Goal: Task Accomplishment & Management: Manage account settings

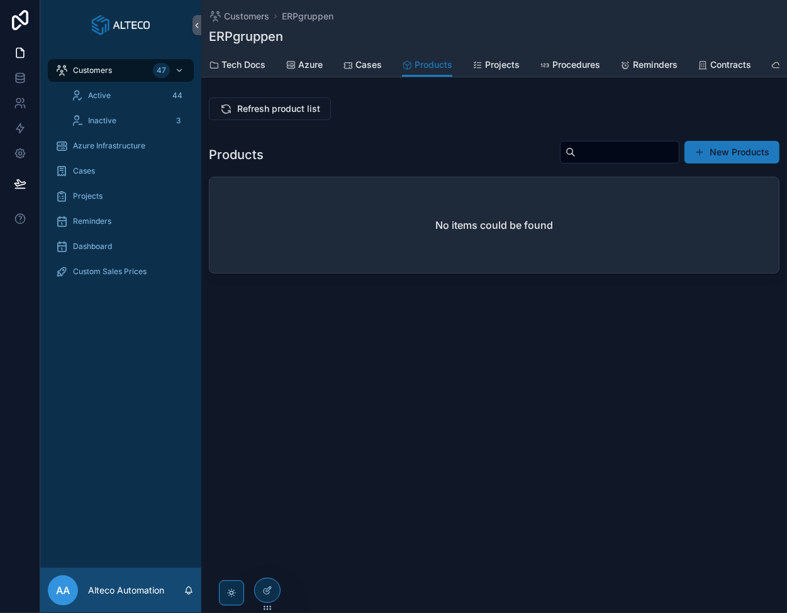
drag, startPoint x: 0, startPoint y: 0, endPoint x: 279, endPoint y: 353, distance: 449.5
click at [279, 353] on div "Customers ERPgruppen ERPgruppen Products Tech Docs Azure Cases Products Project…" at bounding box center [493, 182] width 585 height 364
click at [108, 150] on span "Azure Infrastructure" at bounding box center [109, 146] width 72 height 10
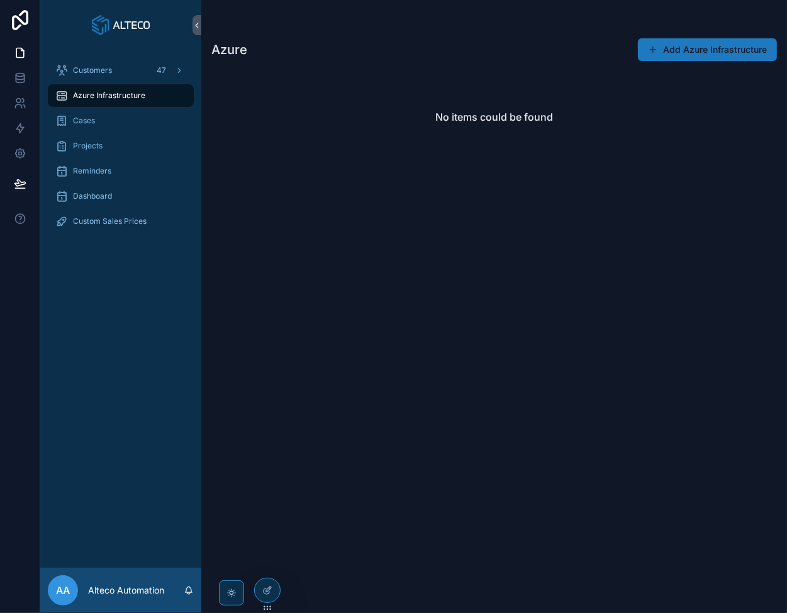
click at [99, 69] on span "Customers" at bounding box center [92, 70] width 39 height 10
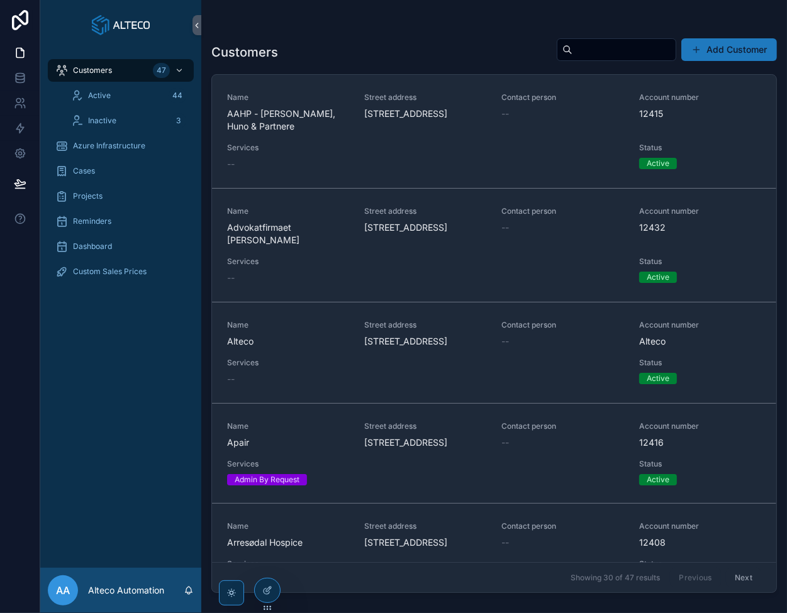
click at [279, 449] on span "Apair" at bounding box center [288, 442] width 122 height 13
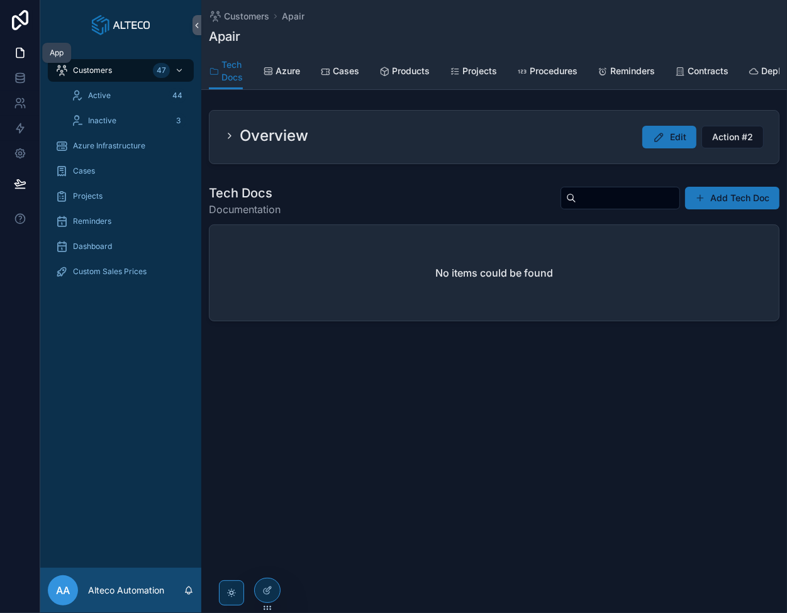
click at [18, 53] on icon at bounding box center [20, 53] width 13 height 13
click at [275, 67] on span "Azure" at bounding box center [287, 71] width 25 height 13
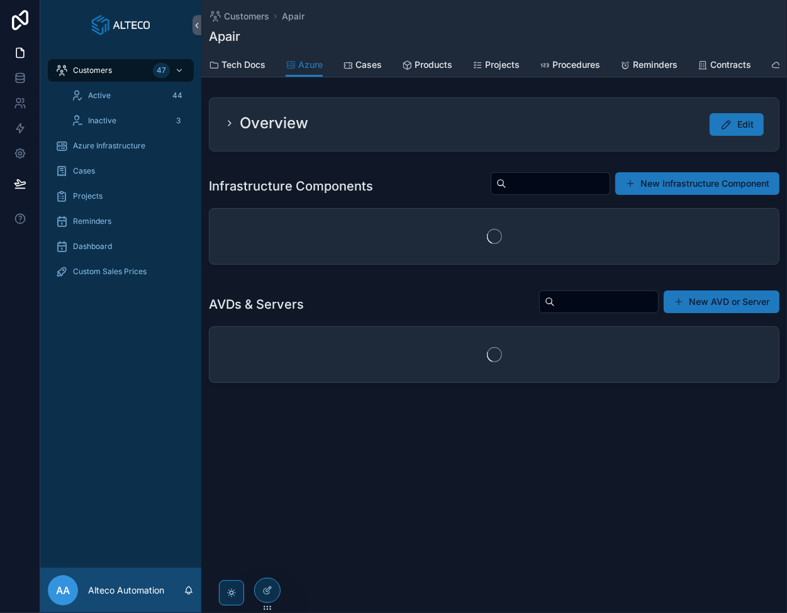
click at [247, 64] on span "Tech Docs" at bounding box center [243, 64] width 44 height 13
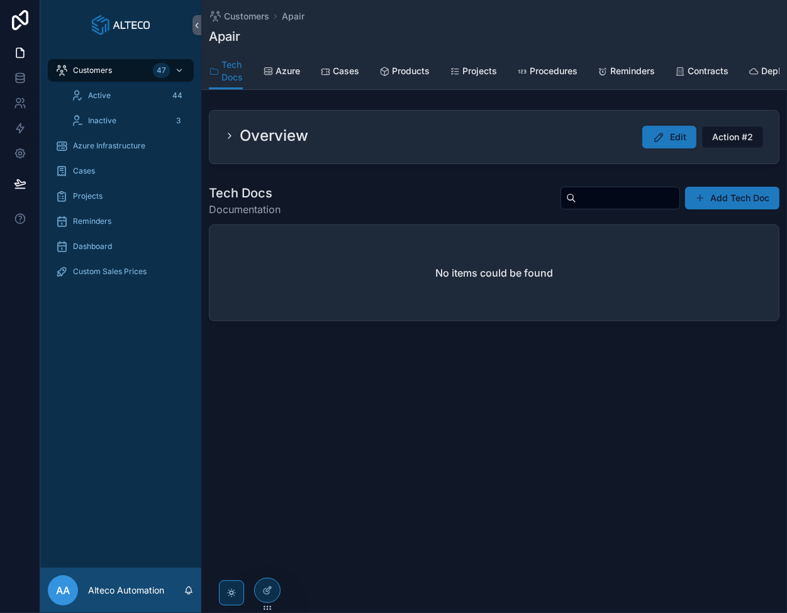
click at [401, 68] on span "Products" at bounding box center [411, 71] width 38 height 13
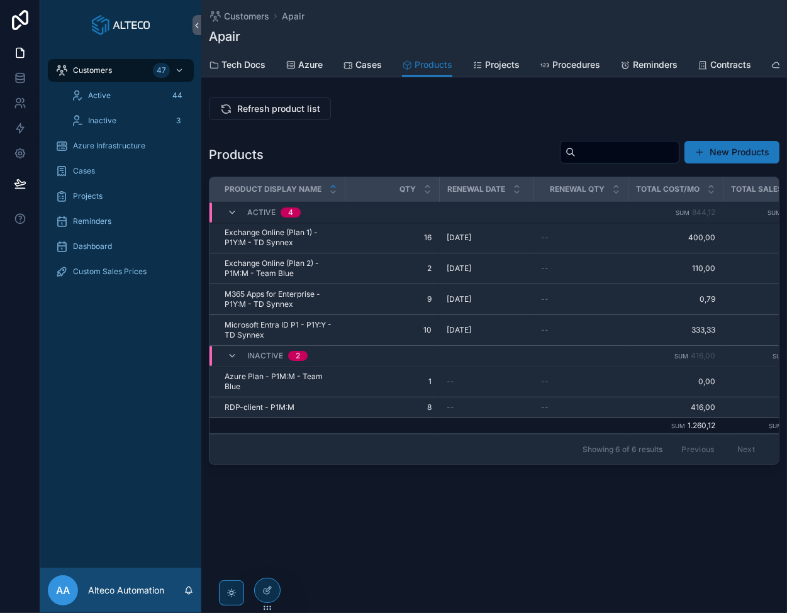
click at [246, 60] on span "Tech Docs" at bounding box center [243, 64] width 44 height 13
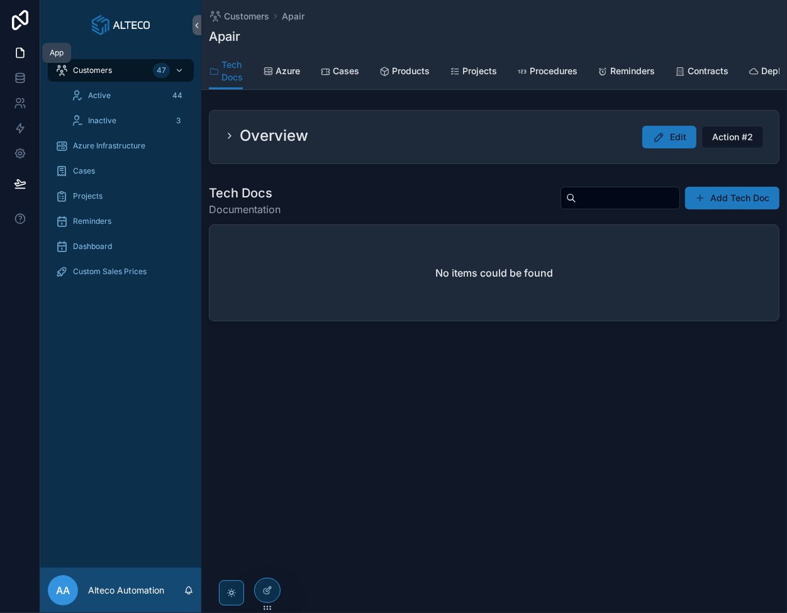
click at [16, 52] on icon at bounding box center [20, 52] width 8 height 9
click at [244, 17] on span "Customers" at bounding box center [246, 16] width 45 height 13
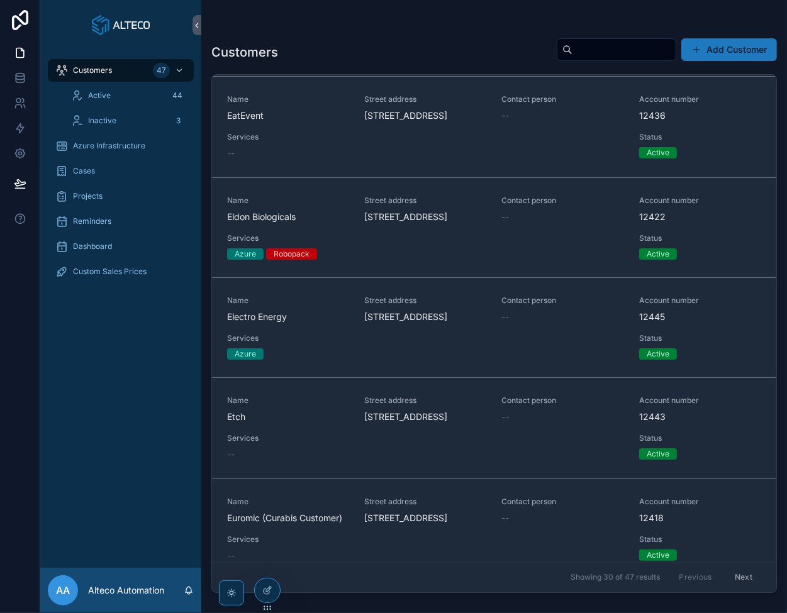
scroll to position [1320, 0]
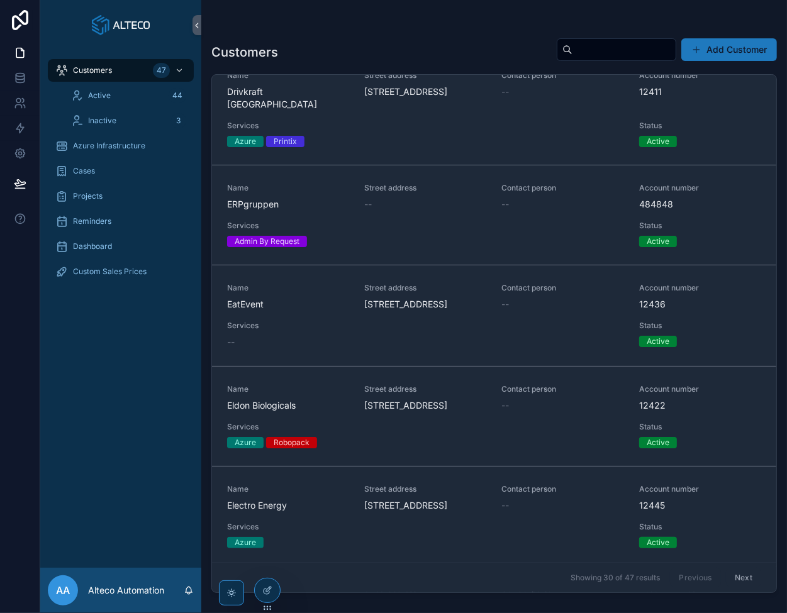
click at [317, 193] on span "Name" at bounding box center [288, 188] width 122 height 10
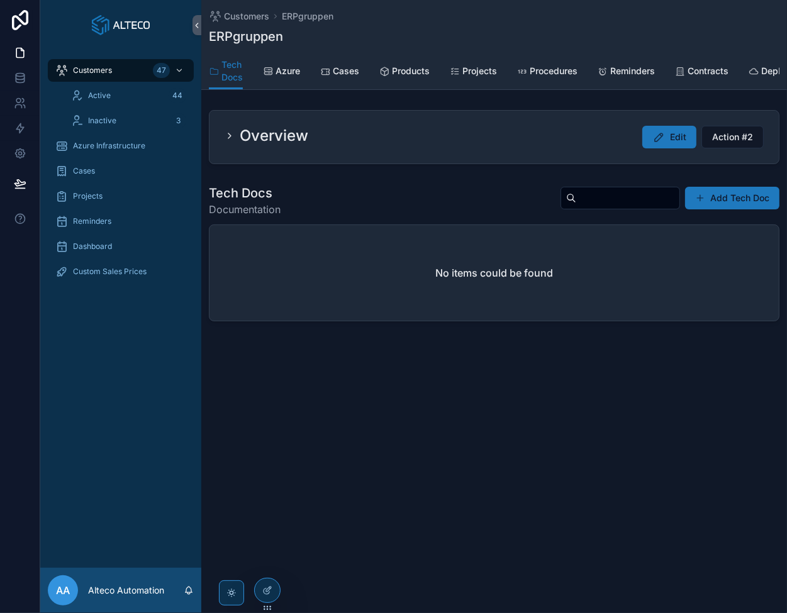
click at [425, 74] on span "Products" at bounding box center [411, 71] width 38 height 13
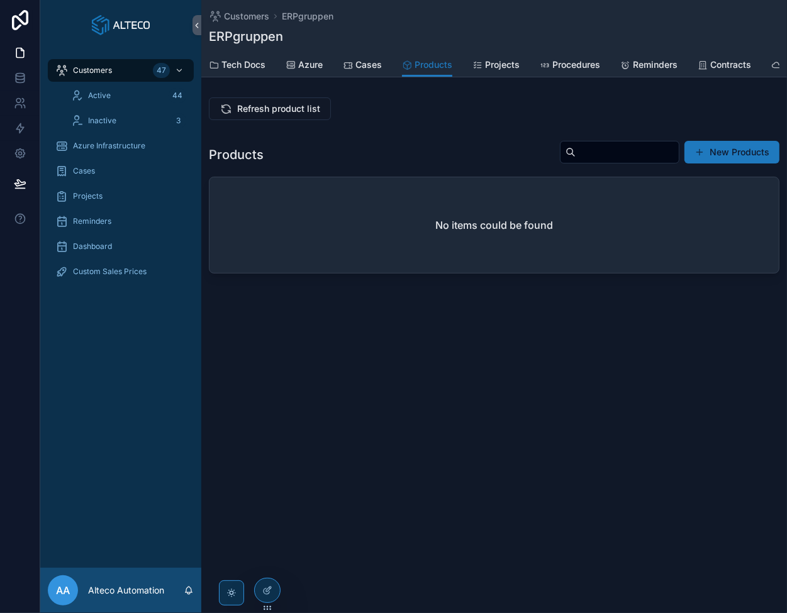
click at [309, 347] on div "Customers ERPgruppen ERPgruppen Products Tech Docs Azure Cases Products Project…" at bounding box center [493, 182] width 585 height 364
drag, startPoint x: 13, startPoint y: 75, endPoint x: 35, endPoint y: 77, distance: 21.5
click at [14, 75] on icon at bounding box center [20, 78] width 13 height 13
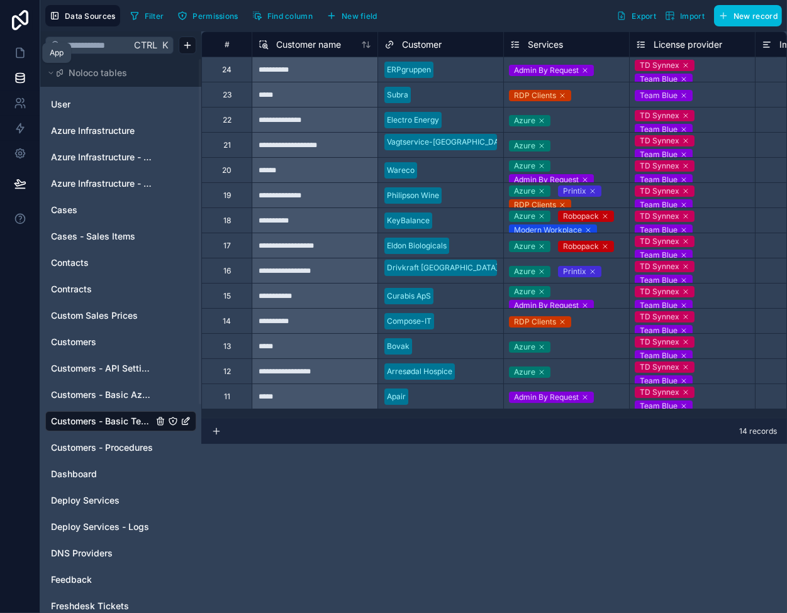
click at [25, 57] on icon at bounding box center [20, 53] width 13 height 13
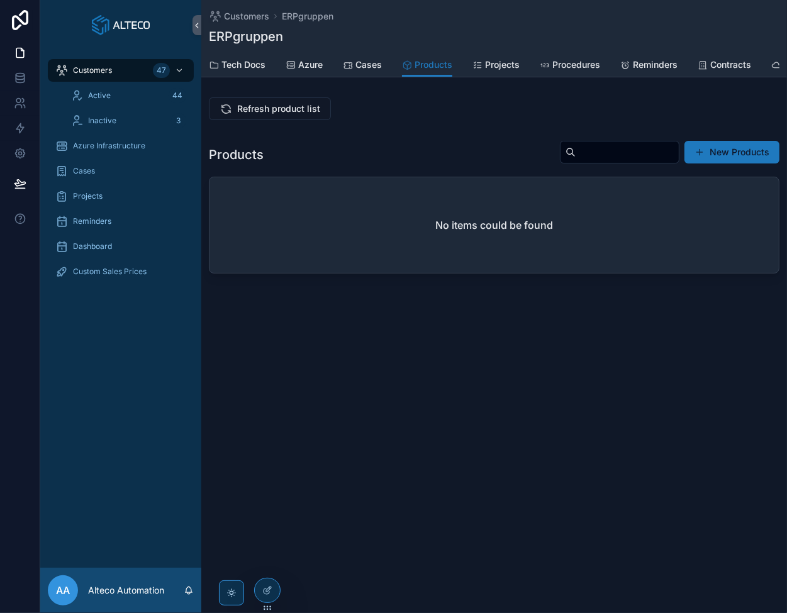
click at [288, 113] on span "Refresh product list" at bounding box center [278, 108] width 83 height 13
click at [389, 360] on div "Customers ERPgruppen ERPgruppen Products Tech Docs Azure Cases Products Project…" at bounding box center [493, 182] width 585 height 364
click at [333, 362] on div "Customers ERPgruppen ERPgruppen Products Tech Docs Azure Cases Products Project…" at bounding box center [493, 182] width 585 height 364
click at [367, 63] on span "Cases" at bounding box center [368, 64] width 26 height 13
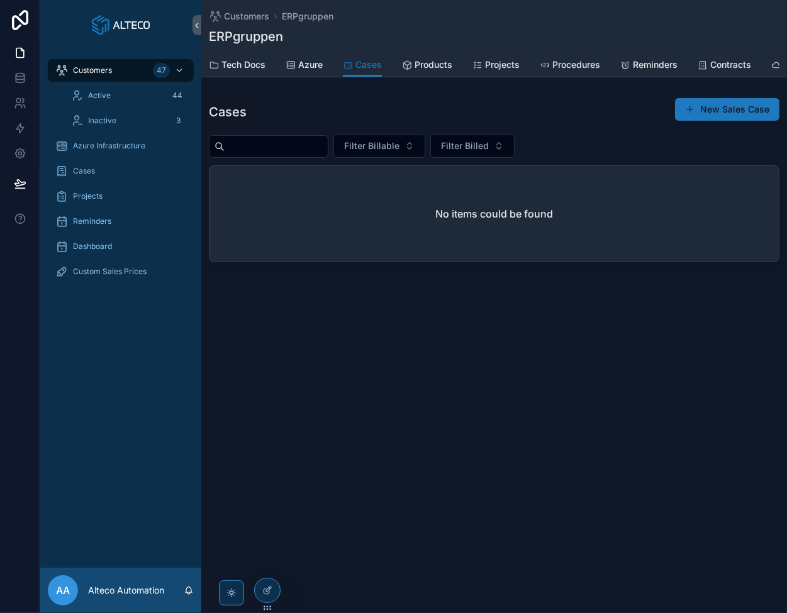
click at [434, 65] on span "Products" at bounding box center [433, 64] width 38 height 13
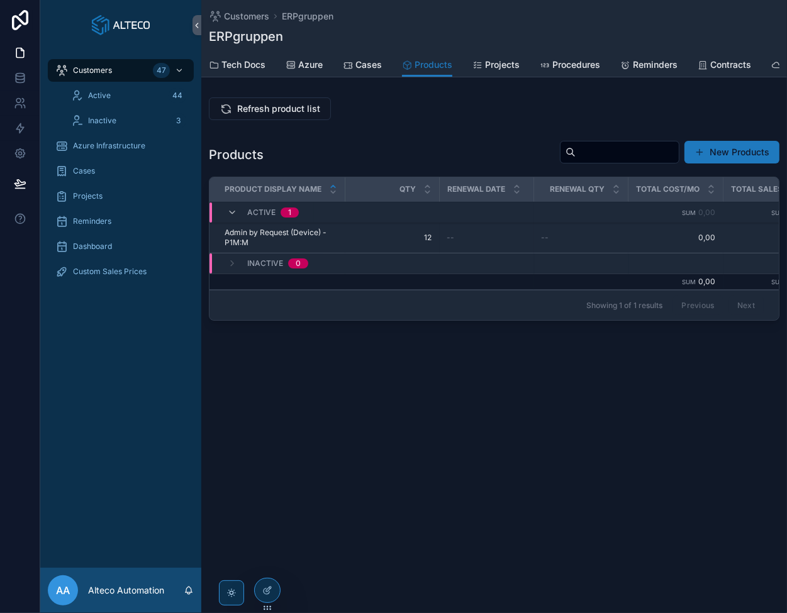
click at [0, 0] on icon "scrollable content" at bounding box center [0, 0] width 0 height 0
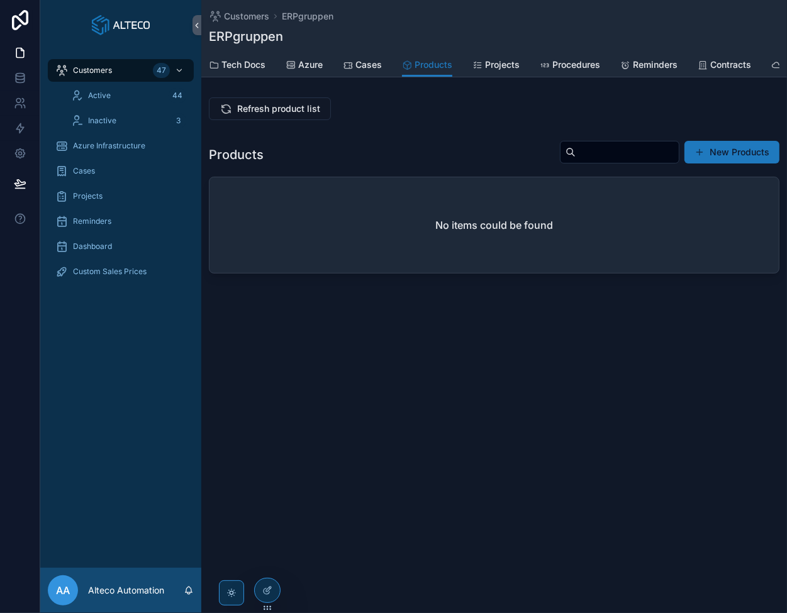
click at [304, 485] on div "Customers ERPgruppen ERPgruppen Products Tech Docs Azure Cases Products Project…" at bounding box center [493, 306] width 585 height 613
click at [267, 111] on span "Refresh product list" at bounding box center [278, 108] width 83 height 13
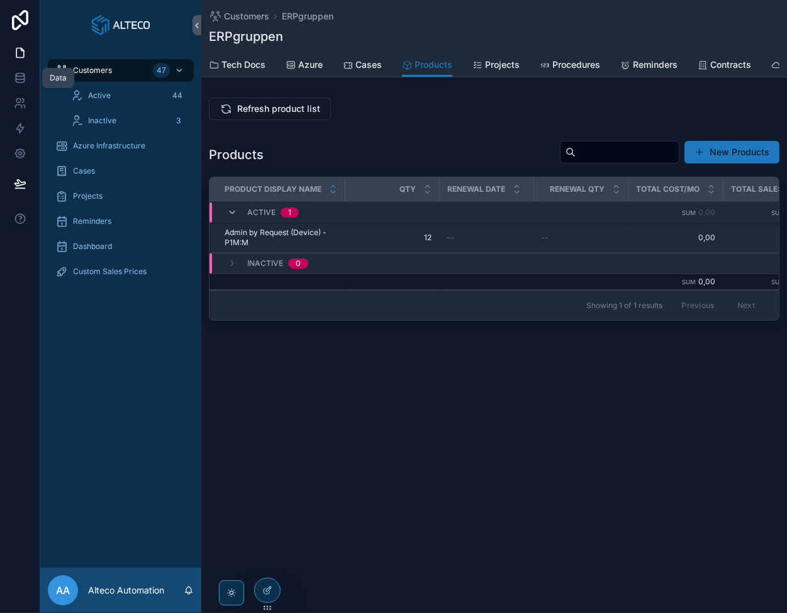
click at [14, 77] on icon at bounding box center [20, 78] width 13 height 13
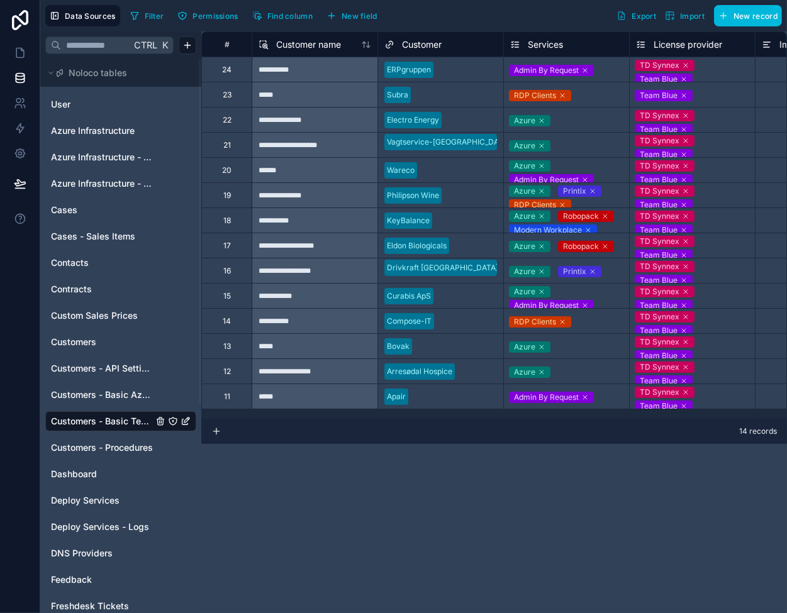
click at [585, 68] on icon at bounding box center [585, 71] width 8 height 8
click at [80, 103] on link "User" at bounding box center [102, 104] width 102 height 13
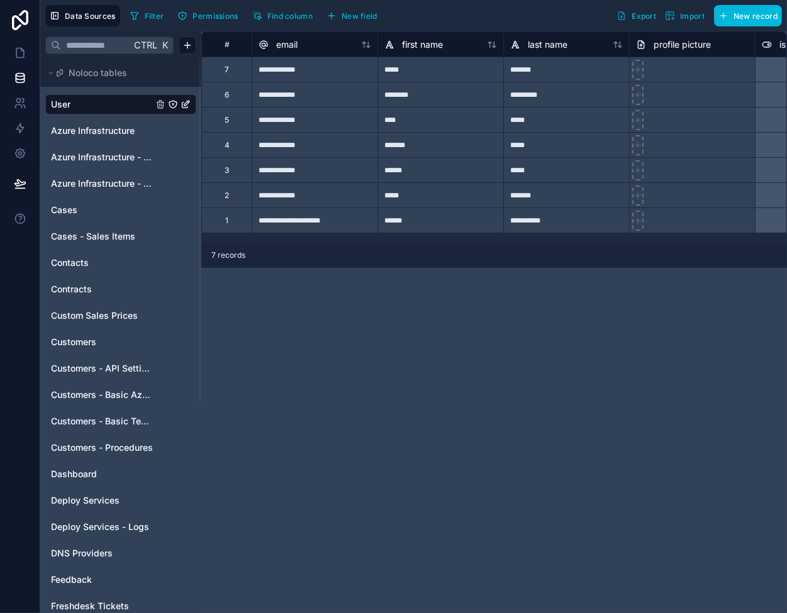
click at [104, 418] on span "Customers - Basic Tech Info" at bounding box center [102, 421] width 102 height 13
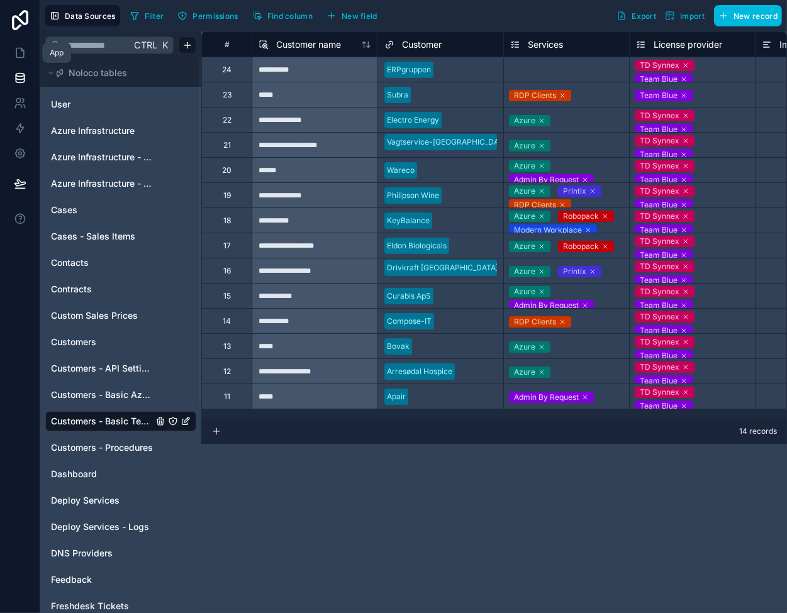
click at [22, 55] on icon at bounding box center [20, 53] width 13 height 13
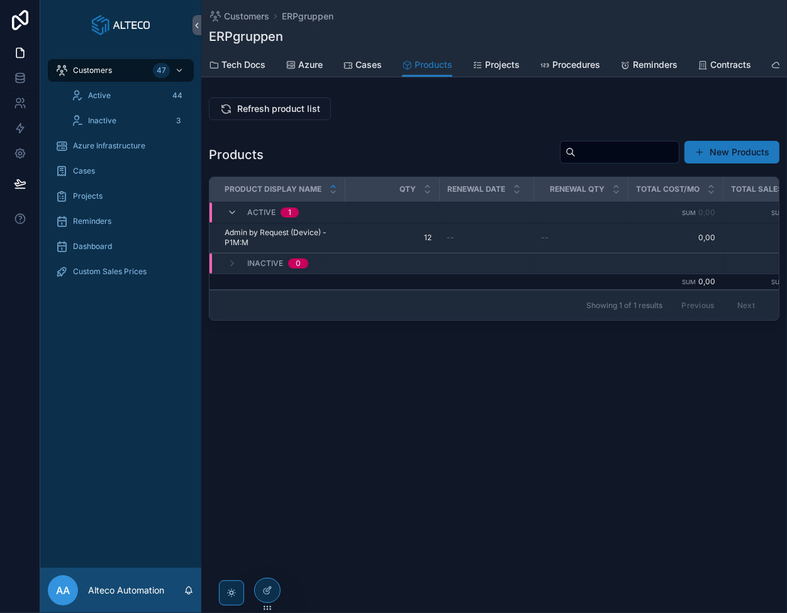
click at [277, 113] on span "Refresh product list" at bounding box center [278, 108] width 83 height 13
click at [430, 379] on div "Customers ERPgruppen ERPgruppen Products Tech Docs Azure Cases Products Project…" at bounding box center [493, 205] width 585 height 411
click at [25, 77] on icon at bounding box center [20, 78] width 13 height 13
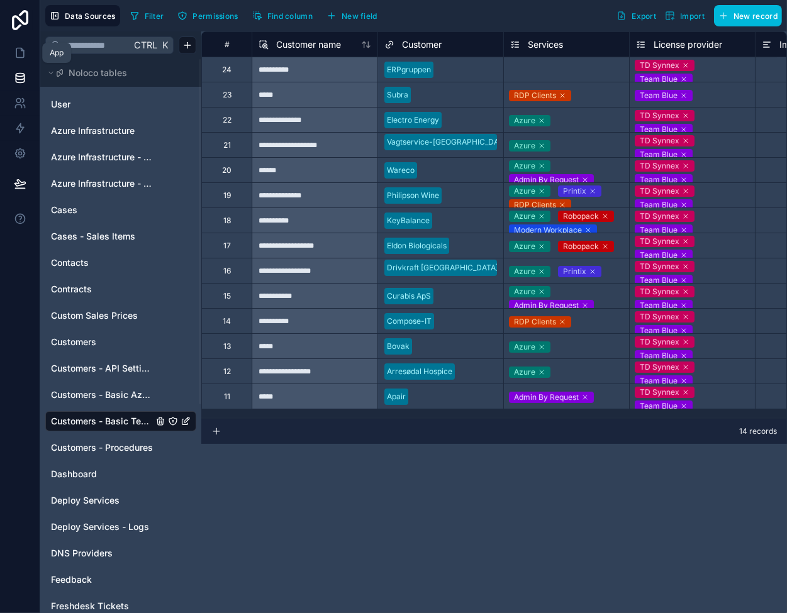
click at [22, 52] on icon at bounding box center [20, 53] width 13 height 13
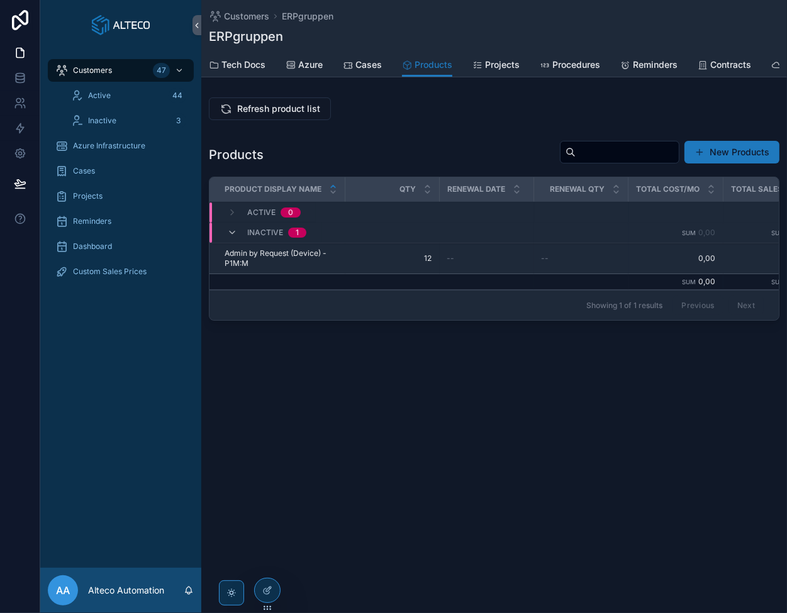
click at [246, 14] on span "Customers" at bounding box center [246, 16] width 45 height 13
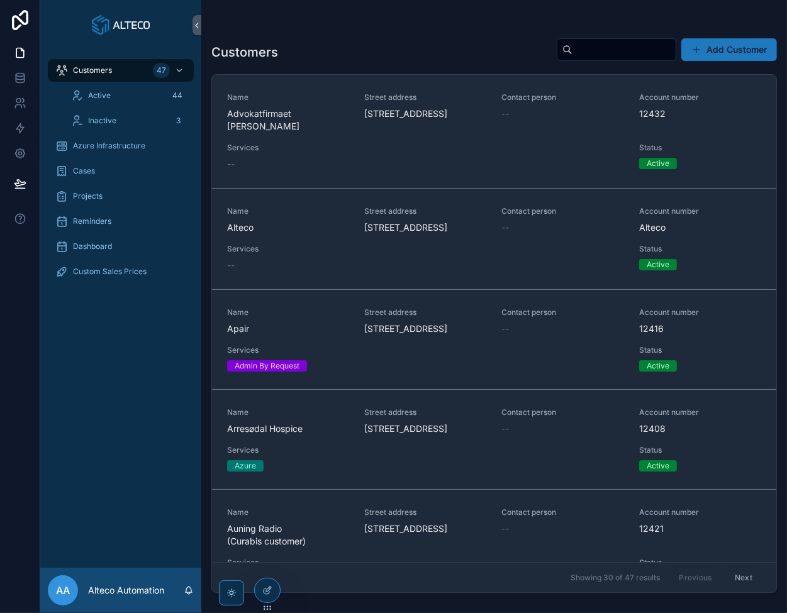
scroll to position [252, 0]
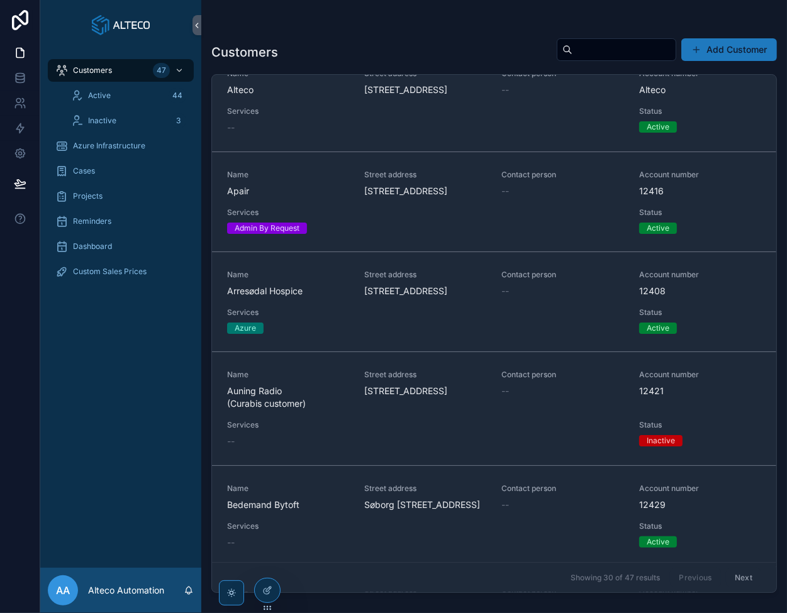
click at [347, 197] on span "Apair" at bounding box center [288, 191] width 122 height 13
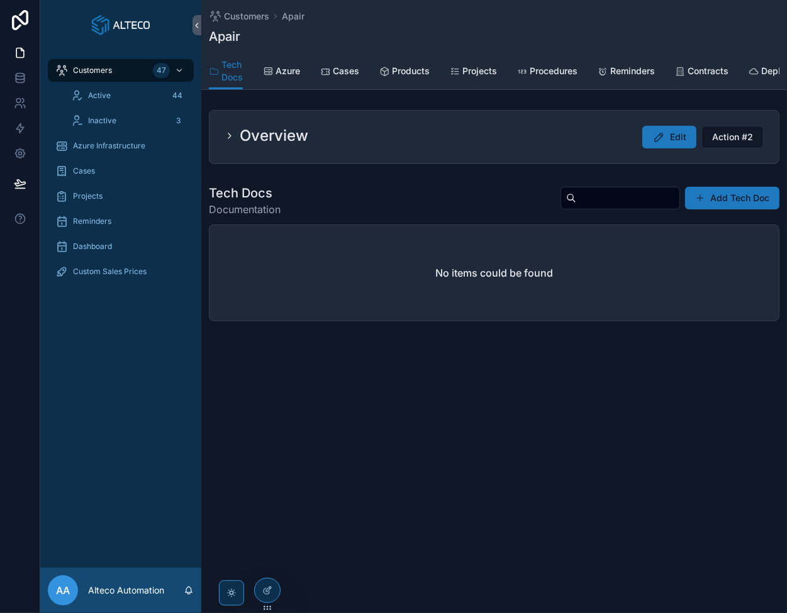
click at [418, 68] on span "Products" at bounding box center [411, 71] width 38 height 13
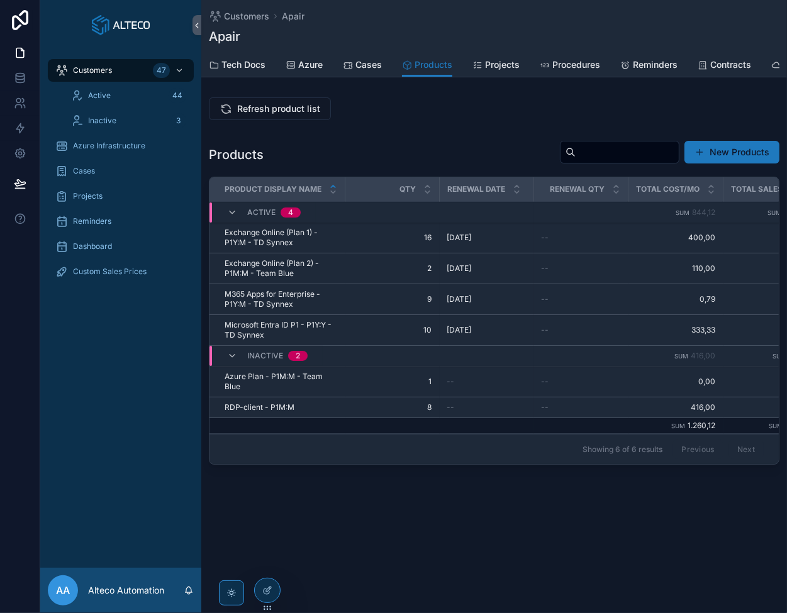
click at [257, 115] on span "Refresh product list" at bounding box center [278, 108] width 83 height 13
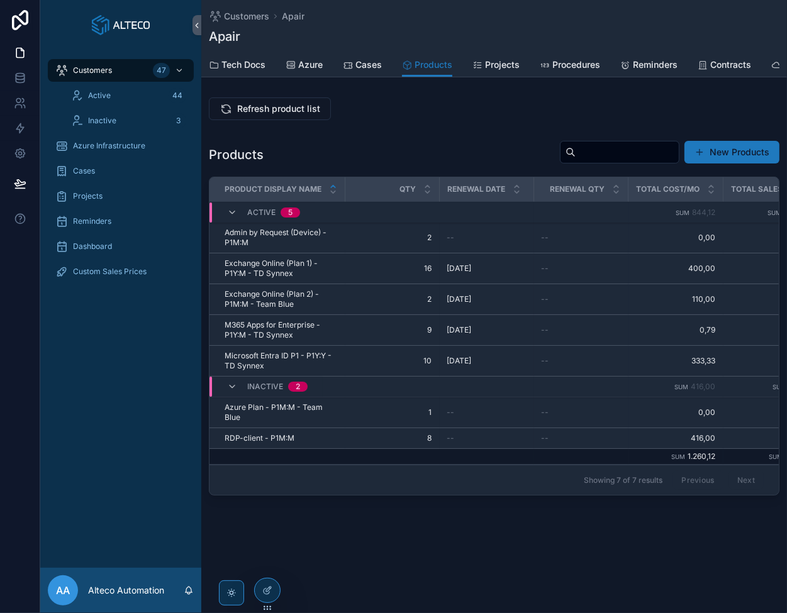
click at [234, 17] on span "Customers" at bounding box center [246, 16] width 45 height 13
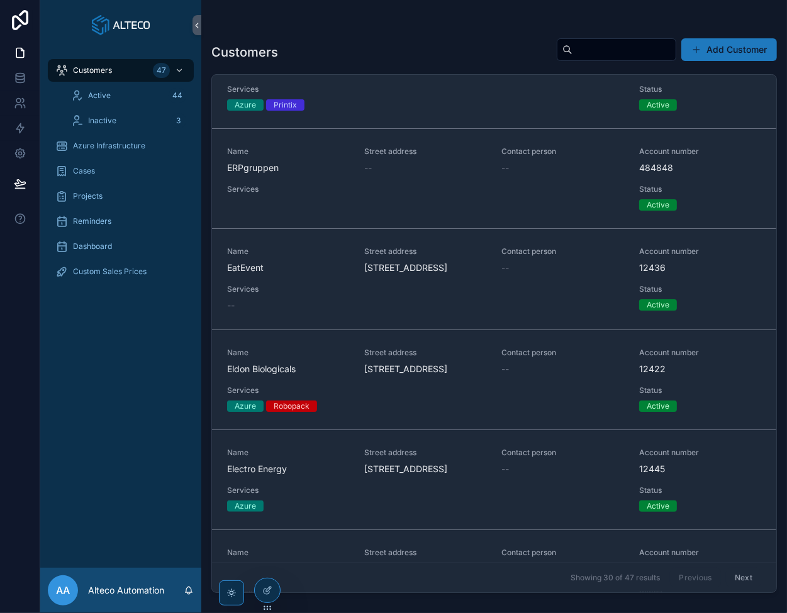
scroll to position [1383, 0]
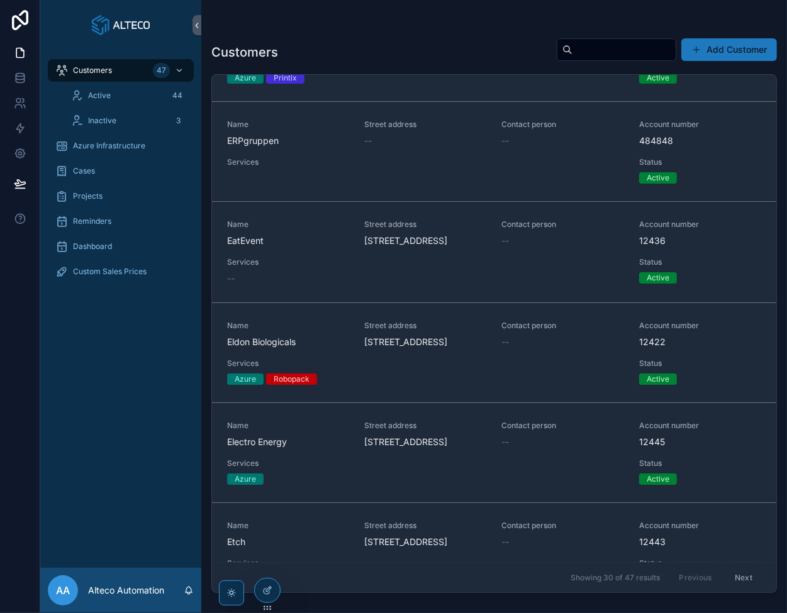
click at [287, 147] on span "ERPgruppen" at bounding box center [288, 141] width 122 height 13
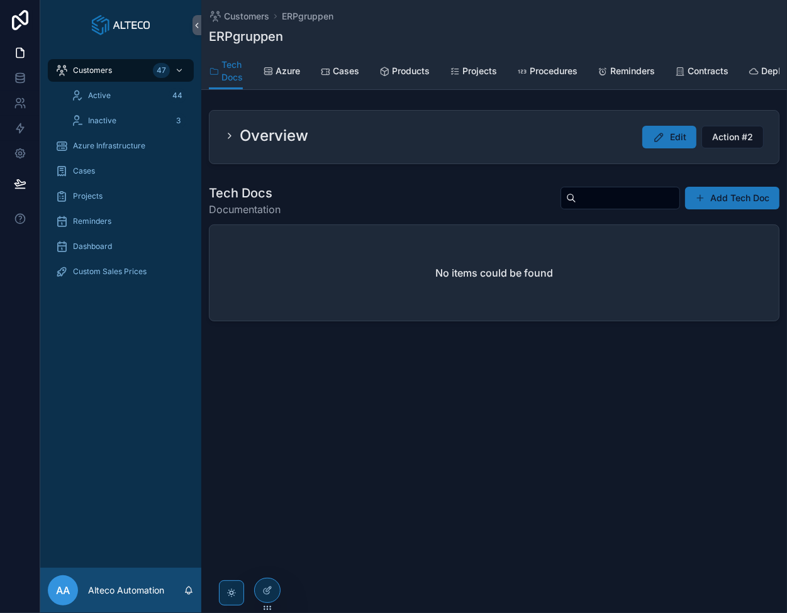
click at [404, 74] on span "Products" at bounding box center [411, 71] width 38 height 13
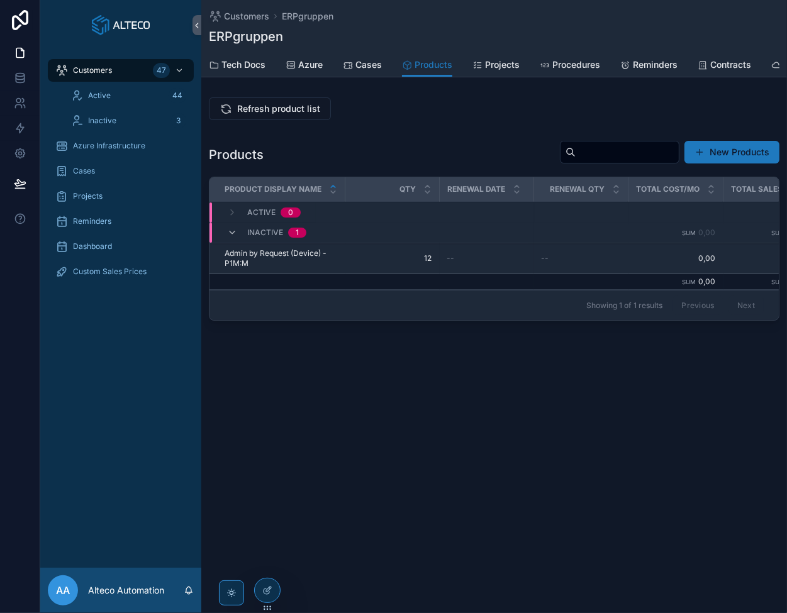
click at [270, 111] on span "Refresh product list" at bounding box center [278, 108] width 83 height 13
click at [22, 80] on icon at bounding box center [20, 78] width 13 height 13
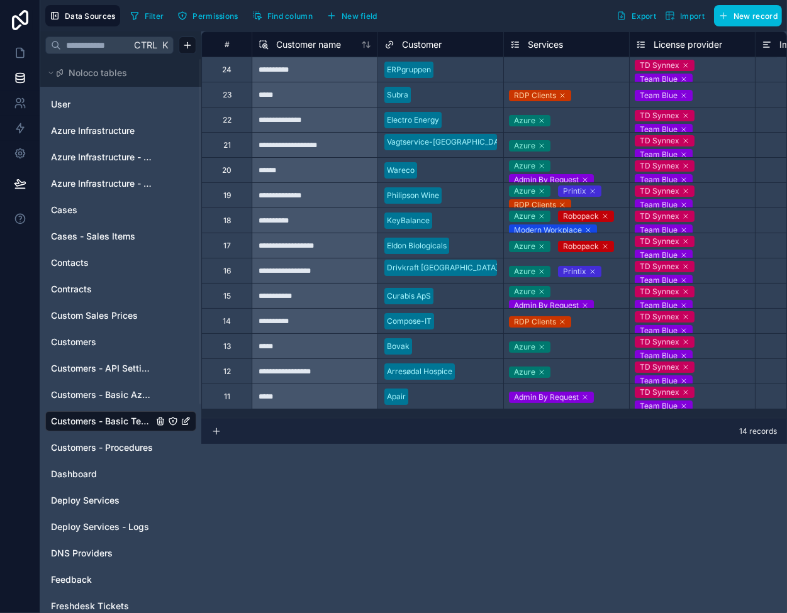
click at [548, 64] on div "Select a Services" at bounding box center [566, 70] width 125 height 14
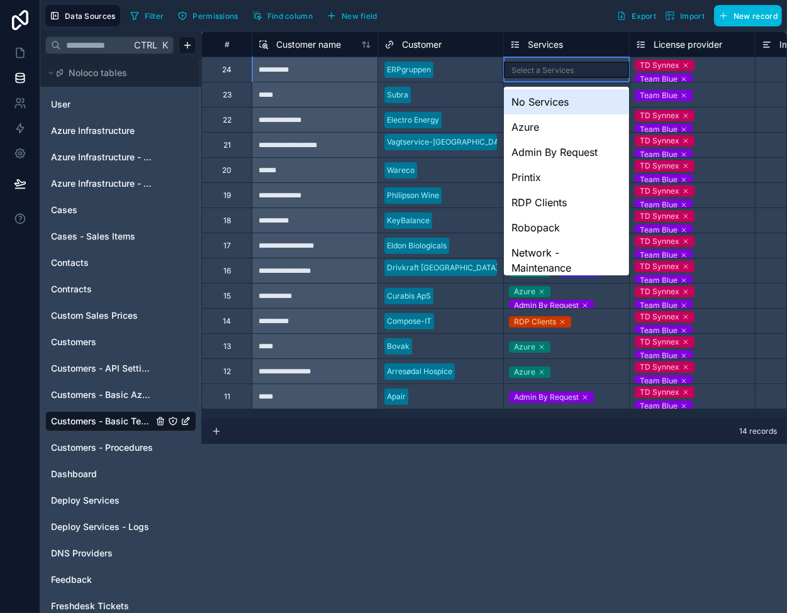
click at [548, 64] on div "Select a Services" at bounding box center [566, 70] width 125 height 16
click at [534, 149] on div "Admin By Request" at bounding box center [566, 152] width 125 height 25
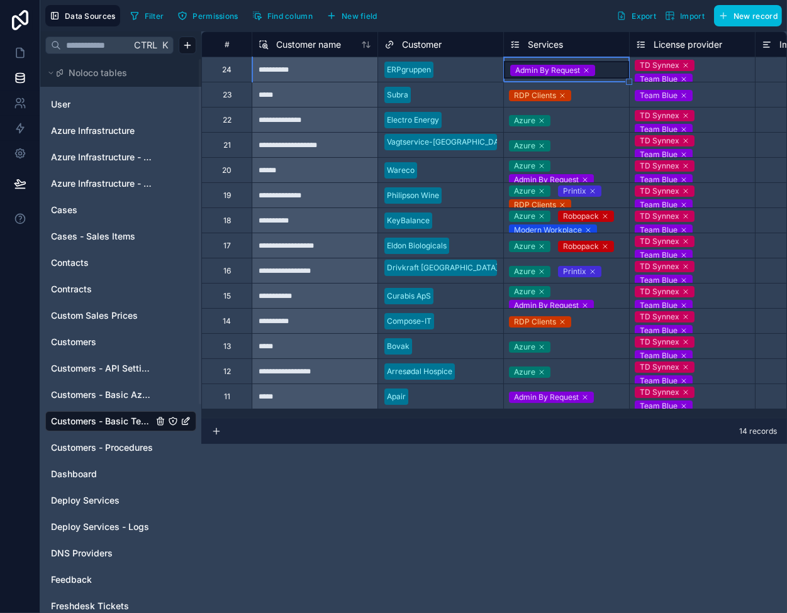
click at [474, 199] on div at bounding box center [471, 195] width 50 height 13
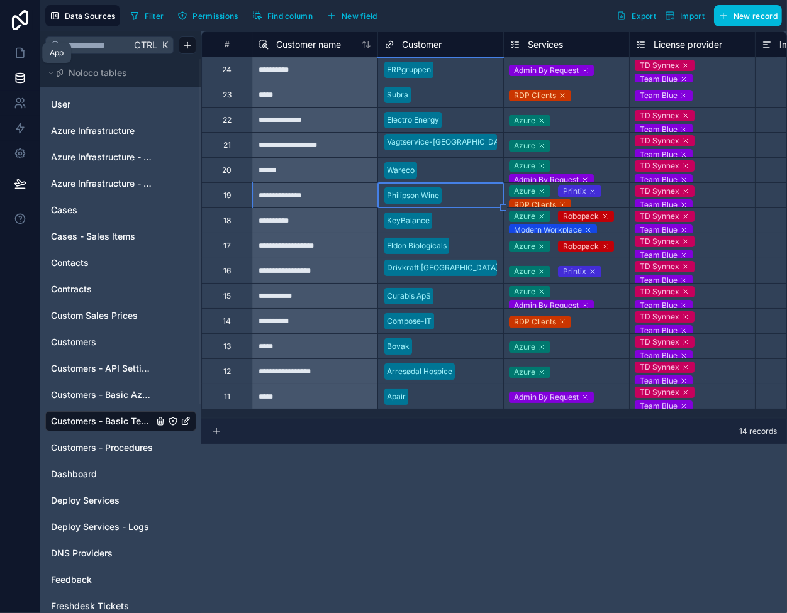
click at [18, 50] on icon at bounding box center [20, 53] width 13 height 13
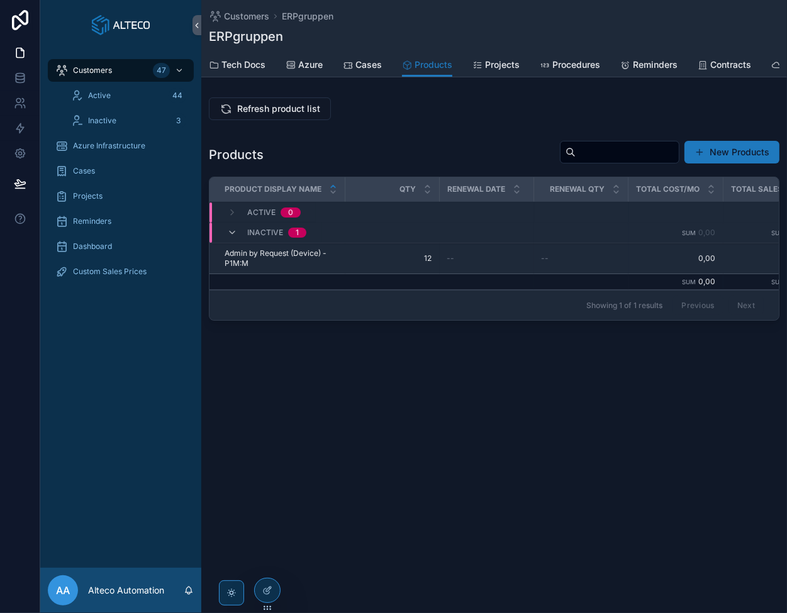
click at [262, 114] on span "Refresh product list" at bounding box center [278, 108] width 83 height 13
drag, startPoint x: 19, startPoint y: 75, endPoint x: 42, endPoint y: 80, distance: 23.9
click at [19, 75] on icon at bounding box center [20, 78] width 13 height 13
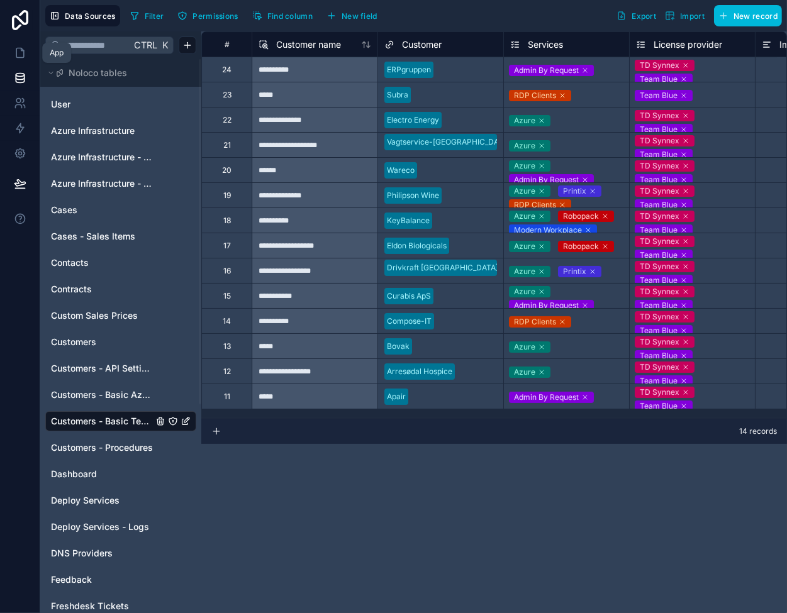
click at [22, 50] on icon at bounding box center [20, 53] width 13 height 13
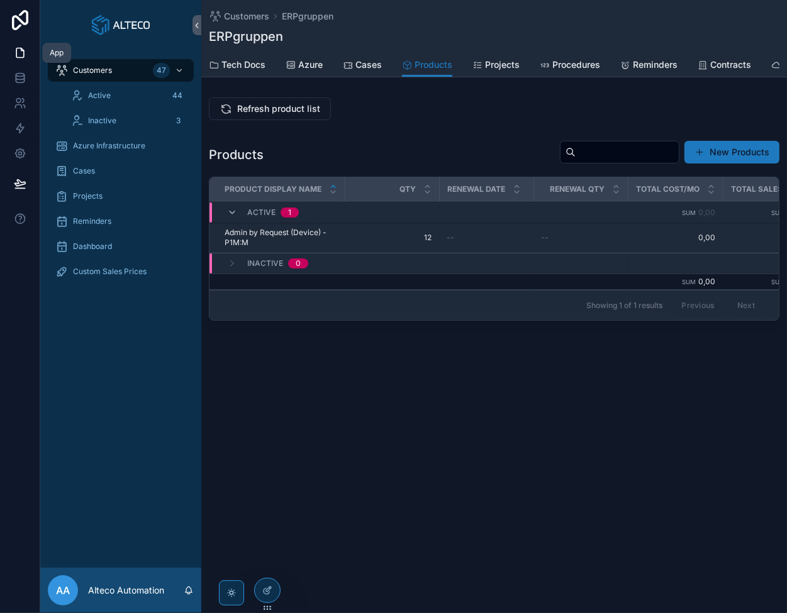
click at [18, 50] on icon at bounding box center [20, 53] width 13 height 13
click at [19, 80] on icon at bounding box center [20, 78] width 13 height 13
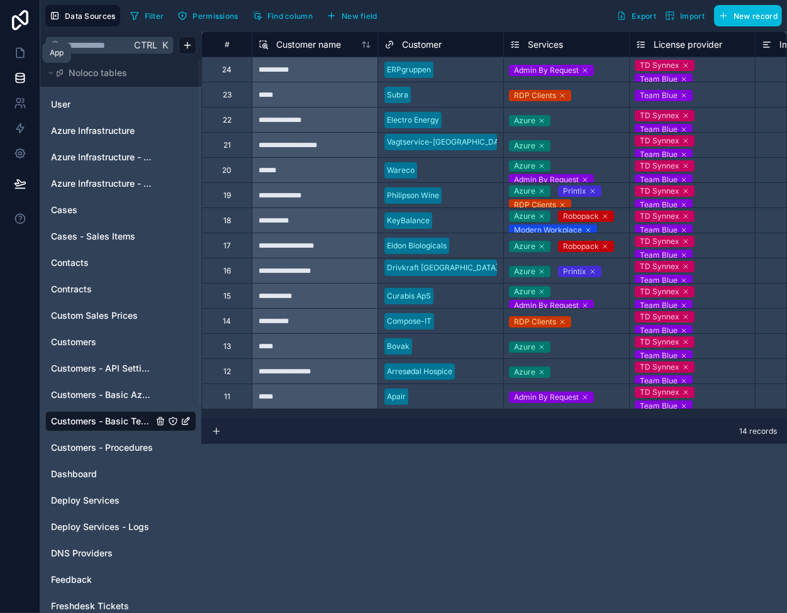
click at [15, 55] on icon at bounding box center [20, 53] width 13 height 13
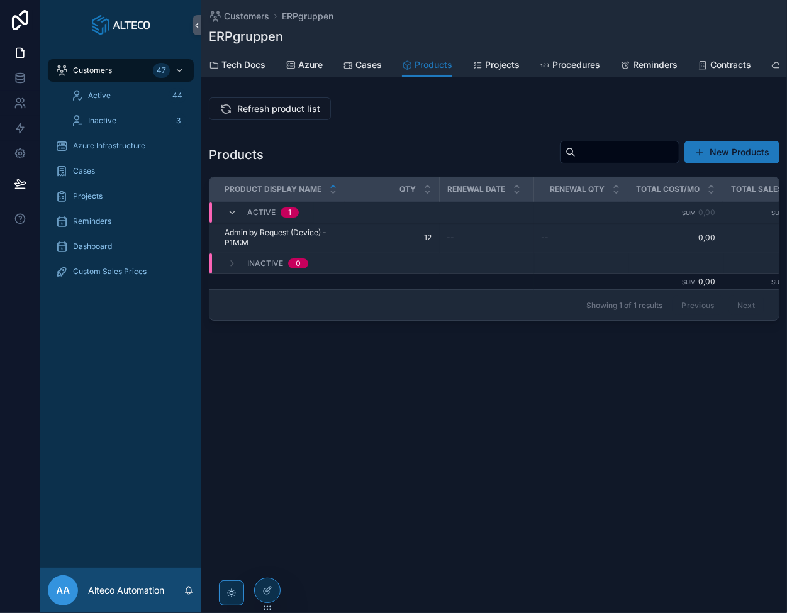
click at [256, 9] on div "Customers ERPgruppen ERPgruppen" at bounding box center [494, 26] width 570 height 53
click at [256, 12] on span "Customers" at bounding box center [246, 16] width 45 height 13
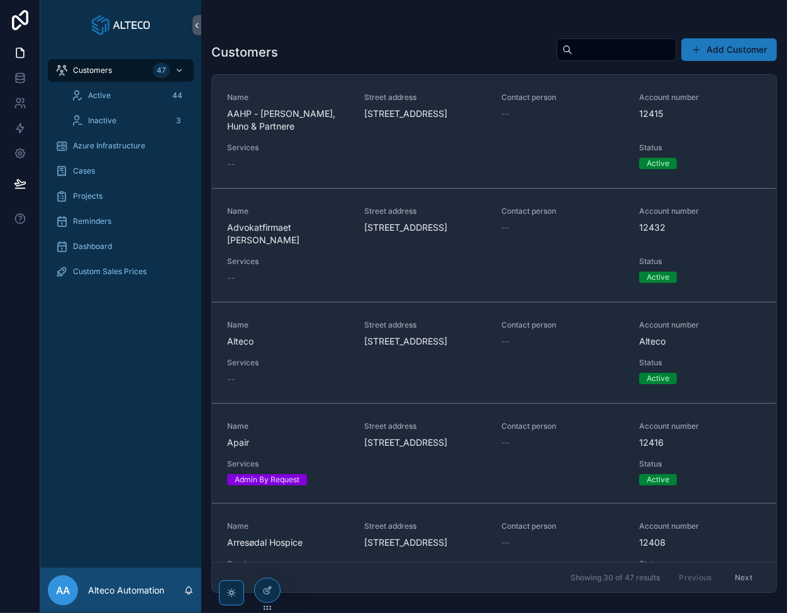
click at [309, 431] on span "Name" at bounding box center [288, 426] width 122 height 10
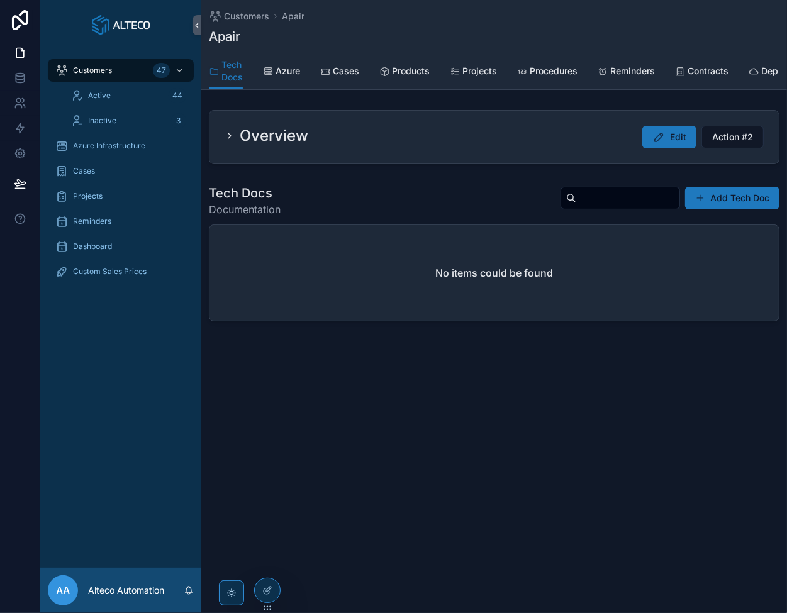
click at [400, 73] on span "Products" at bounding box center [411, 71] width 38 height 13
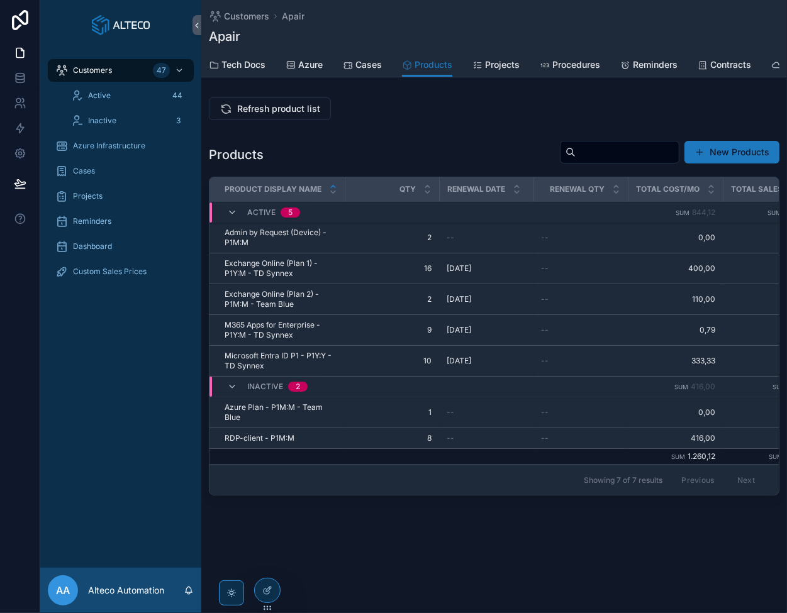
click at [0, 0] on icon "scrollable content" at bounding box center [0, 0] width 0 height 0
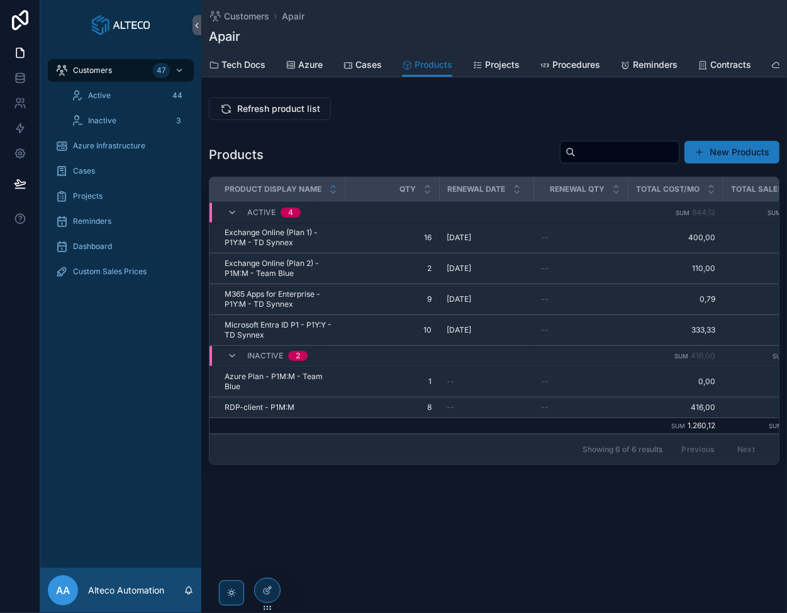
click at [257, 113] on span "Refresh product list" at bounding box center [278, 108] width 83 height 13
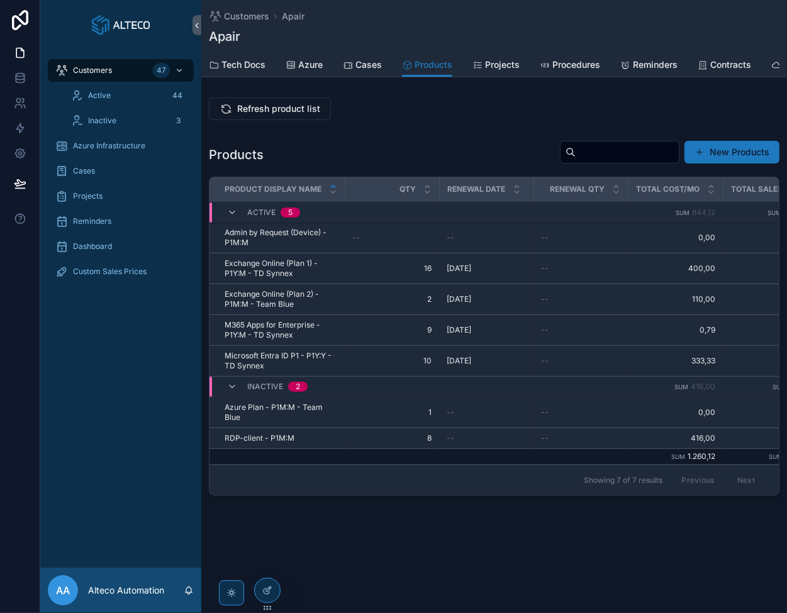
click at [0, 0] on icon "scrollable content" at bounding box center [0, 0] width 0 height 0
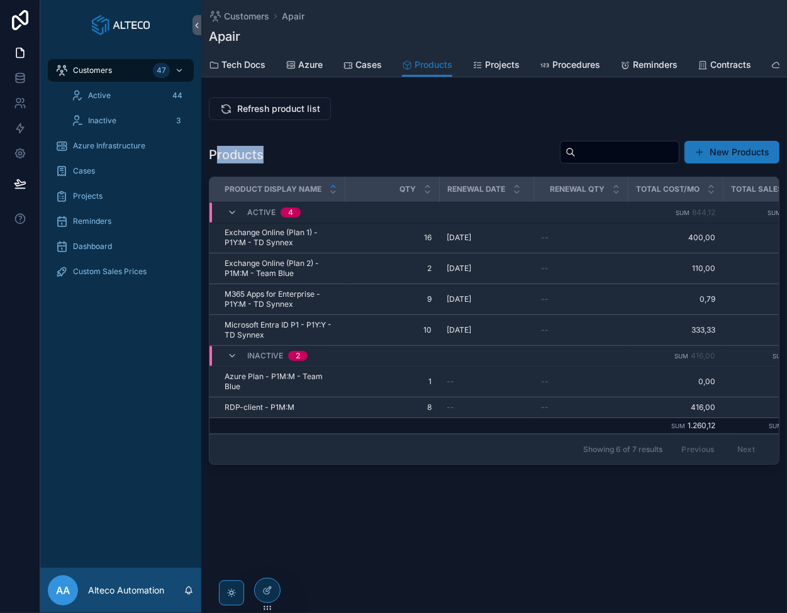
drag, startPoint x: 264, startPoint y: 162, endPoint x: 216, endPoint y: 161, distance: 47.8
click at [216, 161] on div "Products New Products" at bounding box center [494, 154] width 570 height 29
click at [216, 160] on h1 "Products" at bounding box center [236, 155] width 55 height 18
drag, startPoint x: 209, startPoint y: 160, endPoint x: 259, endPoint y: 163, distance: 49.7
click at [259, 163] on h1 "Products" at bounding box center [236, 155] width 55 height 18
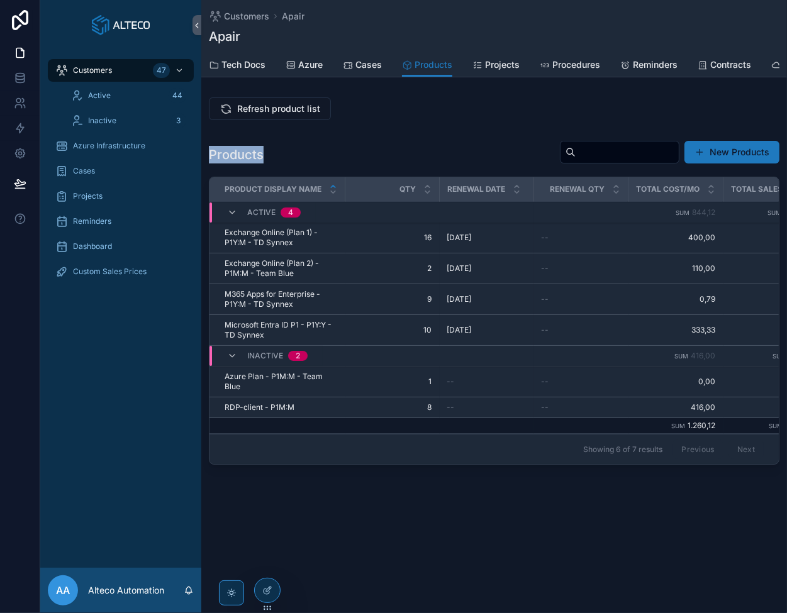
click at [259, 163] on h1 "Products" at bounding box center [236, 155] width 55 height 18
drag, startPoint x: 263, startPoint y: 163, endPoint x: 214, endPoint y: 163, distance: 49.0
click at [214, 163] on div "Products New Products" at bounding box center [494, 154] width 570 height 29
click at [213, 162] on h1 "Products" at bounding box center [236, 155] width 55 height 18
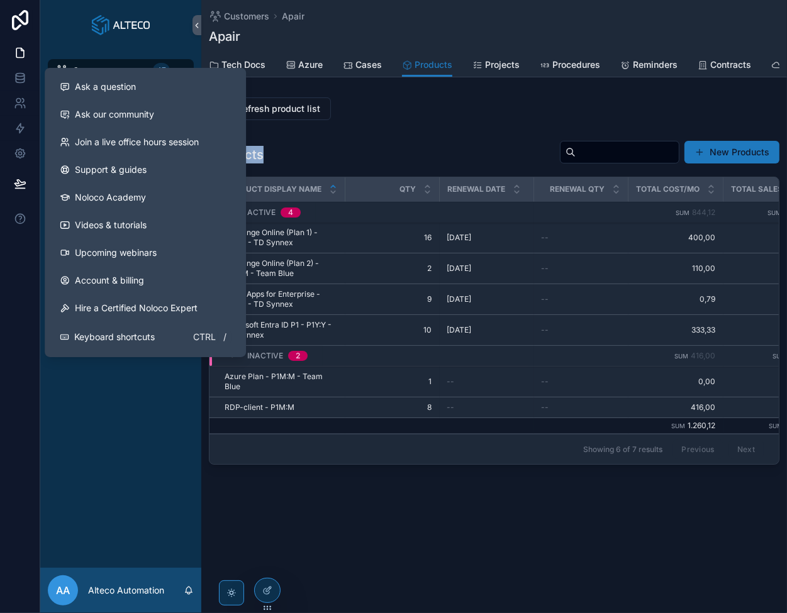
click at [355, 153] on div "Products New Products" at bounding box center [494, 154] width 570 height 29
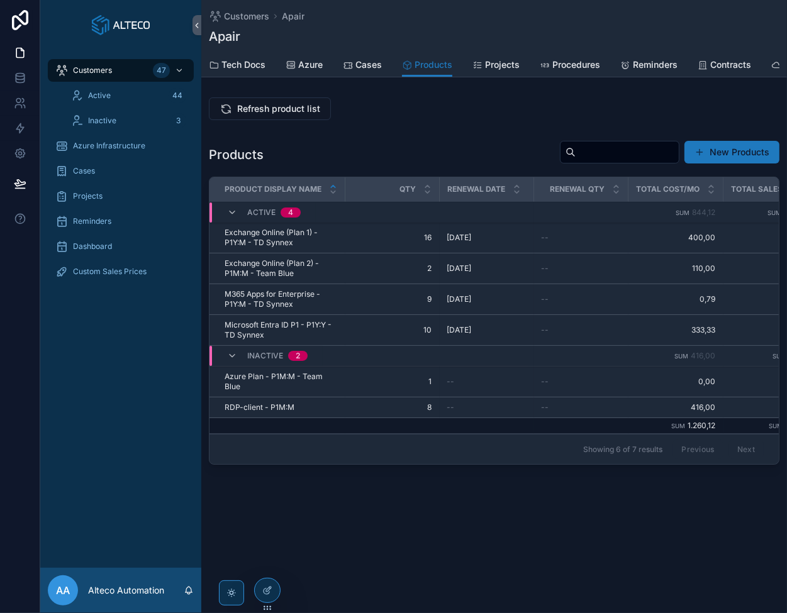
click at [272, 115] on span "Refresh product list" at bounding box center [278, 108] width 83 height 13
click at [400, 555] on div "Customers Apair Apair Products Tech Docs Azure Cases Products Projects Procedur…" at bounding box center [493, 277] width 585 height 555
click at [18, 72] on icon at bounding box center [20, 78] width 13 height 13
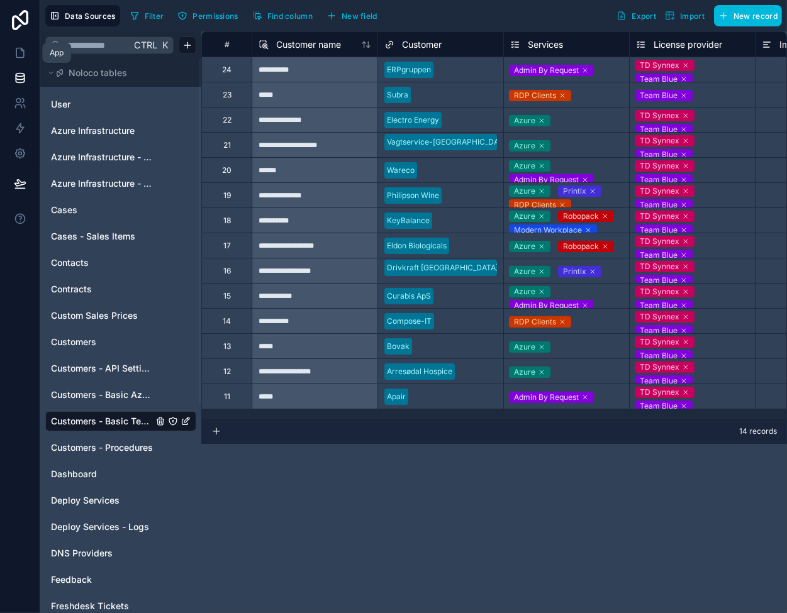
drag, startPoint x: 14, startPoint y: 50, endPoint x: 26, endPoint y: 53, distance: 13.1
click at [14, 50] on icon at bounding box center [20, 53] width 13 height 13
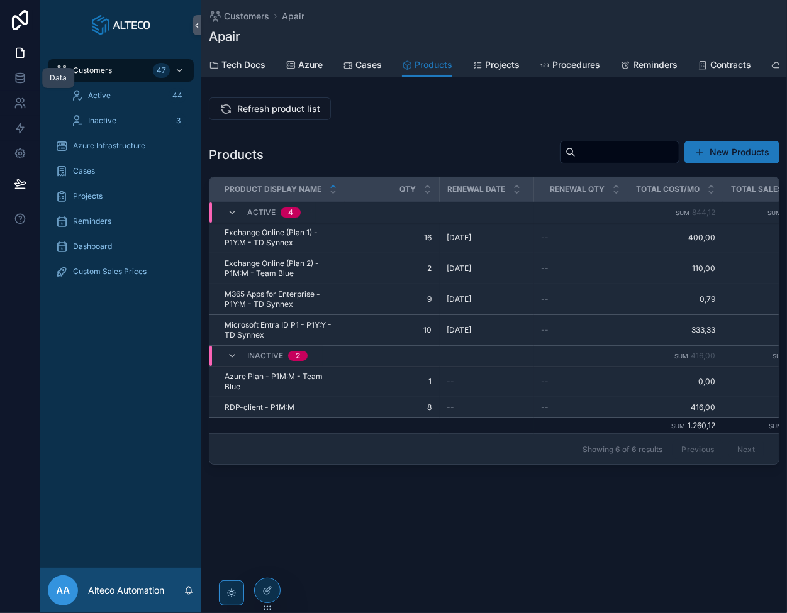
click at [19, 74] on icon at bounding box center [20, 75] width 8 height 3
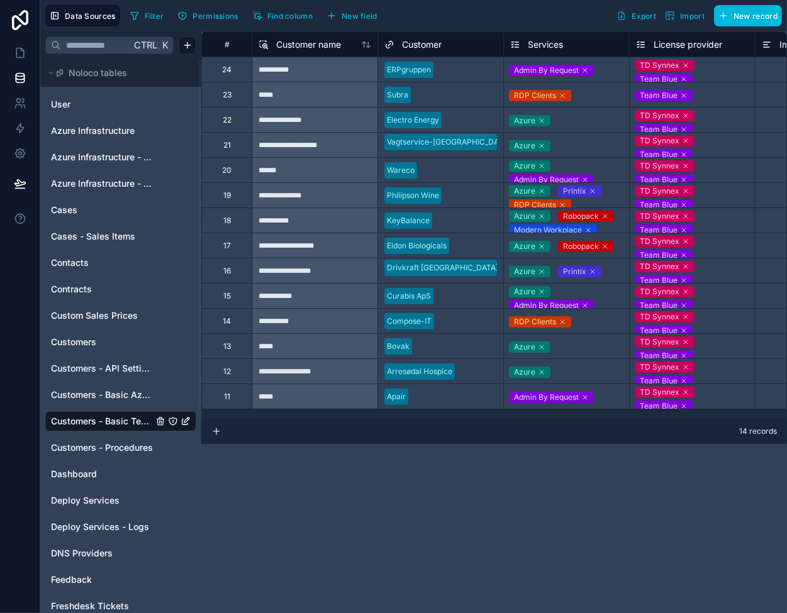
click at [118, 362] on span "Customers - API Settings" at bounding box center [102, 368] width 102 height 13
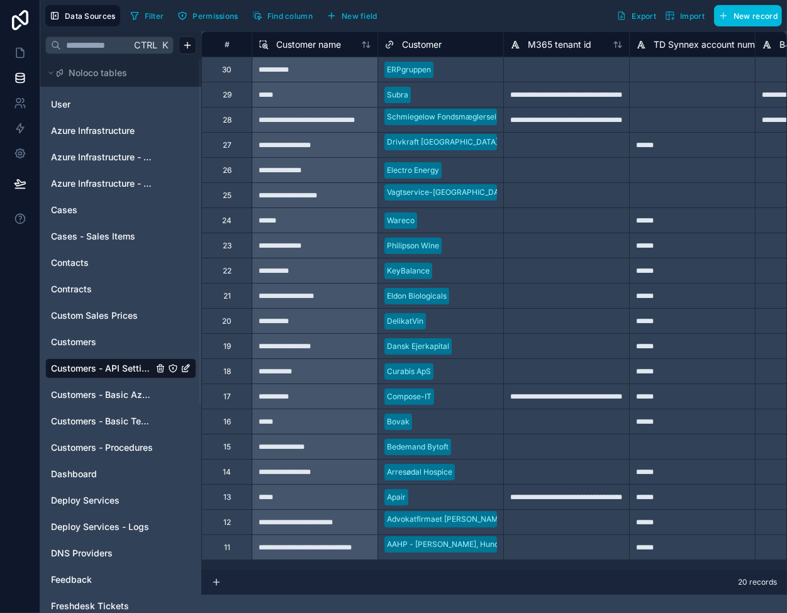
click at [578, 472] on div at bounding box center [566, 471] width 126 height 25
click at [112, 415] on span "Customers - Basic Tech Info" at bounding box center [102, 421] width 102 height 13
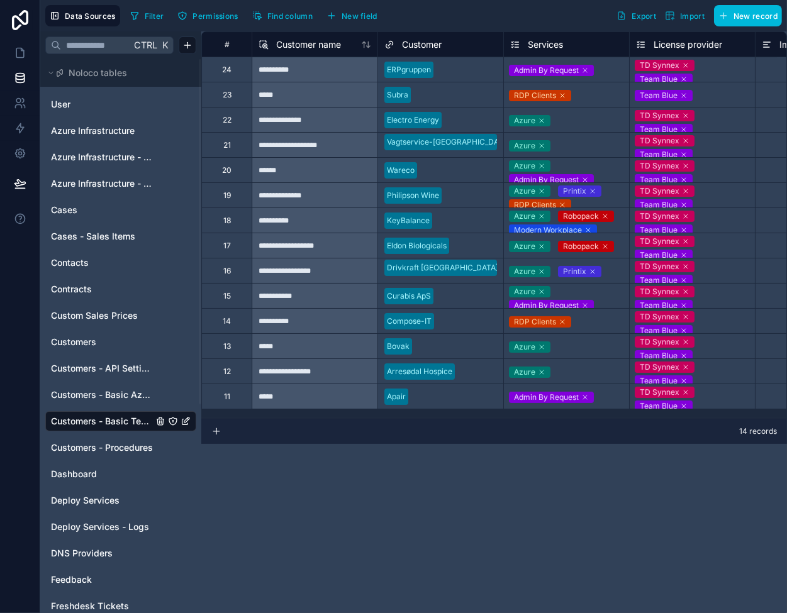
click at [541, 371] on icon at bounding box center [542, 372] width 8 height 8
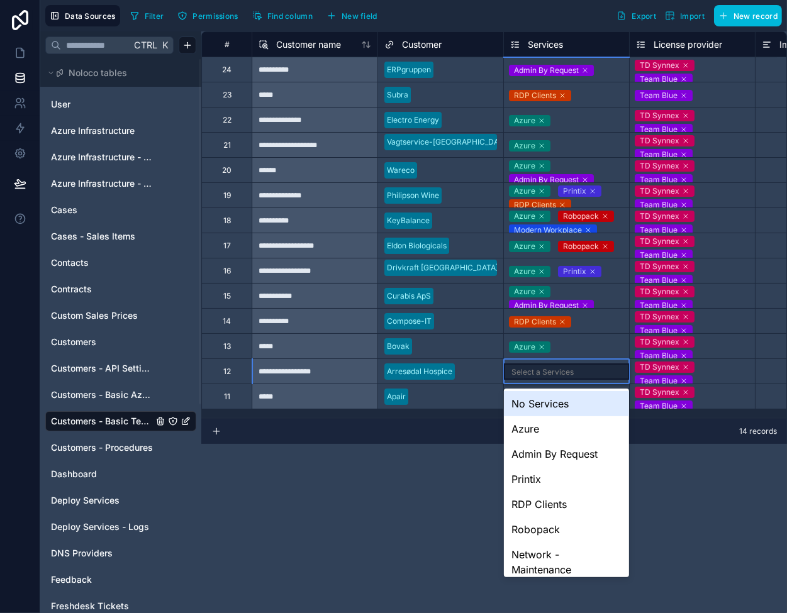
click at [527, 372] on div "Select a Services" at bounding box center [542, 372] width 62 height 10
click at [533, 433] on div "Azure" at bounding box center [566, 428] width 125 height 25
click at [545, 371] on icon at bounding box center [543, 372] width 8 height 8
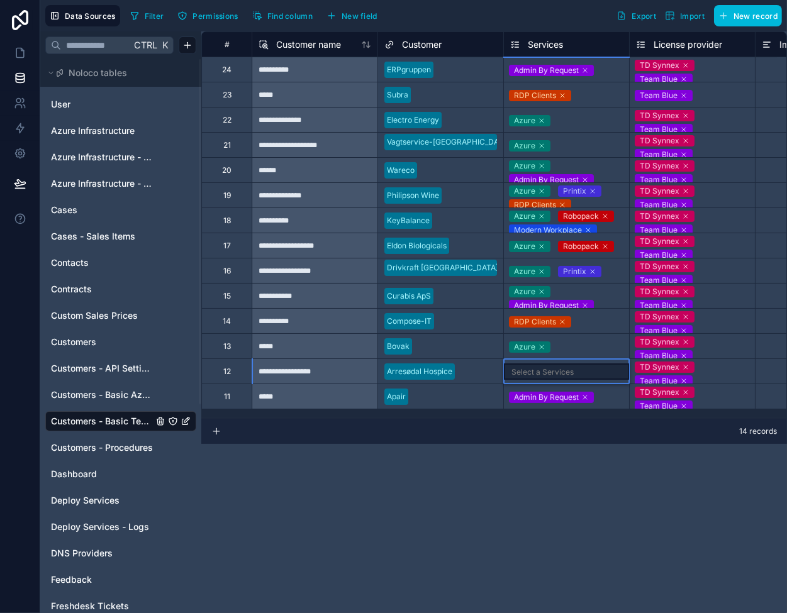
click at [536, 375] on div "Select a Services" at bounding box center [542, 372] width 62 height 10
click at [585, 349] on div "Azure" at bounding box center [566, 346] width 125 height 15
click at [584, 371] on div "Select a Services" at bounding box center [566, 372] width 125 height 14
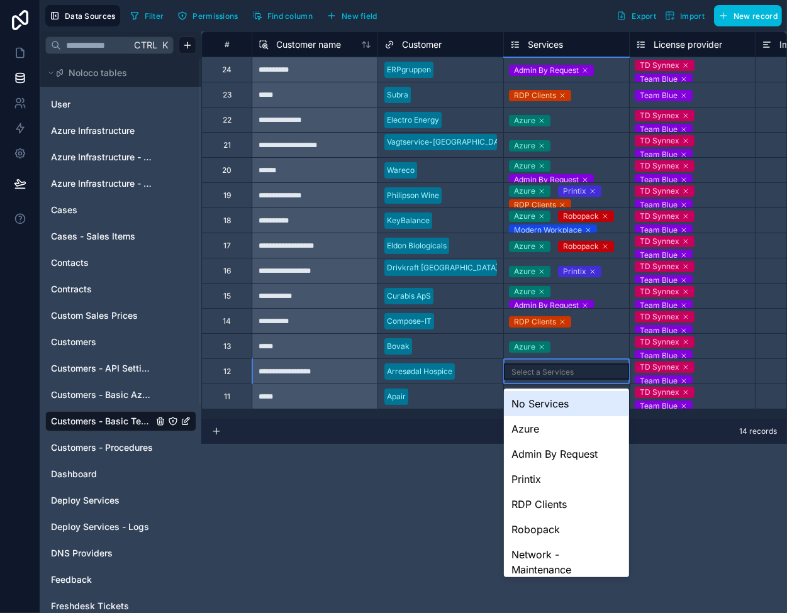
click at [584, 371] on div "Select a Services" at bounding box center [566, 371] width 125 height 16
click at [559, 447] on div "Admin By Request" at bounding box center [566, 453] width 125 height 25
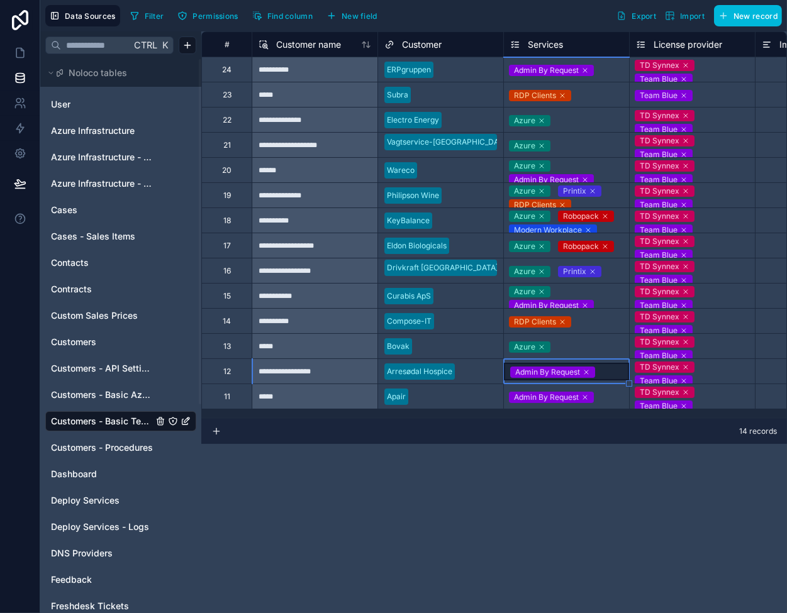
click at [585, 371] on icon at bounding box center [586, 372] width 8 height 8
click at [546, 373] on div "Select a Services" at bounding box center [542, 372] width 62 height 10
click at [584, 344] on div "Azure" at bounding box center [566, 346] width 125 height 15
click at [579, 376] on div "Select a Services" at bounding box center [566, 372] width 125 height 14
click at [579, 376] on div "Select a Services" at bounding box center [566, 371] width 125 height 16
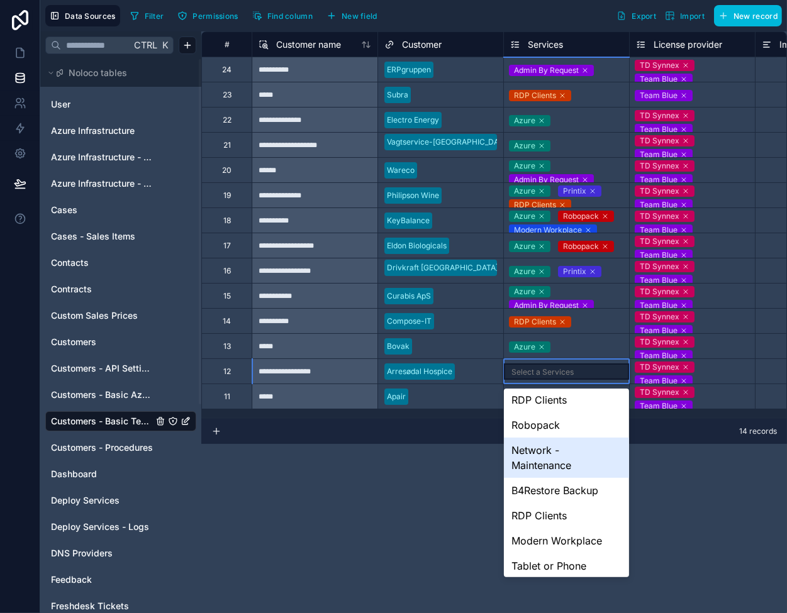
scroll to position [126, 0]
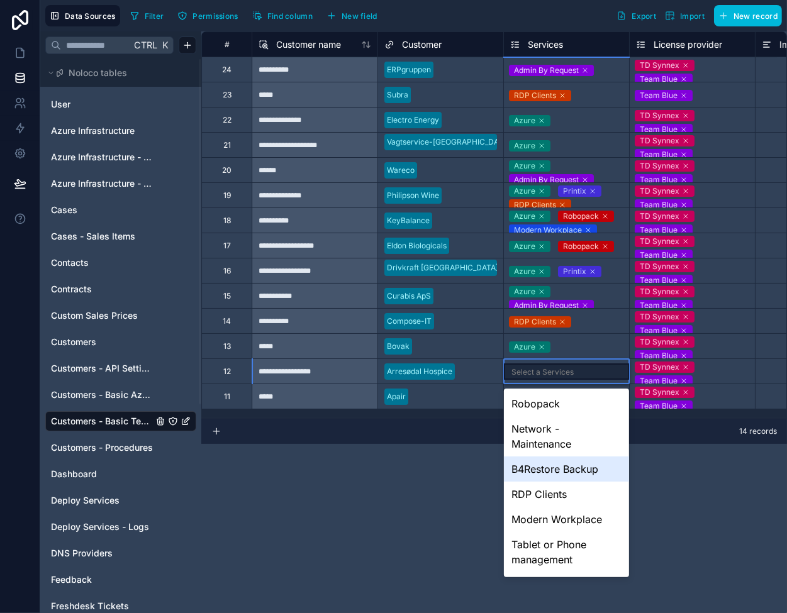
click at [556, 475] on div "B4Restore Backup" at bounding box center [566, 469] width 125 height 25
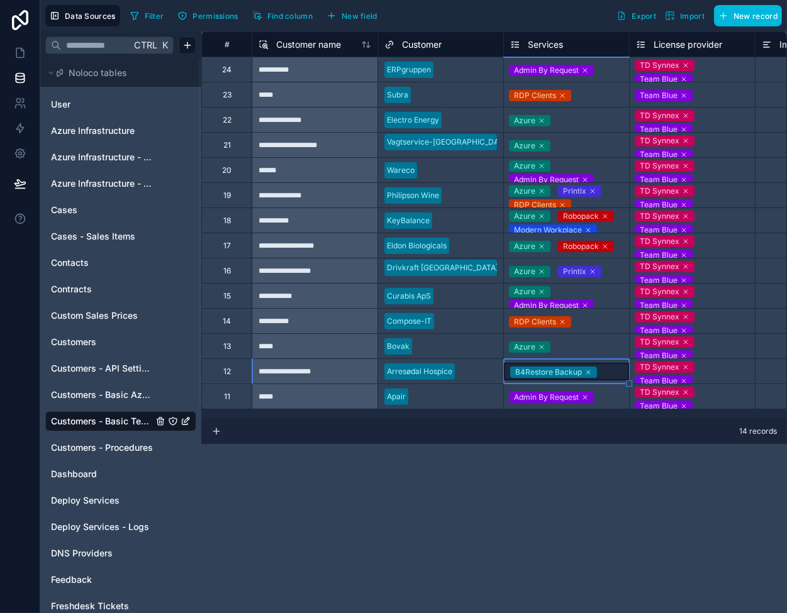
click at [335, 352] on div "*****" at bounding box center [315, 345] width 126 height 25
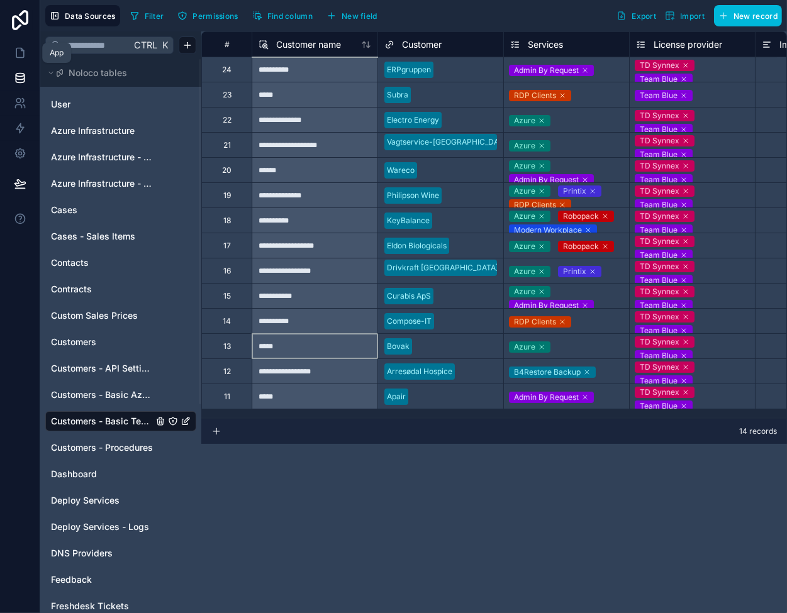
click at [16, 50] on icon at bounding box center [20, 52] width 8 height 9
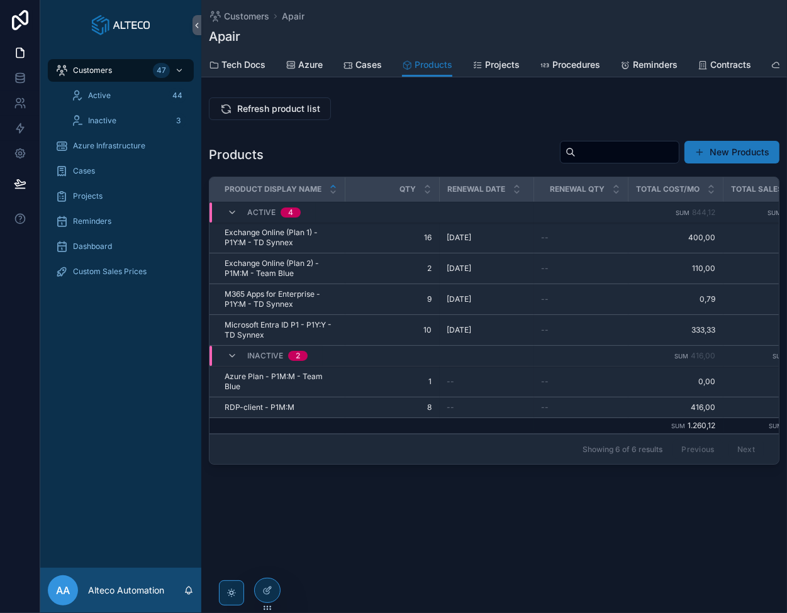
click at [233, 17] on span "Customers" at bounding box center [246, 16] width 45 height 13
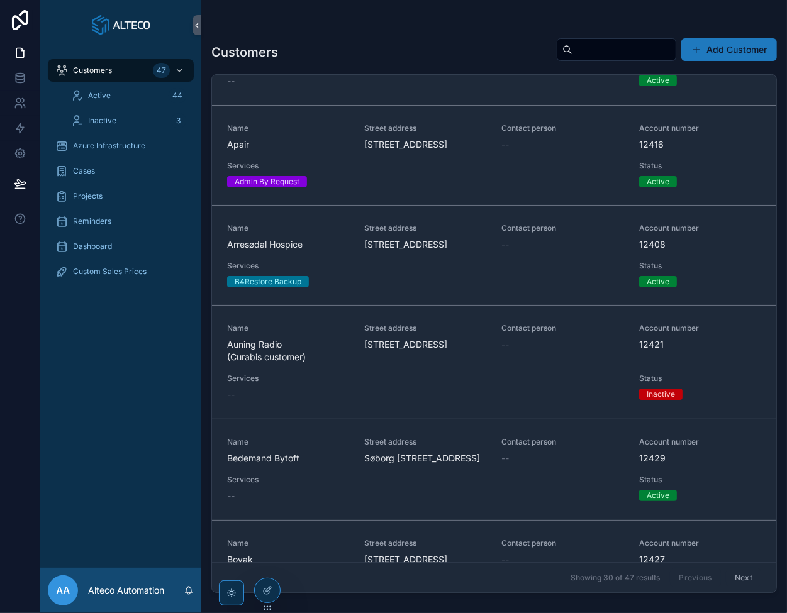
scroll to position [314, 0]
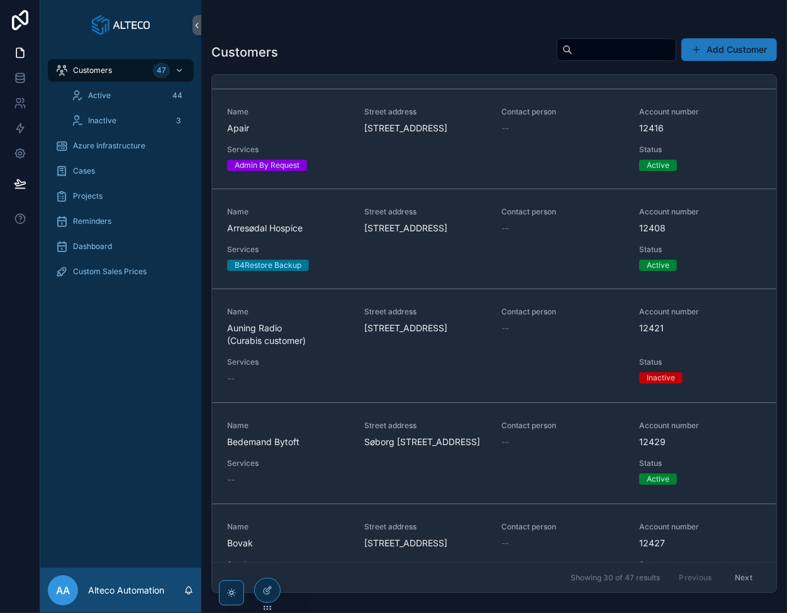
click at [285, 217] on span "Name" at bounding box center [288, 212] width 122 height 10
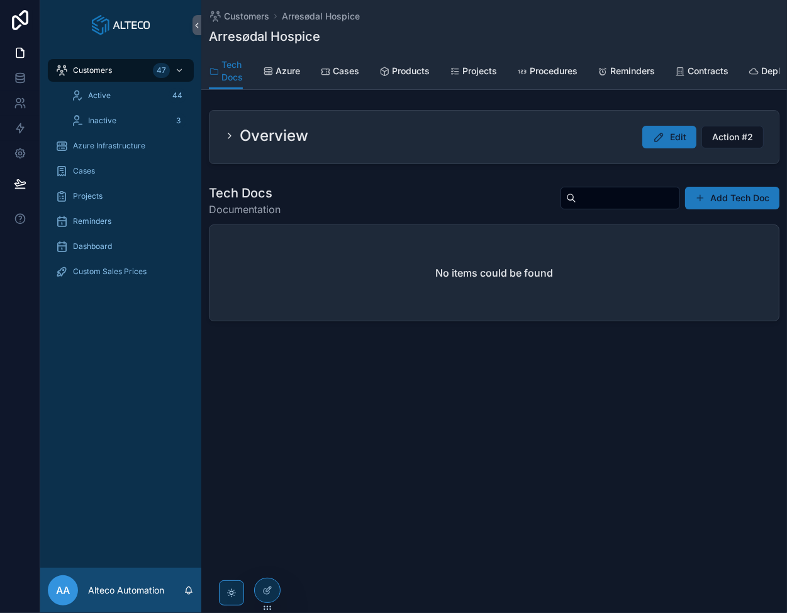
click at [407, 73] on span "Products" at bounding box center [411, 71] width 38 height 13
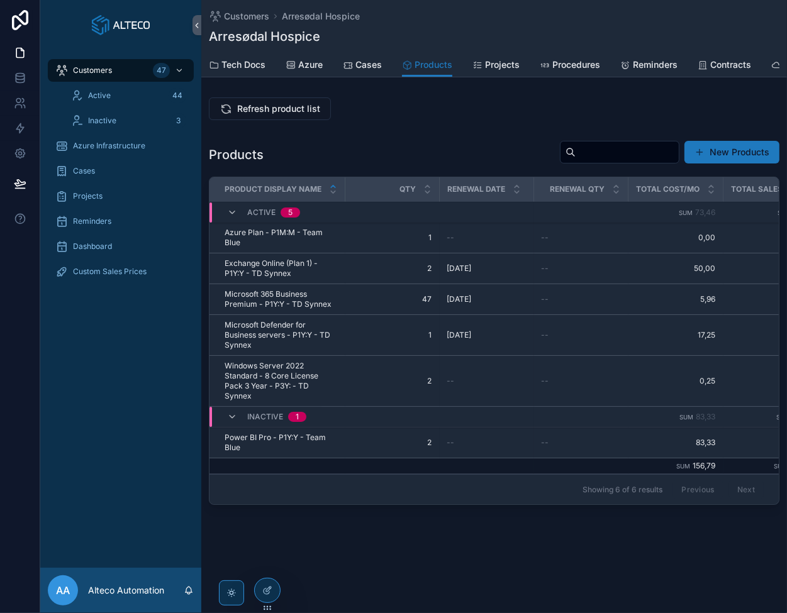
click at [0, 0] on icon "scrollable content" at bounding box center [0, 0] width 0 height 0
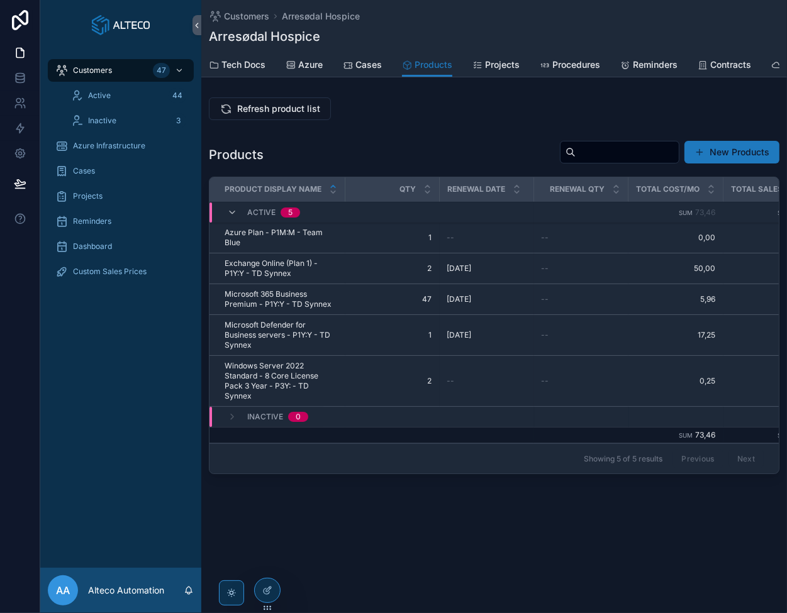
click at [0, 0] on icon "scrollable content" at bounding box center [0, 0] width 0 height 0
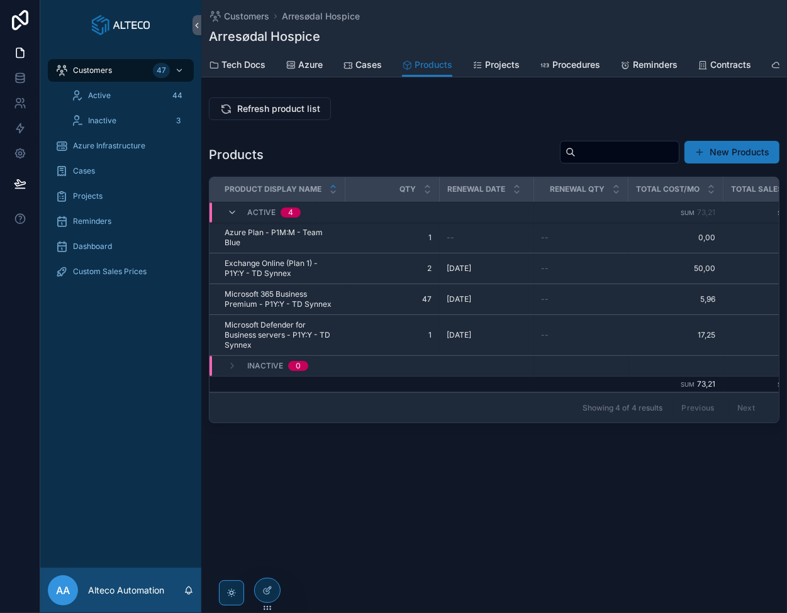
click at [0, 0] on icon "scrollable content" at bounding box center [0, 0] width 0 height 0
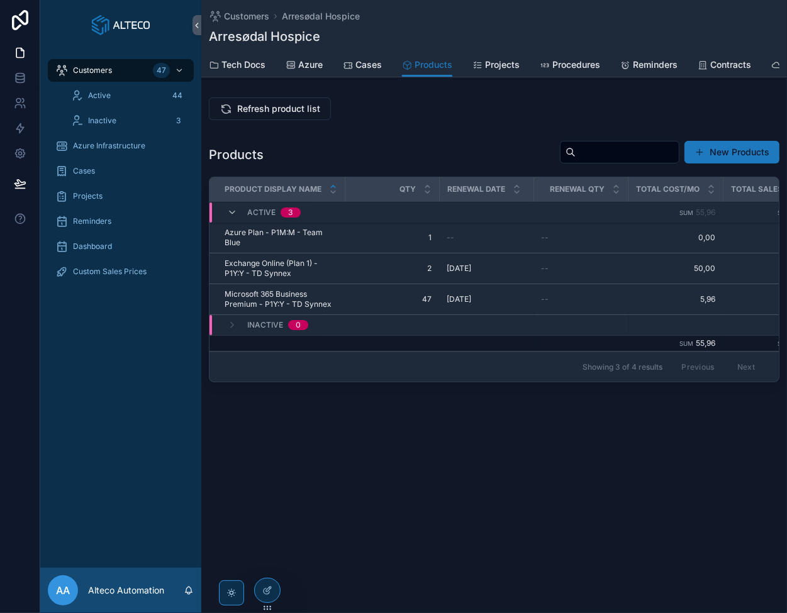
click at [0, 0] on icon "scrollable content" at bounding box center [0, 0] width 0 height 0
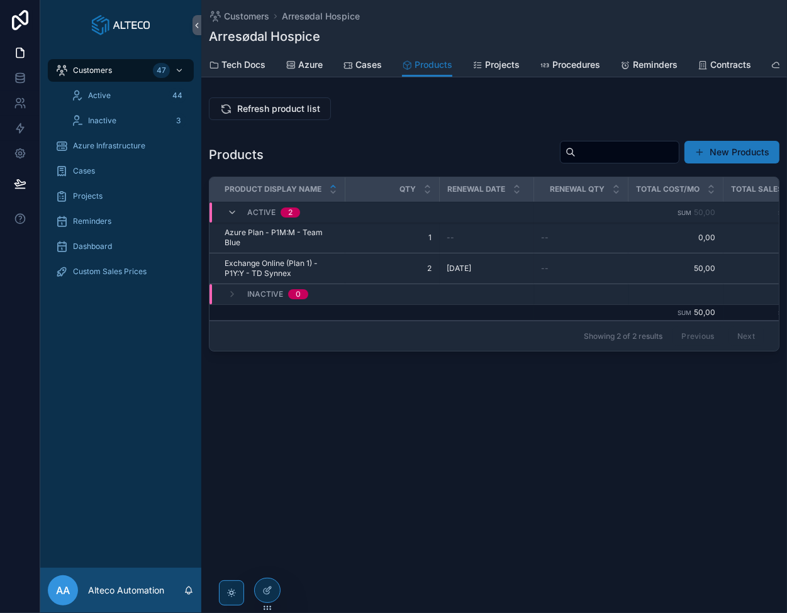
click at [0, 0] on button "scrollable content" at bounding box center [0, 0] width 0 height 0
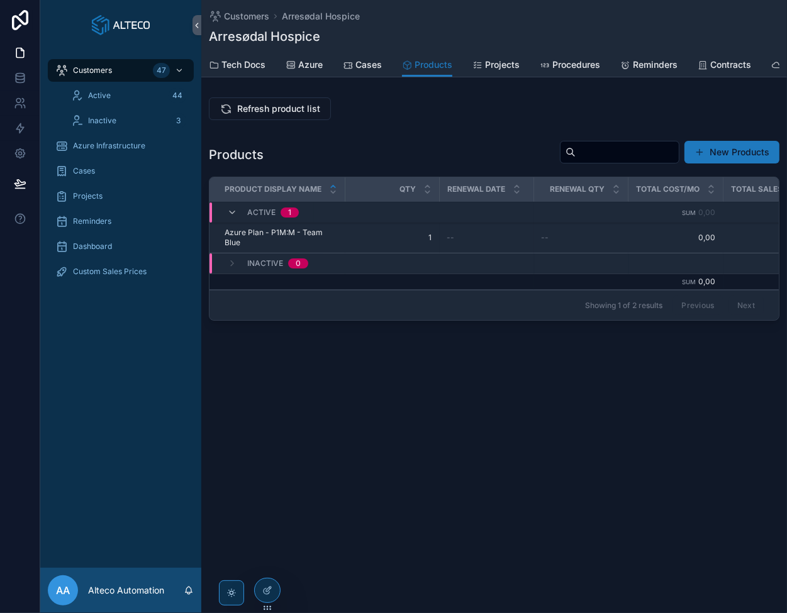
click at [361, 426] on div "Customers Arresødal Hospice Arresødal Hospice Products Tech Docs Azure Cases Pr…" at bounding box center [493, 306] width 585 height 613
click at [25, 69] on link at bounding box center [20, 77] width 40 height 25
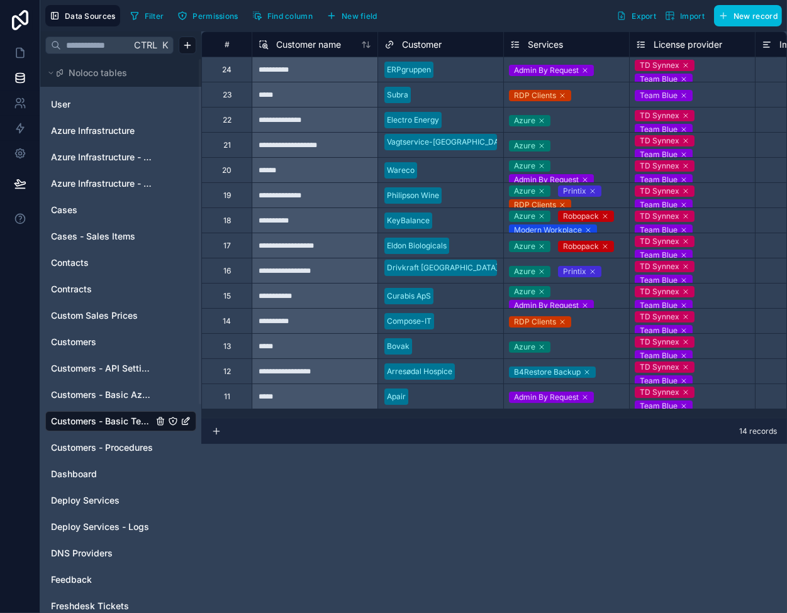
click at [98, 374] on div "Customers - API Settings" at bounding box center [120, 368] width 151 height 20
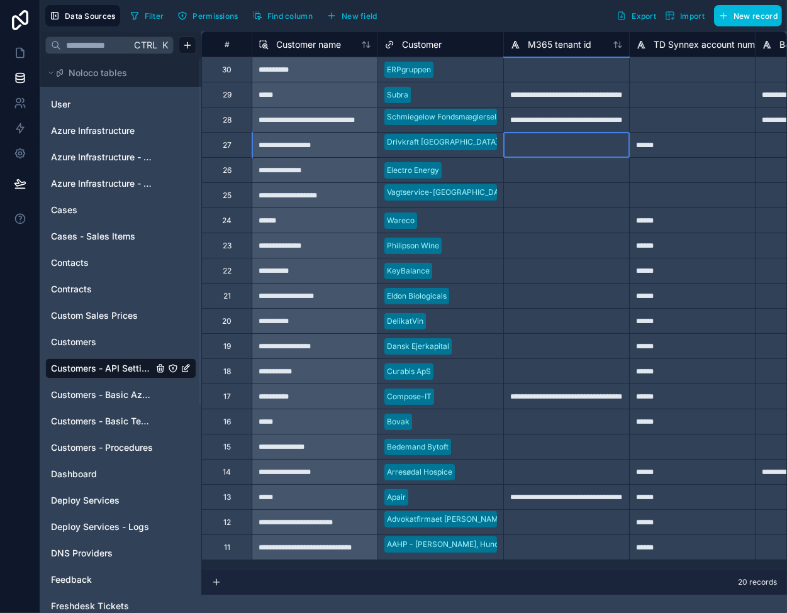
click at [581, 138] on div at bounding box center [566, 144] width 126 height 25
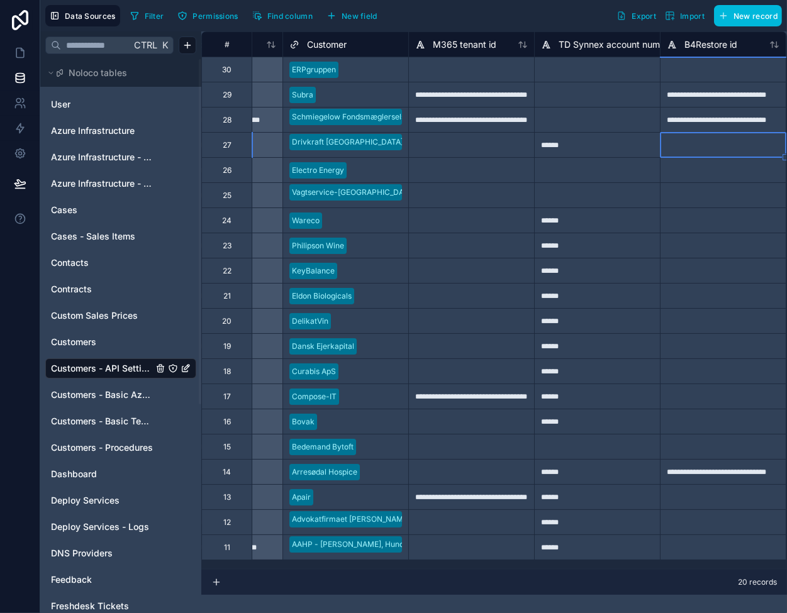
scroll to position [0, 221]
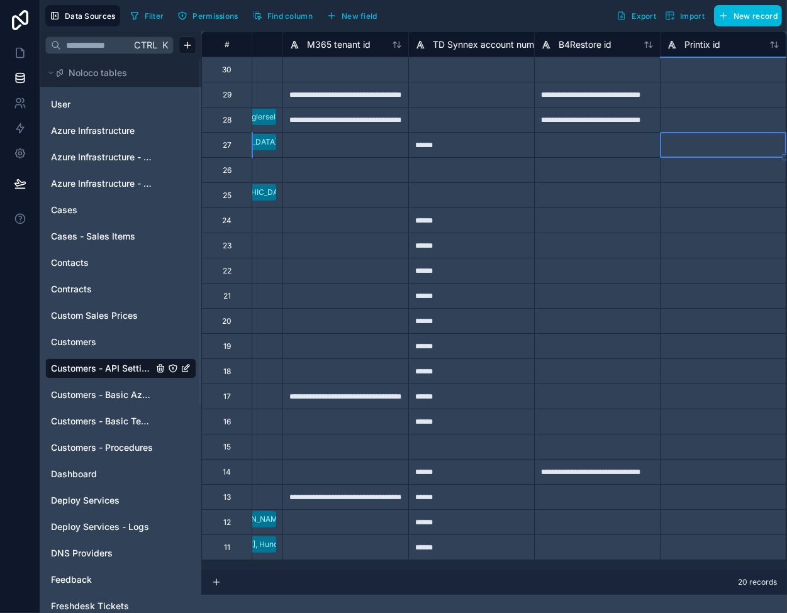
click at [584, 42] on span "B4Restore id" at bounding box center [584, 44] width 53 height 13
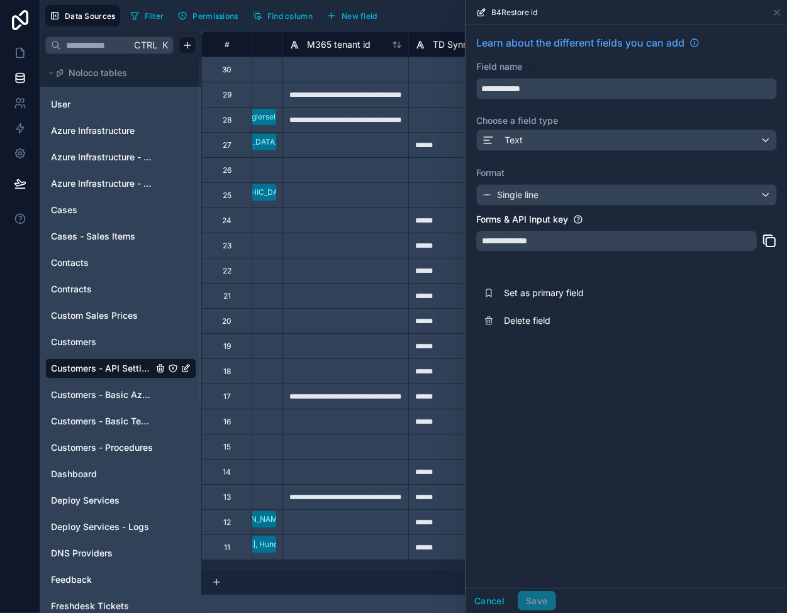
click at [768, 240] on icon at bounding box center [769, 240] width 15 height 15
click at [775, 14] on icon at bounding box center [777, 13] width 10 height 10
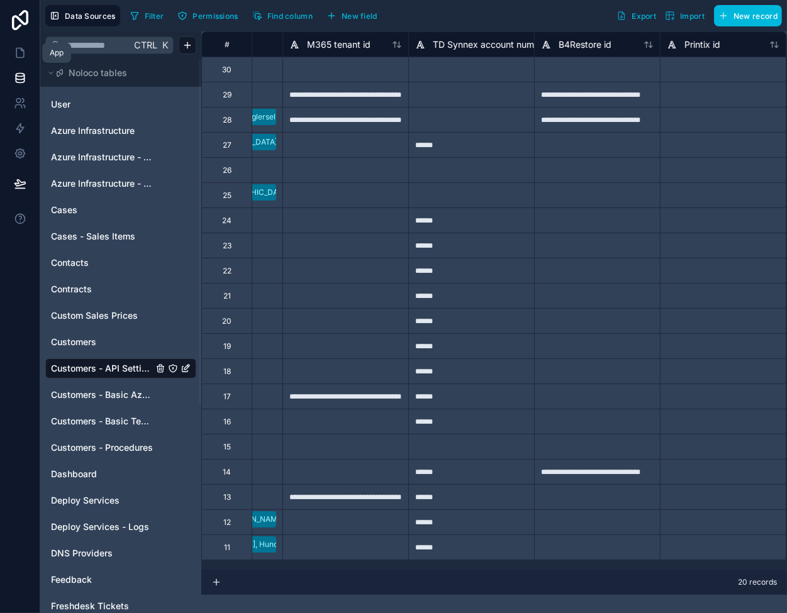
click at [29, 55] on link at bounding box center [20, 52] width 40 height 25
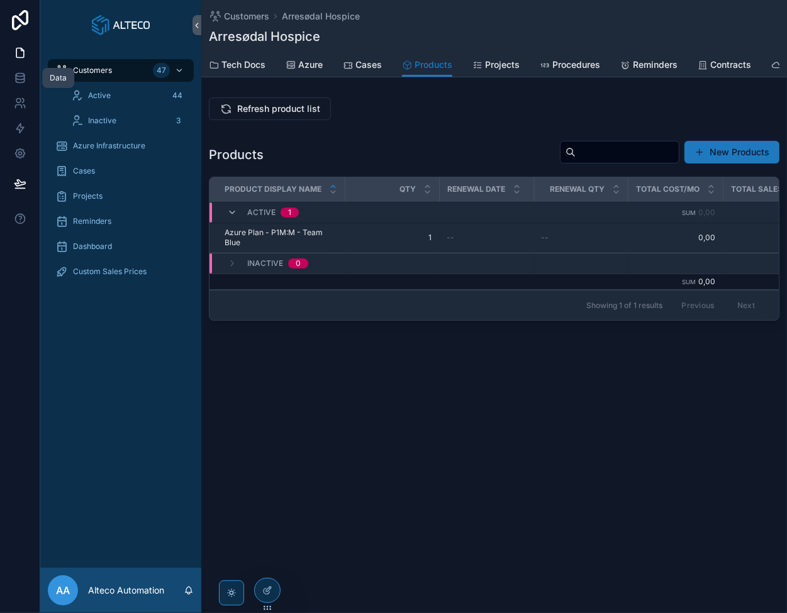
click at [20, 78] on icon at bounding box center [20, 78] width 13 height 13
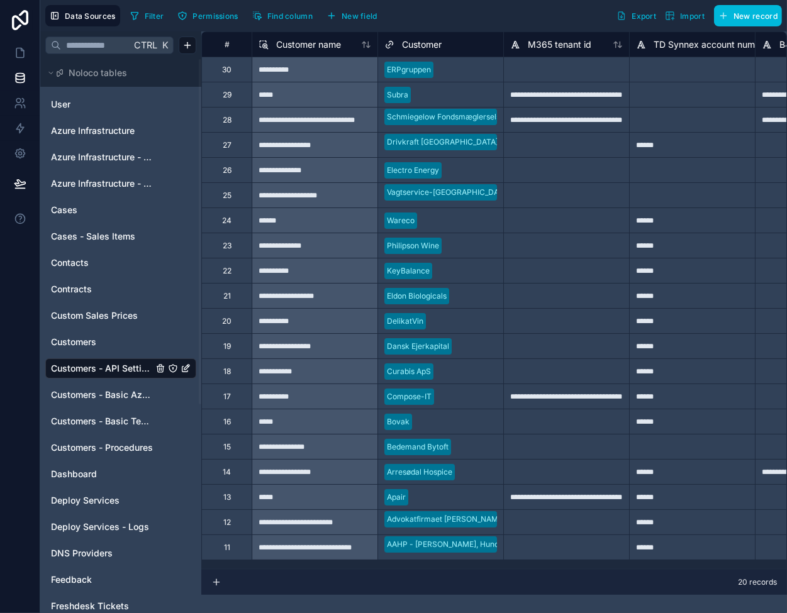
click at [555, 230] on div at bounding box center [566, 220] width 126 height 25
click at [102, 427] on span "Customers - Basic Tech Info" at bounding box center [102, 421] width 102 height 13
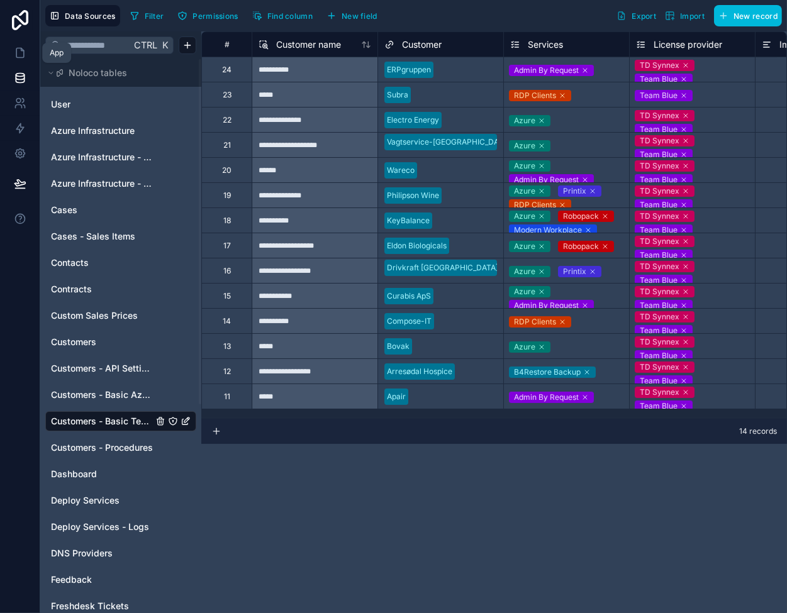
click at [14, 47] on icon at bounding box center [20, 53] width 13 height 13
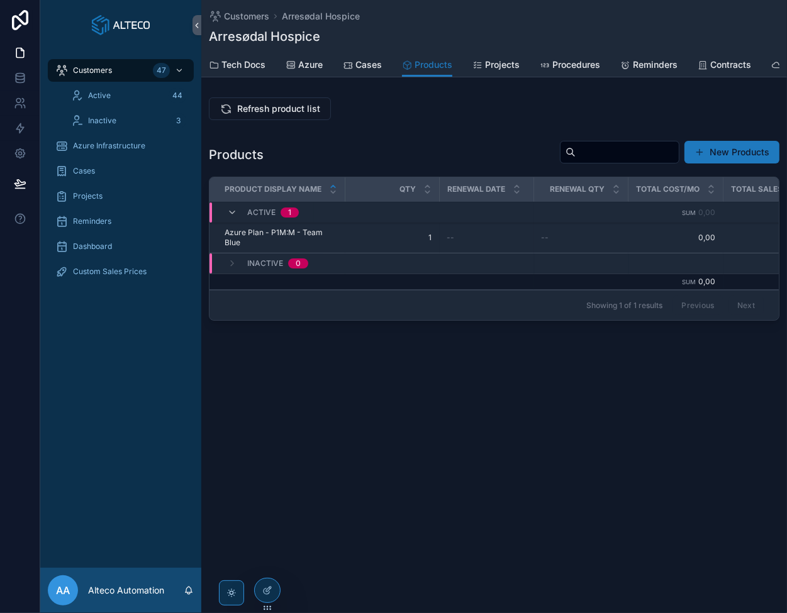
click at [277, 112] on span "Refresh product list" at bounding box center [278, 108] width 83 height 13
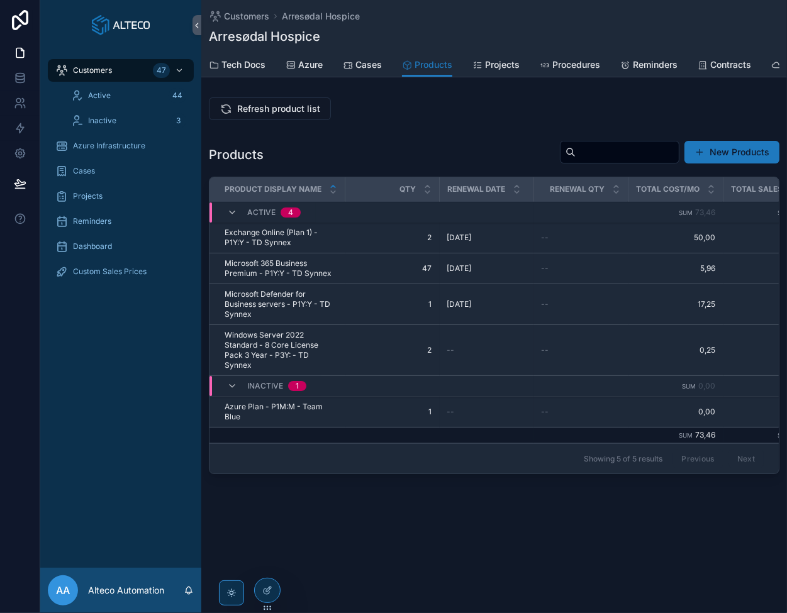
click at [282, 114] on span "Refresh product list" at bounding box center [278, 108] width 83 height 13
click at [23, 80] on icon at bounding box center [20, 78] width 13 height 13
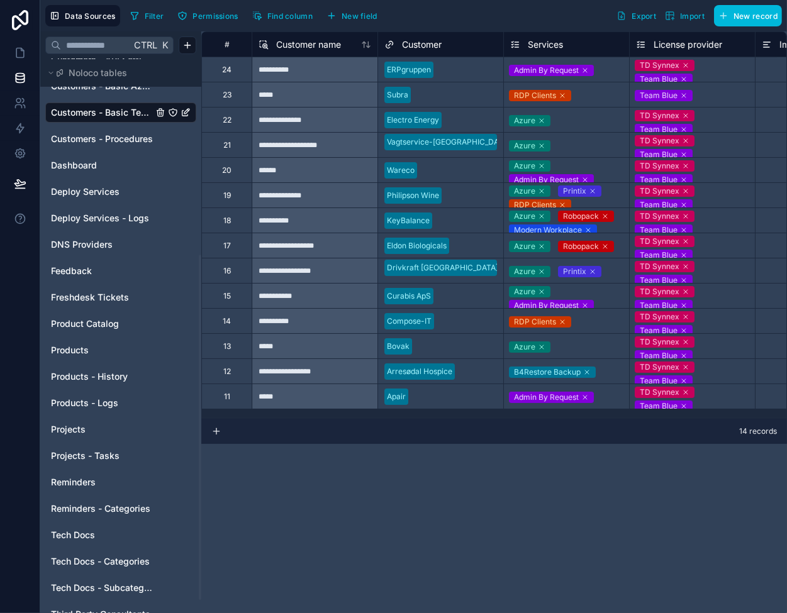
scroll to position [314, 0]
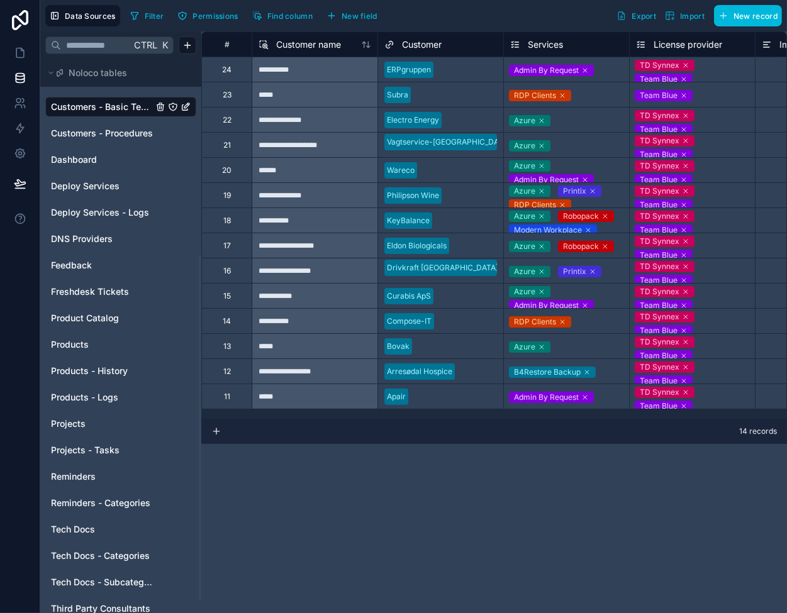
click at [86, 341] on span "Products" at bounding box center [70, 344] width 38 height 13
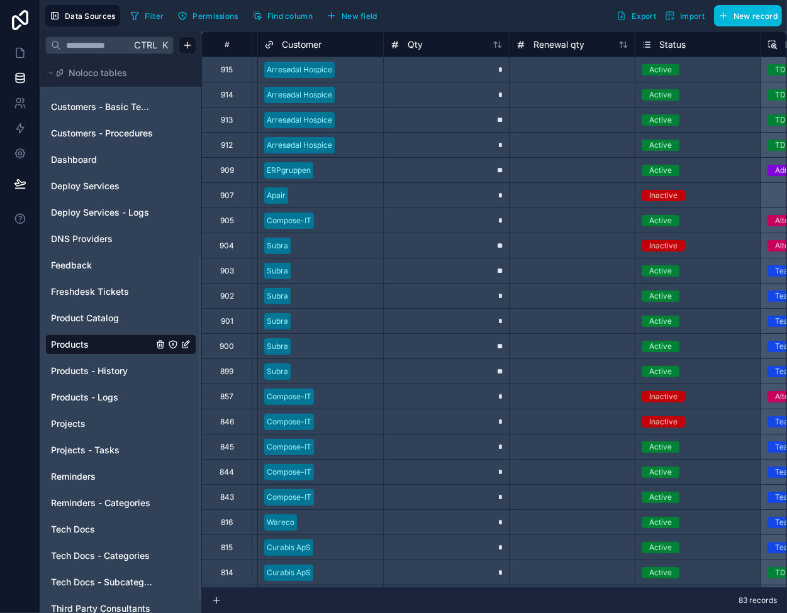
scroll to position [0, 252]
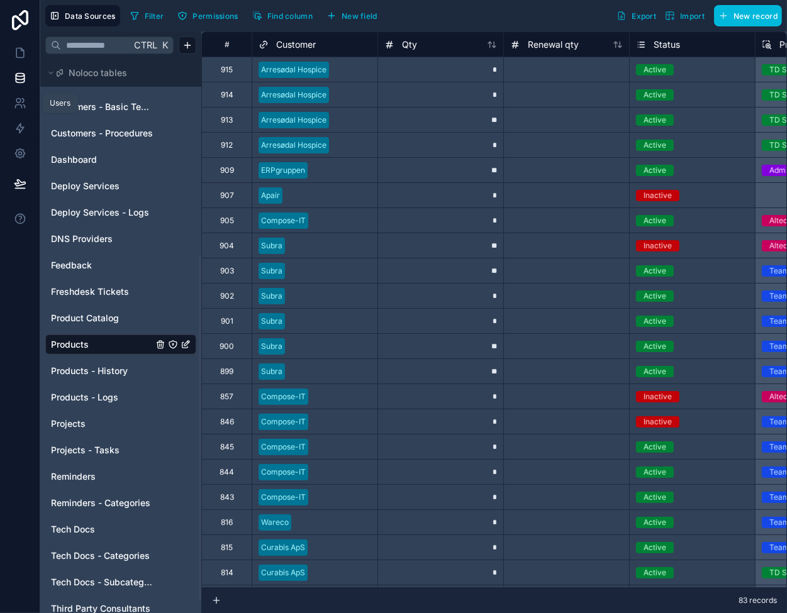
click at [18, 100] on icon at bounding box center [20, 103] width 13 height 13
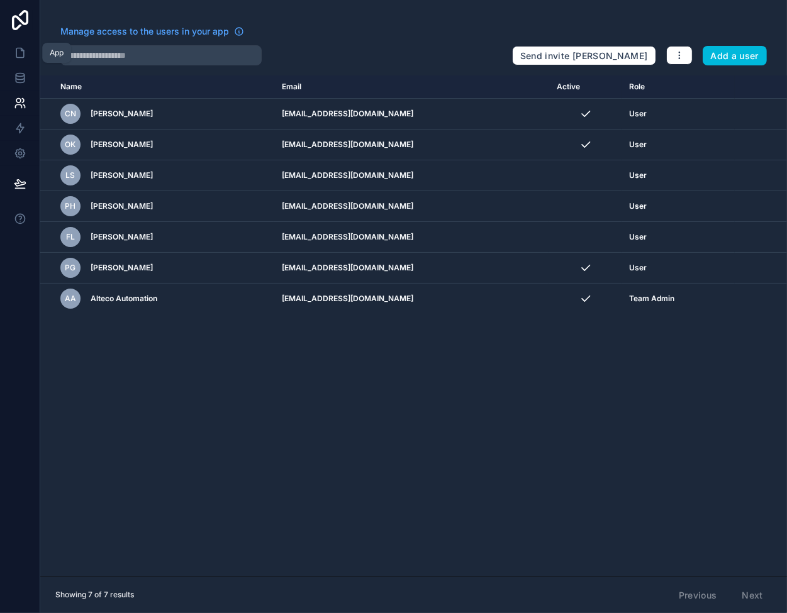
click at [19, 53] on icon at bounding box center [20, 53] width 13 height 13
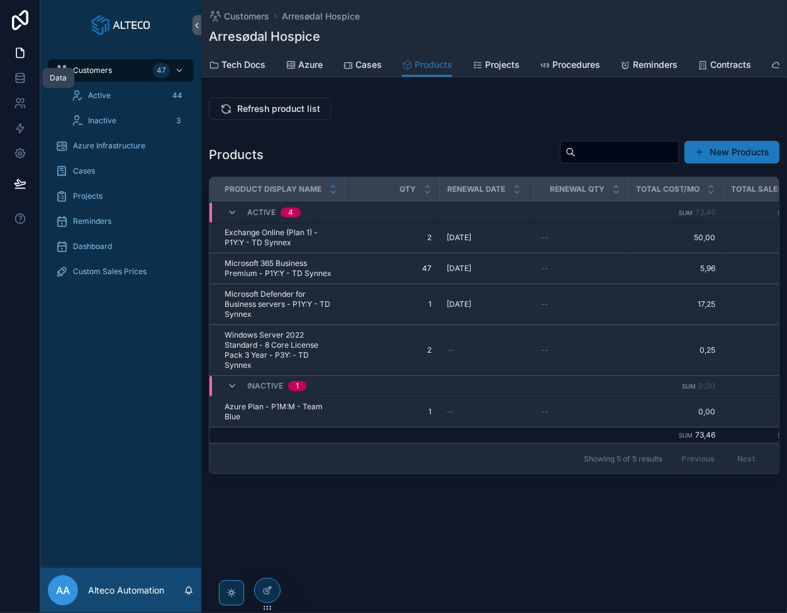
click at [17, 74] on icon at bounding box center [20, 78] width 13 height 13
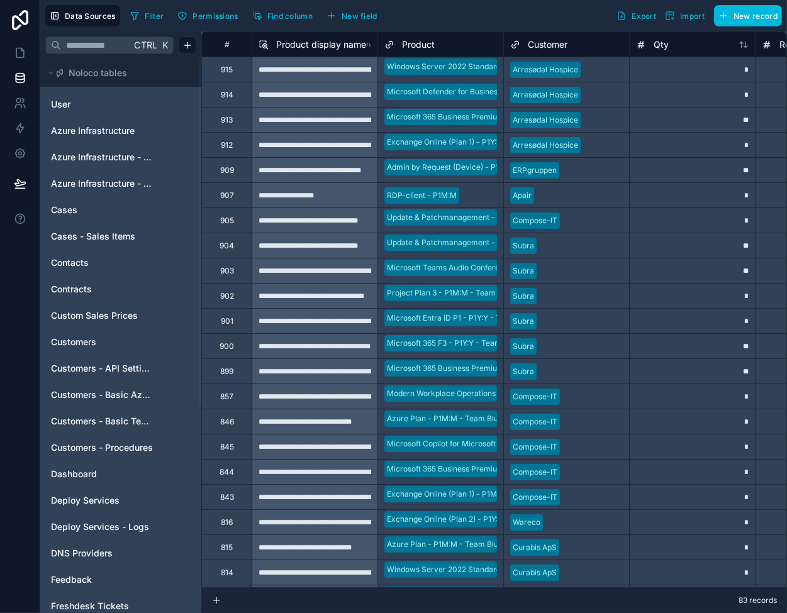
click at [91, 102] on link "User" at bounding box center [102, 104] width 102 height 13
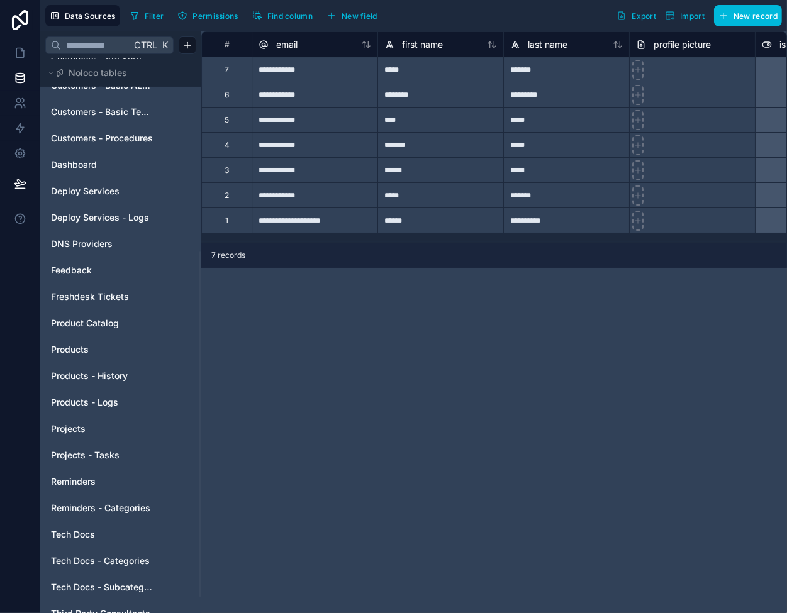
scroll to position [314, 0]
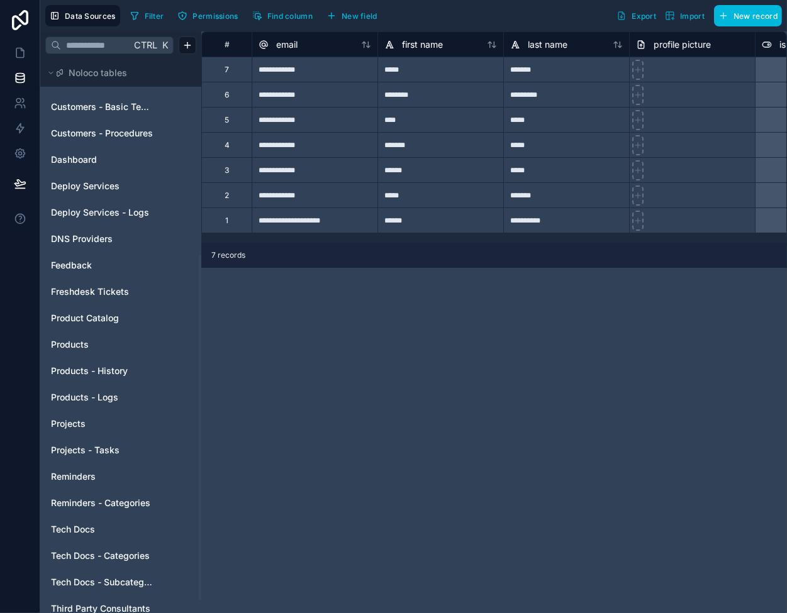
click at [89, 333] on div "User Azure Infrastructure Azure Infrastructure - Domain or Workgroup Azure Infr…" at bounding box center [120, 199] width 151 height 848
click at [88, 337] on div "Products" at bounding box center [120, 345] width 151 height 20
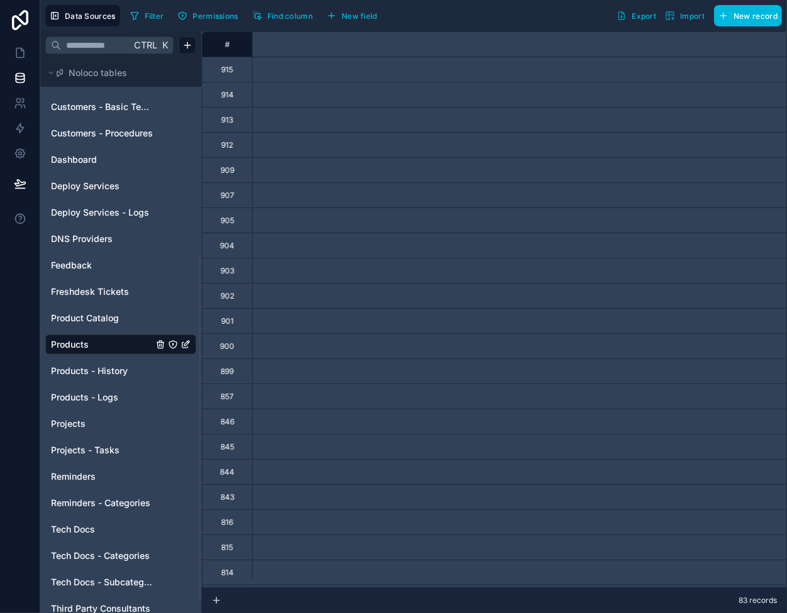
scroll to position [0, 1172]
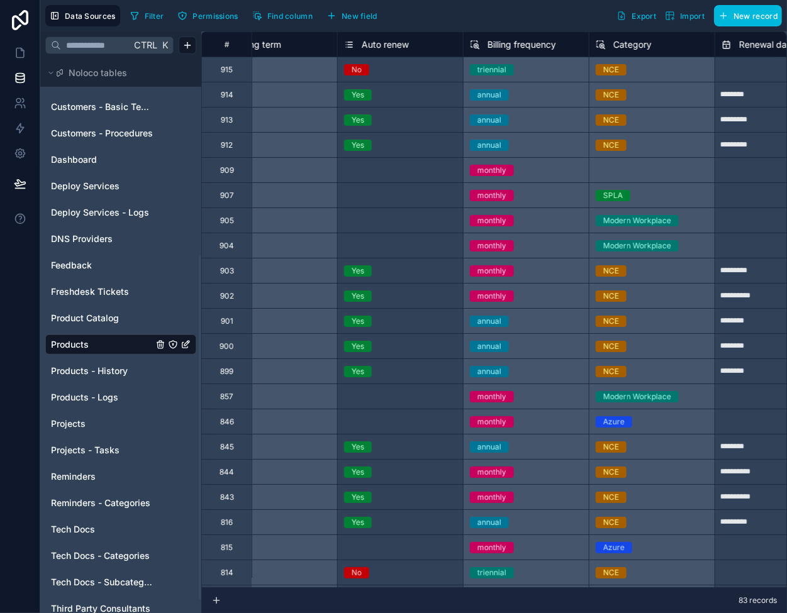
click at [363, 12] on span "New field" at bounding box center [359, 15] width 36 height 9
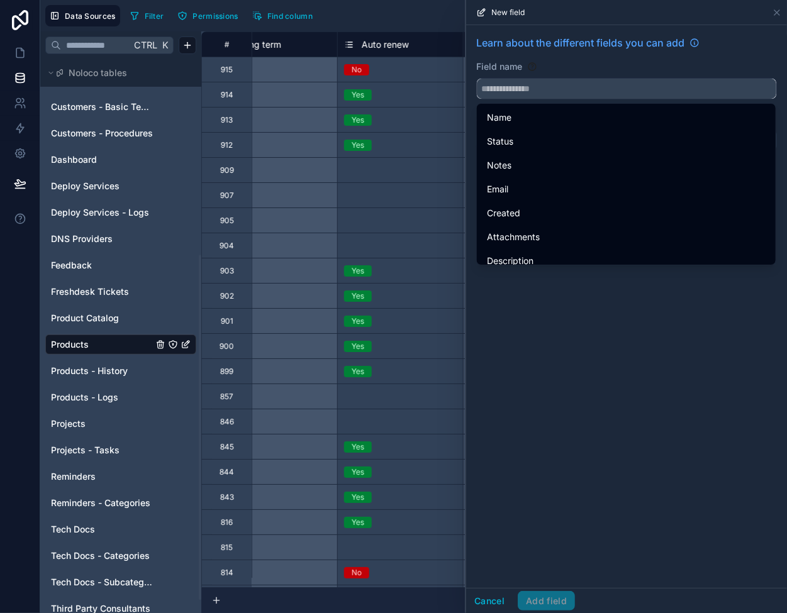
click at [554, 81] on input "text" at bounding box center [626, 89] width 299 height 20
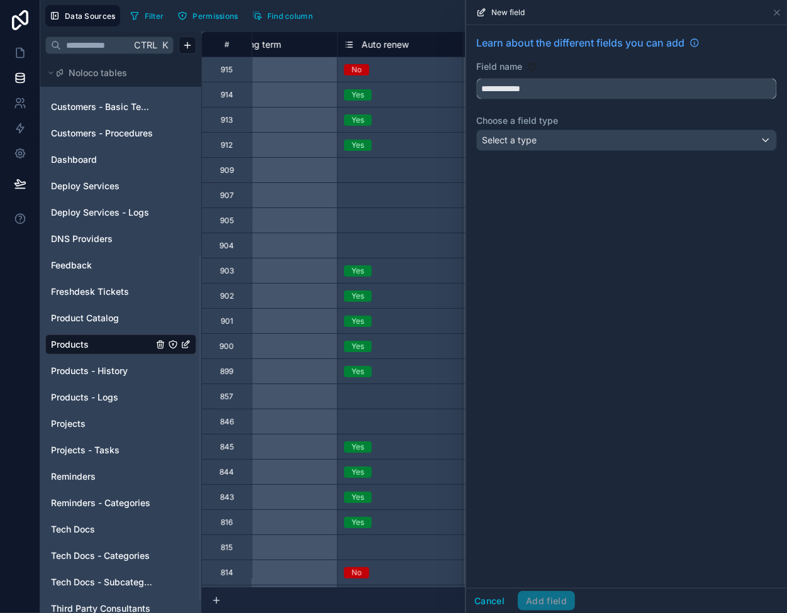
click at [476, 78] on button "**********" at bounding box center [626, 88] width 301 height 21
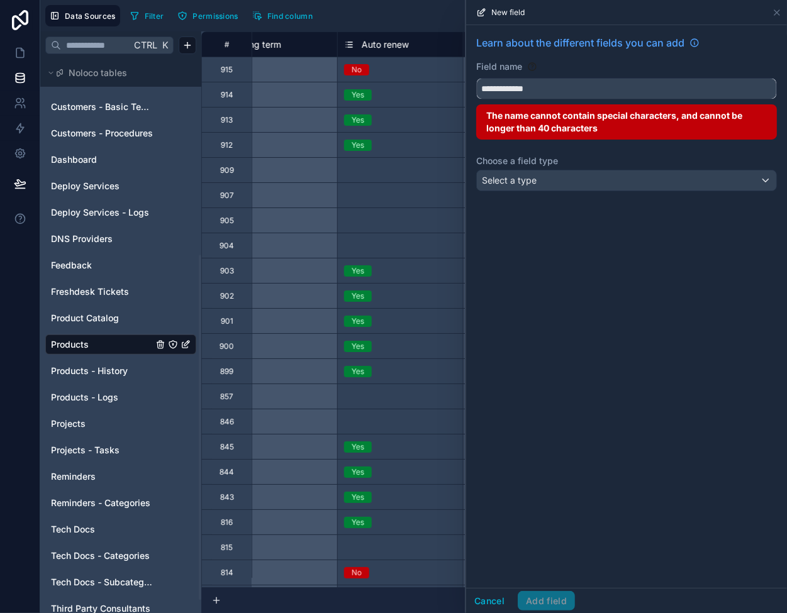
click at [476, 78] on button "**********" at bounding box center [626, 88] width 301 height 21
click at [476, 78] on button "*********" at bounding box center [626, 88] width 301 height 21
click at [476, 78] on button "**********" at bounding box center [626, 88] width 301 height 21
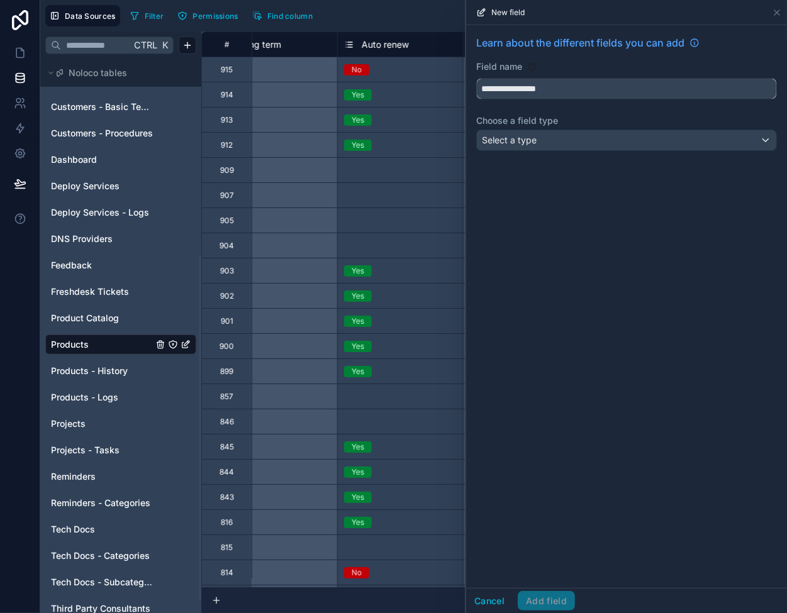
type input "**********"
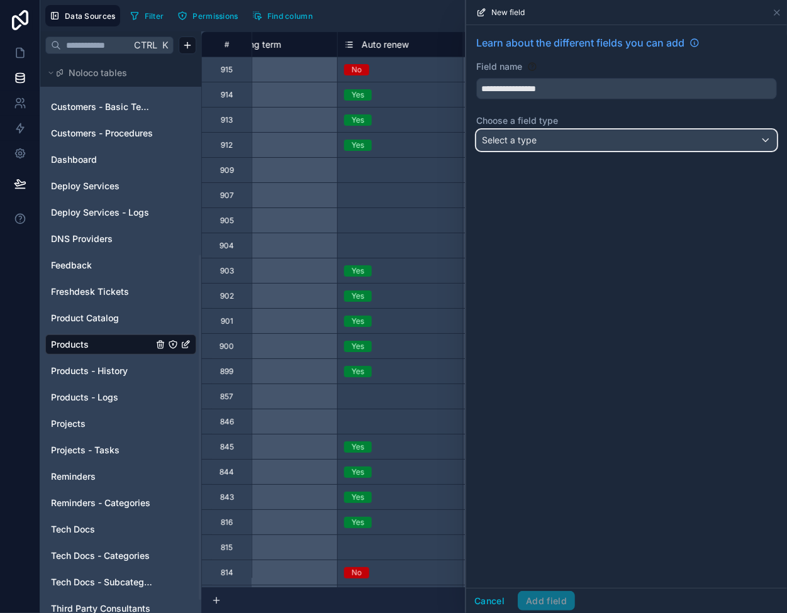
click at [556, 145] on div "Select a type" at bounding box center [626, 140] width 299 height 20
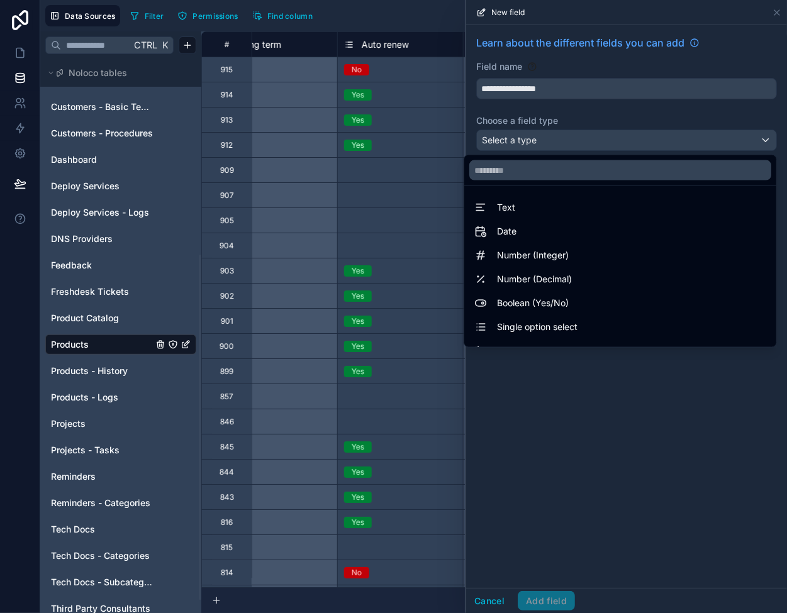
click at [564, 273] on div "Number (Decimal)" at bounding box center [620, 279] width 292 height 15
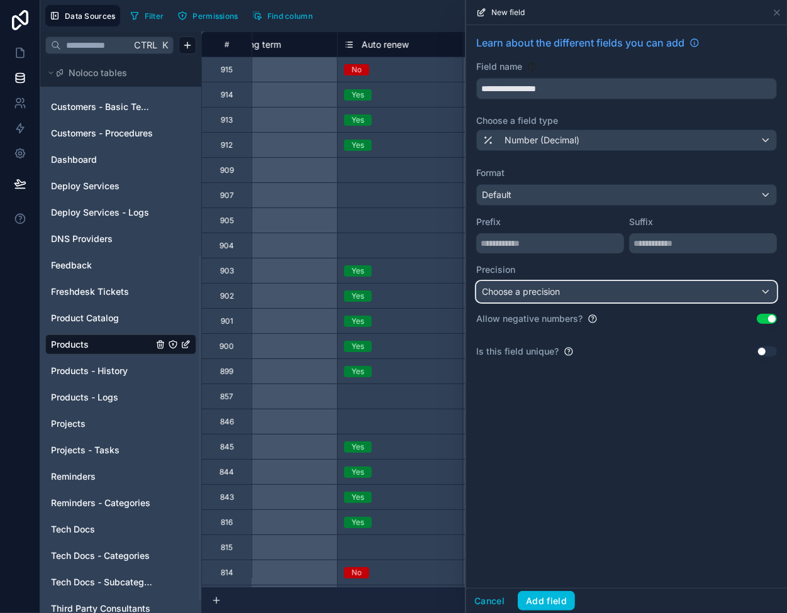
click at [553, 290] on span "Choose a precision" at bounding box center [521, 291] width 78 height 11
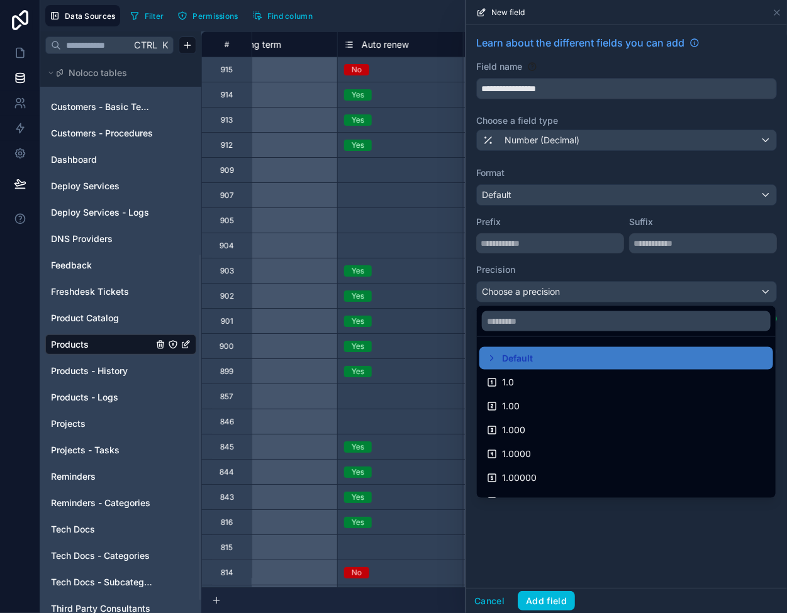
click at [539, 380] on div "1.0" at bounding box center [626, 382] width 279 height 15
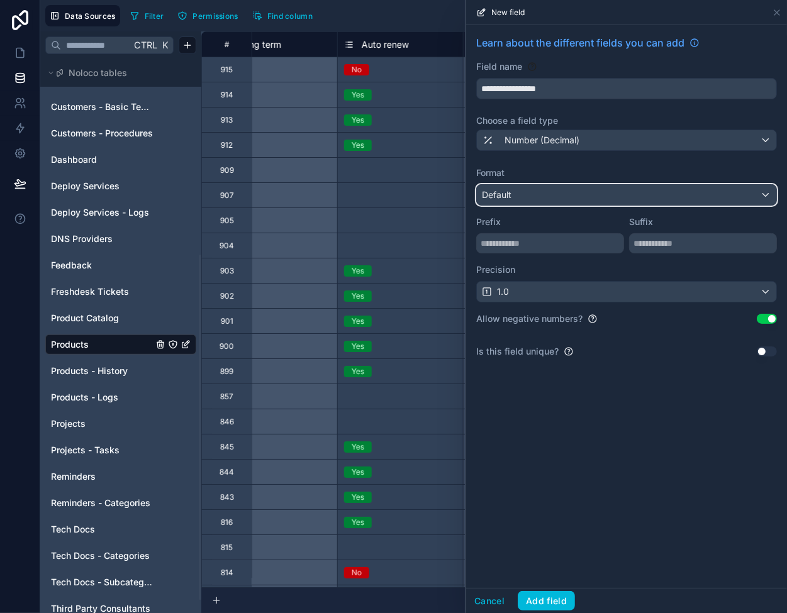
click at [556, 198] on div "Default" at bounding box center [626, 195] width 299 height 20
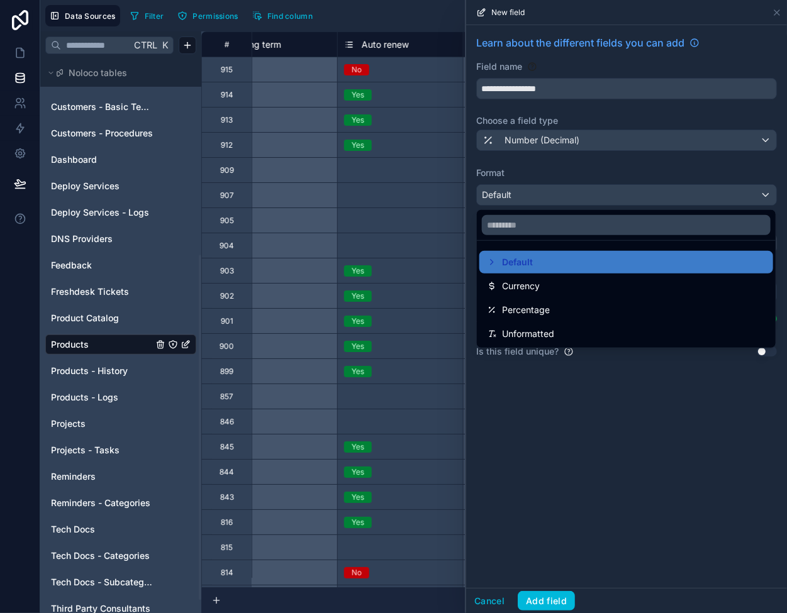
click at [556, 198] on div at bounding box center [626, 306] width 321 height 613
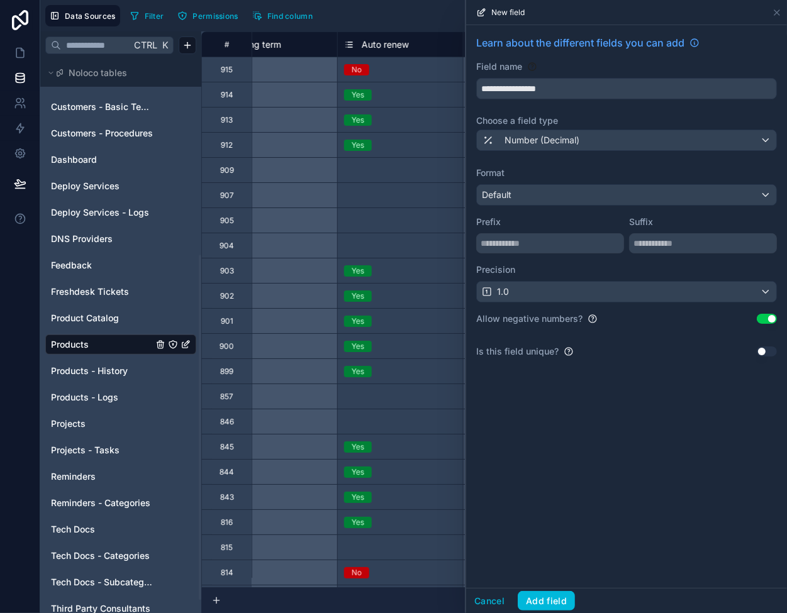
click at [552, 602] on button "Add field" at bounding box center [546, 601] width 57 height 20
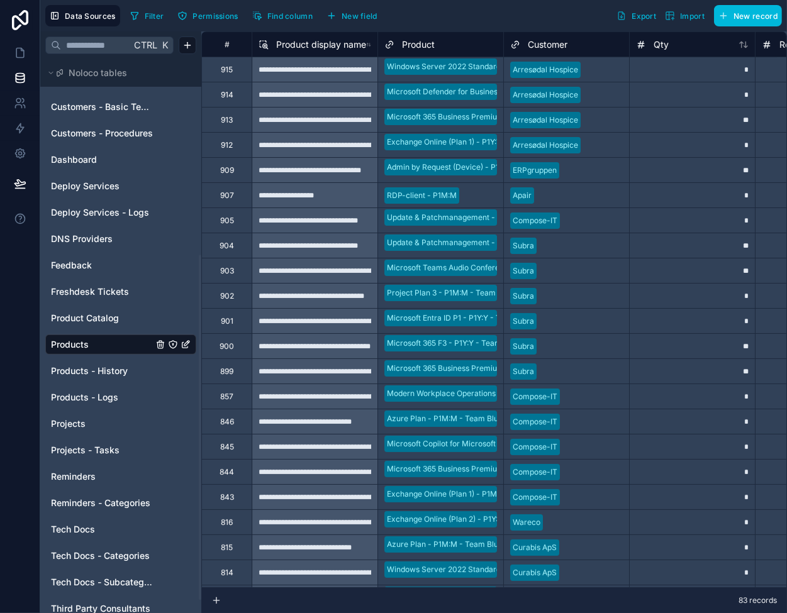
click at [280, 14] on span "Find column" at bounding box center [289, 15] width 45 height 9
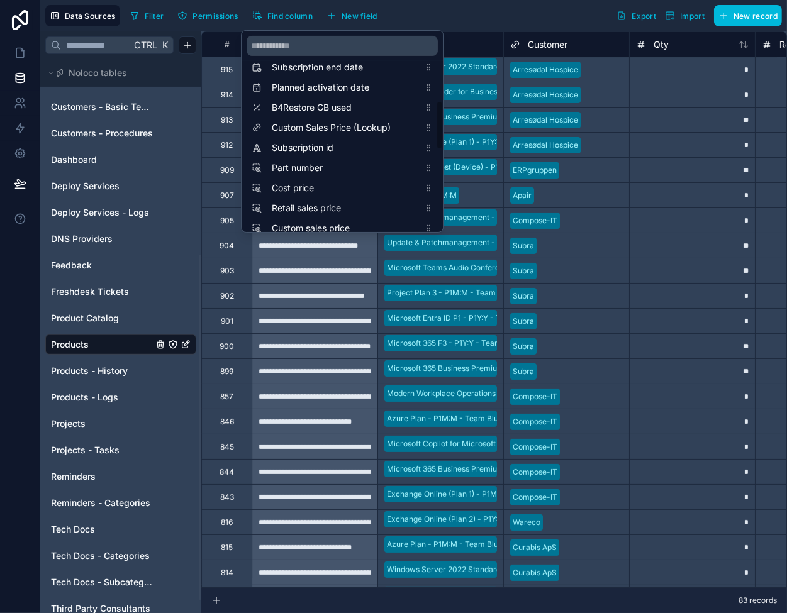
scroll to position [246, 0]
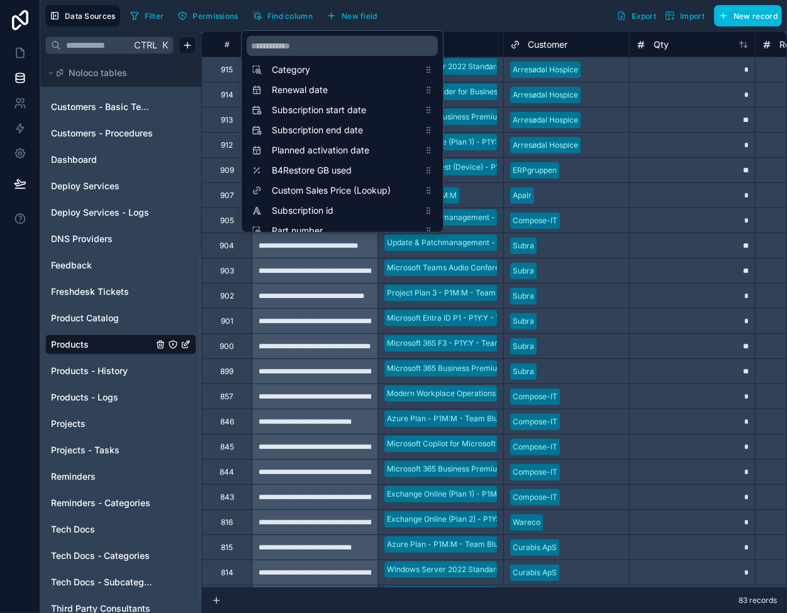
click at [519, 14] on div "Filter Permissions Find column New field Export Import New record" at bounding box center [453, 15] width 656 height 21
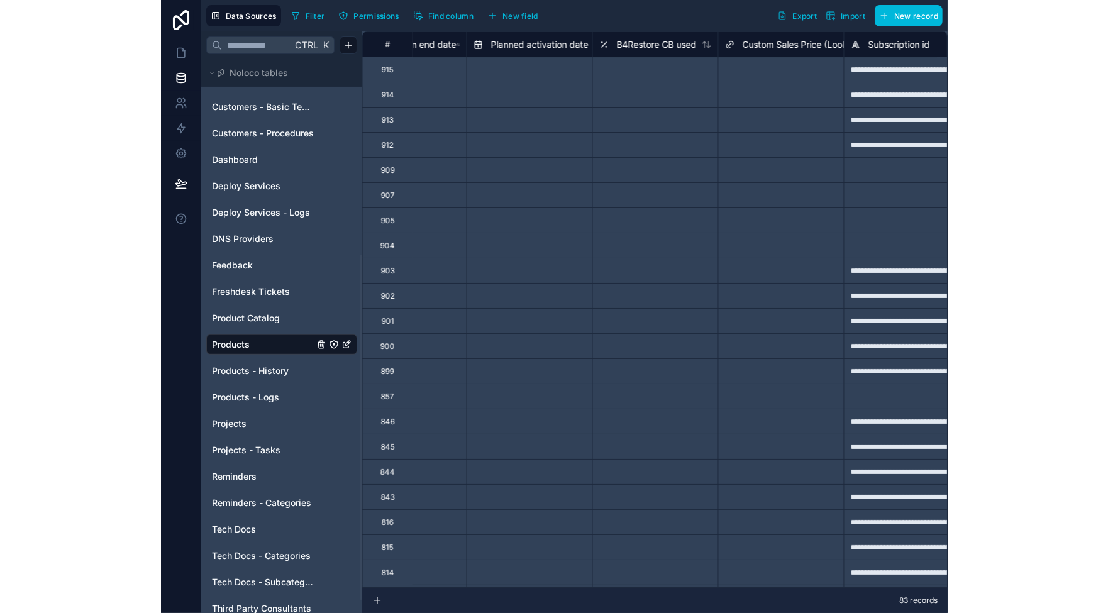
scroll to position [0, 2012]
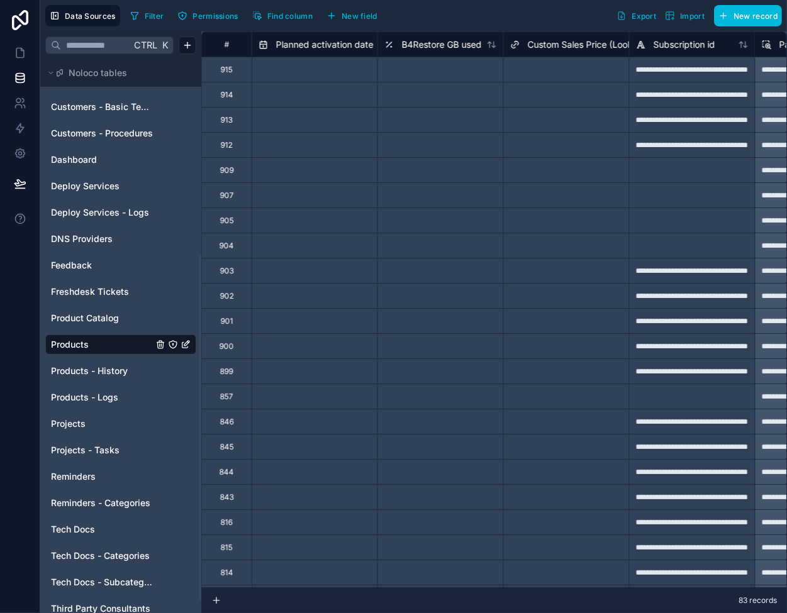
click at [448, 45] on span "B4Restore GB used" at bounding box center [442, 44] width 80 height 13
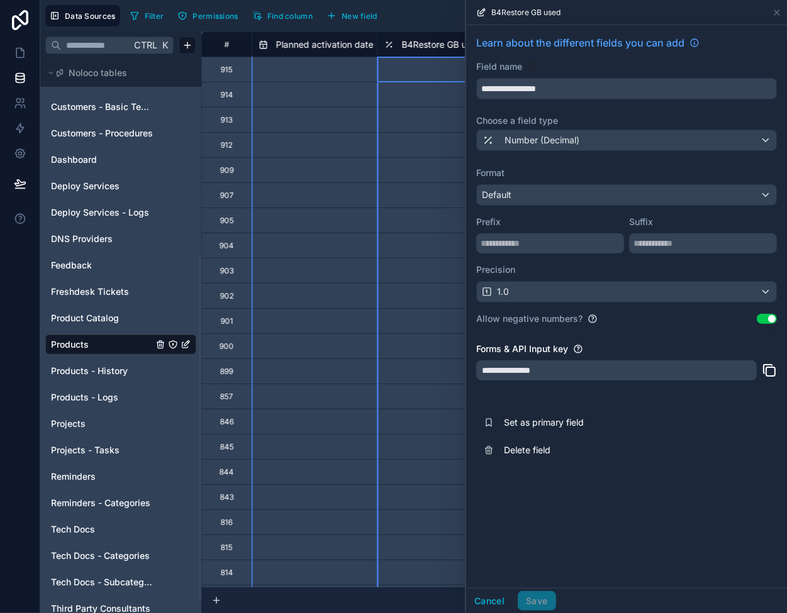
click at [772, 369] on icon at bounding box center [769, 370] width 15 height 15
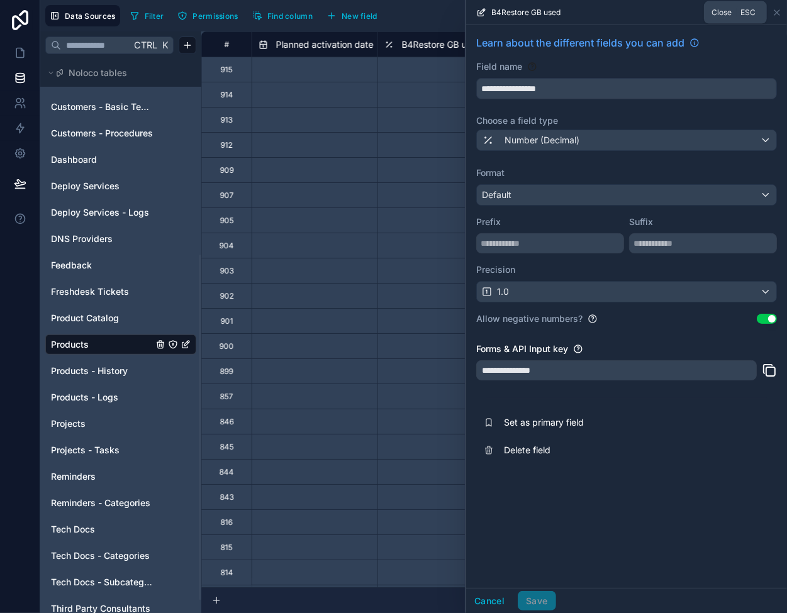
click at [776, 11] on icon at bounding box center [776, 12] width 5 height 5
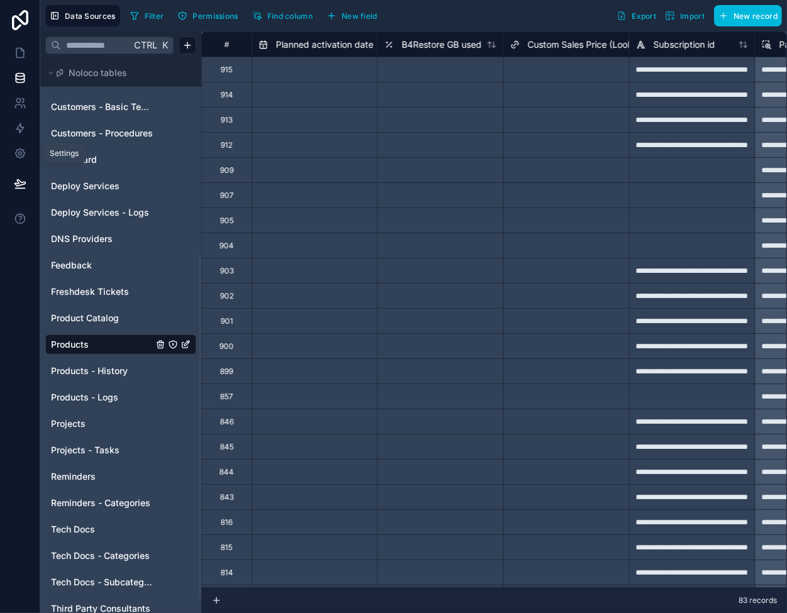
click at [13, 145] on link at bounding box center [20, 153] width 40 height 25
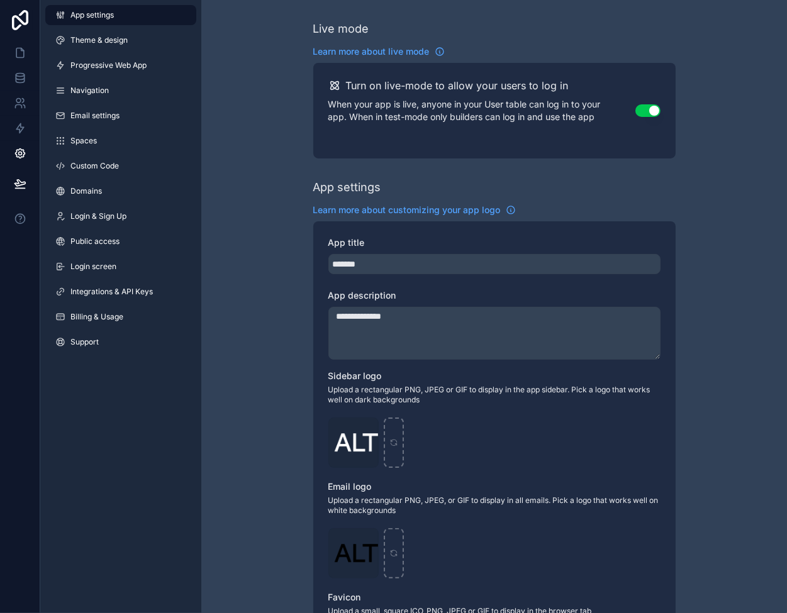
click at [89, 296] on link "Integrations & API Keys" at bounding box center [120, 292] width 151 height 20
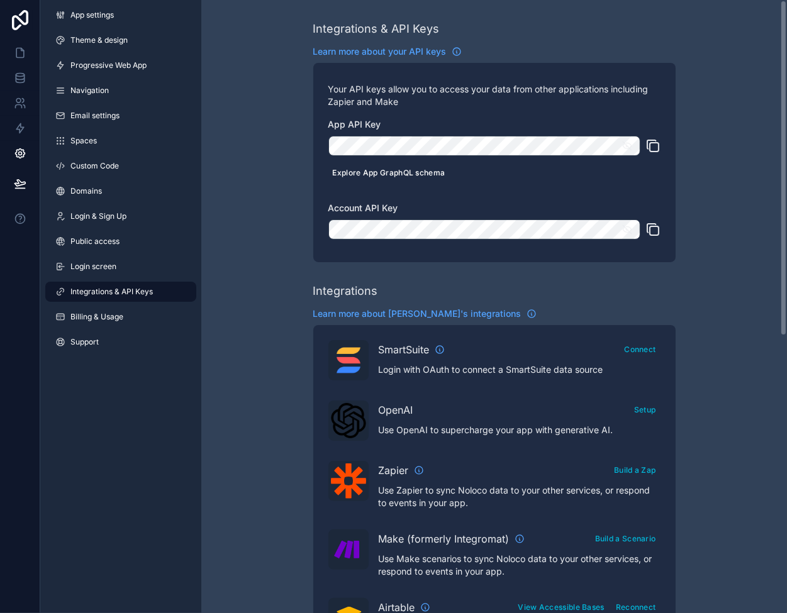
click at [370, 169] on button "Explore App GraphQL schema" at bounding box center [388, 172] width 121 height 18
click at [240, 161] on div "Integrations & API Keys Learn more about your API keys Your API keys allow you …" at bounding box center [493, 560] width 585 height 1121
click at [19, 74] on icon at bounding box center [20, 75] width 8 height 3
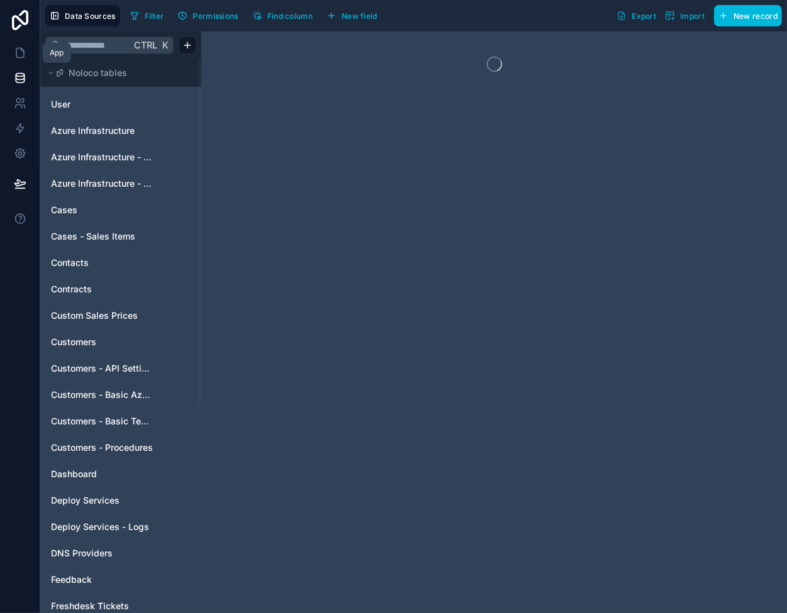
click at [20, 52] on icon at bounding box center [20, 53] width 13 height 13
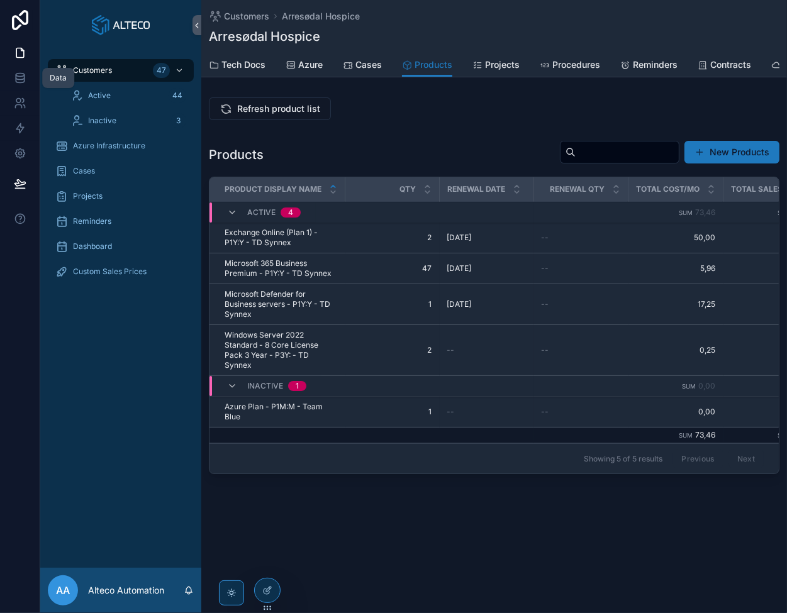
click at [21, 75] on icon at bounding box center [20, 78] width 13 height 13
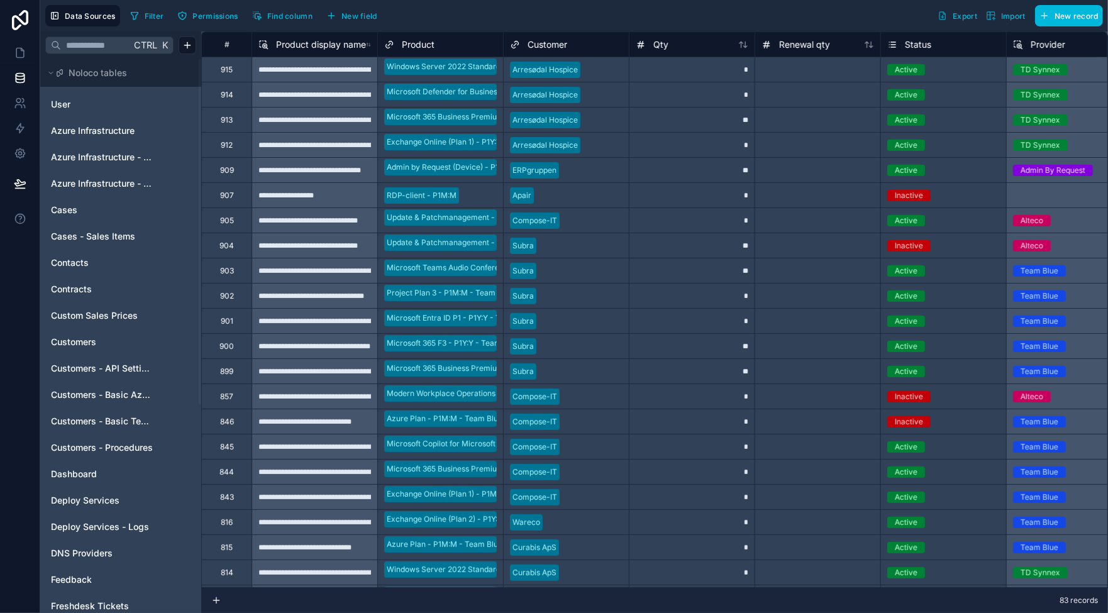
click at [659, 45] on span "Qty" at bounding box center [660, 44] width 15 height 13
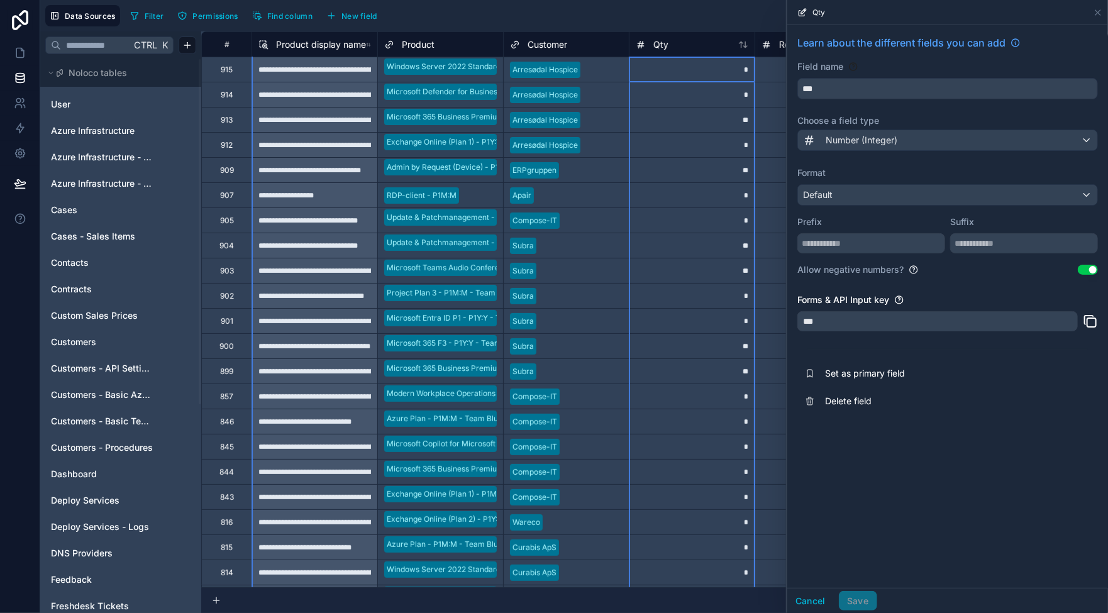
click at [694, 148] on div "*" at bounding box center [692, 144] width 126 height 25
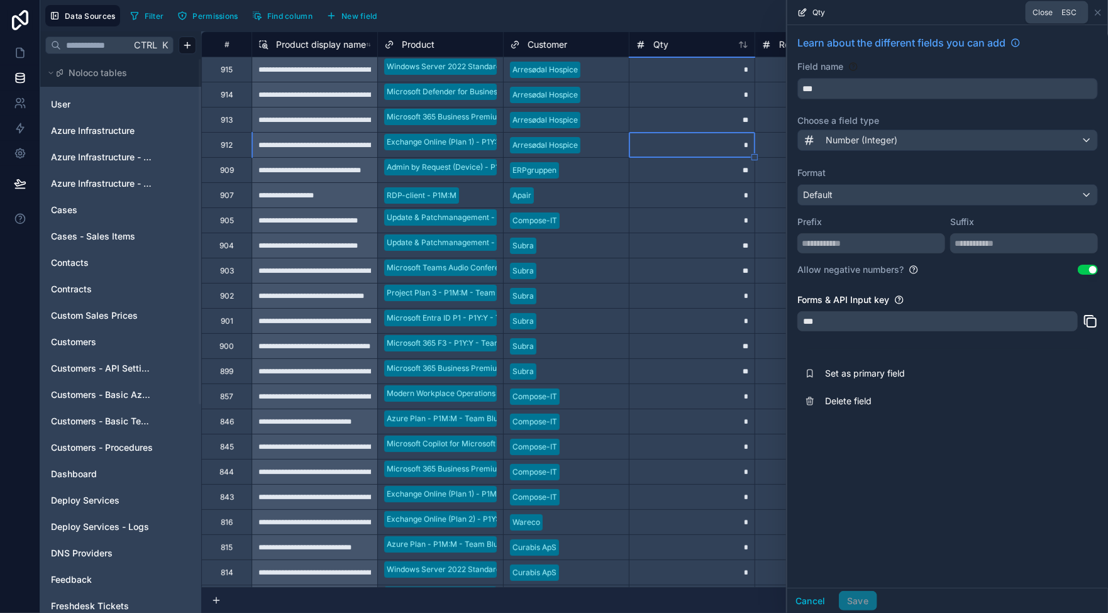
click at [786, 11] on icon at bounding box center [1098, 13] width 10 height 10
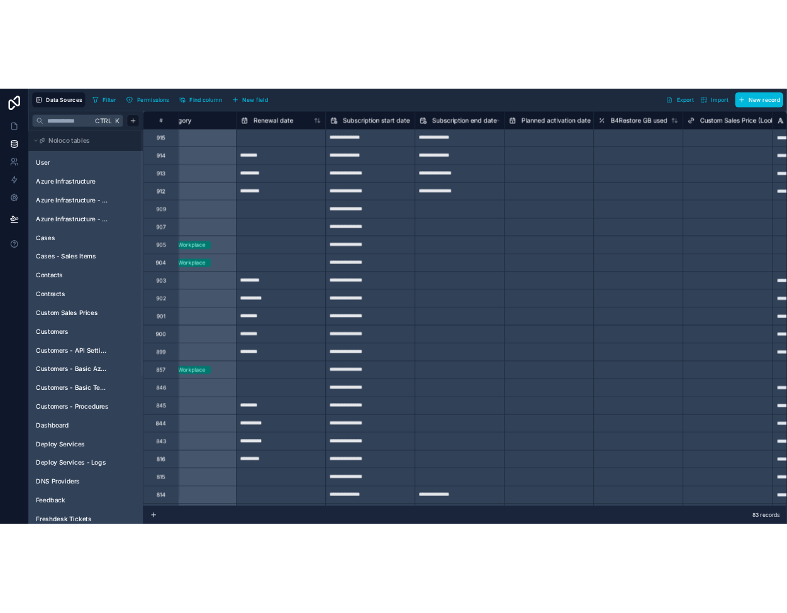
scroll to position [0, 1734]
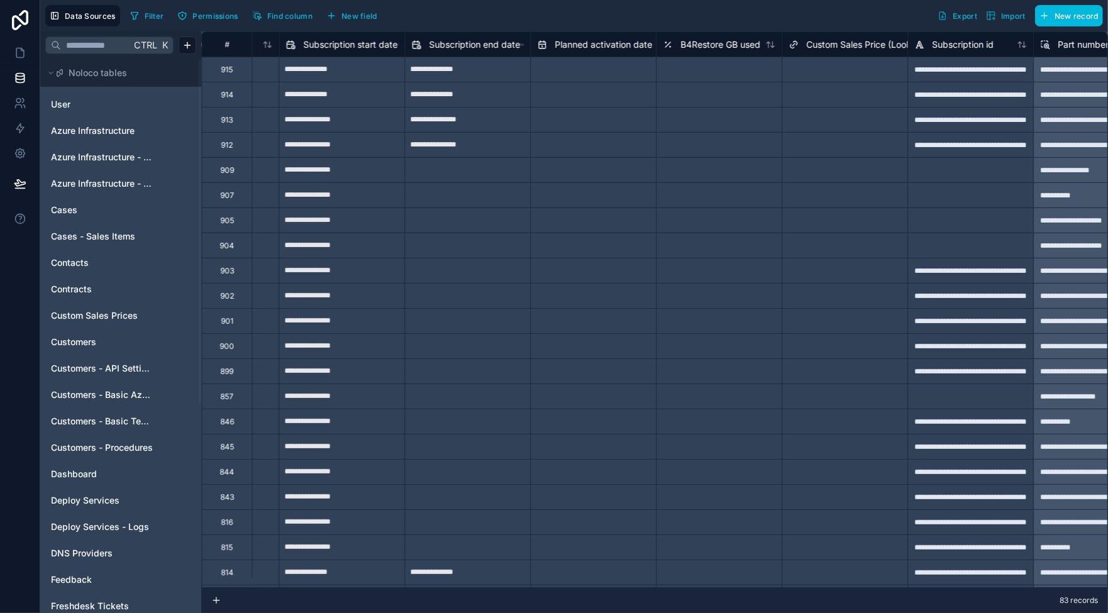
click at [690, 45] on span "B4Restore GB used" at bounding box center [720, 44] width 80 height 13
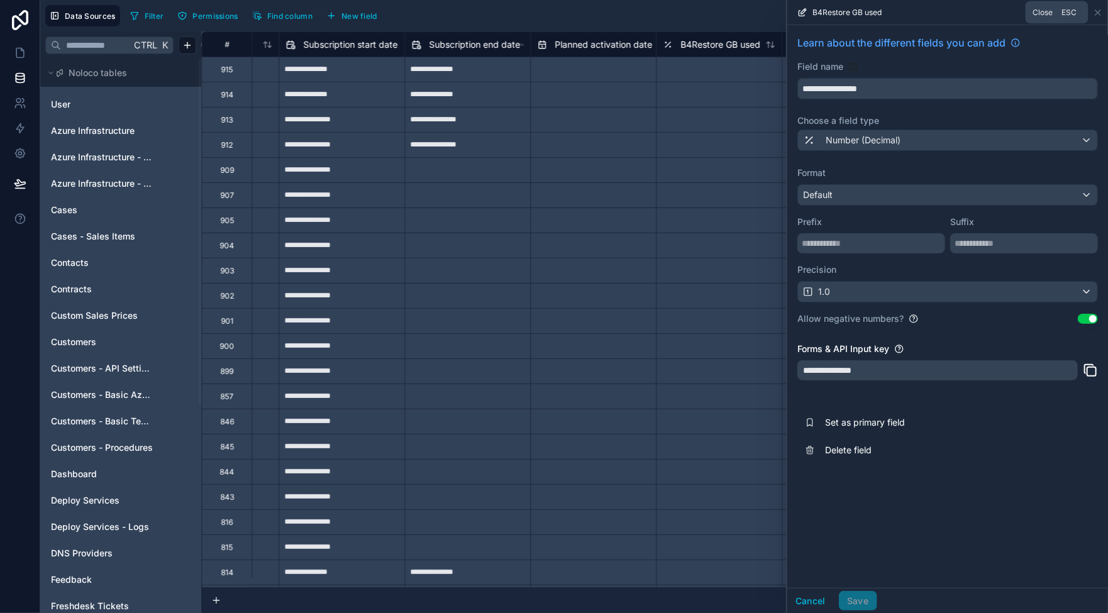
click at [786, 9] on icon at bounding box center [1098, 13] width 10 height 10
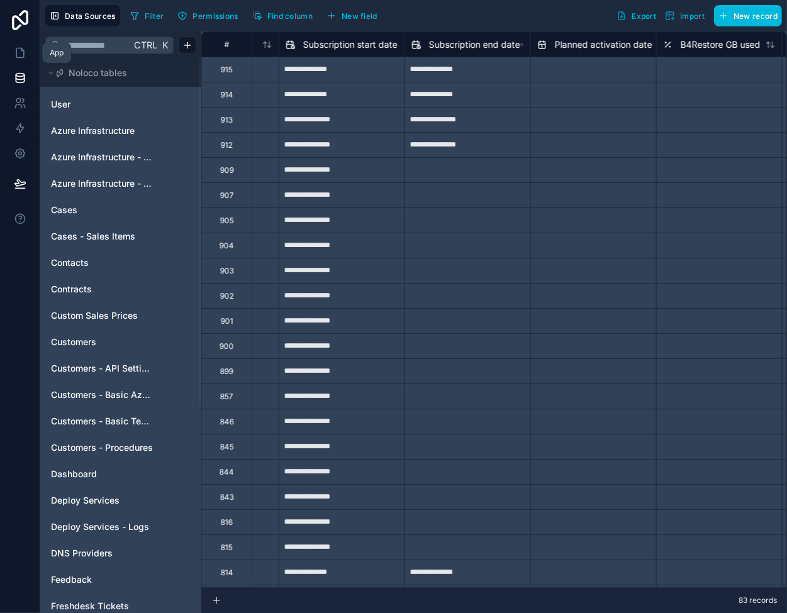
drag, startPoint x: 25, startPoint y: 47, endPoint x: 33, endPoint y: 49, distance: 8.6
click at [25, 47] on icon at bounding box center [20, 53] width 13 height 13
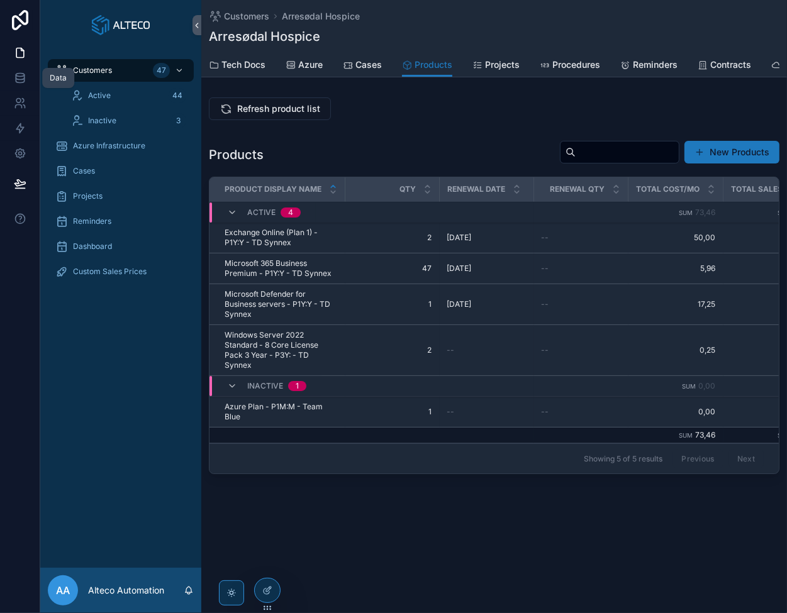
drag, startPoint x: 11, startPoint y: 76, endPoint x: 28, endPoint y: 82, distance: 18.7
click at [11, 76] on link at bounding box center [20, 77] width 40 height 25
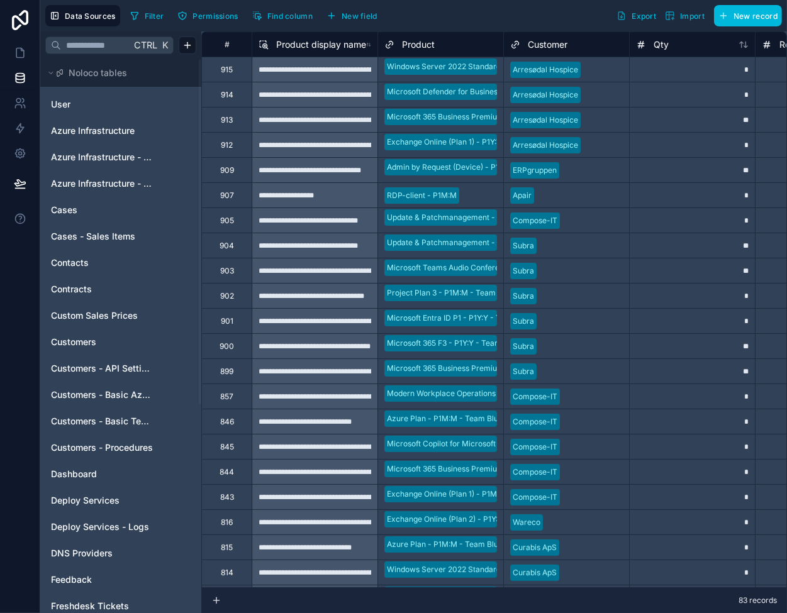
click at [111, 415] on span "Customers - Basic Tech Info" at bounding box center [102, 421] width 102 height 13
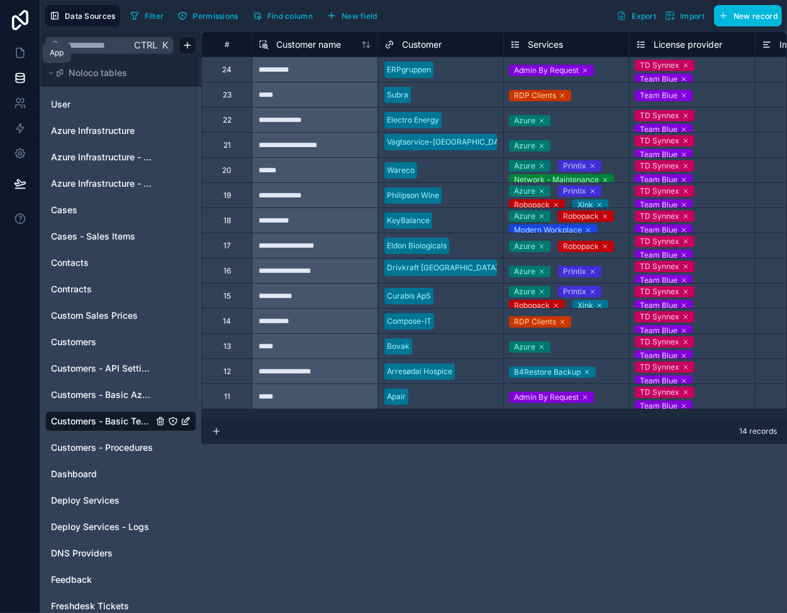
click at [19, 55] on icon at bounding box center [20, 53] width 13 height 13
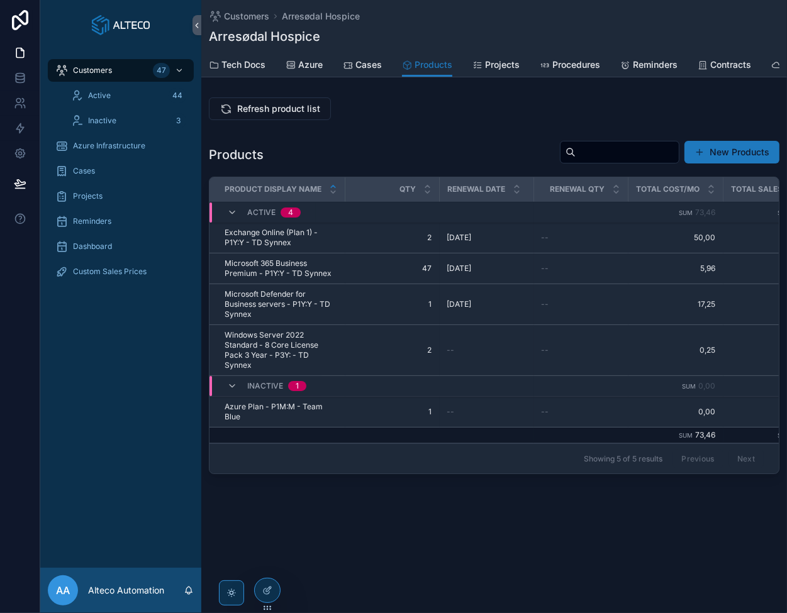
click at [260, 115] on span "Refresh product list" at bounding box center [278, 108] width 83 height 13
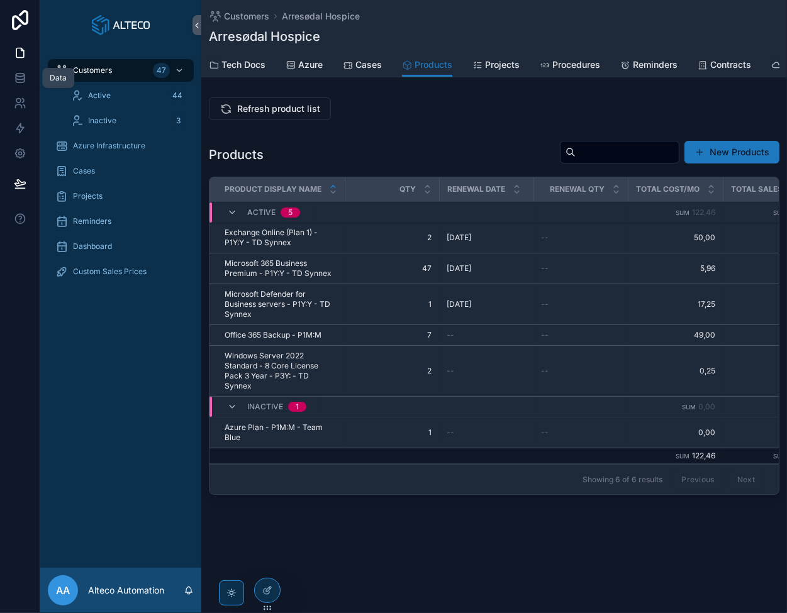
click at [21, 74] on icon at bounding box center [20, 75] width 8 height 3
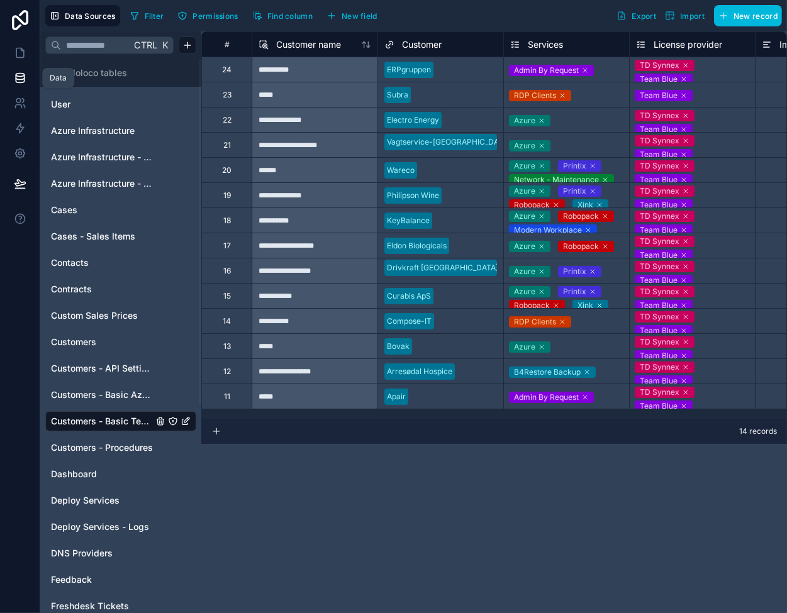
click at [18, 54] on icon at bounding box center [20, 53] width 13 height 13
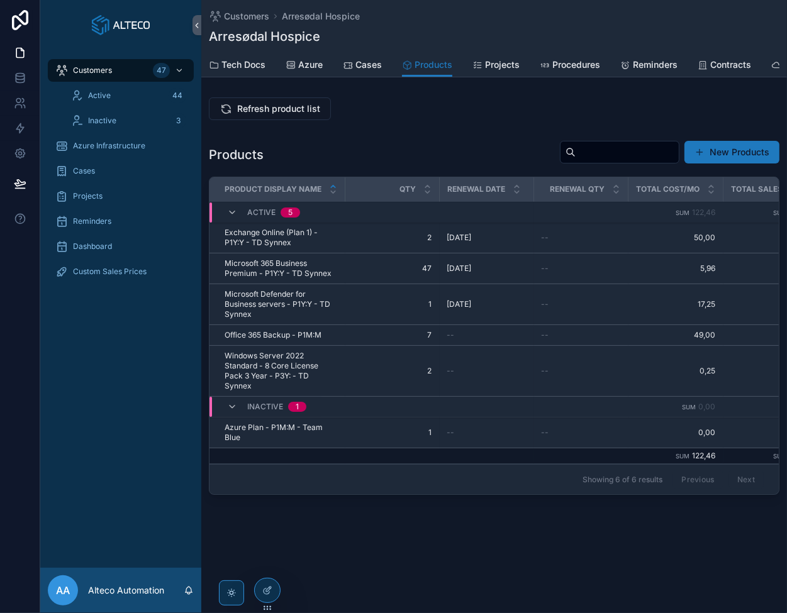
click at [291, 114] on span "Refresh product list" at bounding box center [278, 108] width 83 height 13
drag, startPoint x: 13, startPoint y: 75, endPoint x: 49, endPoint y: 71, distance: 36.7
click at [13, 75] on link at bounding box center [20, 77] width 40 height 25
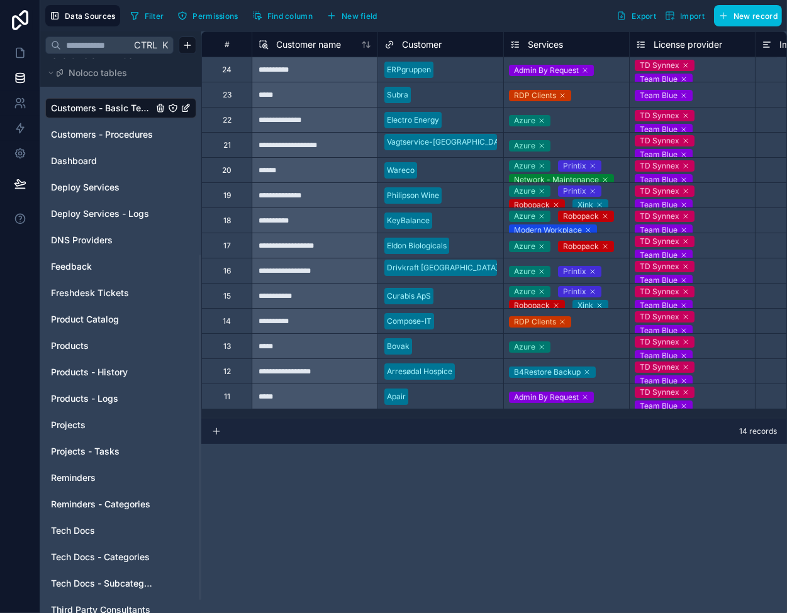
scroll to position [314, 0]
click at [97, 344] on link "Products" at bounding box center [102, 344] width 102 height 13
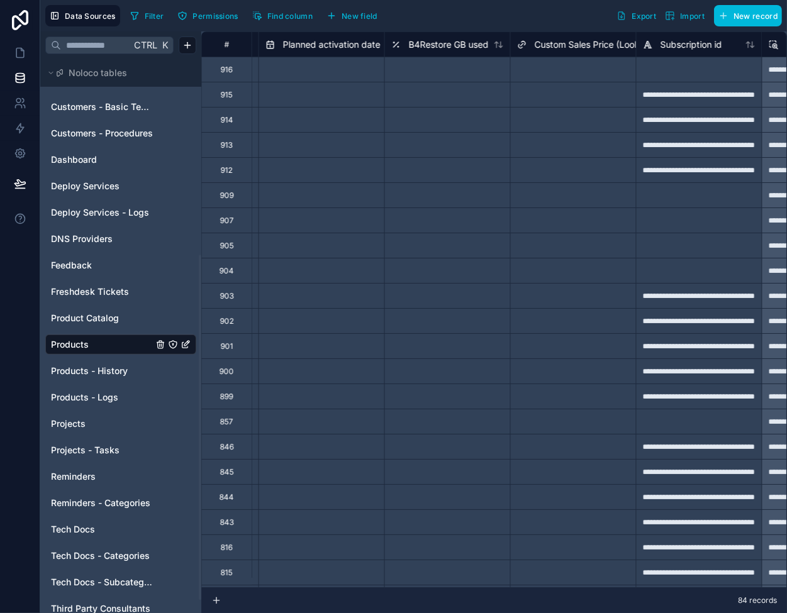
scroll to position [0, 2012]
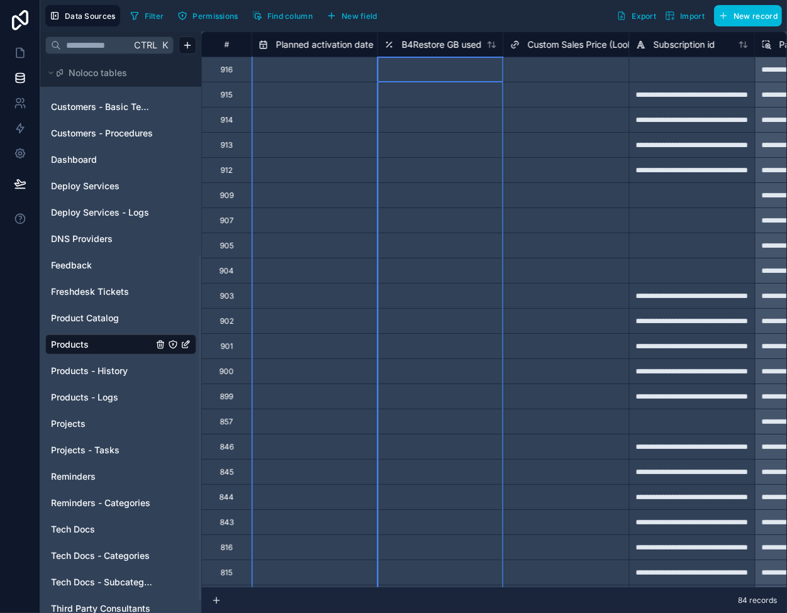
click at [435, 43] on span "B4Restore GB used" at bounding box center [442, 44] width 80 height 13
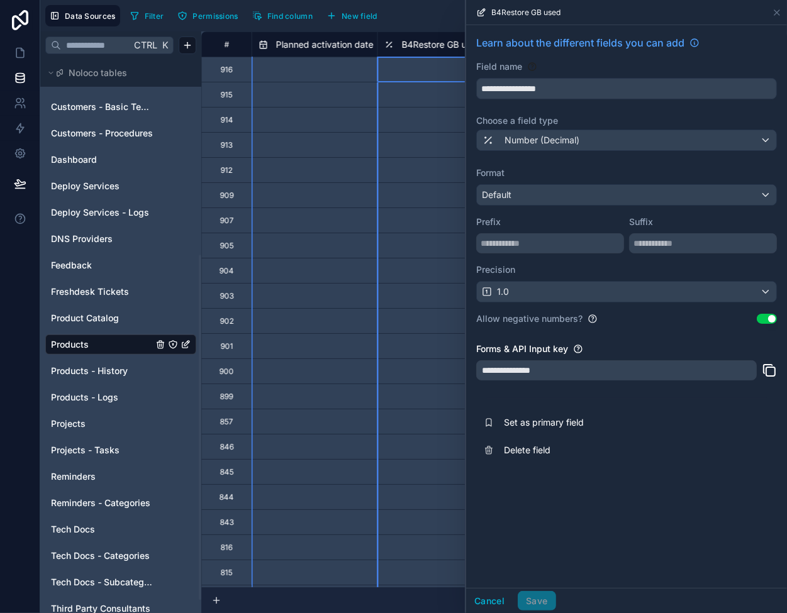
click at [772, 369] on icon at bounding box center [769, 370] width 15 height 15
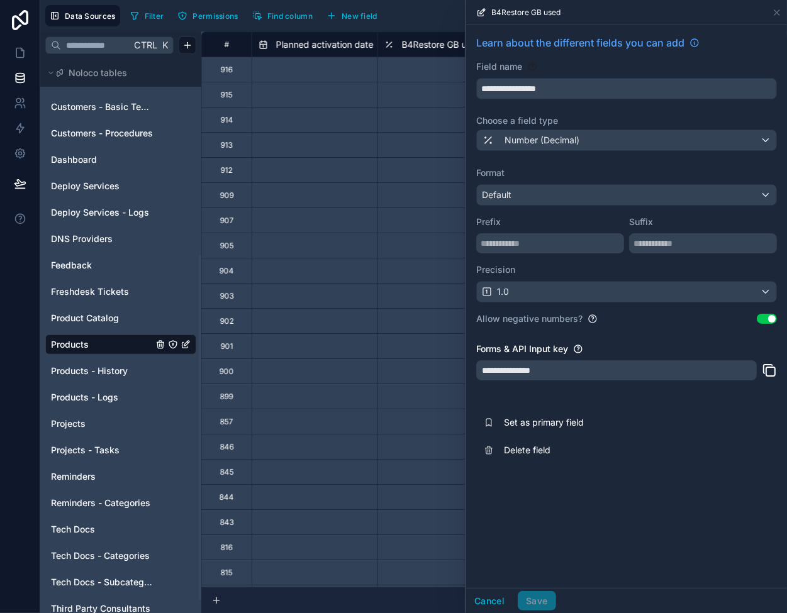
click at [770, 370] on icon at bounding box center [769, 370] width 15 height 15
click at [765, 367] on icon at bounding box center [769, 370] width 15 height 15
click at [25, 55] on icon at bounding box center [20, 53] width 13 height 13
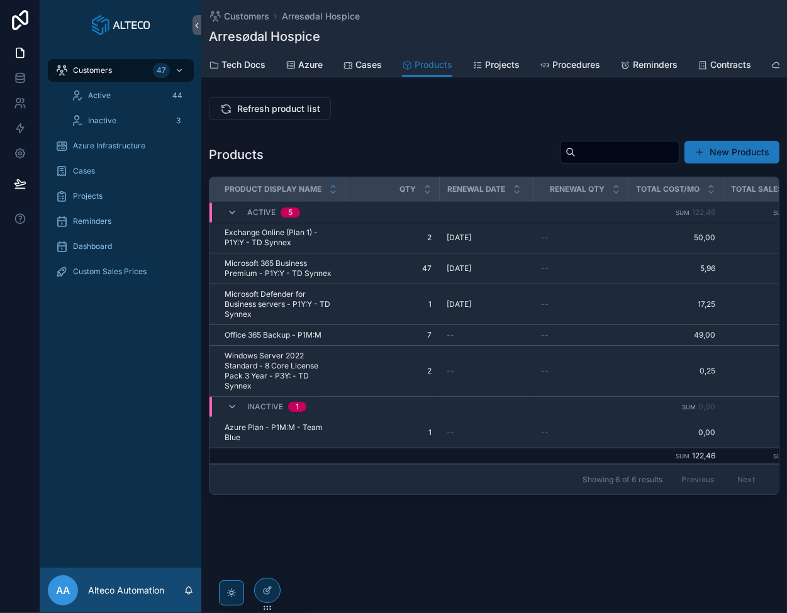
click at [0, 0] on icon "scrollable content" at bounding box center [0, 0] width 0 height 0
drag, startPoint x: 232, startPoint y: 162, endPoint x: 263, endPoint y: 179, distance: 35.2
click at [263, 179] on div "Products New Products Product display name Qty Renewal date Renewal qty Total c…" at bounding box center [494, 317] width 570 height 355
click at [277, 163] on div "Products New Products" at bounding box center [494, 154] width 570 height 29
drag, startPoint x: 16, startPoint y: 79, endPoint x: 24, endPoint y: 80, distance: 7.6
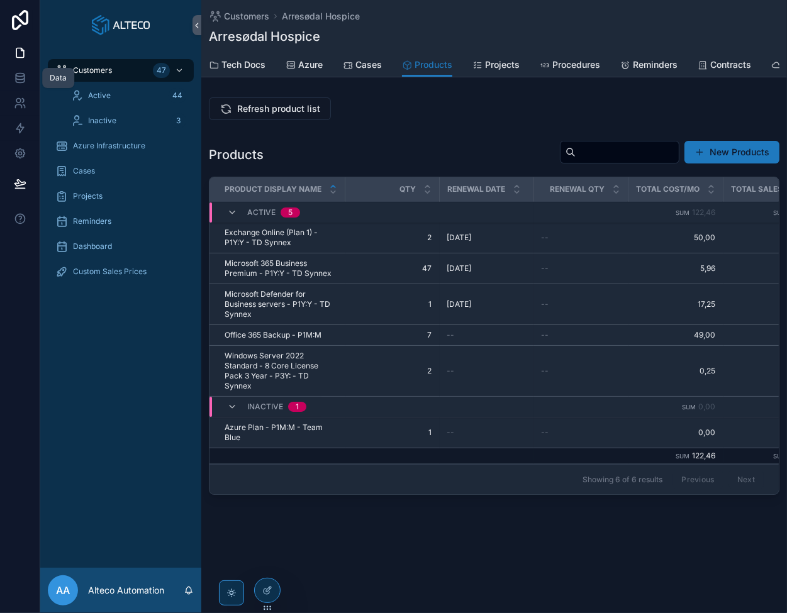
click at [16, 79] on icon at bounding box center [20, 77] width 8 height 5
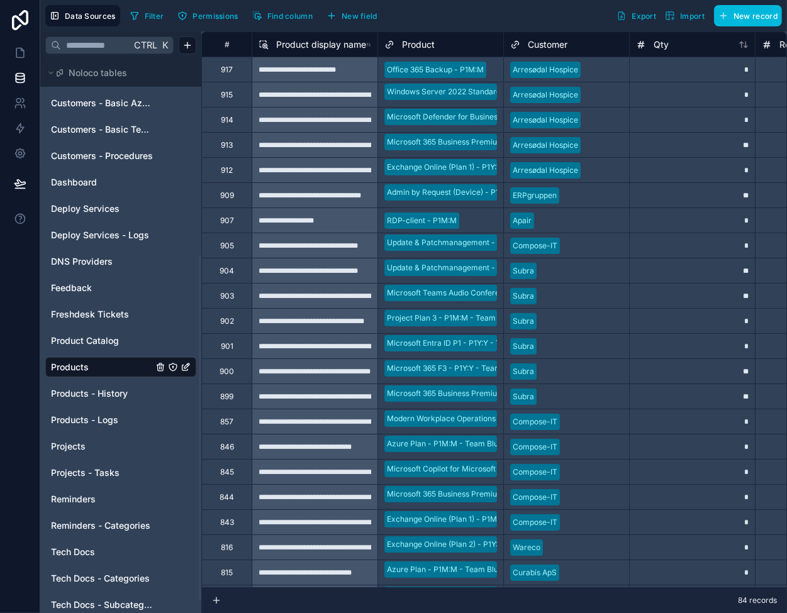
scroll to position [314, 0]
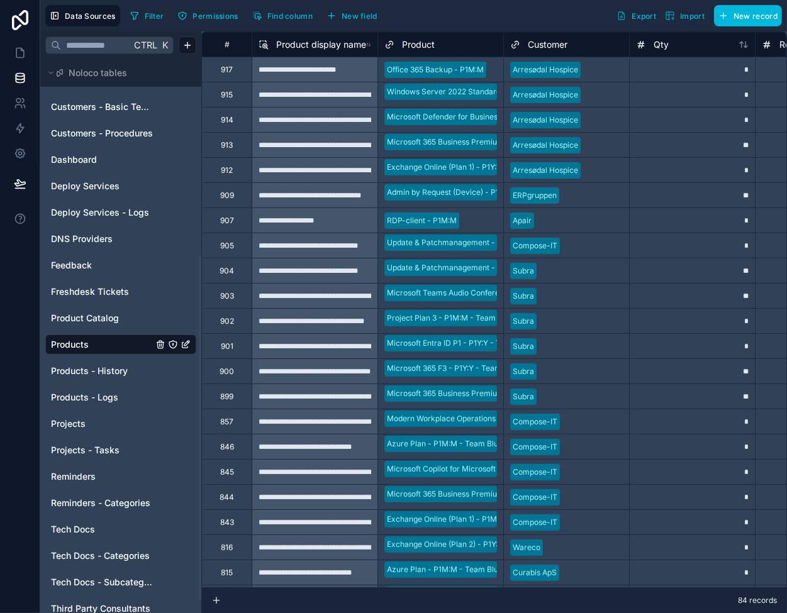
drag, startPoint x: 147, startPoint y: 14, endPoint x: 169, endPoint y: 17, distance: 21.6
click at [147, 14] on span "Filter" at bounding box center [154, 15] width 19 height 9
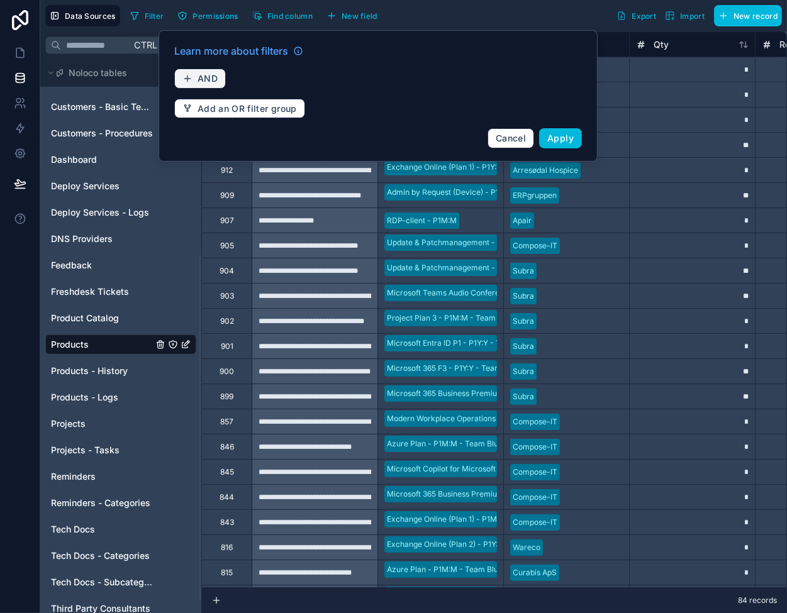
click at [208, 84] on button "AND" at bounding box center [200, 79] width 52 height 20
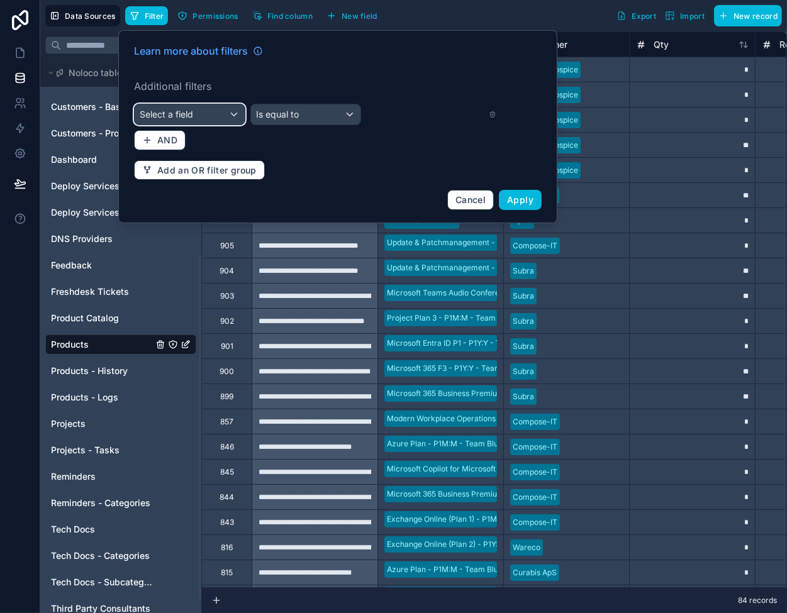
click at [215, 110] on div "Select a field" at bounding box center [190, 114] width 110 height 20
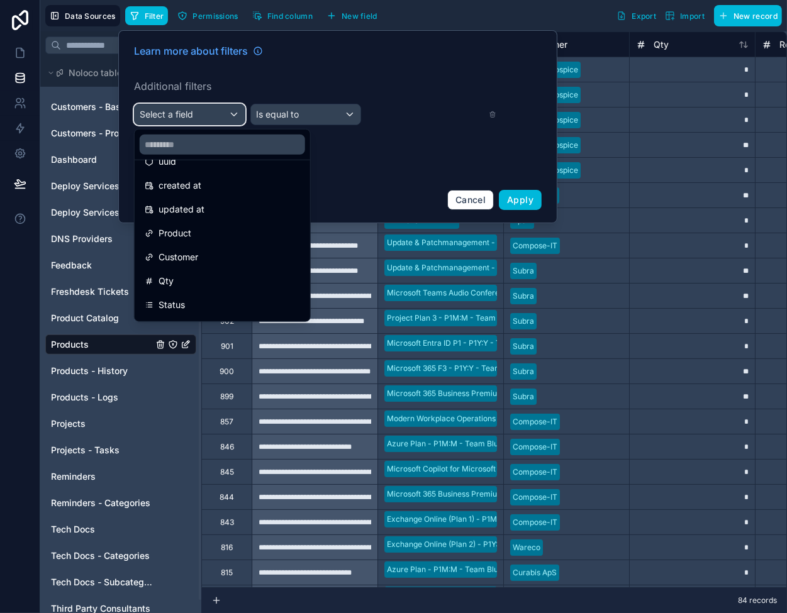
scroll to position [63, 0]
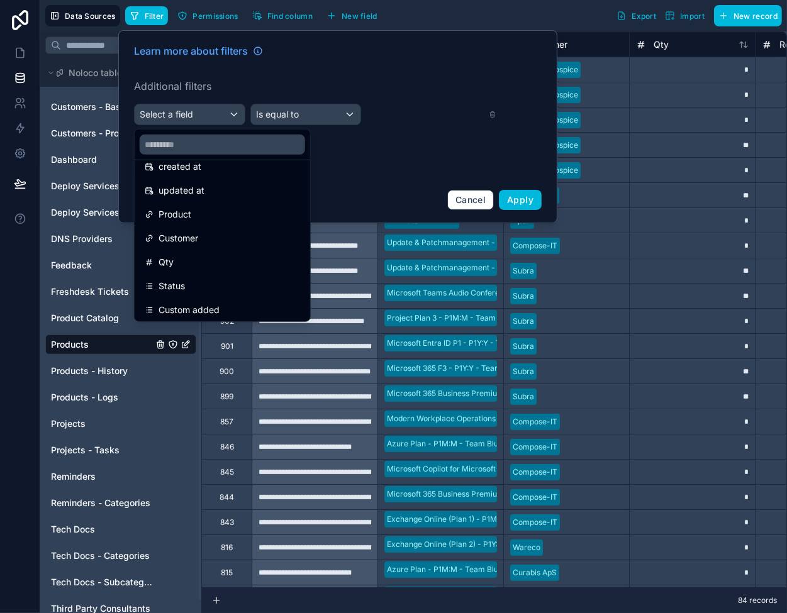
click at [217, 208] on div "Product" at bounding box center [222, 214] width 155 height 15
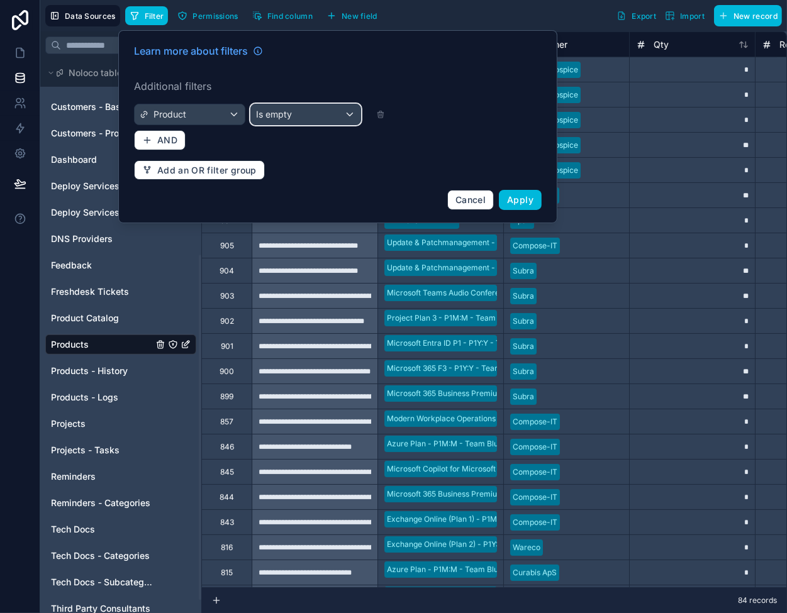
click at [285, 109] on span "Is empty" at bounding box center [274, 114] width 36 height 13
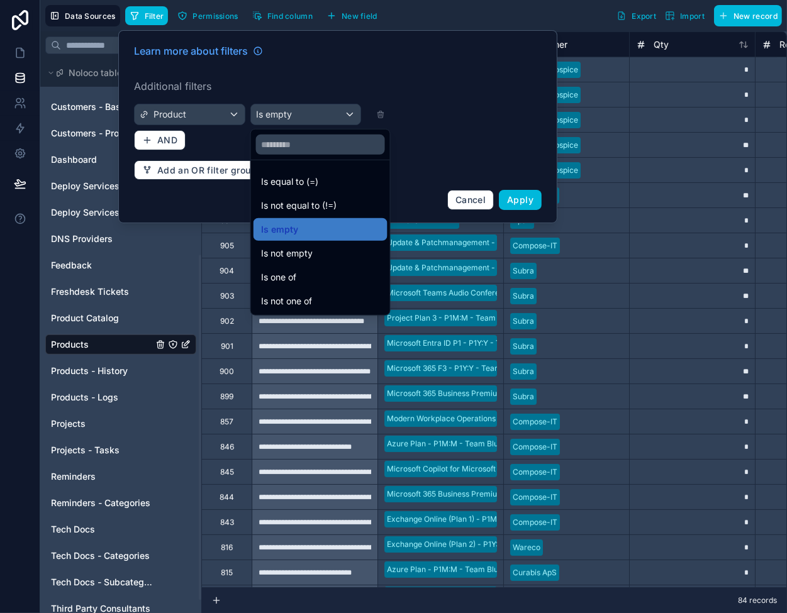
click at [329, 188] on div "Is equal to (=)" at bounding box center [320, 181] width 119 height 15
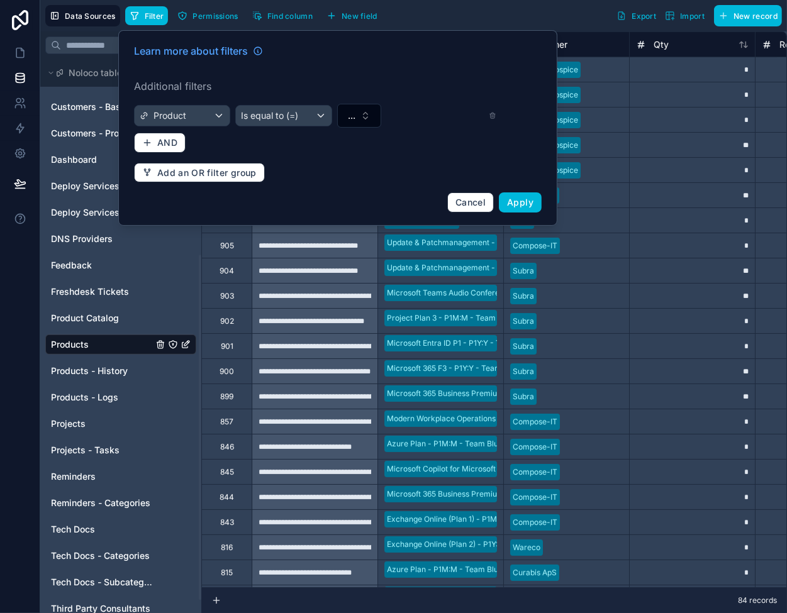
click at [355, 115] on button "..." at bounding box center [359, 116] width 44 height 24
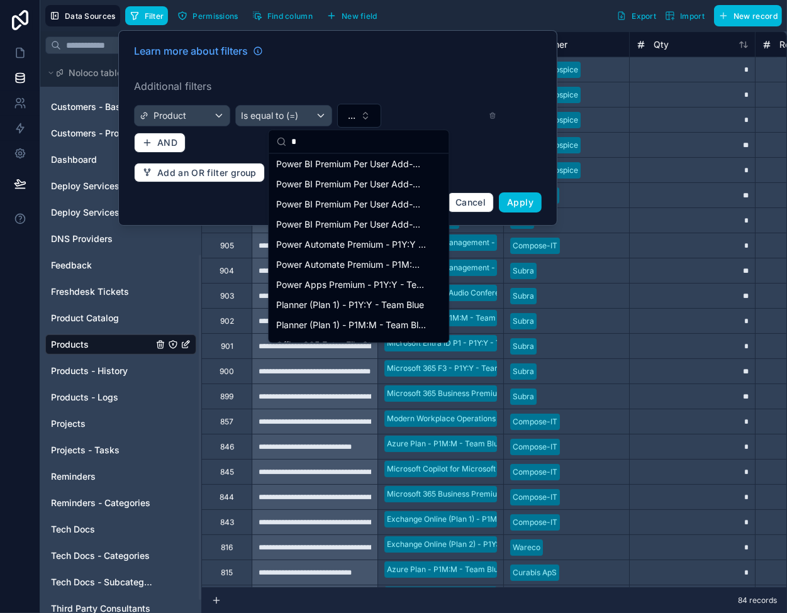
scroll to position [48, 0]
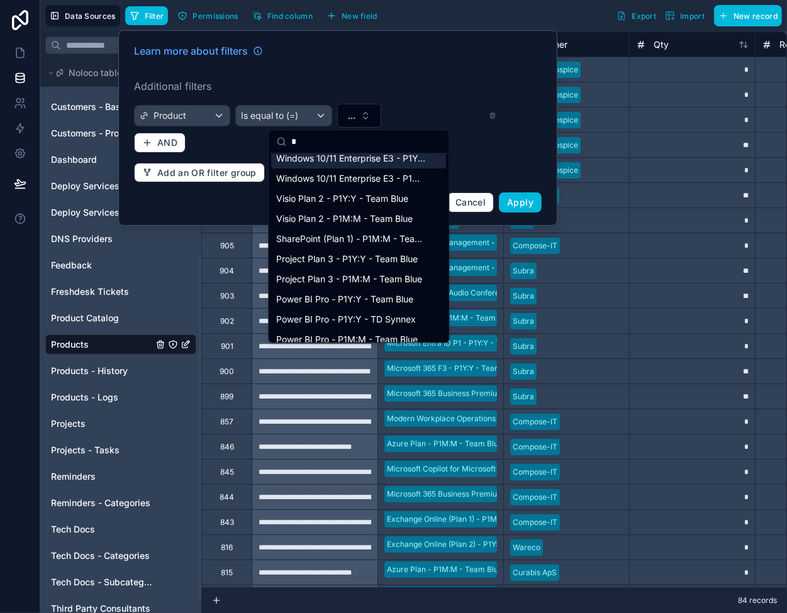
type input "*"
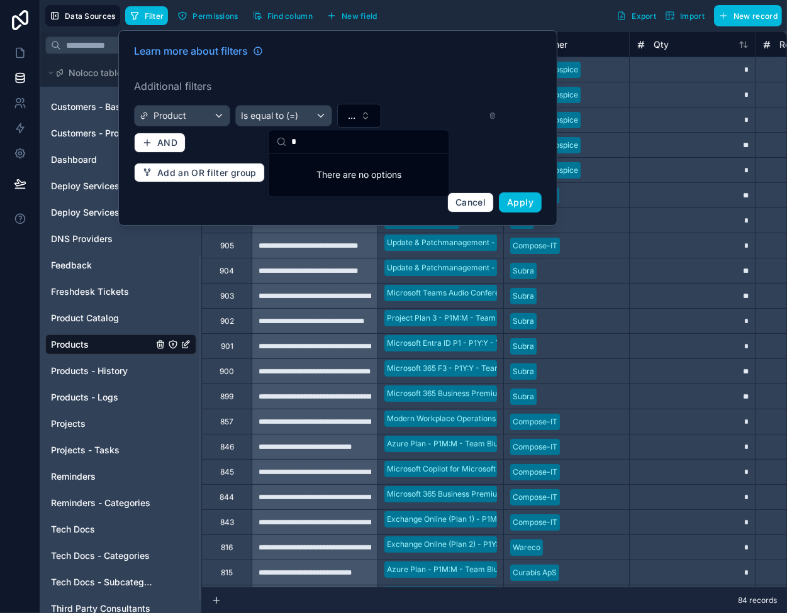
click at [384, 84] on label "Additional filters" at bounding box center [337, 86] width 407 height 15
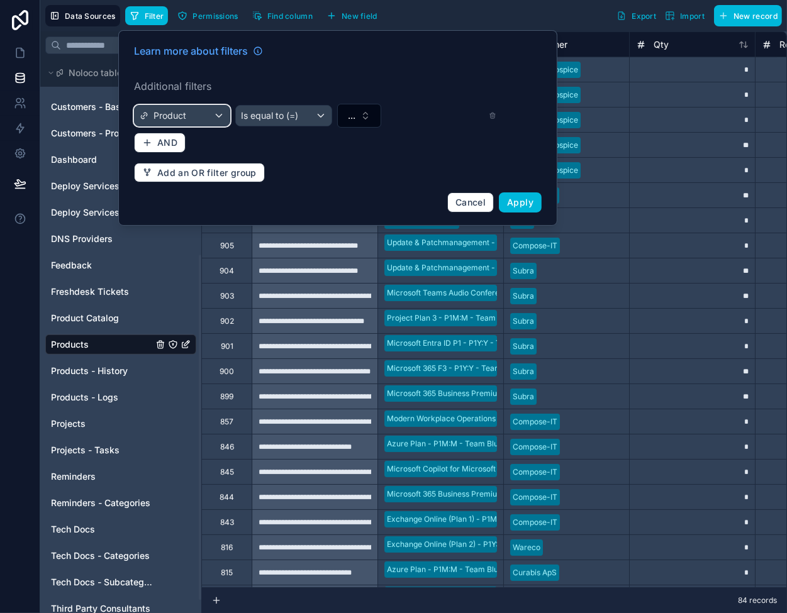
click at [218, 116] on div "Product" at bounding box center [182, 116] width 95 height 20
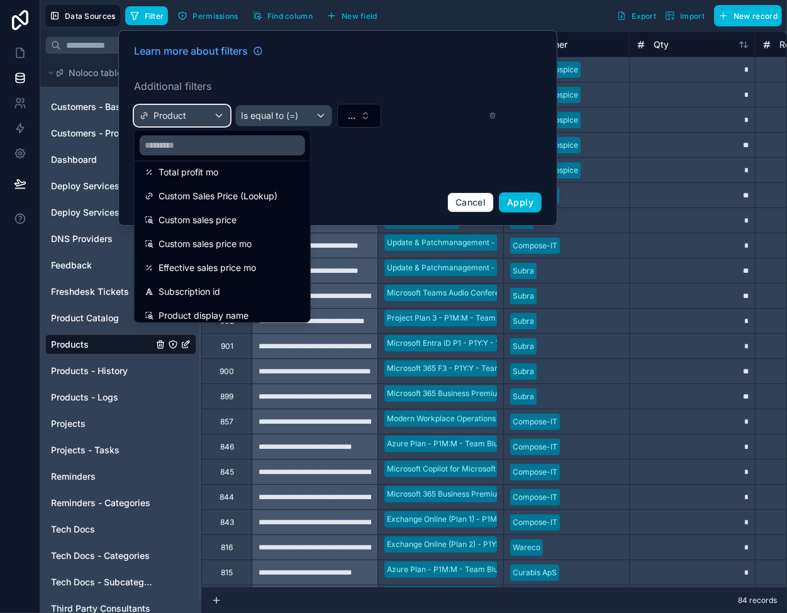
scroll to position [503, 0]
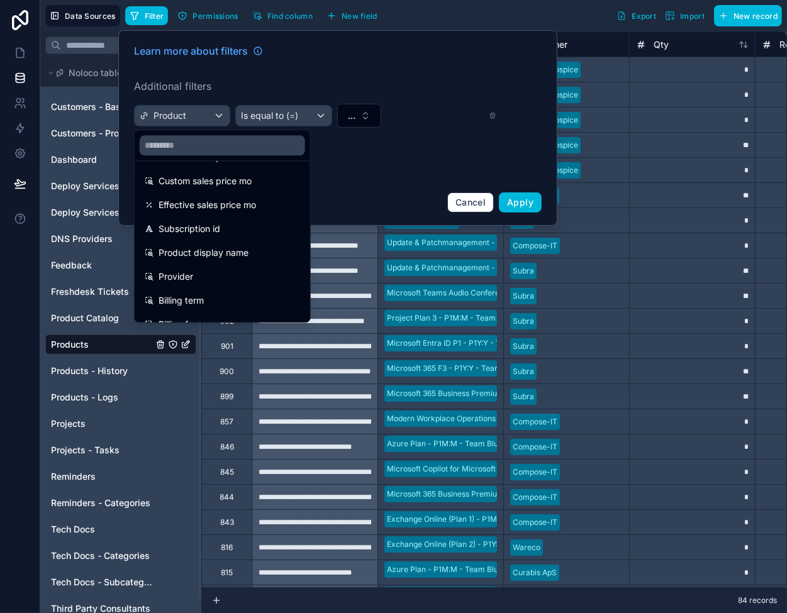
click at [216, 248] on span "Product display name" at bounding box center [203, 252] width 90 height 15
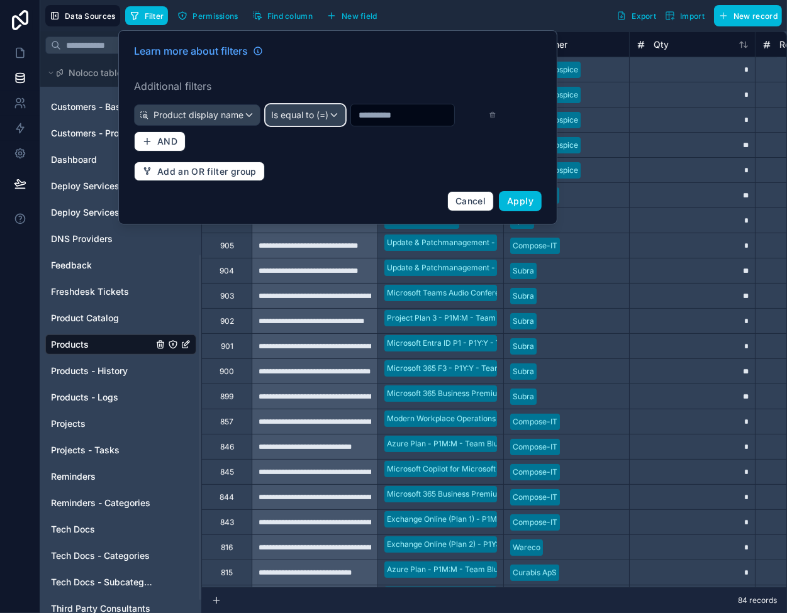
click at [328, 114] on span "Is equal to (=)" at bounding box center [299, 115] width 57 height 13
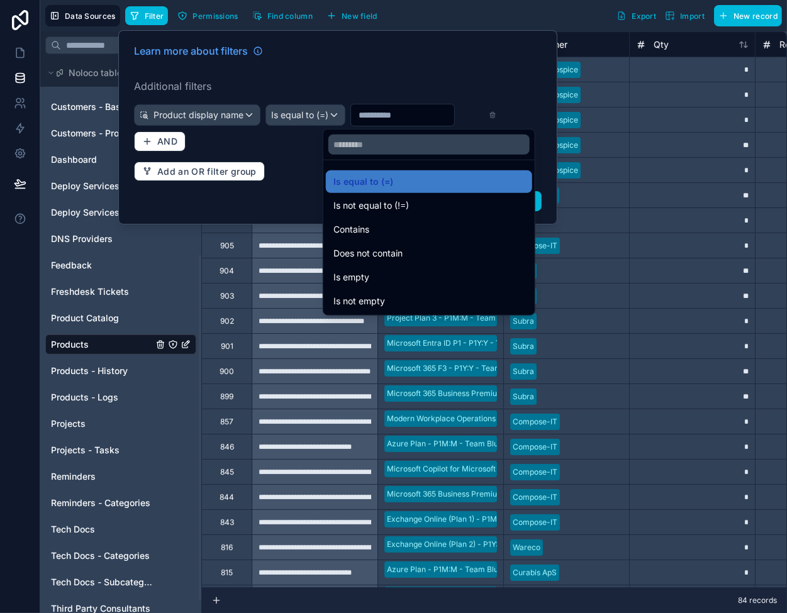
click at [358, 231] on span "Contains" at bounding box center [351, 229] width 36 height 15
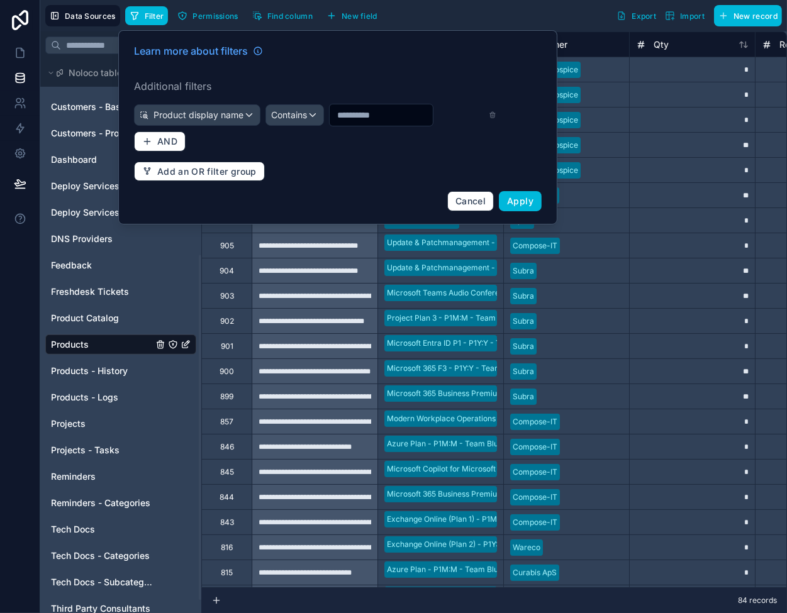
click at [363, 116] on input "text" at bounding box center [381, 115] width 103 height 18
type input "*********"
drag, startPoint x: 480, startPoint y: 226, endPoint x: 264, endPoint y: 296, distance: 226.7
click at [480, 206] on span "Cancel" at bounding box center [470, 201] width 30 height 11
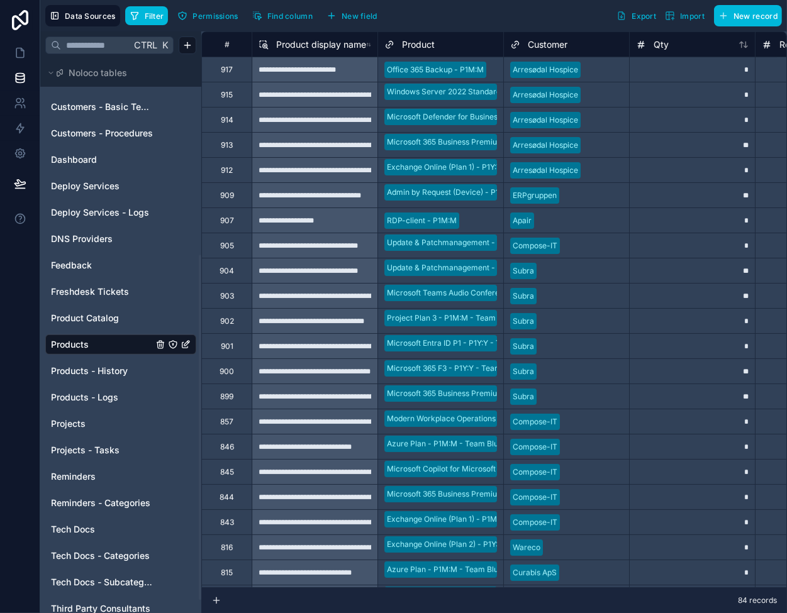
click at [100, 315] on span "Product Catalog" at bounding box center [85, 318] width 68 height 13
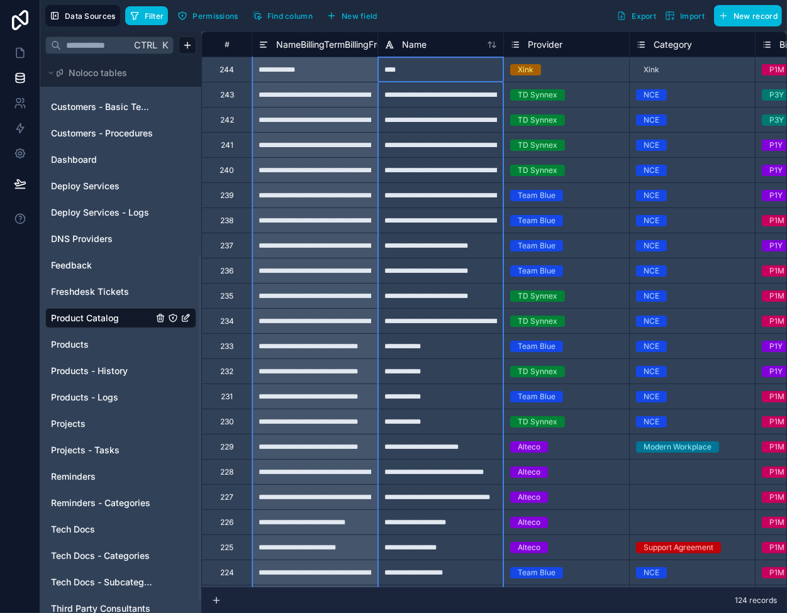
click at [490, 43] on icon at bounding box center [492, 45] width 10 height 10
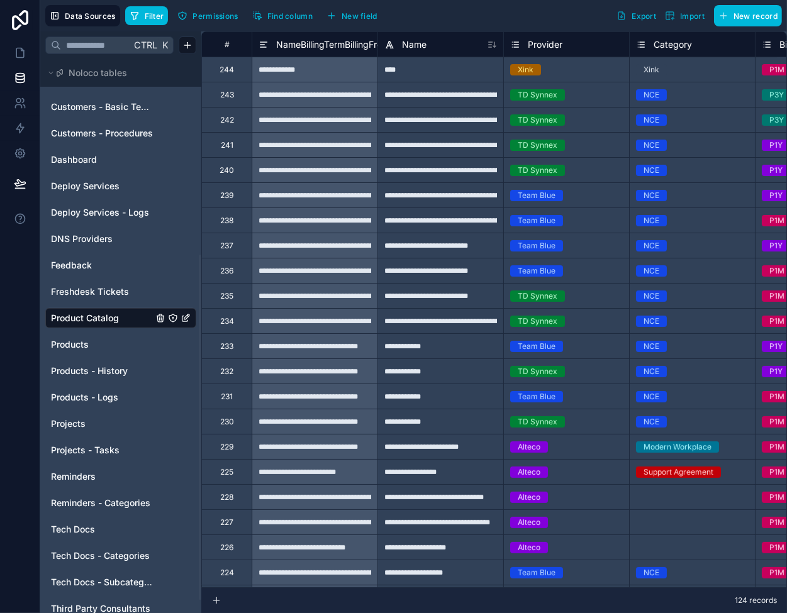
click at [490, 43] on icon at bounding box center [492, 45] width 10 height 10
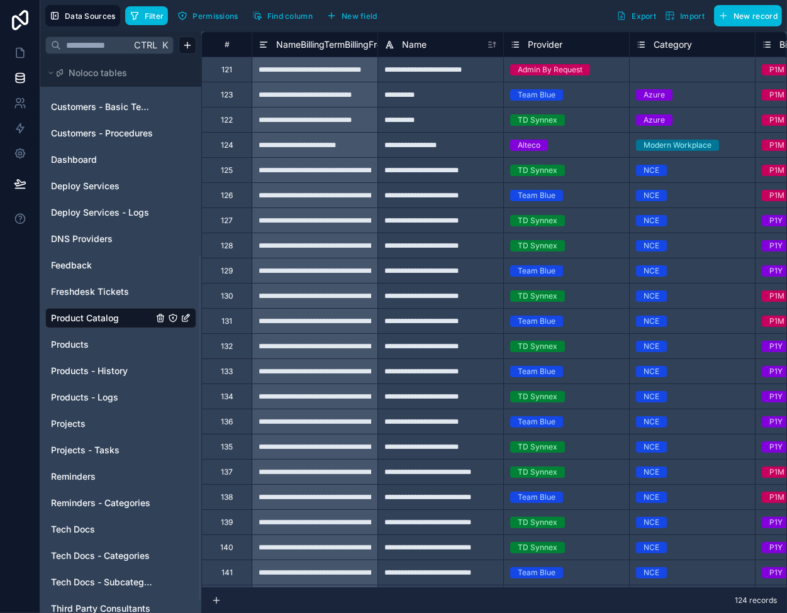
click at [438, 121] on div "**********" at bounding box center [440, 119] width 126 height 25
click at [423, 202] on div "**********" at bounding box center [440, 194] width 126 height 25
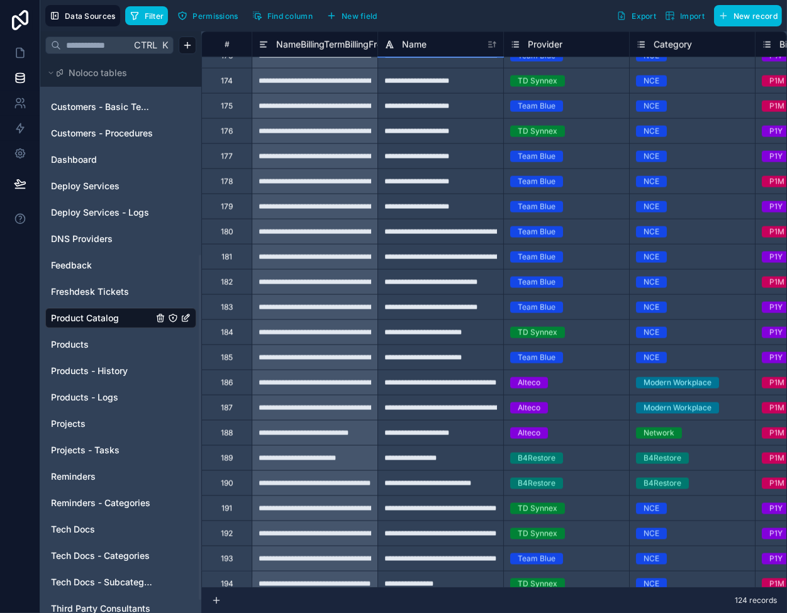
scroll to position [1385, 0]
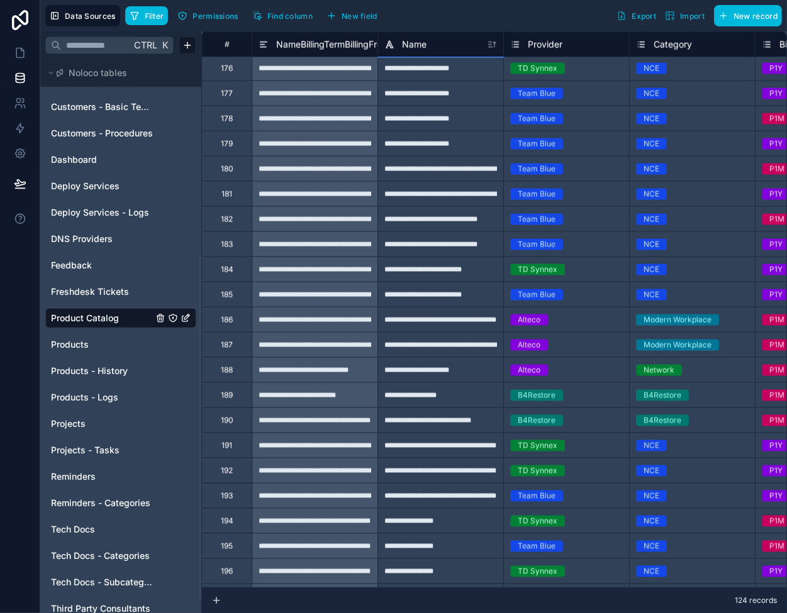
click at [450, 422] on div "**********" at bounding box center [440, 419] width 126 height 25
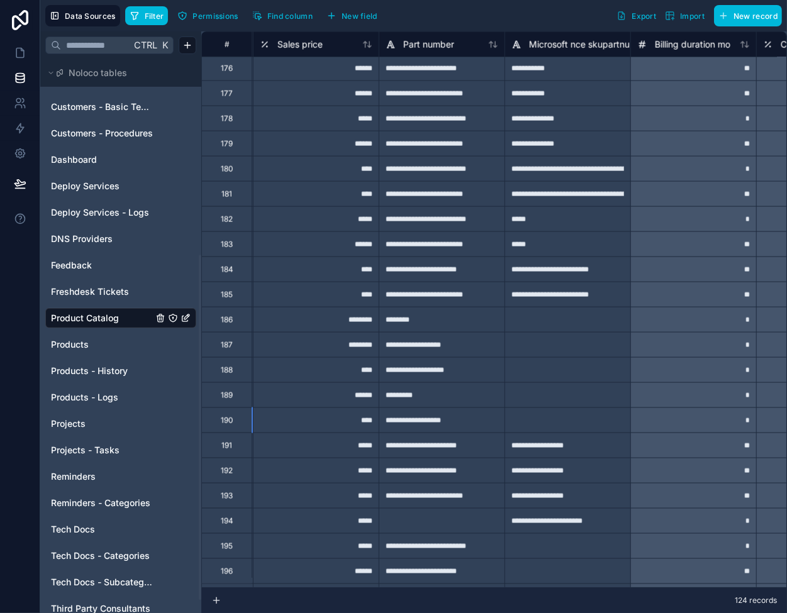
scroll to position [1385, 880]
click at [462, 414] on div "**********" at bounding box center [440, 419] width 126 height 25
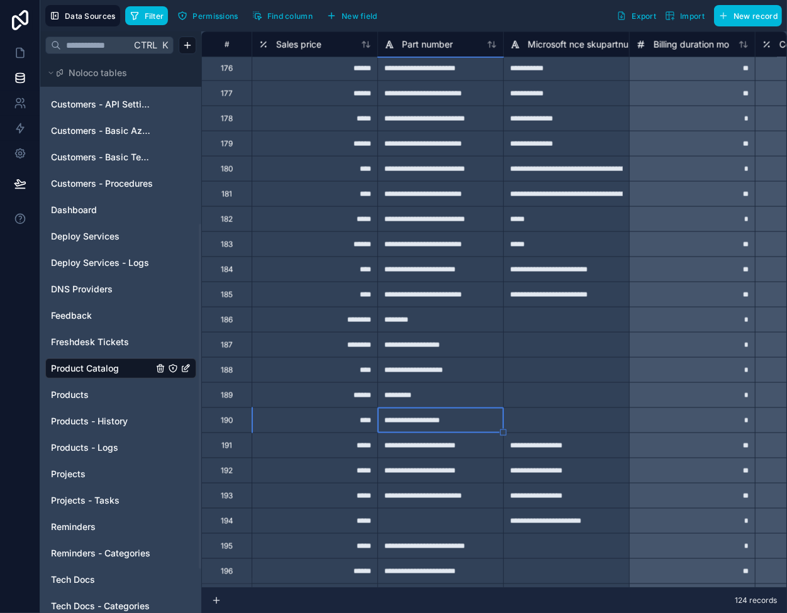
scroll to position [189, 0]
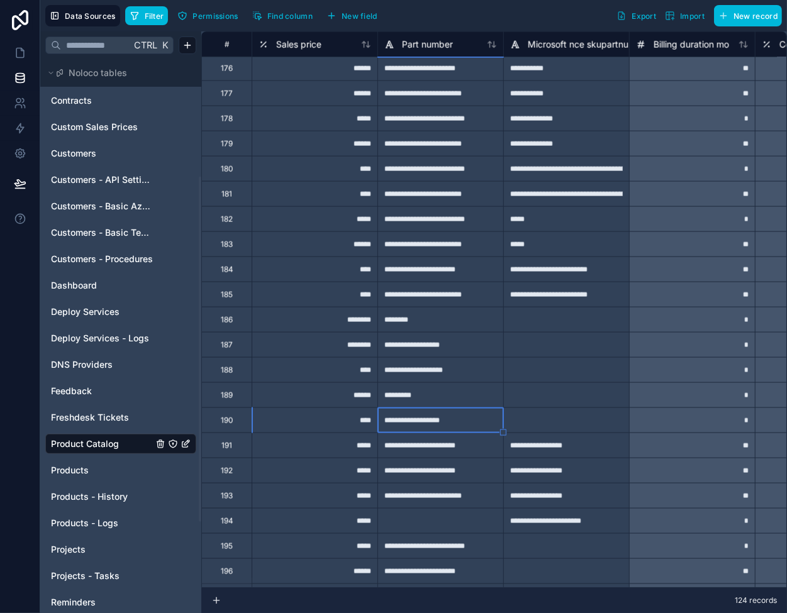
click at [123, 155] on link "Customers" at bounding box center [102, 153] width 102 height 13
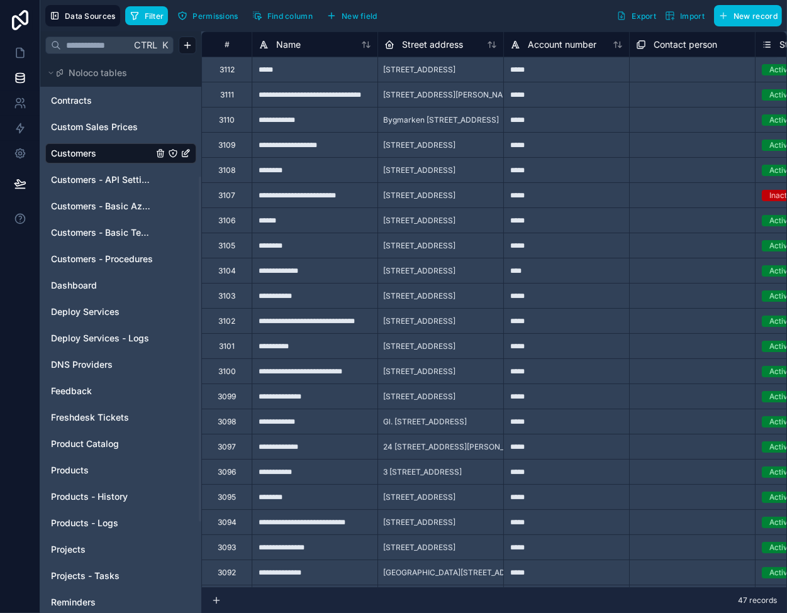
click at [365, 42] on icon at bounding box center [363, 45] width 3 height 6
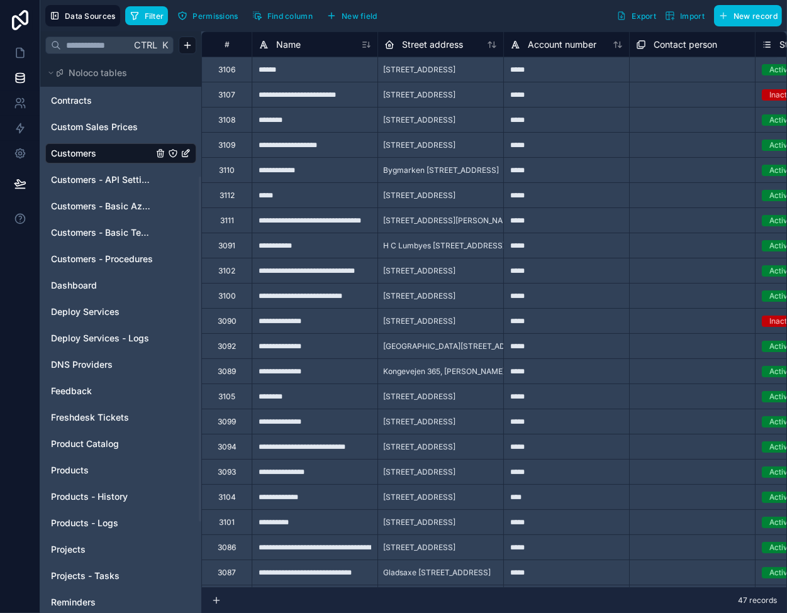
click at [365, 42] on icon at bounding box center [366, 45] width 10 height 10
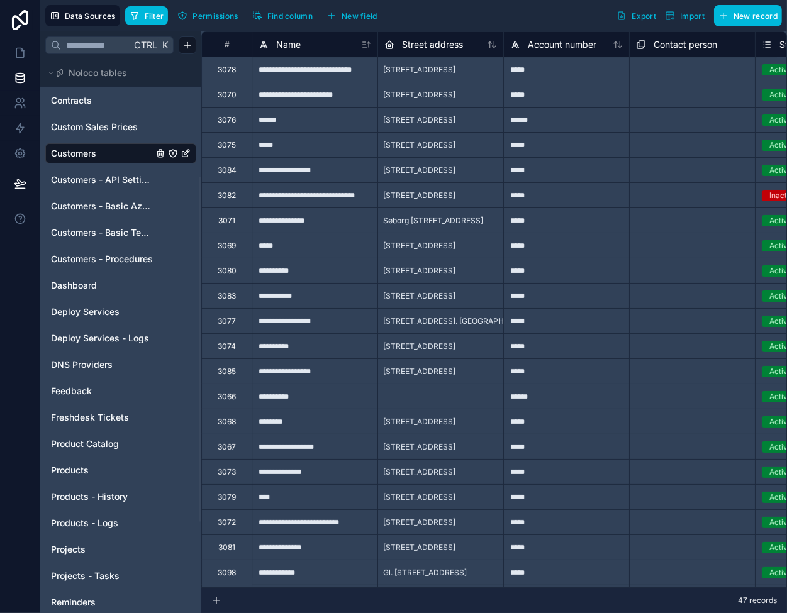
click at [325, 221] on div "**********" at bounding box center [315, 220] width 126 height 25
click at [561, 220] on div "*****" at bounding box center [566, 220] width 126 height 25
click at [118, 179] on span "Customers - API Settings" at bounding box center [102, 180] width 102 height 13
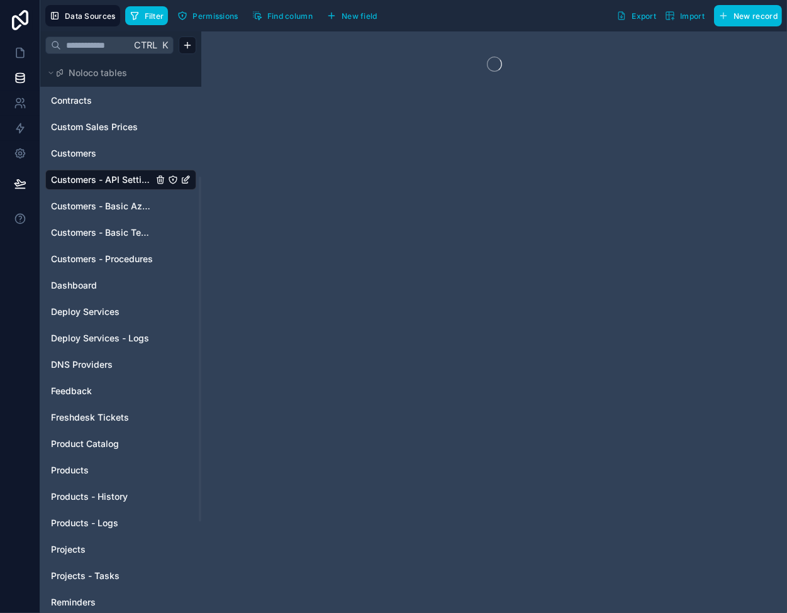
click at [116, 228] on span "Customers - Basic Tech Info" at bounding box center [102, 232] width 102 height 13
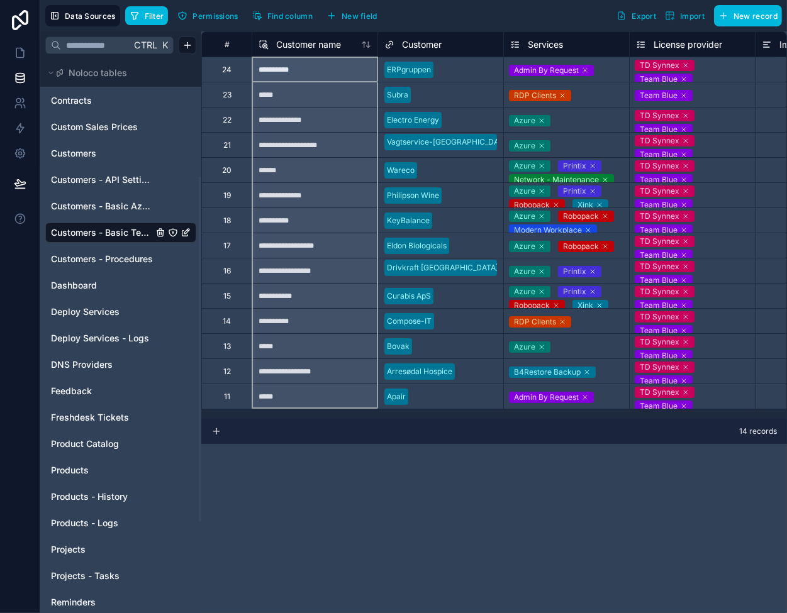
click at [367, 42] on icon at bounding box center [366, 45] width 10 height 10
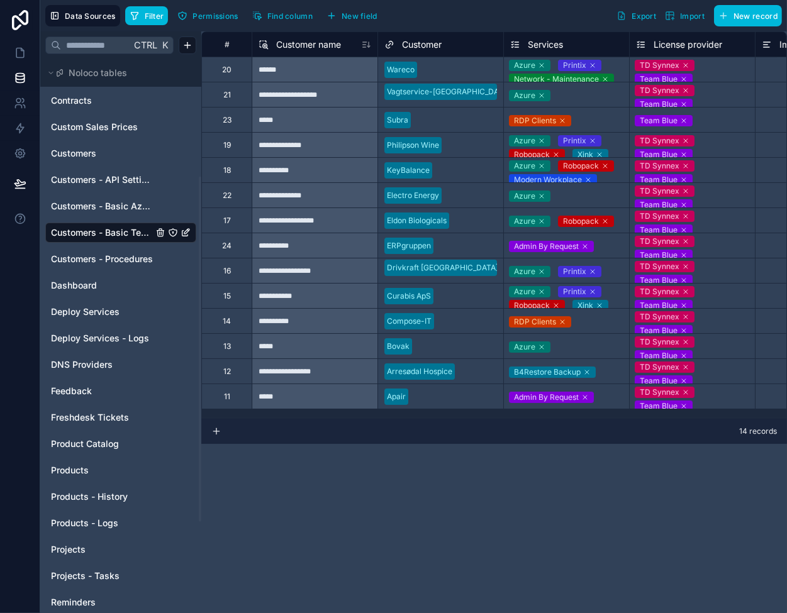
click at [367, 42] on icon at bounding box center [366, 45] width 10 height 10
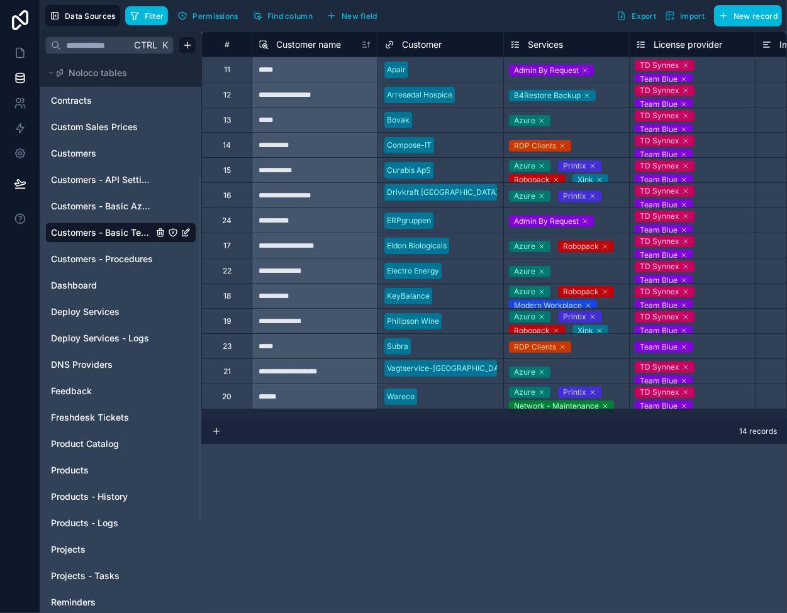
click at [217, 431] on icon at bounding box center [216, 431] width 6 height 0
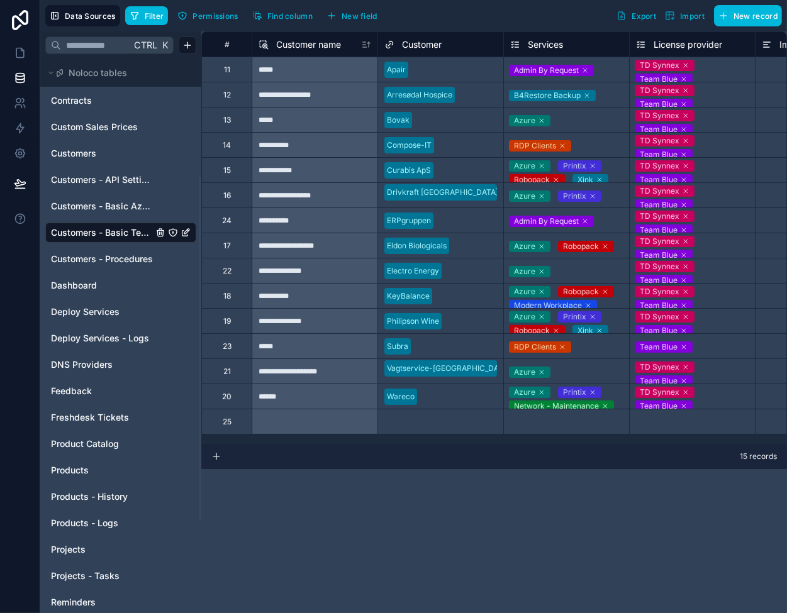
click at [423, 422] on div "Select a Customer" at bounding box center [417, 422] width 66 height 10
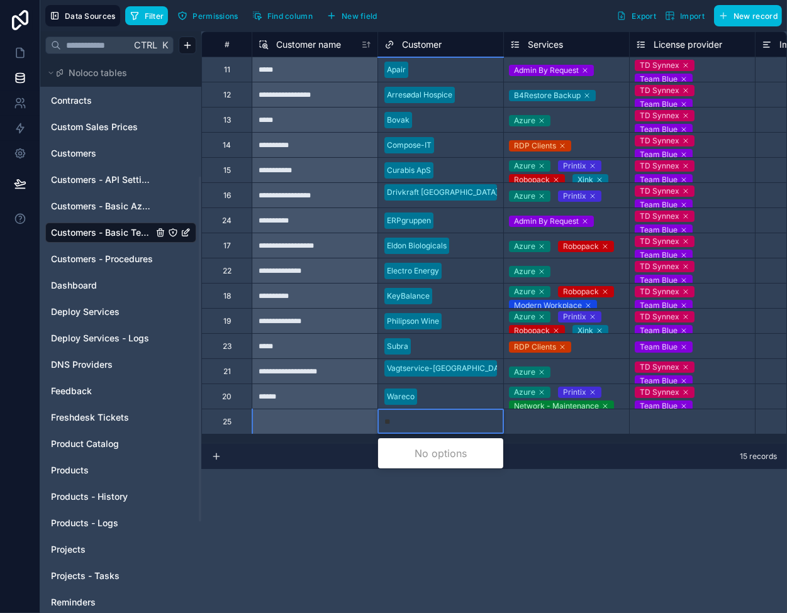
type input "***"
click at [443, 449] on div "Bedemand Bytoft" at bounding box center [440, 453] width 125 height 25
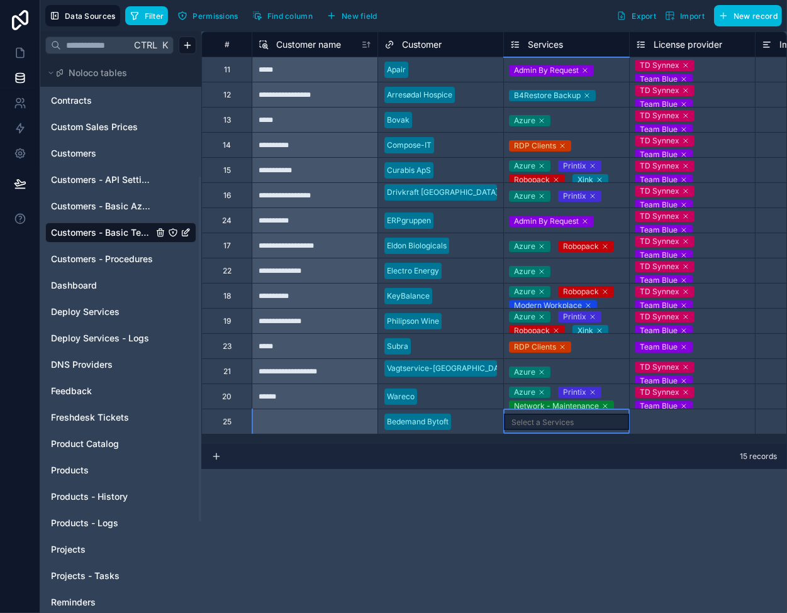
click at [550, 422] on div "Select a Services" at bounding box center [542, 423] width 62 height 10
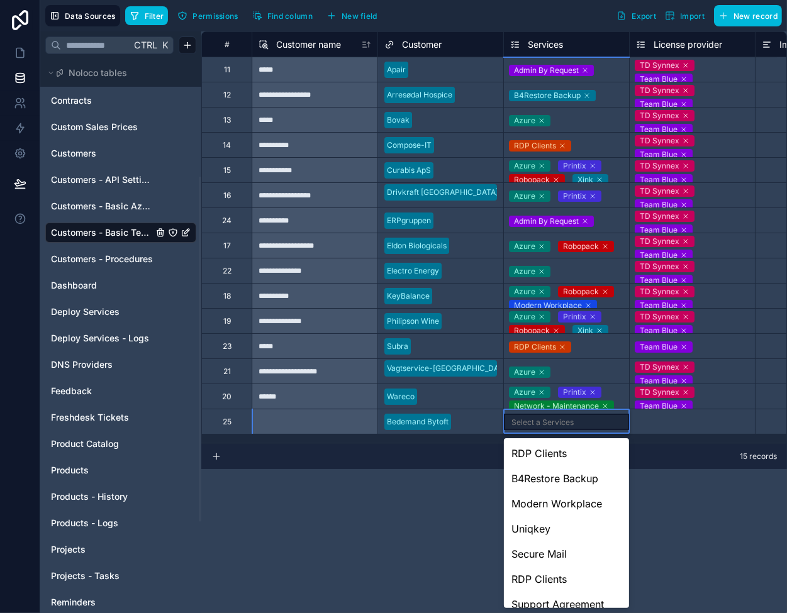
scroll to position [189, 0]
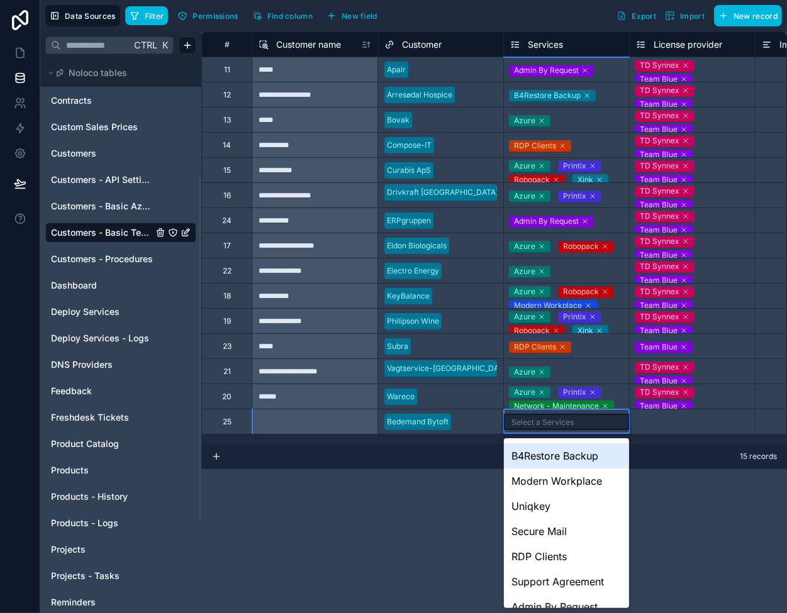
click at [567, 457] on div "B4Restore Backup" at bounding box center [566, 455] width 125 height 25
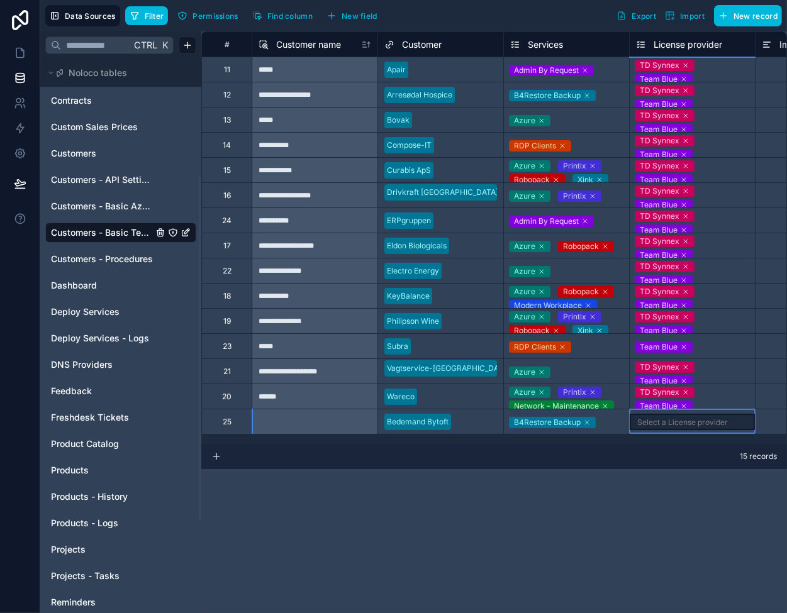
click at [645, 418] on div "Select a License provider" at bounding box center [682, 423] width 91 height 10
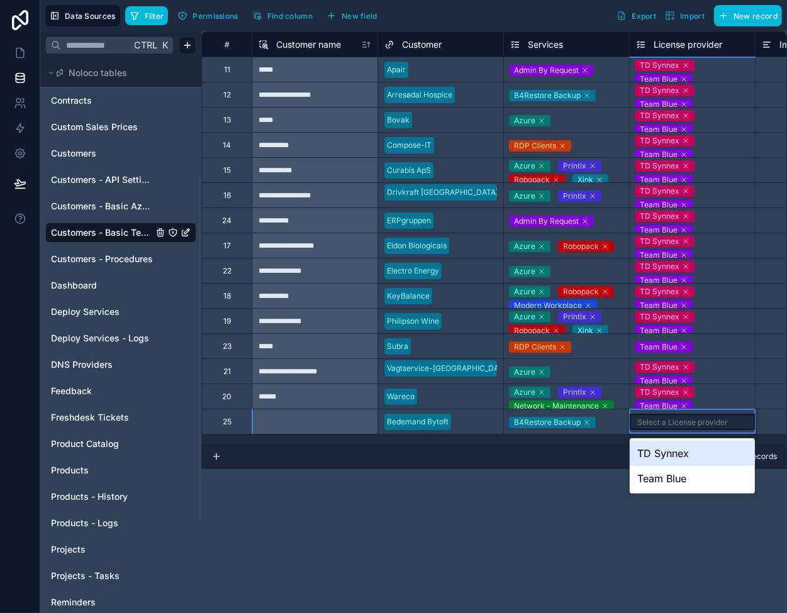
click at [659, 448] on div "TD Synnex" at bounding box center [691, 453] width 125 height 25
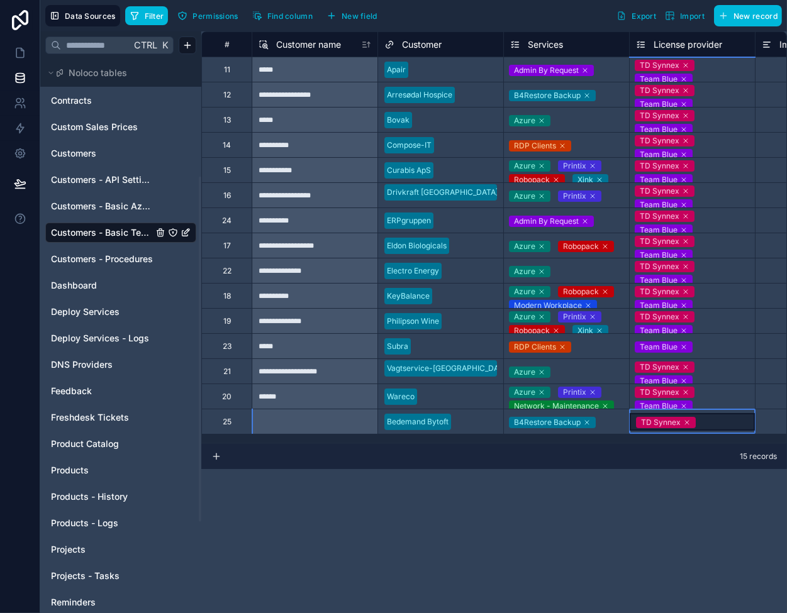
click at [699, 421] on div "TD Synnex" at bounding box center [691, 422] width 125 height 18
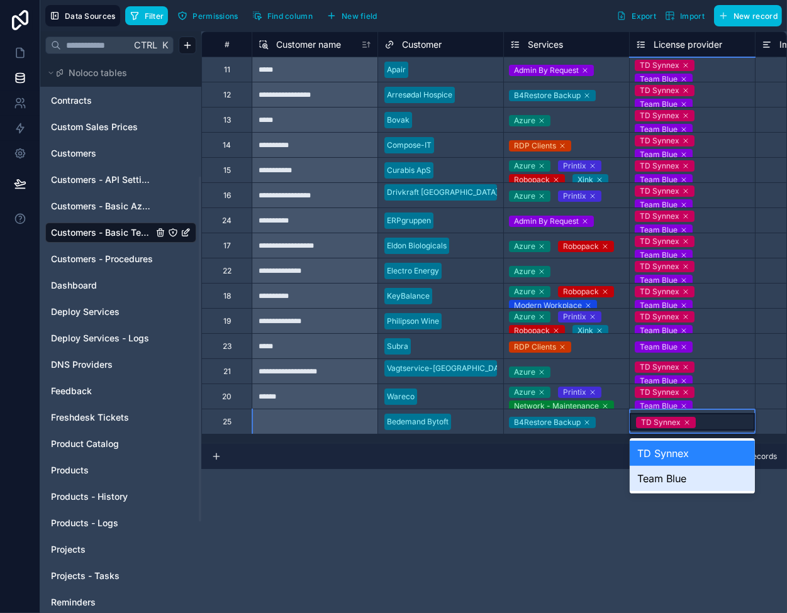
drag, startPoint x: 668, startPoint y: 482, endPoint x: 667, endPoint y: 472, distance: 10.8
click at [667, 482] on div "Team Blue" at bounding box center [691, 478] width 125 height 25
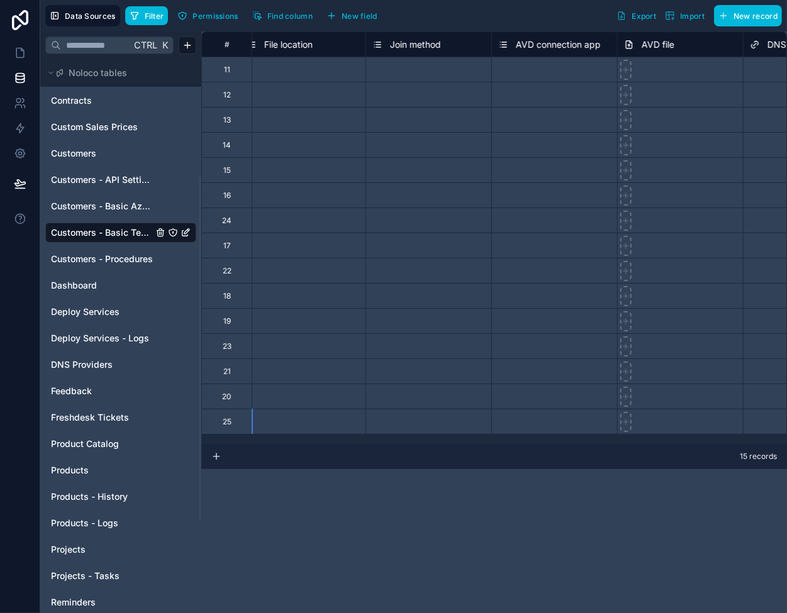
scroll to position [0, 0]
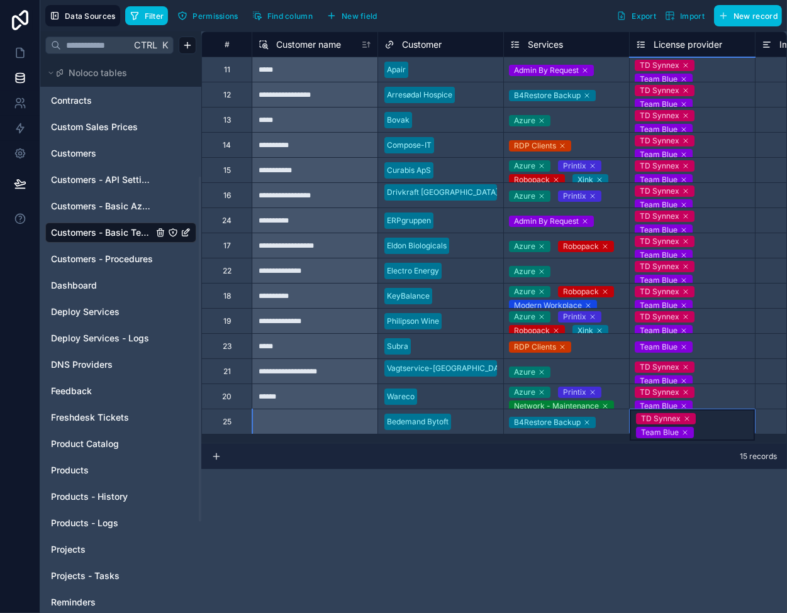
click at [96, 204] on span "Customers - Basic Azure Info" at bounding box center [102, 206] width 102 height 13
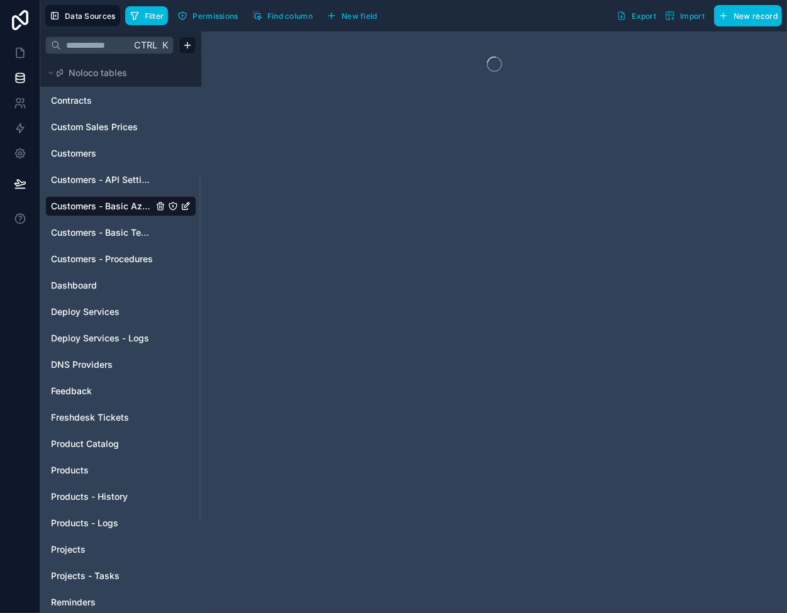
click at [103, 178] on span "Customers - API Settings" at bounding box center [102, 180] width 102 height 13
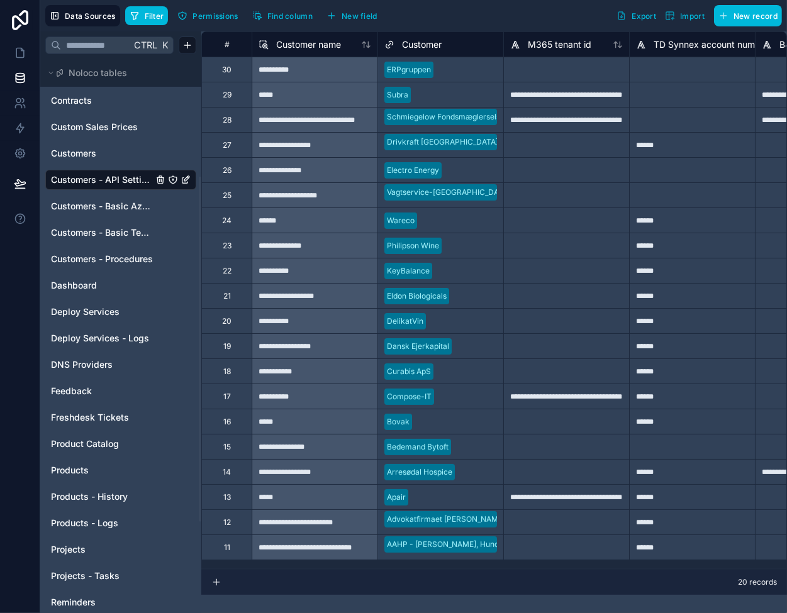
click at [219, 581] on icon at bounding box center [216, 582] width 10 height 10
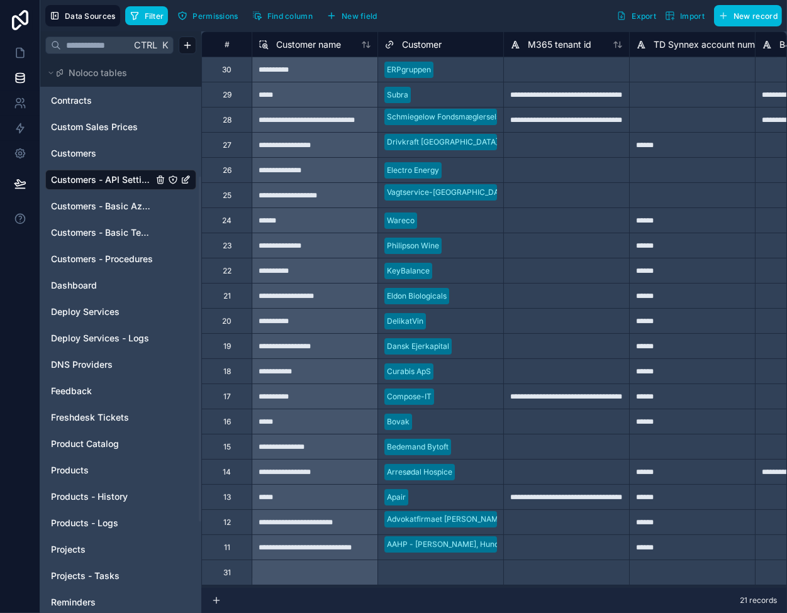
scroll to position [7, 0]
click at [458, 564] on div "Select a Customer" at bounding box center [440, 573] width 125 height 18
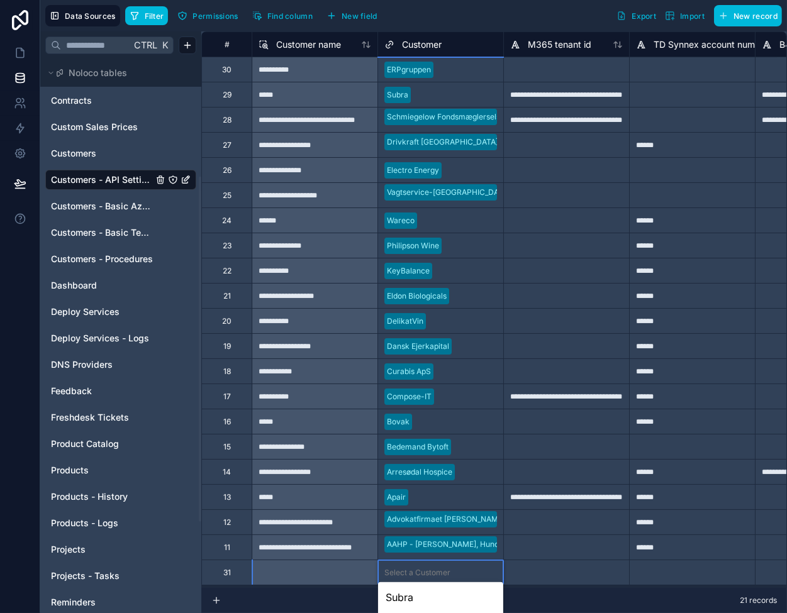
click at [458, 558] on body "**********" at bounding box center [393, 306] width 787 height 613
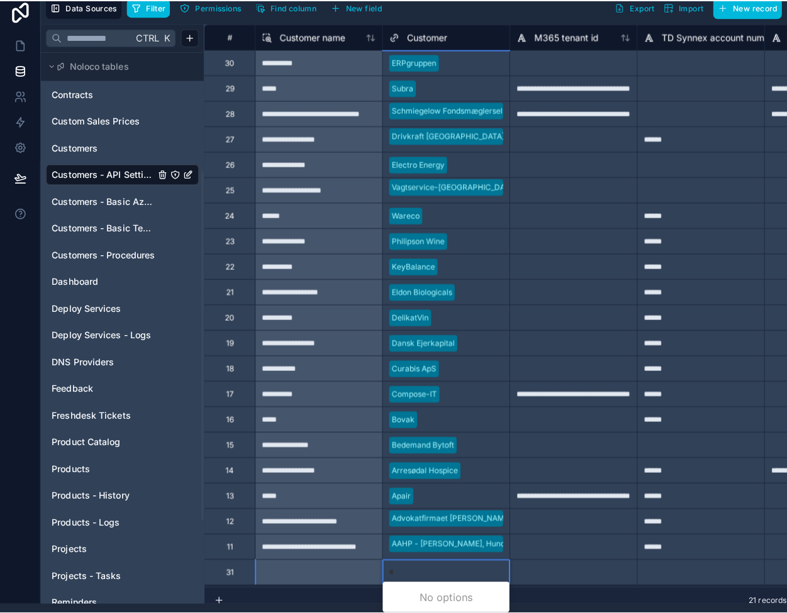
scroll to position [0, 0]
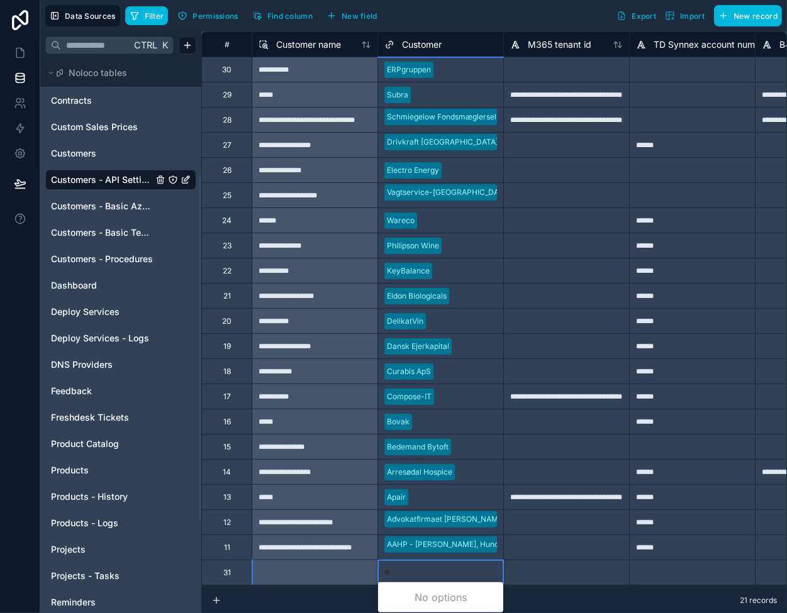
type input "***"
click at [450, 606] on div "Bedemand Bytoft" at bounding box center [440, 597] width 125 height 25
click at [585, 565] on div at bounding box center [566, 572] width 126 height 25
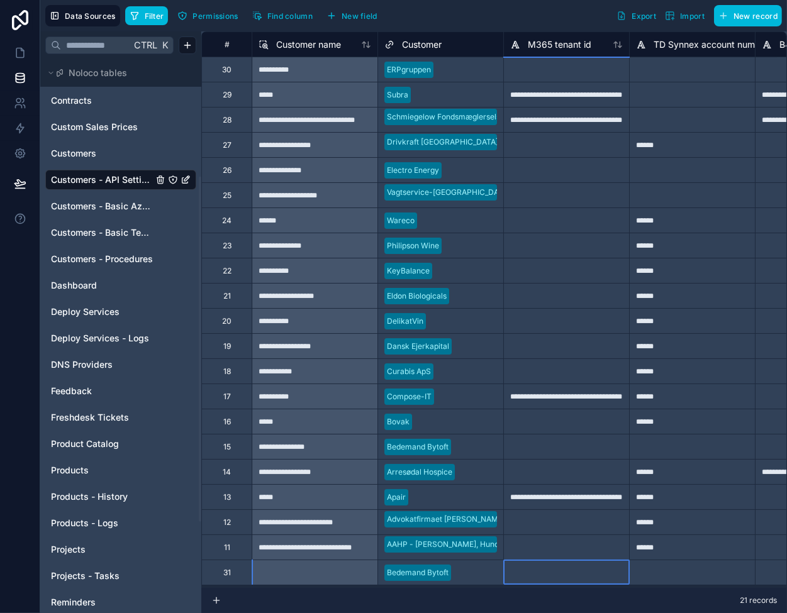
click at [658, 565] on div at bounding box center [692, 572] width 126 height 25
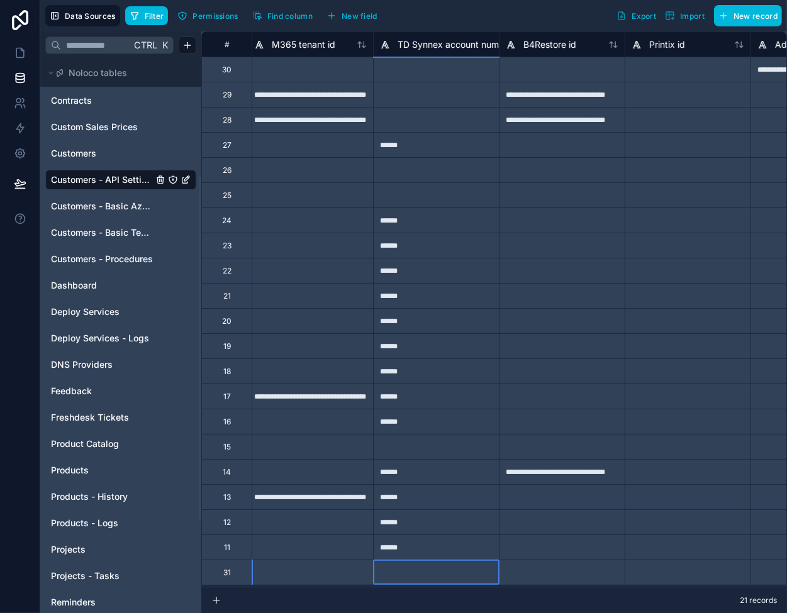
scroll to position [7, 314]
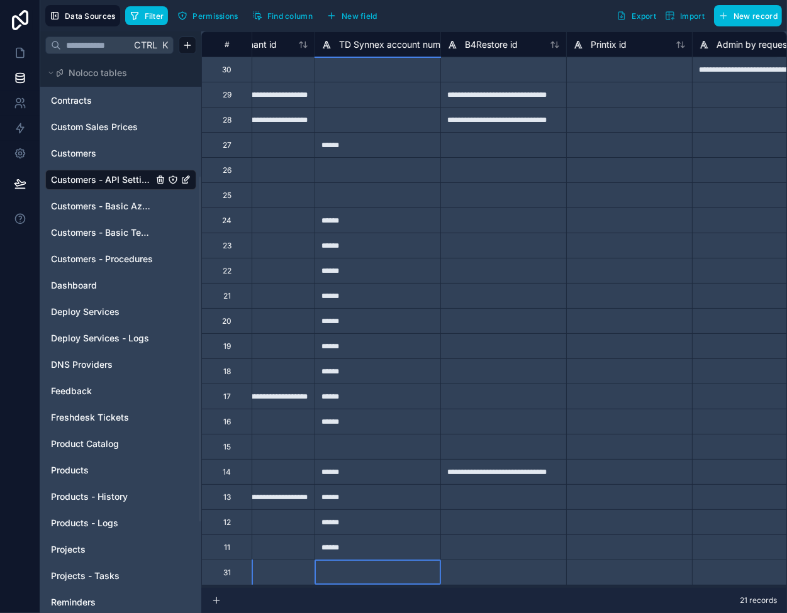
click at [534, 570] on div at bounding box center [503, 572] width 126 height 25
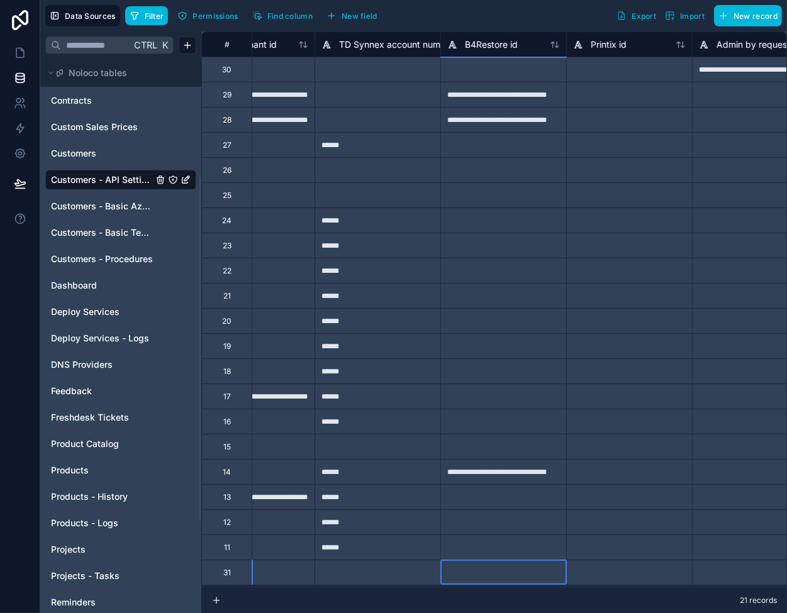
drag, startPoint x: 472, startPoint y: 541, endPoint x: 478, endPoint y: 555, distance: 15.8
click at [472, 541] on div at bounding box center [503, 546] width 126 height 25
click at [482, 565] on div at bounding box center [503, 572] width 126 height 25
click at [608, 560] on div at bounding box center [629, 572] width 126 height 25
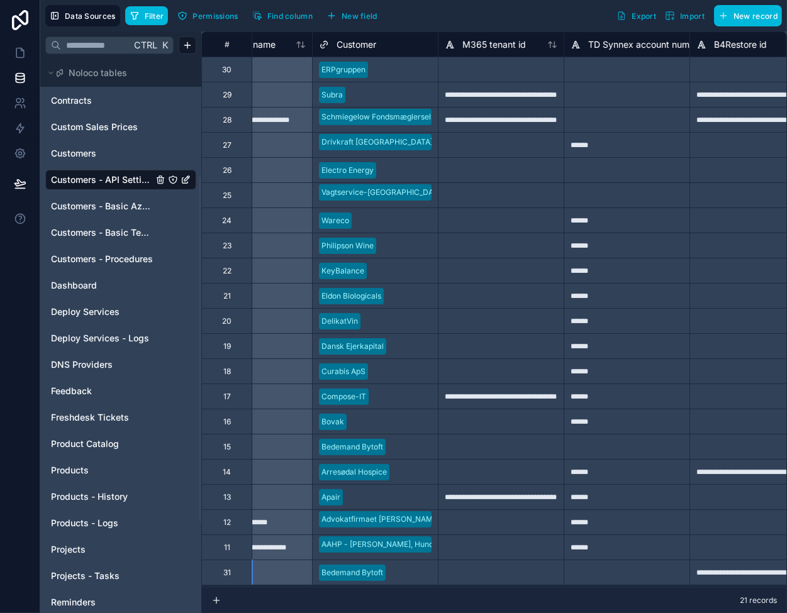
scroll to position [7, 63]
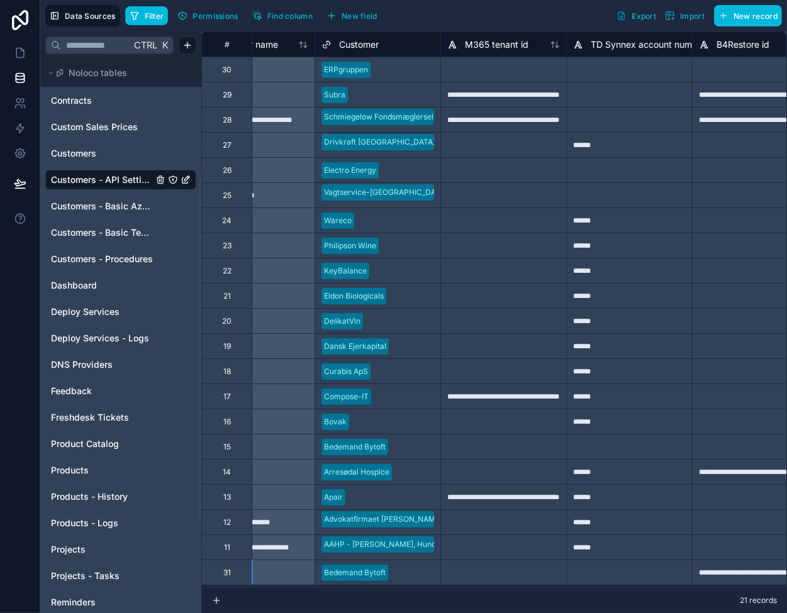
click at [536, 563] on div at bounding box center [503, 572] width 126 height 25
click at [602, 565] on div at bounding box center [629, 572] width 126 height 25
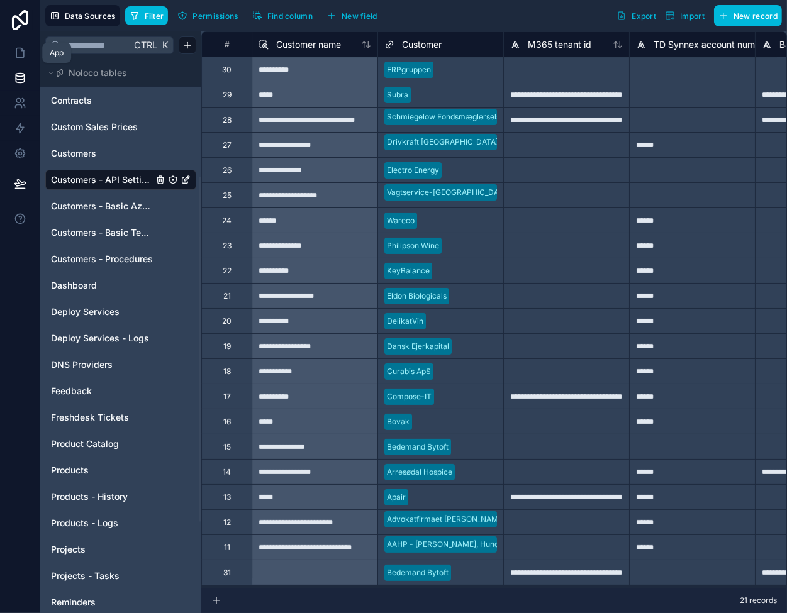
click at [21, 50] on icon at bounding box center [22, 49] width 3 height 3
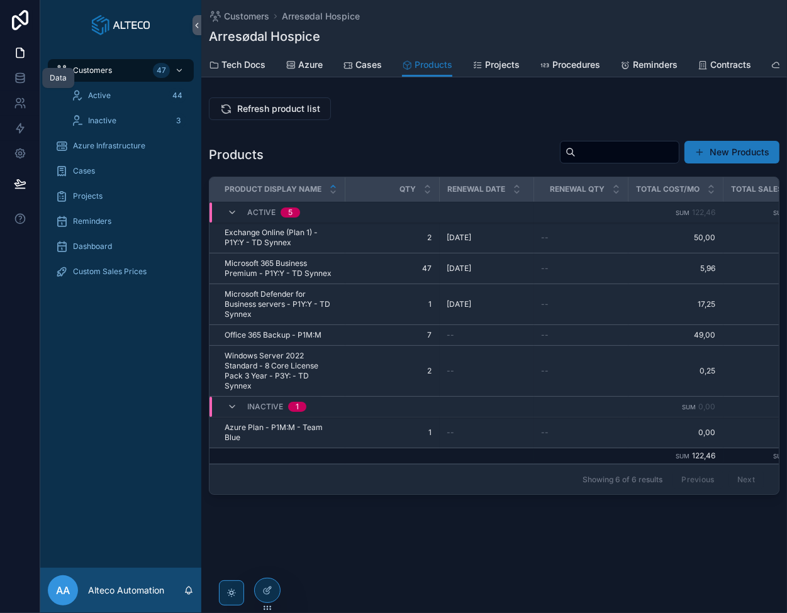
click at [19, 77] on icon at bounding box center [20, 78] width 13 height 13
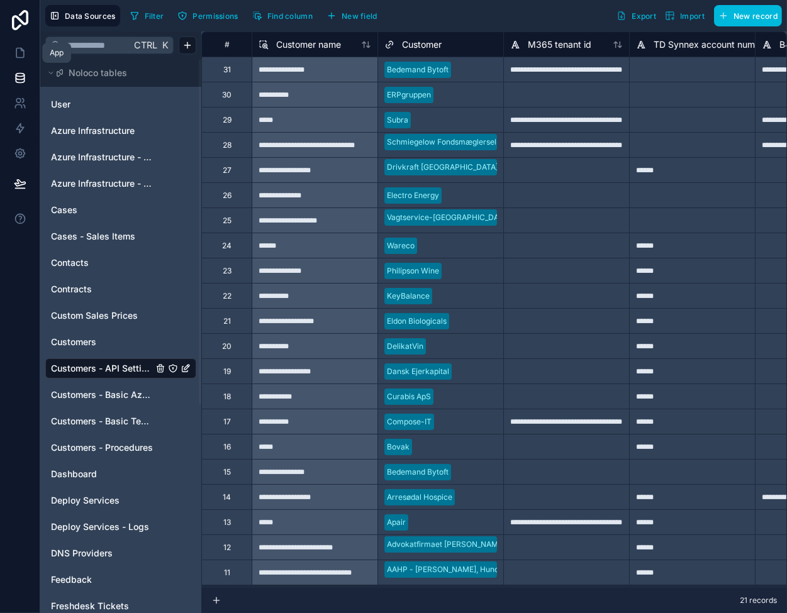
click at [18, 52] on icon at bounding box center [20, 53] width 13 height 13
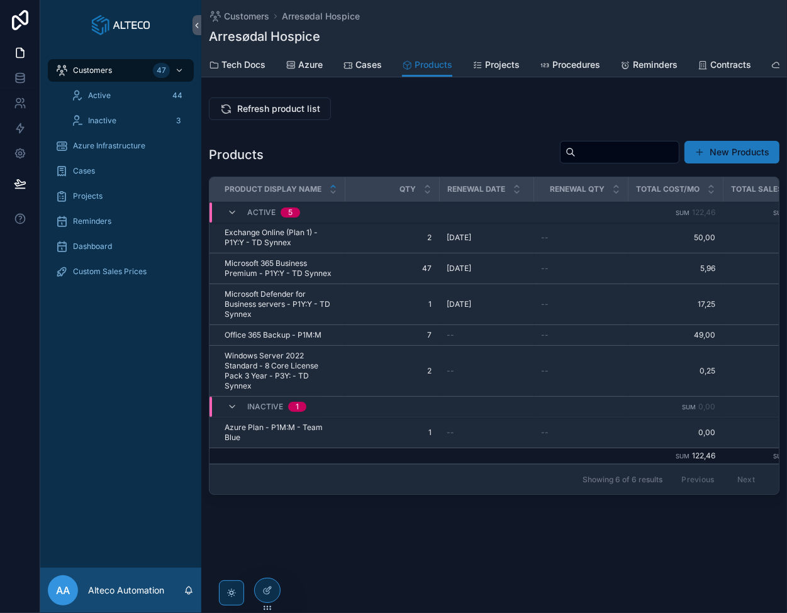
click at [115, 70] on div "Customers 47" at bounding box center [120, 70] width 131 height 20
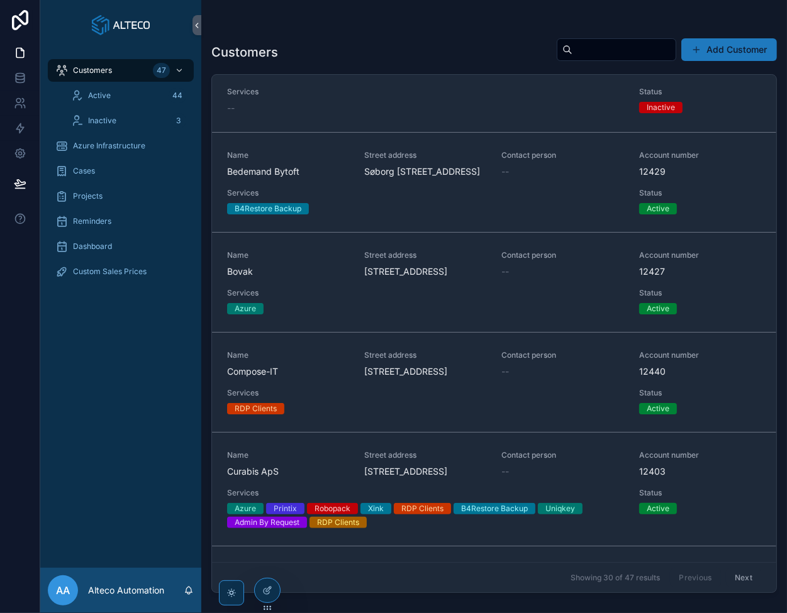
scroll to position [566, 0]
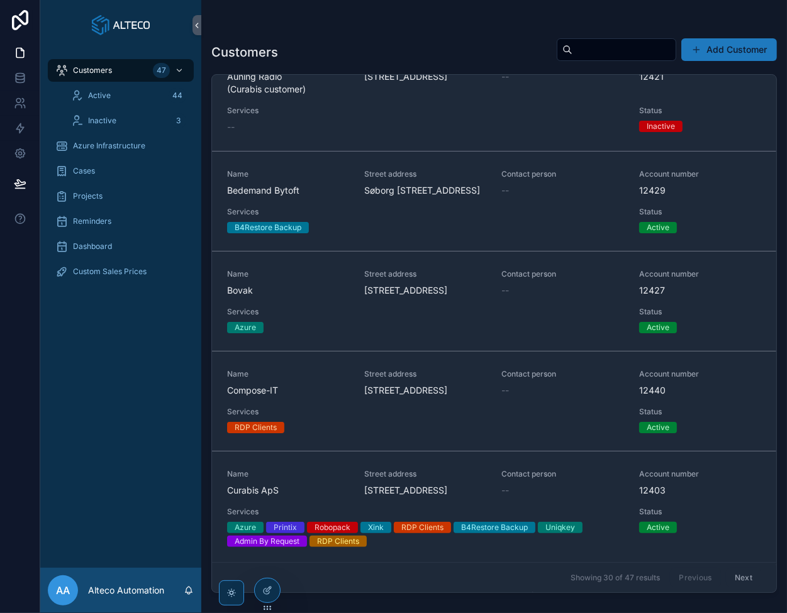
click at [327, 197] on div "Name Bedemand Bytoft" at bounding box center [288, 183] width 122 height 28
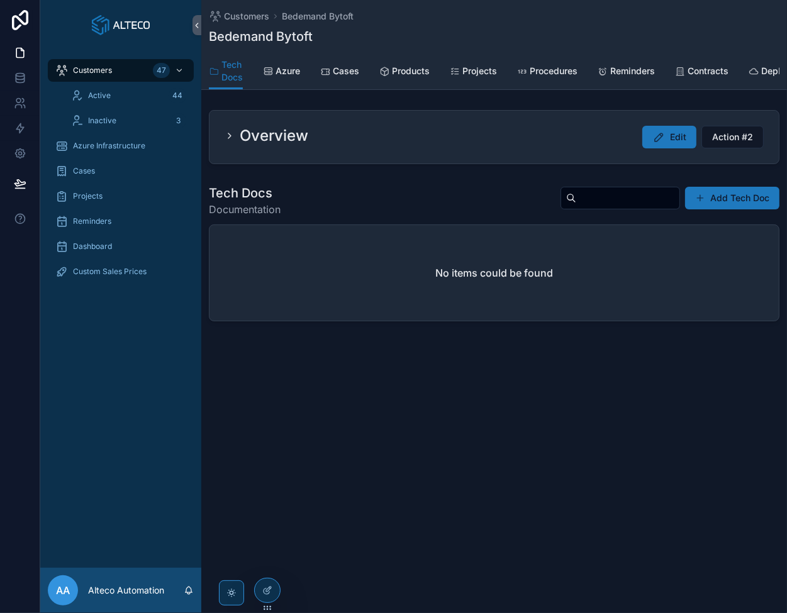
click at [404, 70] on span "Products" at bounding box center [411, 71] width 38 height 13
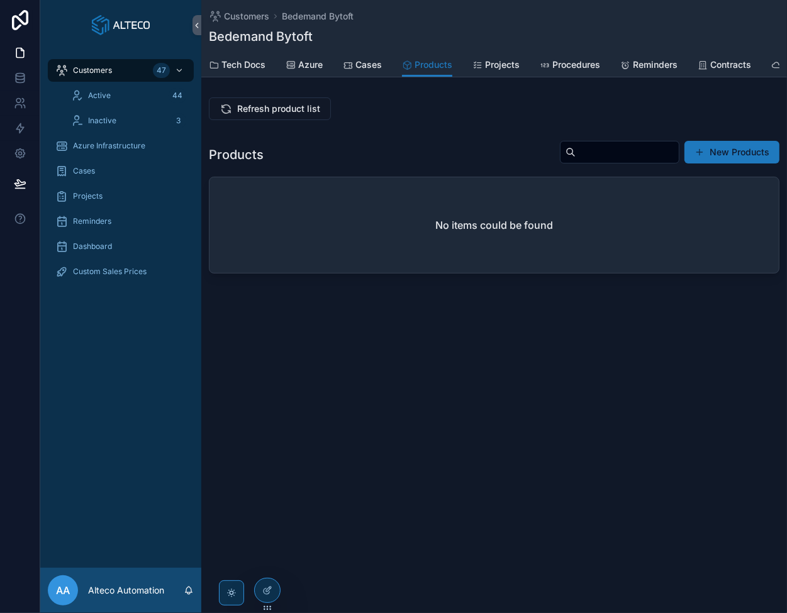
click at [245, 115] on span "Refresh product list" at bounding box center [278, 108] width 83 height 13
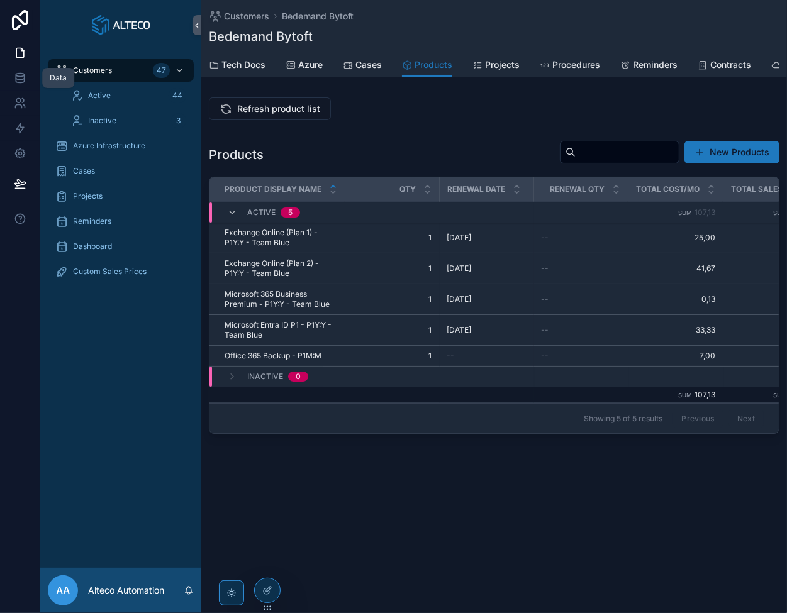
drag, startPoint x: 23, startPoint y: 72, endPoint x: 66, endPoint y: 85, distance: 45.2
click at [23, 72] on icon at bounding box center [20, 78] width 13 height 13
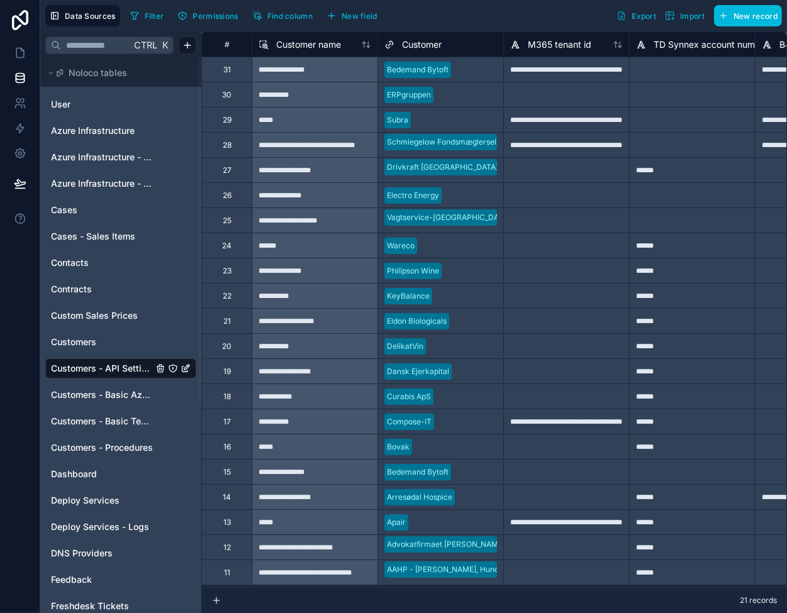
click at [87, 333] on div "Customers" at bounding box center [120, 342] width 151 height 20
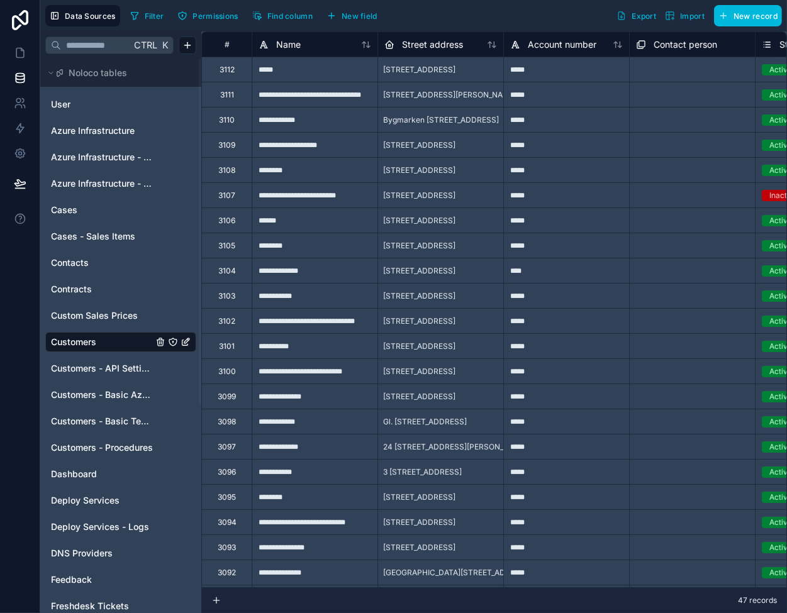
click at [370, 43] on icon at bounding box center [366, 45] width 10 height 10
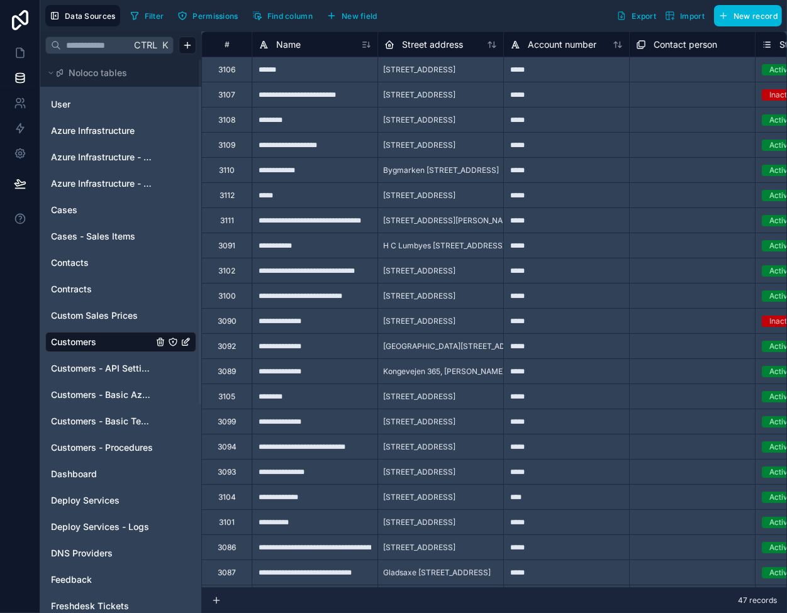
click at [367, 43] on icon at bounding box center [366, 45] width 10 height 10
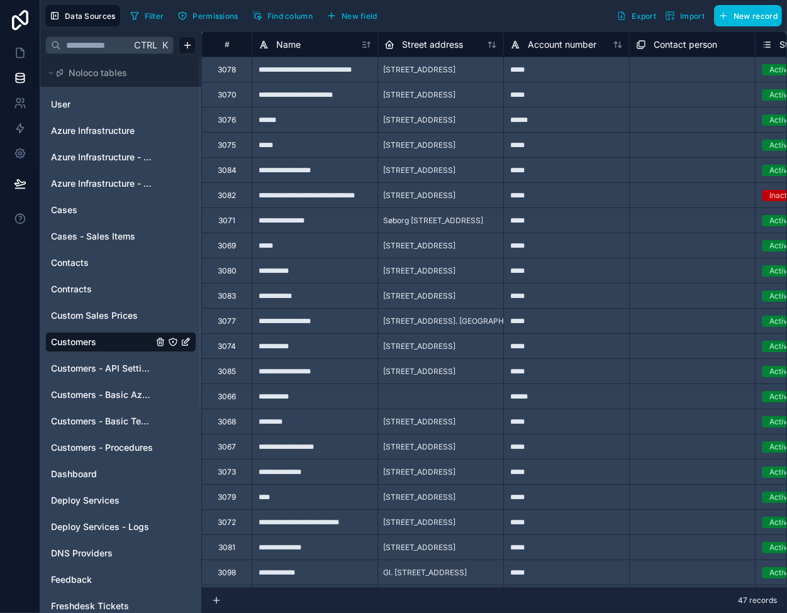
click at [503, 252] on div "*****" at bounding box center [566, 245] width 126 height 25
click at [697, 245] on div "Select a Contact person" at bounding box center [679, 246] width 86 height 10
click at [98, 369] on span "Customers - API Settings" at bounding box center [102, 368] width 102 height 13
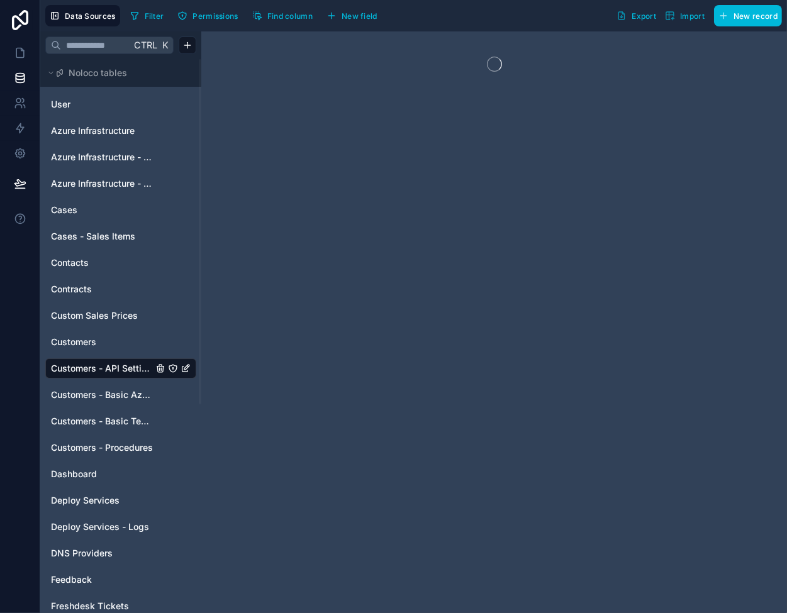
click at [113, 418] on span "Customers - Basic Tech Info" at bounding box center [102, 421] width 102 height 13
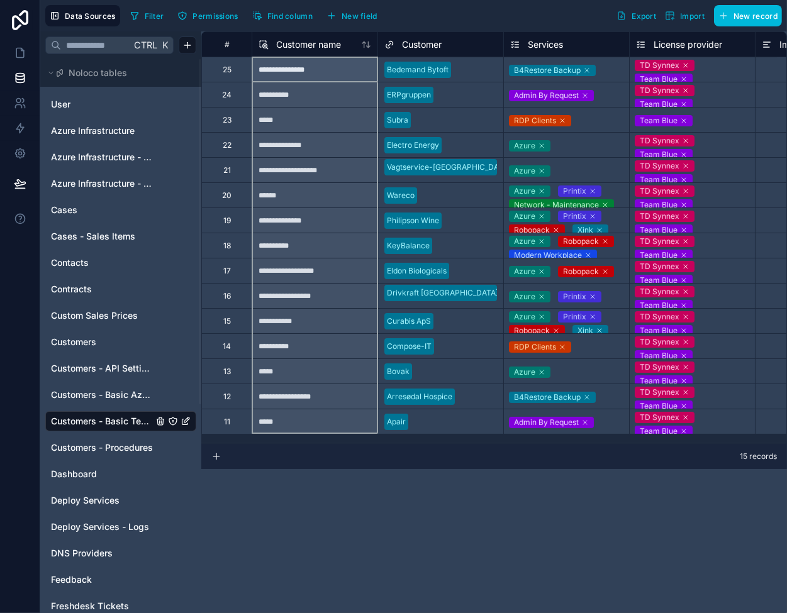
click at [366, 42] on icon at bounding box center [366, 45] width 10 height 10
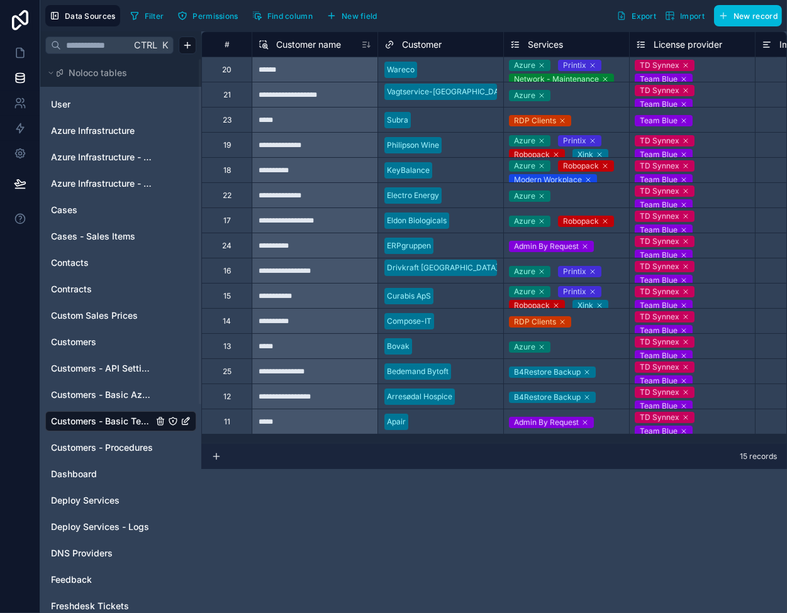
click at [366, 42] on icon at bounding box center [365, 42] width 4 height 0
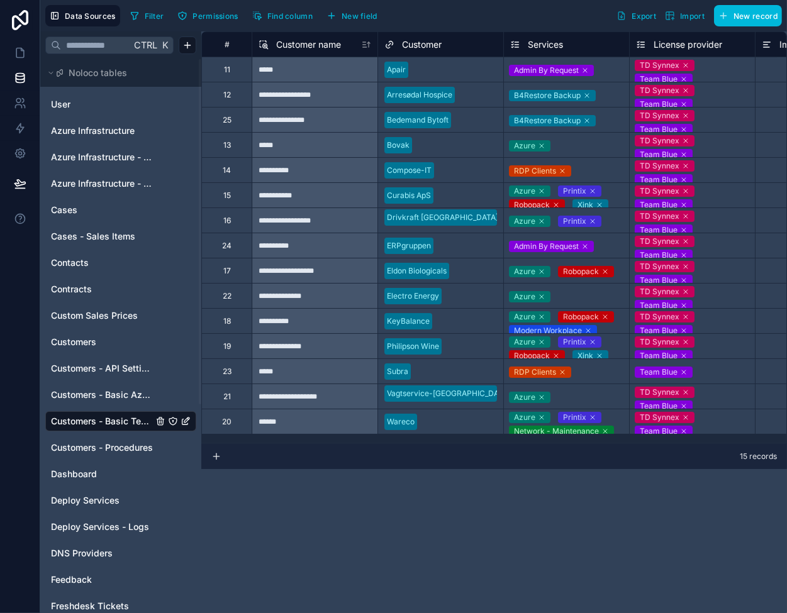
click at [560, 144] on div "Azure" at bounding box center [566, 145] width 125 height 15
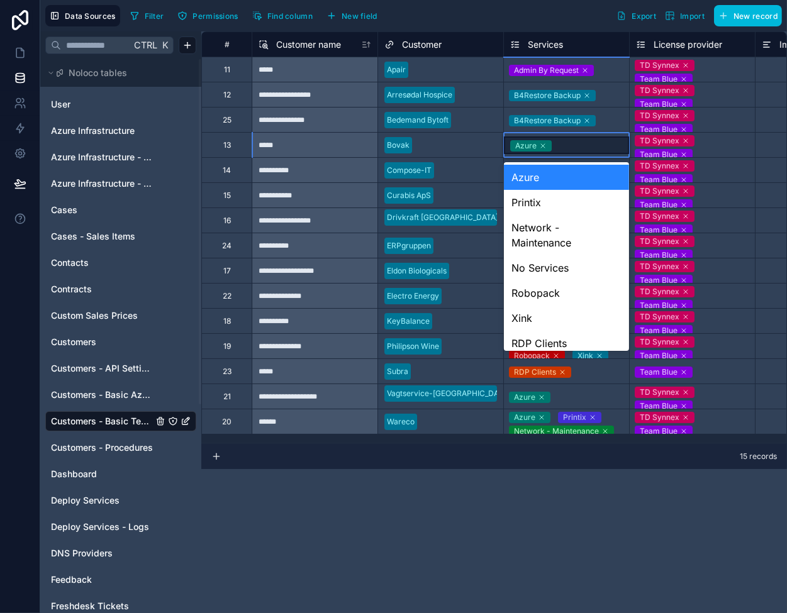
click at [560, 144] on div "Azure" at bounding box center [566, 145] width 125 height 18
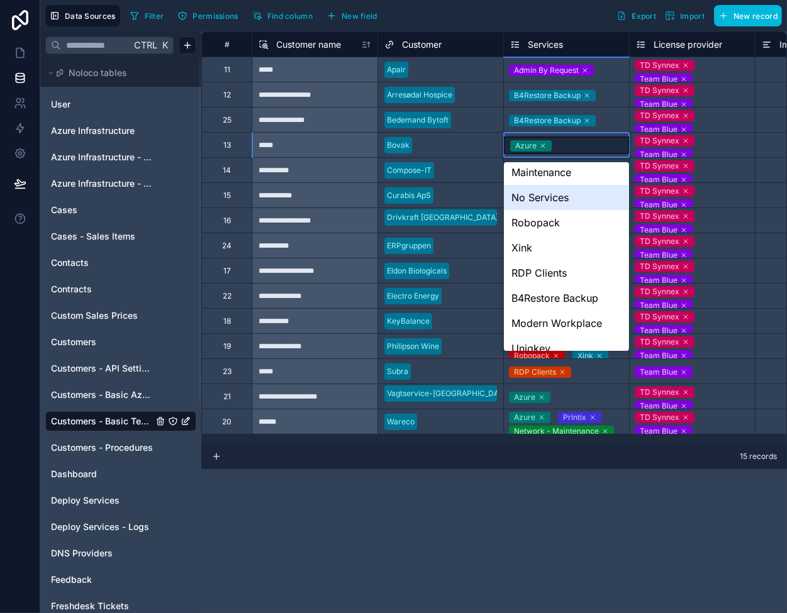
scroll to position [126, 0]
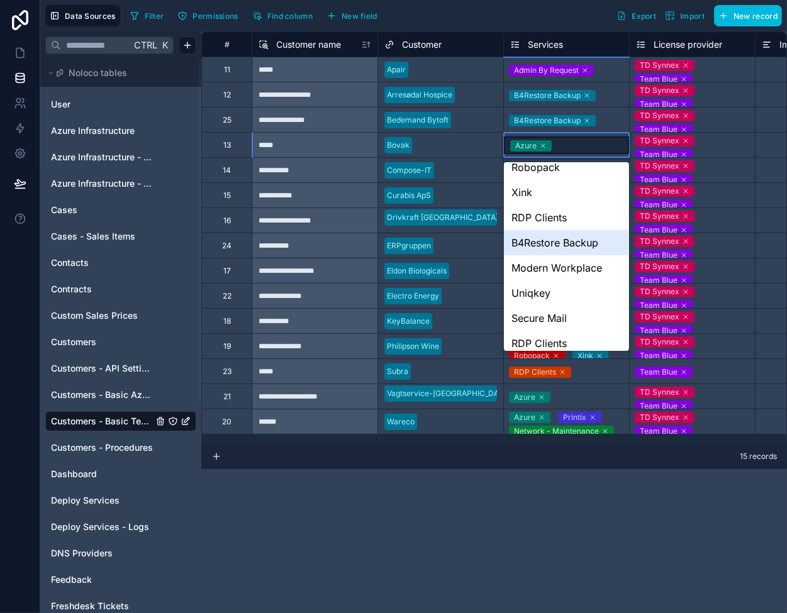
click at [561, 243] on div "B4Restore Backup" at bounding box center [566, 242] width 125 height 25
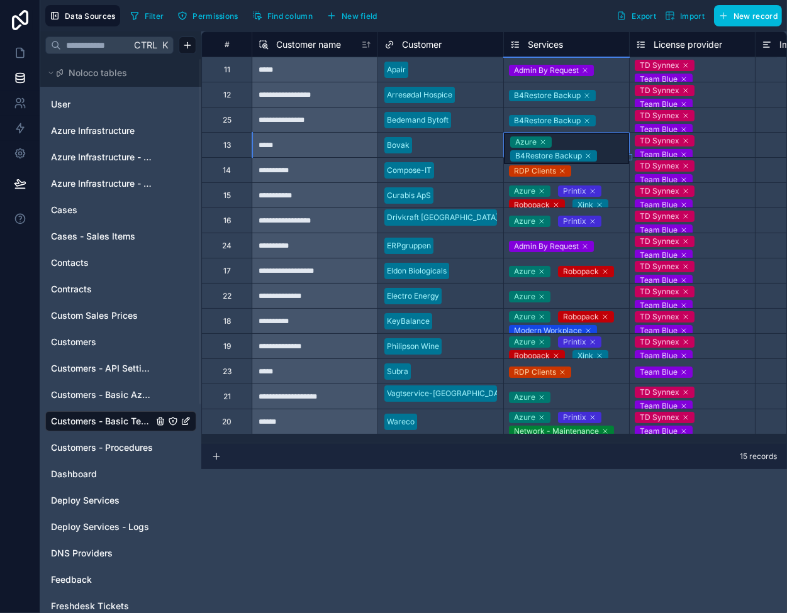
click at [543, 140] on icon at bounding box center [543, 142] width 8 height 8
click at [115, 367] on span "Customers - API Settings" at bounding box center [102, 368] width 102 height 13
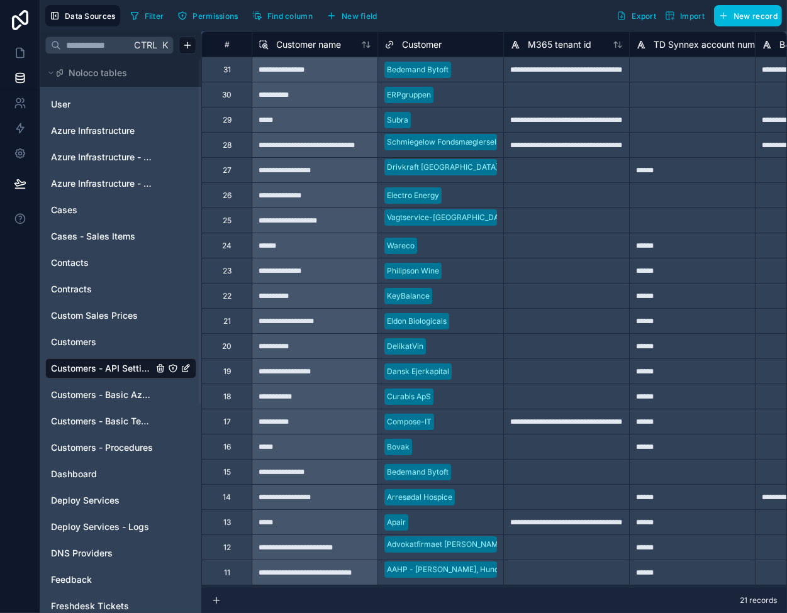
click at [365, 48] on icon at bounding box center [366, 45] width 10 height 10
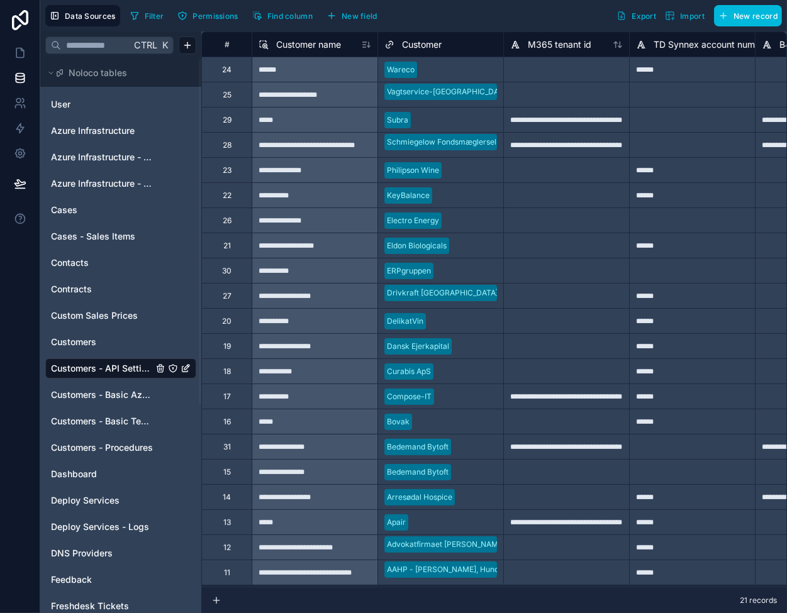
click at [366, 45] on icon at bounding box center [366, 45] width 10 height 10
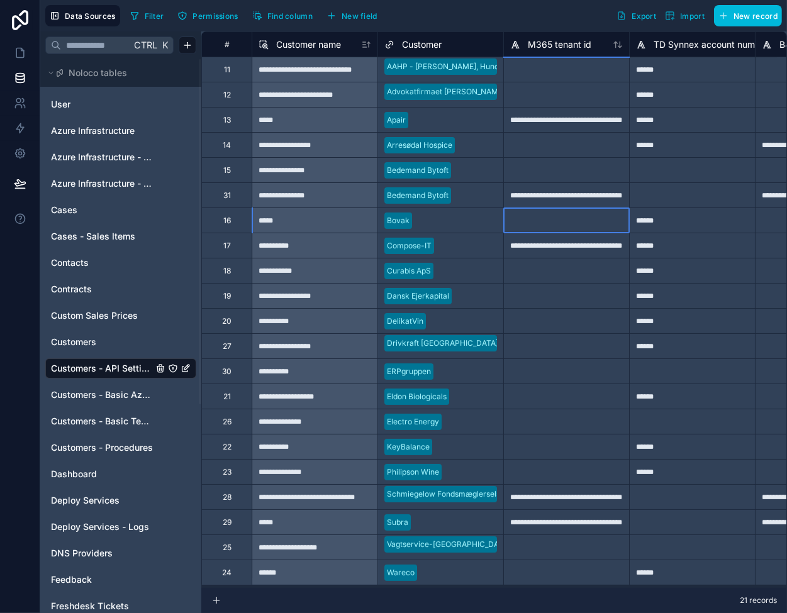
click at [613, 211] on div at bounding box center [566, 220] width 126 height 25
click at [540, 223] on div at bounding box center [566, 220] width 126 height 25
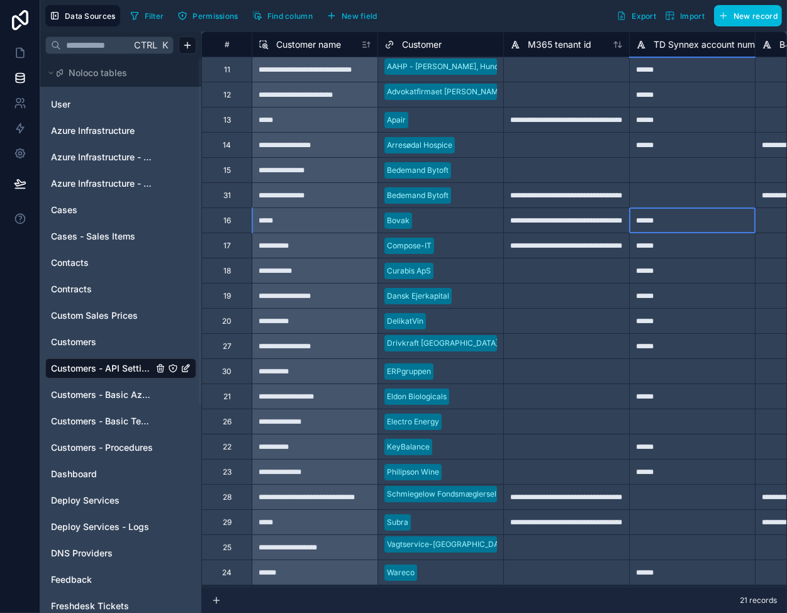
click at [687, 218] on div "******" at bounding box center [692, 220] width 126 height 25
click at [551, 228] on div "**********" at bounding box center [566, 220] width 126 height 25
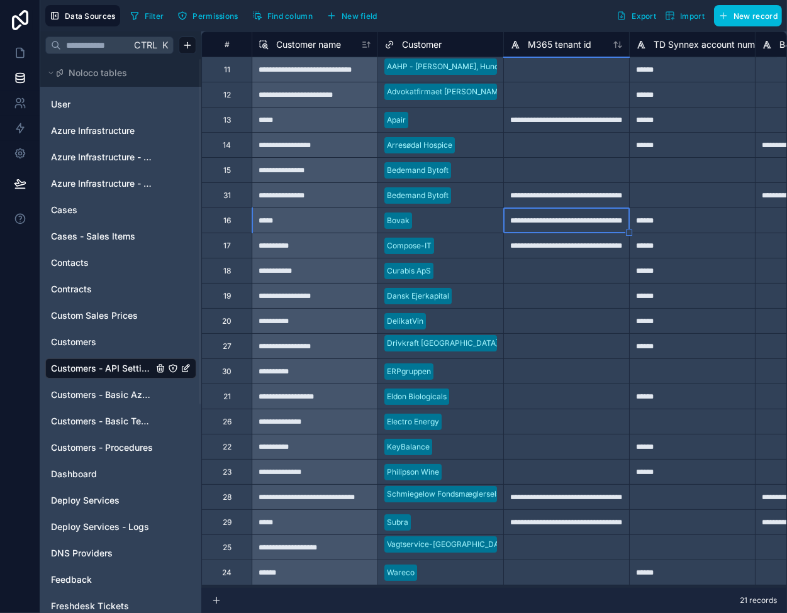
click at [685, 221] on div "******" at bounding box center [692, 220] width 126 height 25
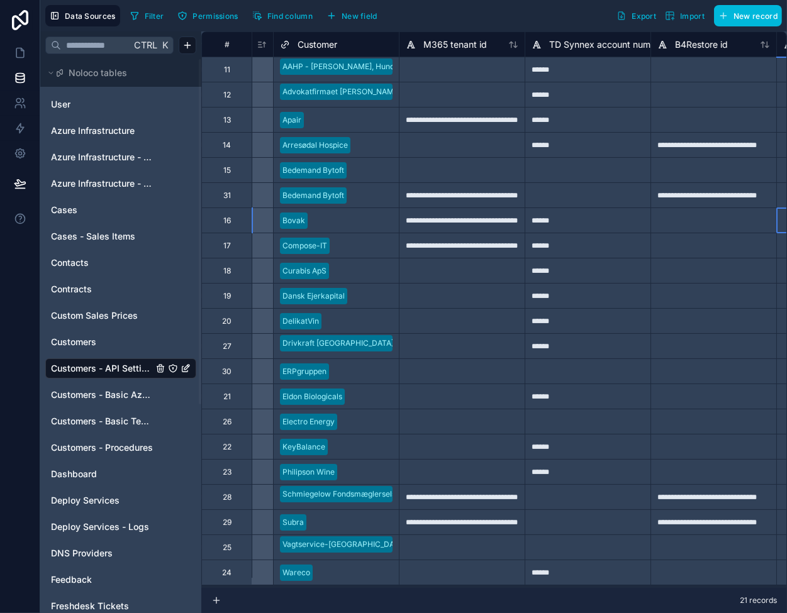
scroll to position [0, 230]
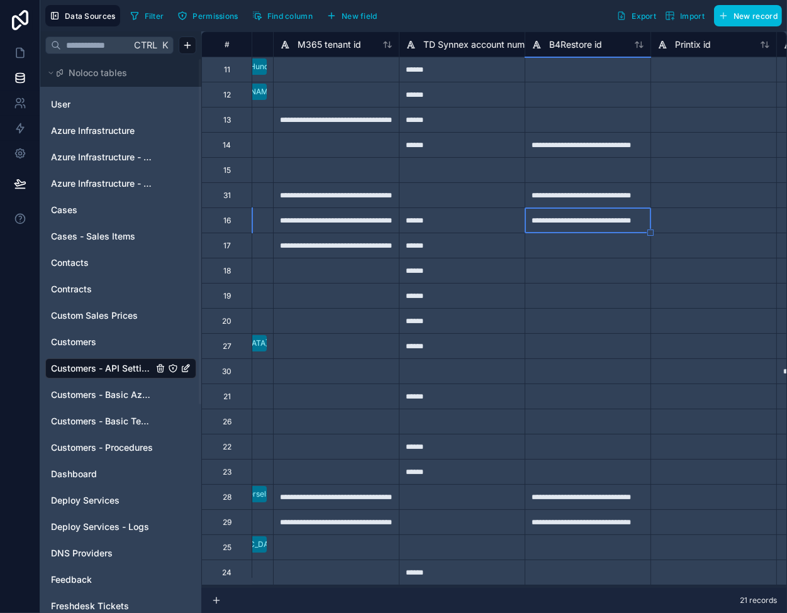
click at [326, 226] on div "**********" at bounding box center [336, 220] width 126 height 25
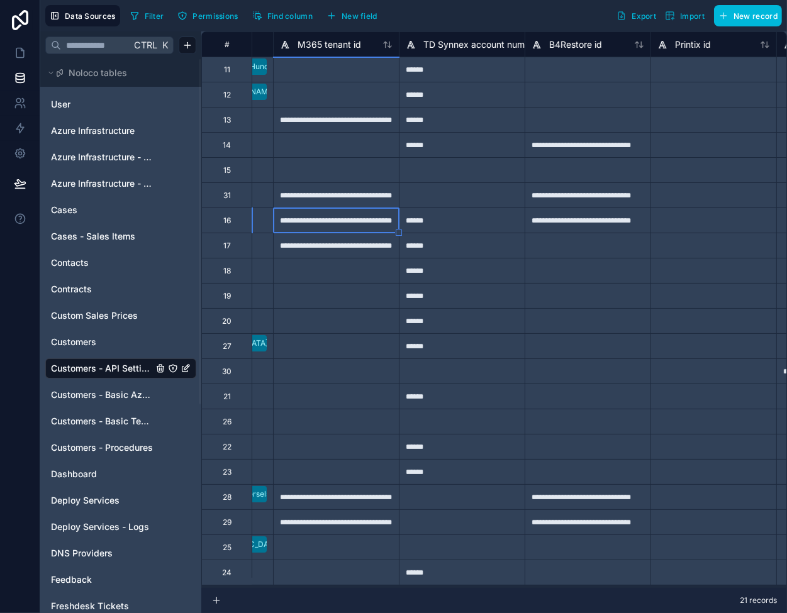
click at [329, 223] on div "**********" at bounding box center [336, 220] width 126 height 25
click at [330, 219] on input "**********" at bounding box center [336, 220] width 125 height 25
click at [460, 231] on div "******" at bounding box center [462, 220] width 126 height 25
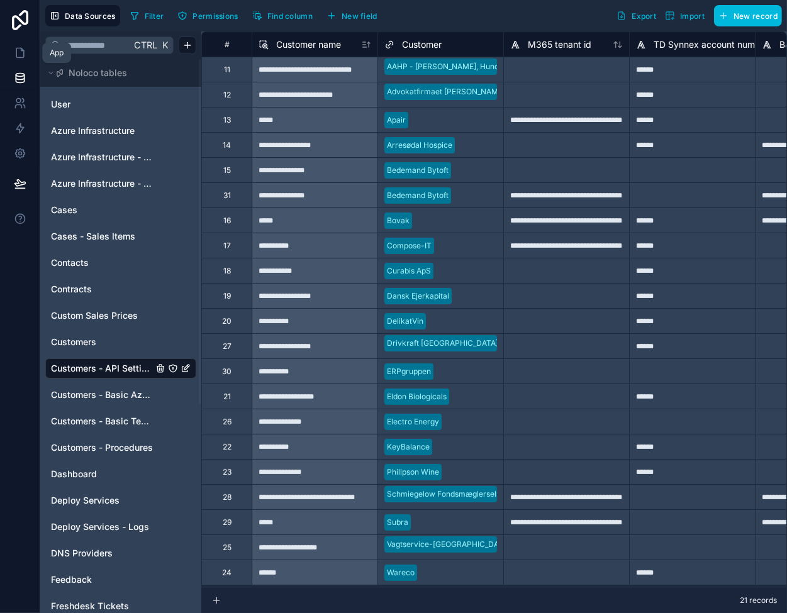
click at [12, 52] on link at bounding box center [20, 52] width 40 height 25
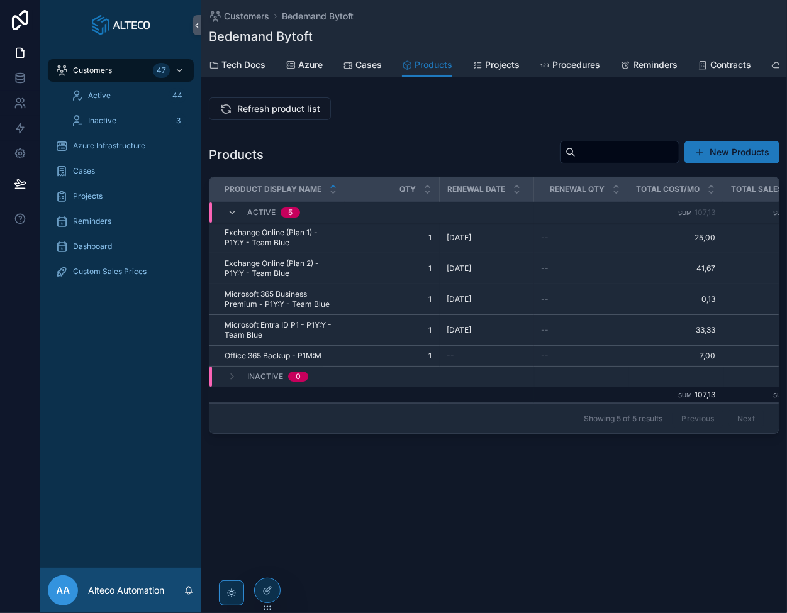
click at [248, 10] on span "Customers" at bounding box center [246, 16] width 45 height 13
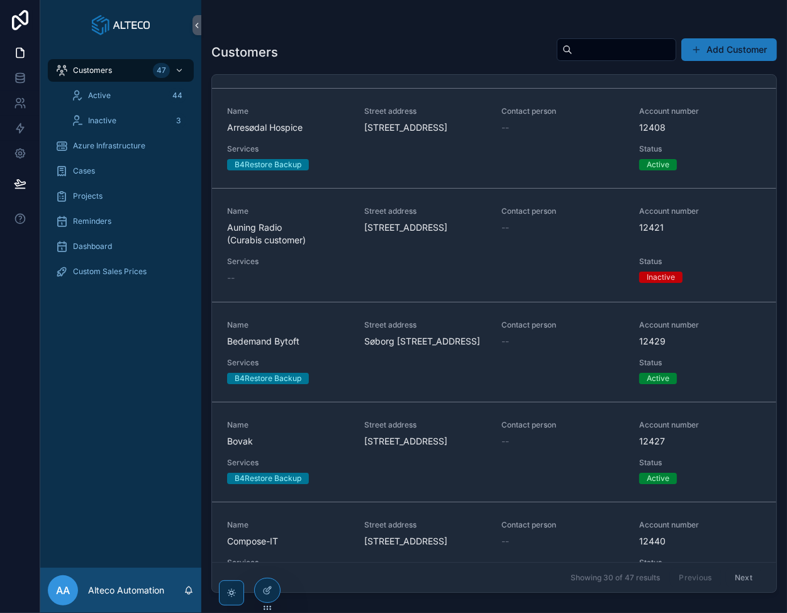
scroll to position [440, 0]
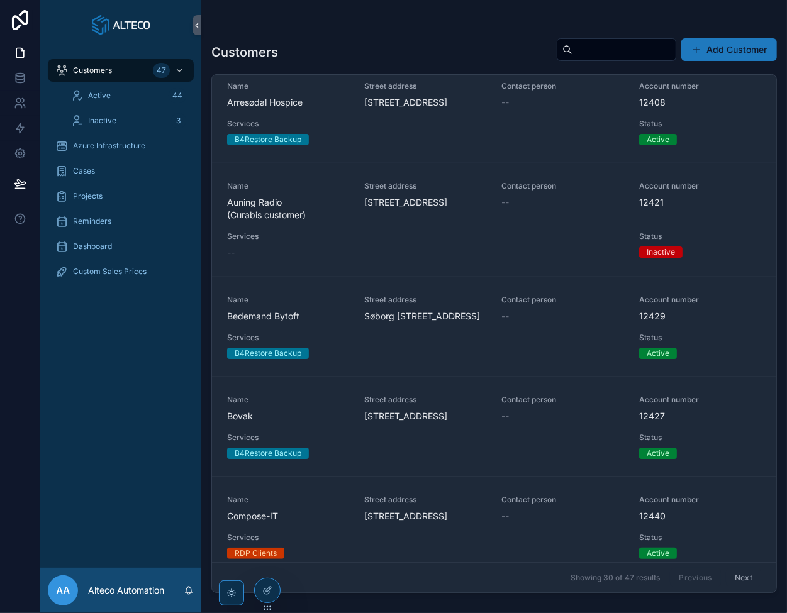
click at [317, 423] on span "Bovak" at bounding box center [288, 416] width 122 height 13
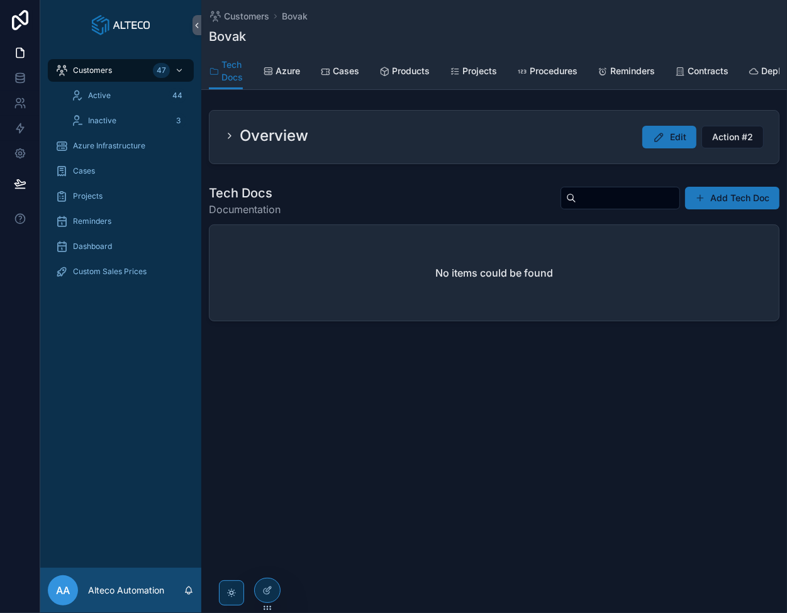
click at [418, 69] on span "Products" at bounding box center [411, 71] width 38 height 13
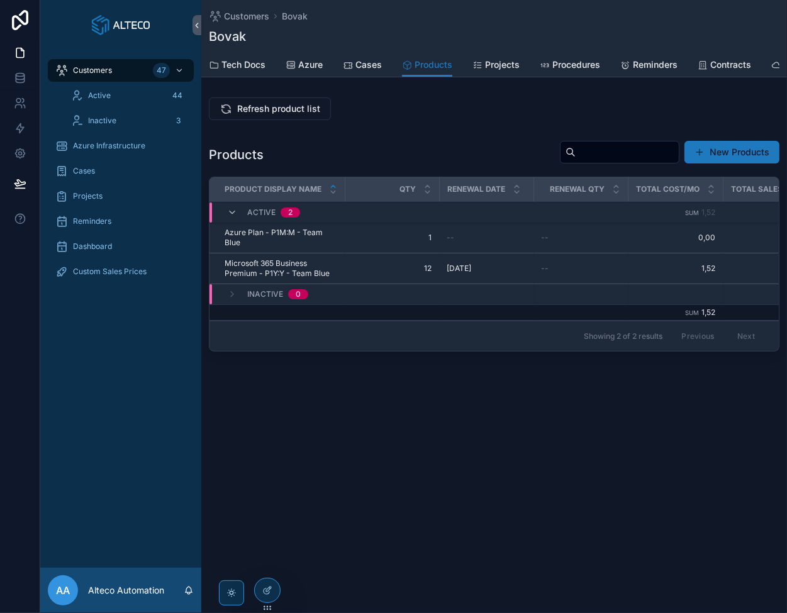
click at [249, 113] on span "Refresh product list" at bounding box center [278, 108] width 83 height 13
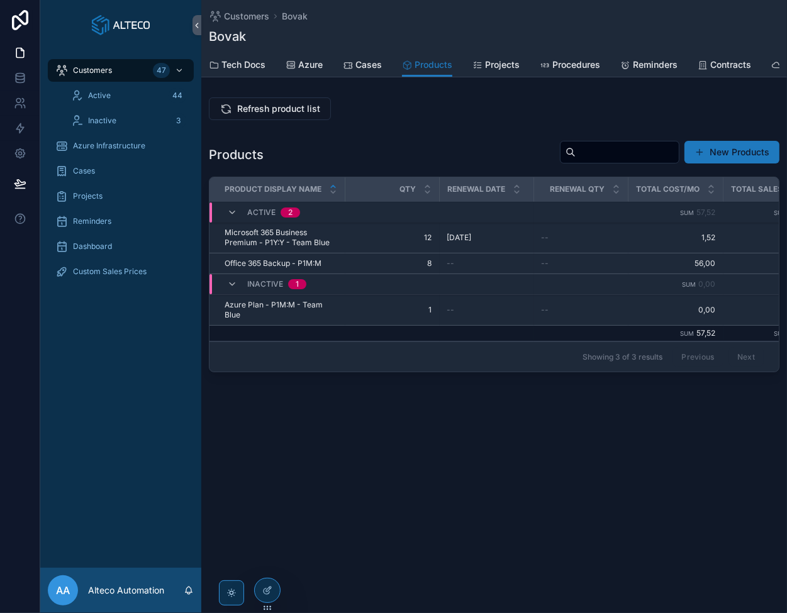
click at [17, 75] on icon at bounding box center [20, 75] width 8 height 3
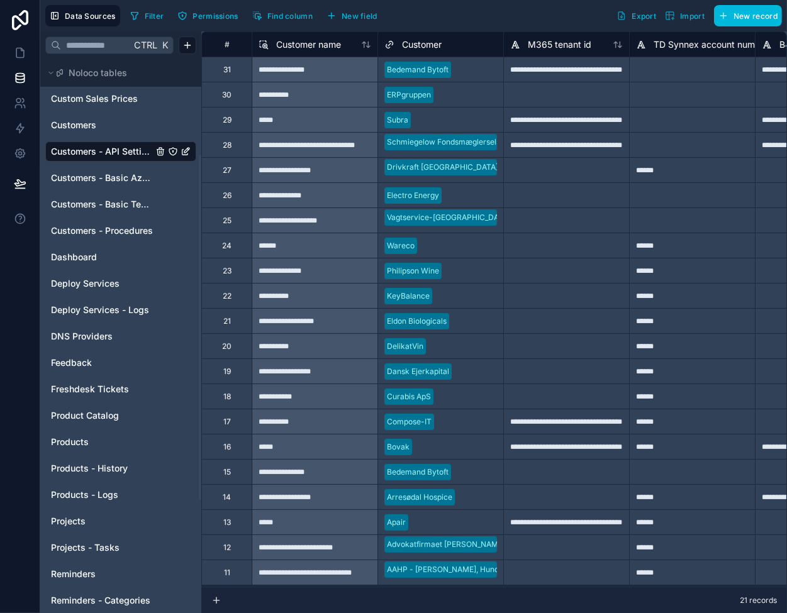
scroll to position [252, 0]
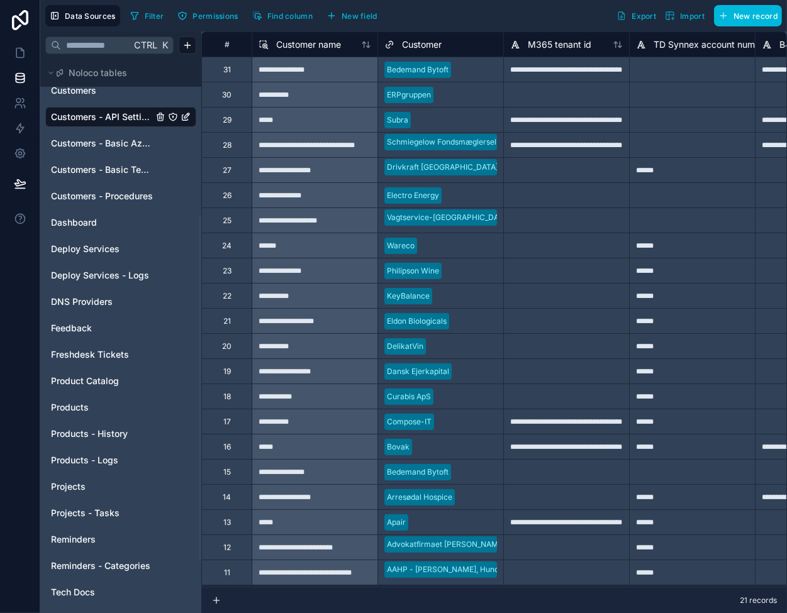
click at [80, 407] on span "Products" at bounding box center [70, 407] width 38 height 13
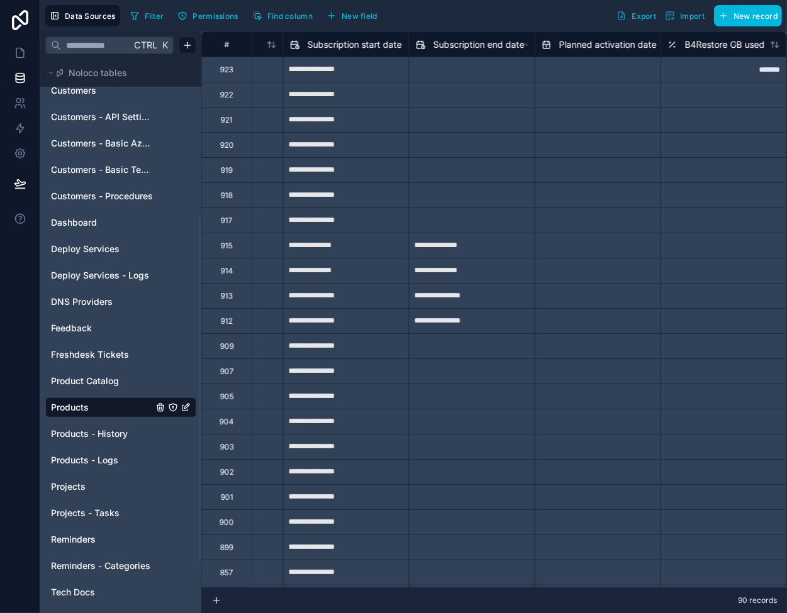
scroll to position [0, 1949]
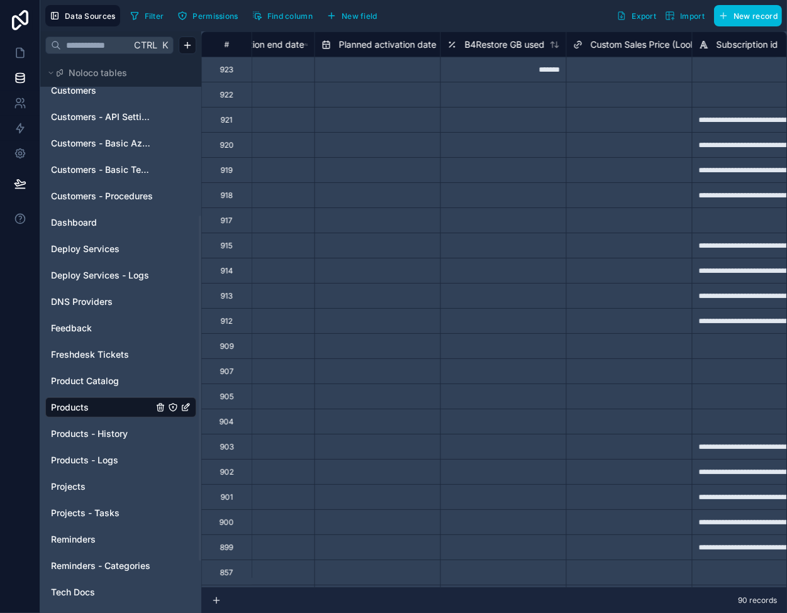
click at [501, 69] on div "*******" at bounding box center [503, 69] width 126 height 25
click at [375, 102] on input "text" at bounding box center [377, 95] width 125 height 20
select select "****"
select select "*"
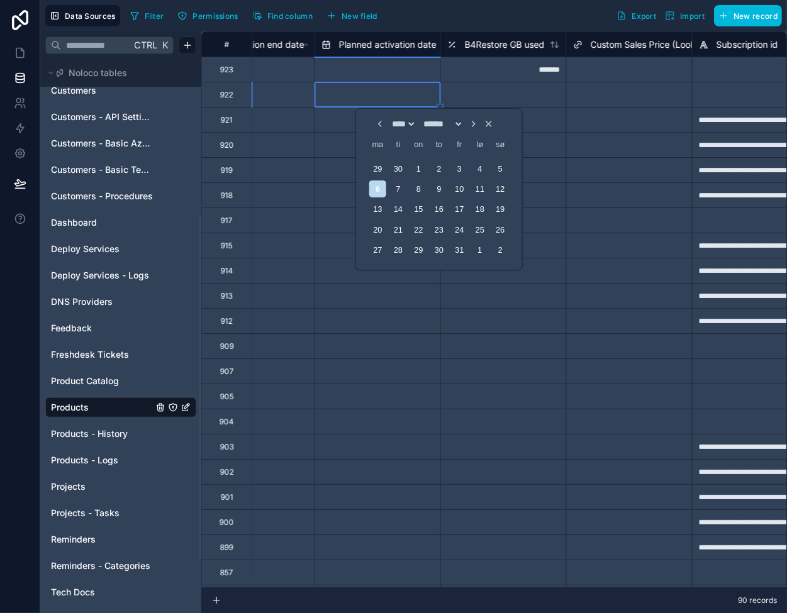
click at [553, 92] on div at bounding box center [503, 94] width 126 height 25
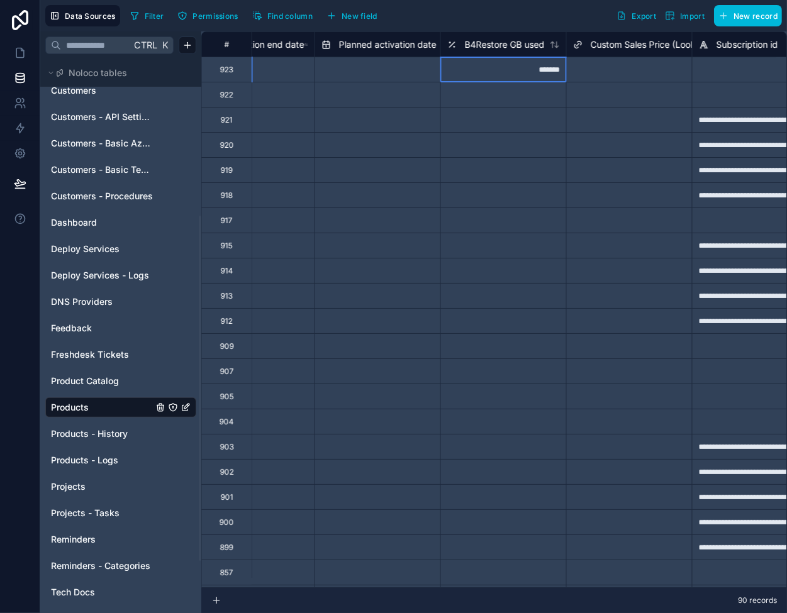
click at [522, 69] on div "*******" at bounding box center [503, 69] width 126 height 25
click at [487, 97] on div at bounding box center [503, 94] width 126 height 25
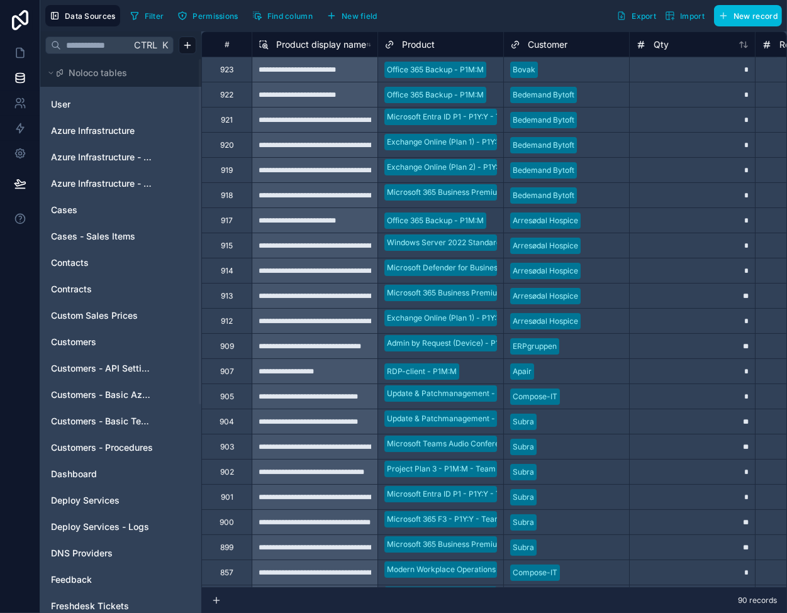
click at [682, 75] on div "*" at bounding box center [692, 69] width 126 height 25
click at [687, 109] on div "*" at bounding box center [692, 119] width 126 height 25
click at [678, 70] on div "*" at bounding box center [692, 69] width 126 height 25
click at [19, 52] on icon at bounding box center [20, 53] width 13 height 13
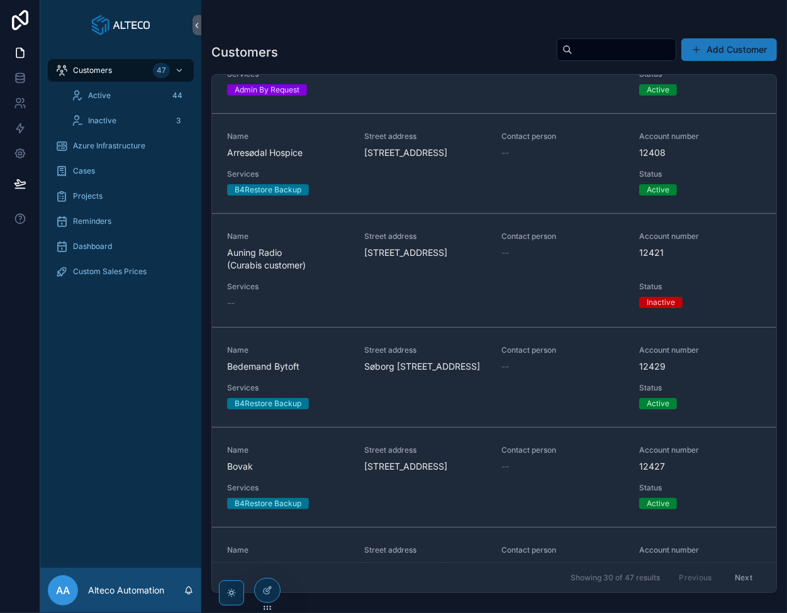
scroll to position [692, 0]
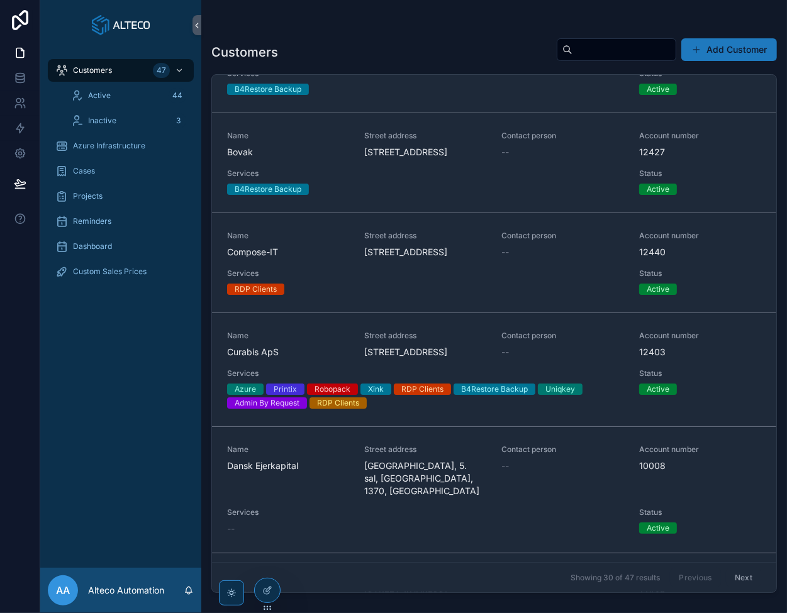
click at [313, 158] on div "Name [PERSON_NAME]" at bounding box center [288, 145] width 122 height 28
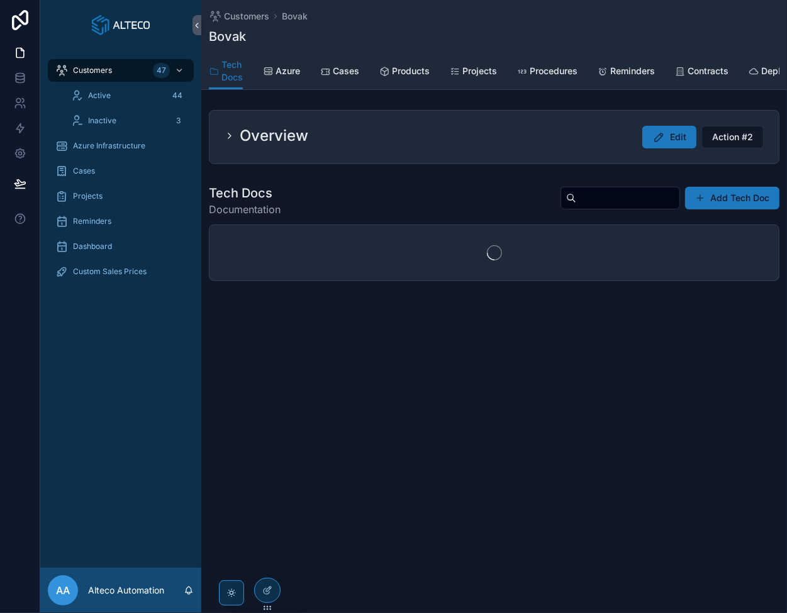
click at [410, 67] on span "Products" at bounding box center [411, 71] width 38 height 13
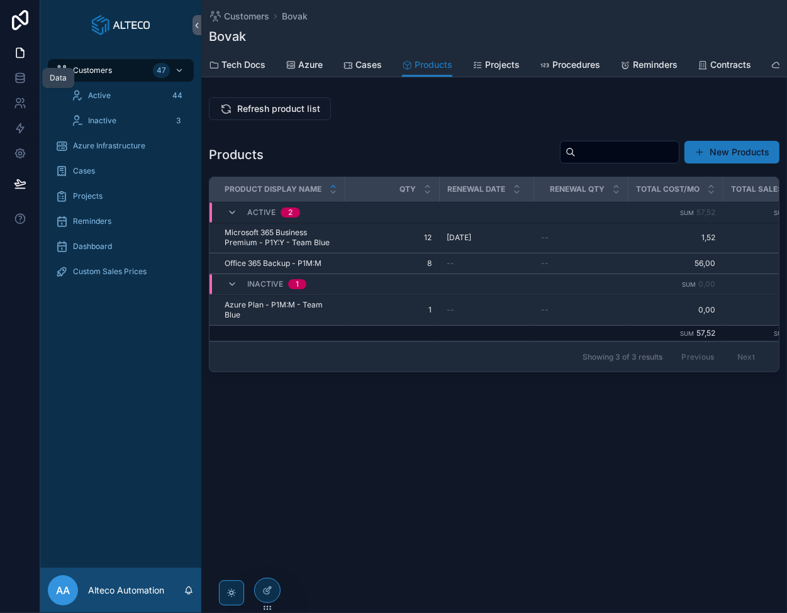
click at [28, 74] on link at bounding box center [20, 77] width 40 height 25
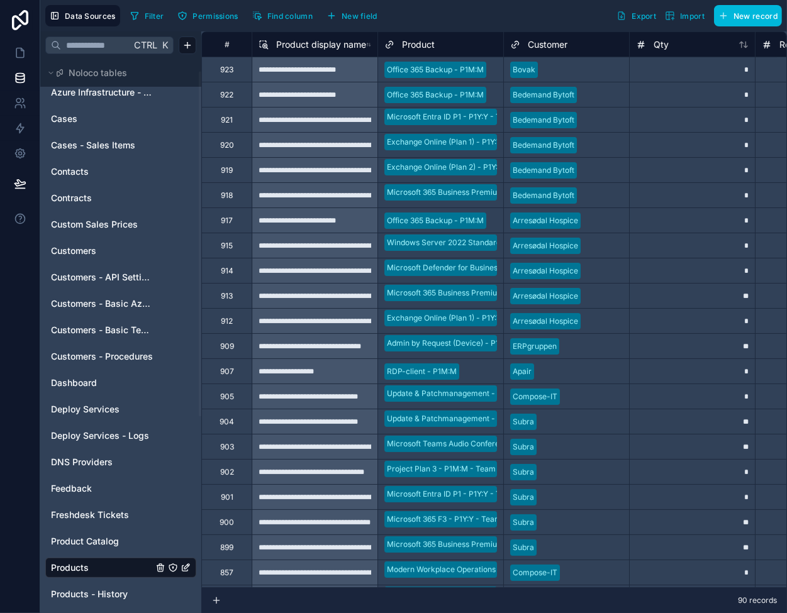
scroll to position [314, 0]
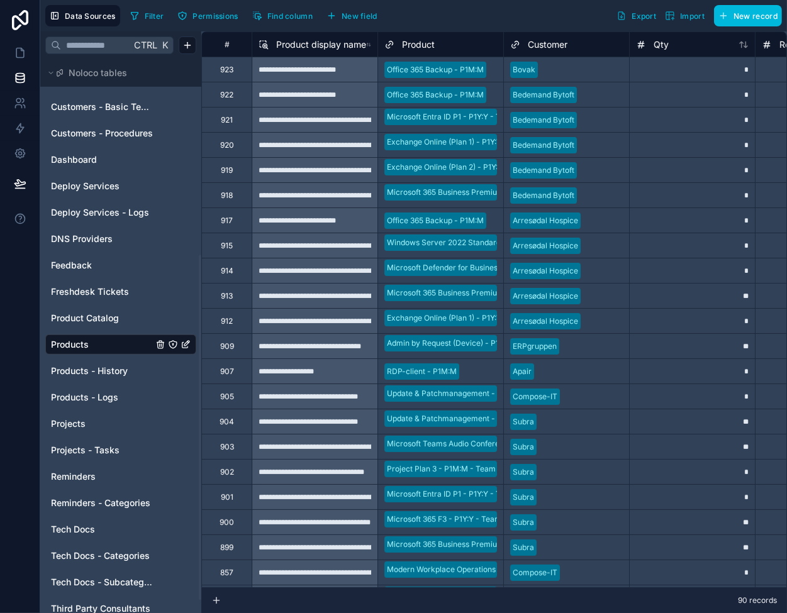
click at [89, 316] on span "Product Catalog" at bounding box center [85, 318] width 68 height 13
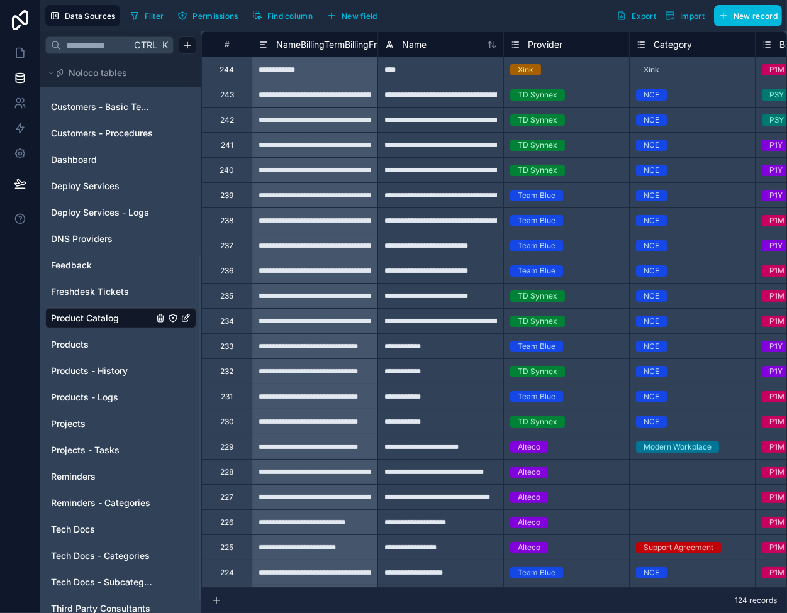
click at [496, 47] on icon at bounding box center [492, 45] width 10 height 10
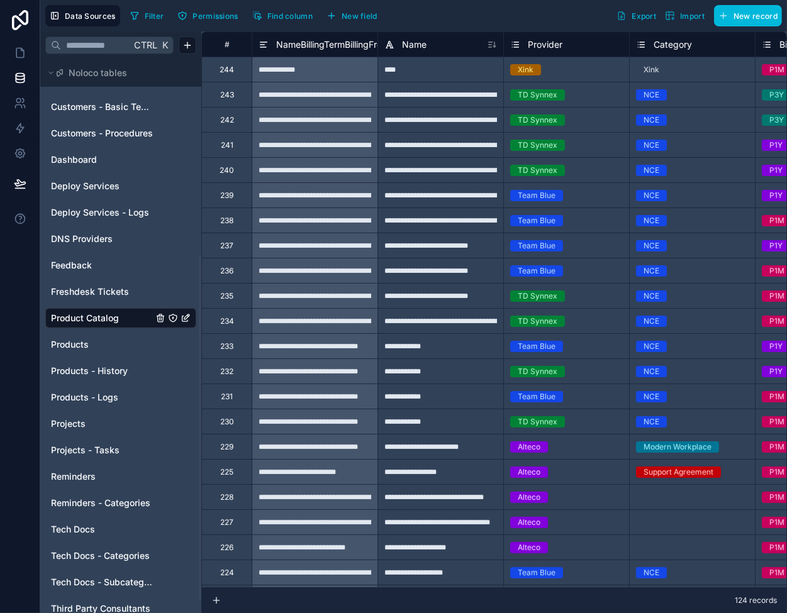
click at [493, 43] on icon at bounding box center [492, 45] width 10 height 10
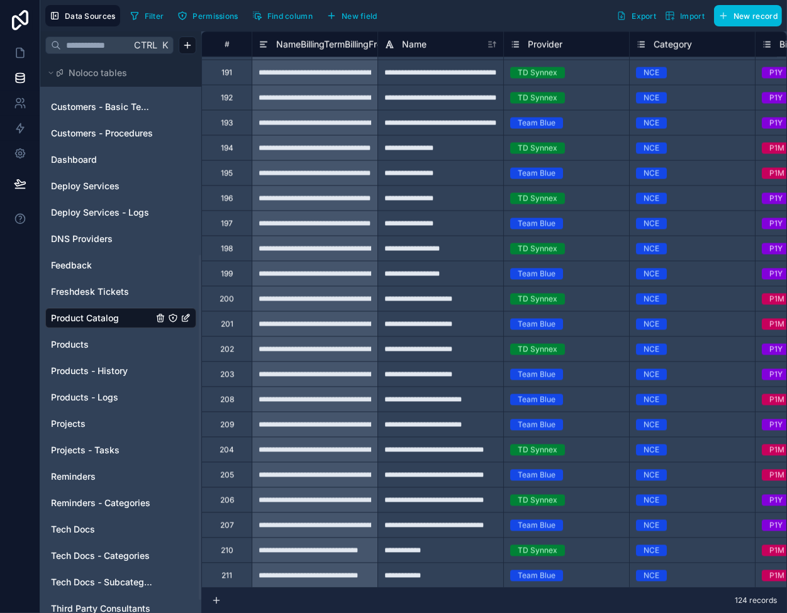
scroll to position [1680, 0]
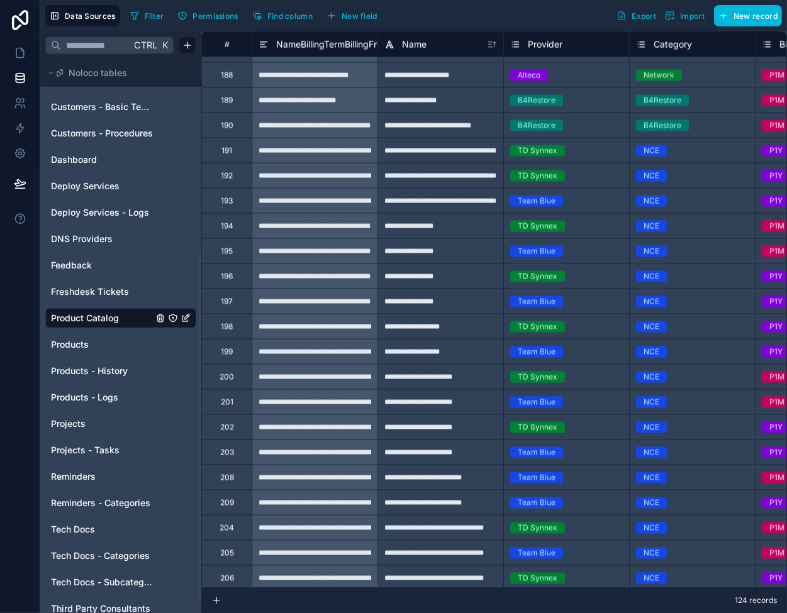
click at [443, 126] on div "**********" at bounding box center [440, 125] width 126 height 25
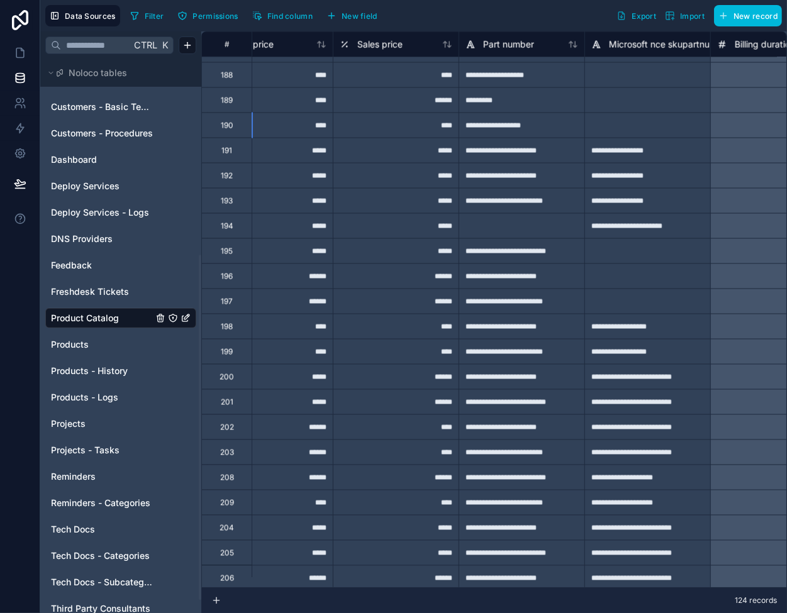
scroll to position [1680, 817]
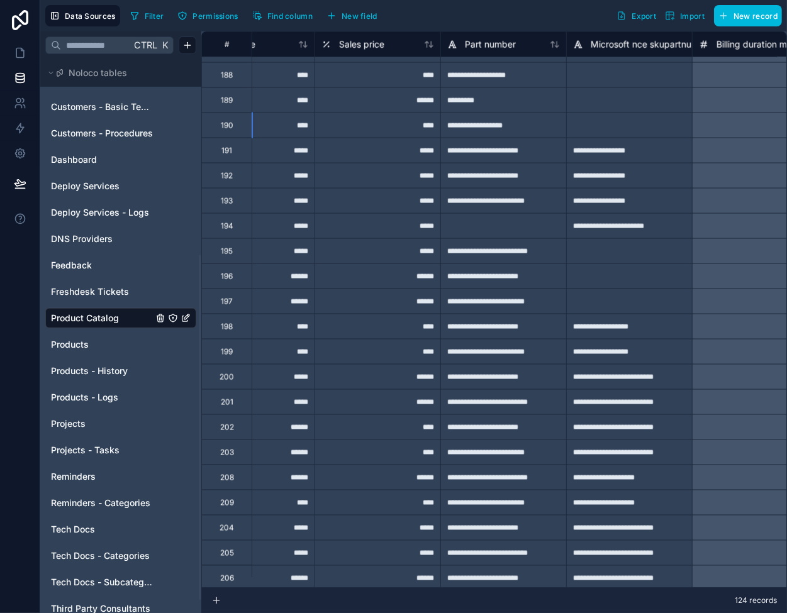
click at [463, 125] on div "**********" at bounding box center [503, 125] width 126 height 25
click at [21, 47] on icon at bounding box center [20, 53] width 13 height 13
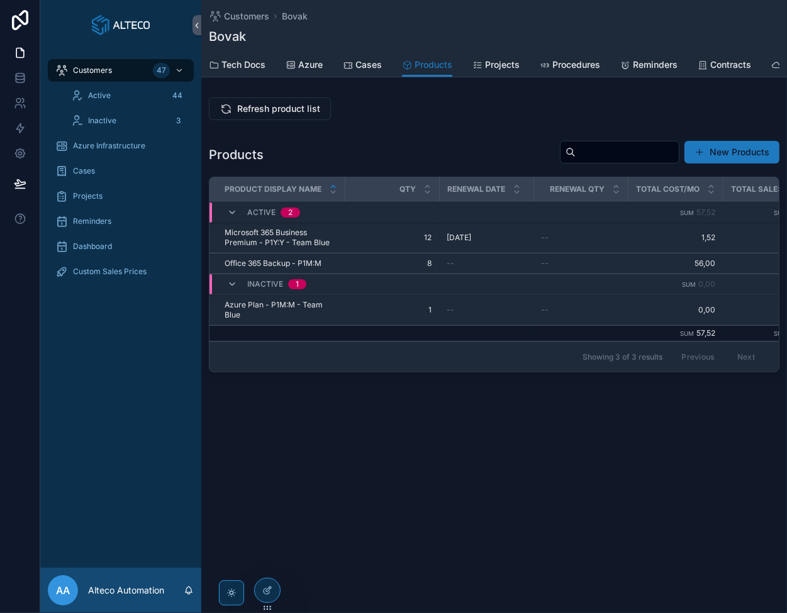
click at [0, 0] on button "scrollable content" at bounding box center [0, 0] width 0 height 0
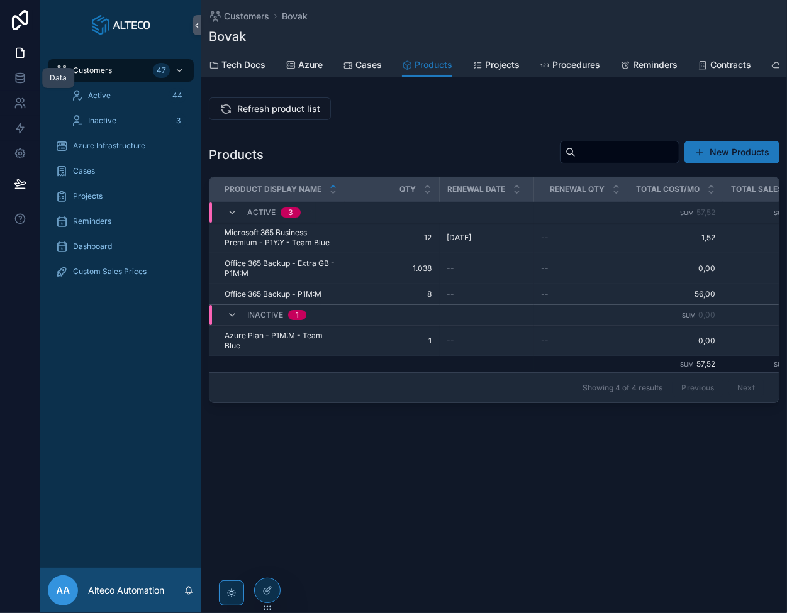
click at [20, 79] on icon at bounding box center [20, 77] width 8 height 5
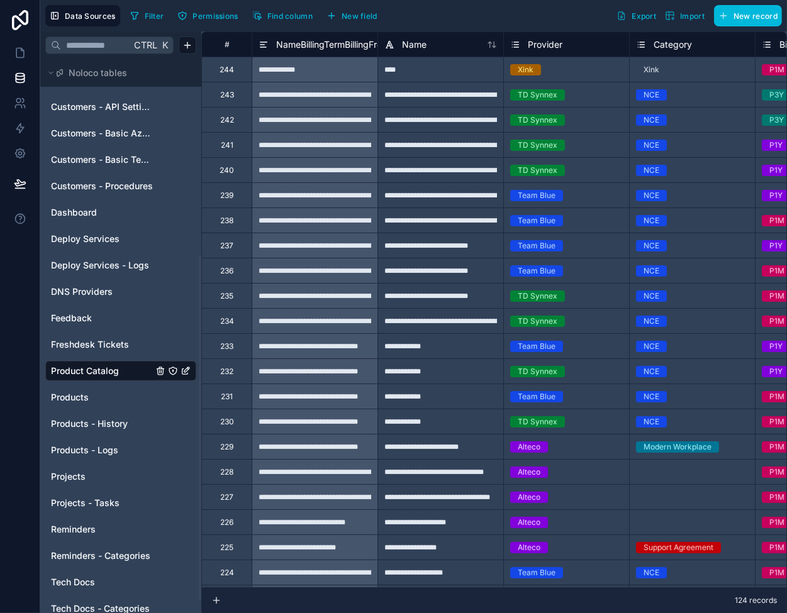
scroll to position [314, 0]
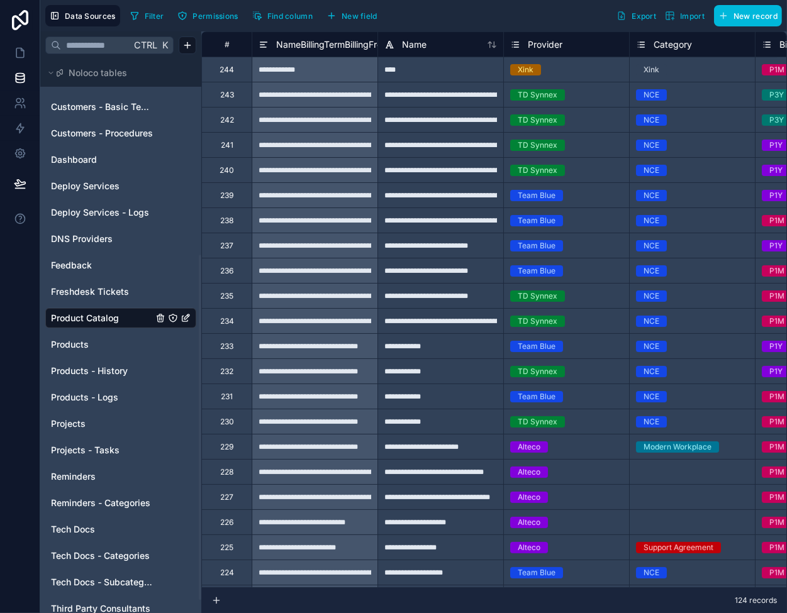
click at [86, 349] on span "Products" at bounding box center [70, 344] width 38 height 13
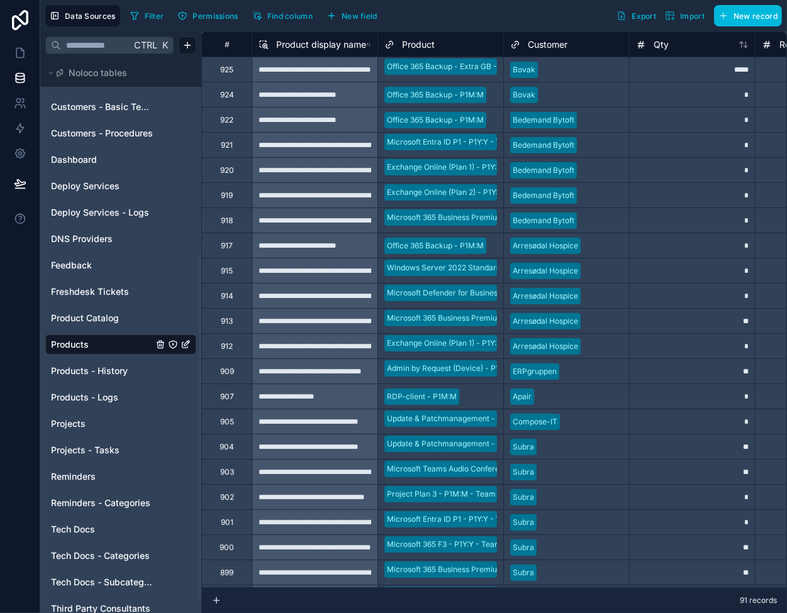
click at [661, 75] on div "*****" at bounding box center [692, 69] width 126 height 25
click at [673, 96] on div "*" at bounding box center [692, 94] width 126 height 25
type input "**"
click at [679, 69] on div "*****" at bounding box center [692, 69] width 126 height 25
type input "**"
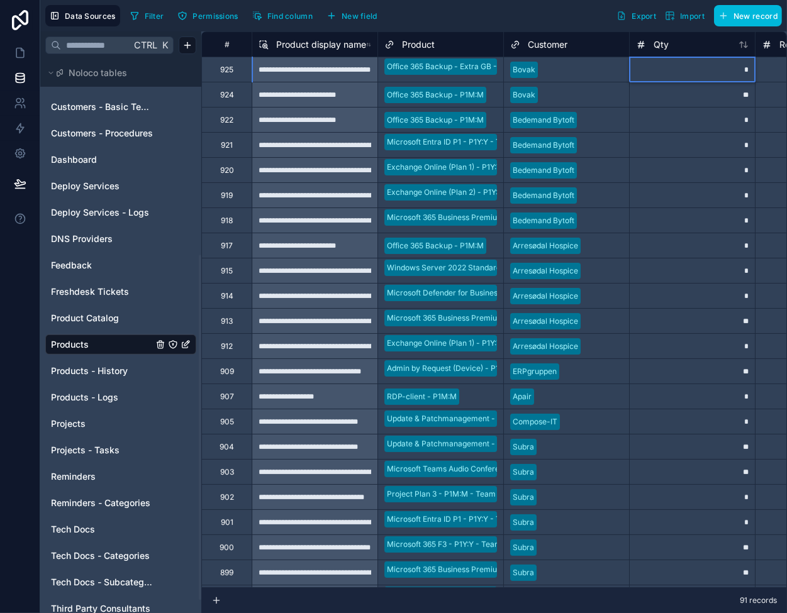
type input "**"
click at [669, 136] on div "*" at bounding box center [692, 144] width 126 height 25
click at [25, 55] on icon at bounding box center [20, 53] width 13 height 13
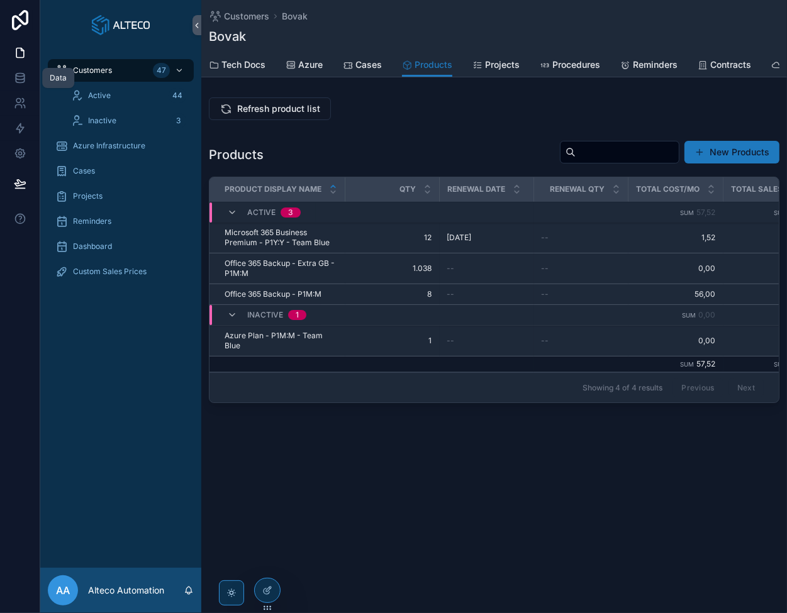
click at [20, 80] on icon at bounding box center [20, 78] width 13 height 13
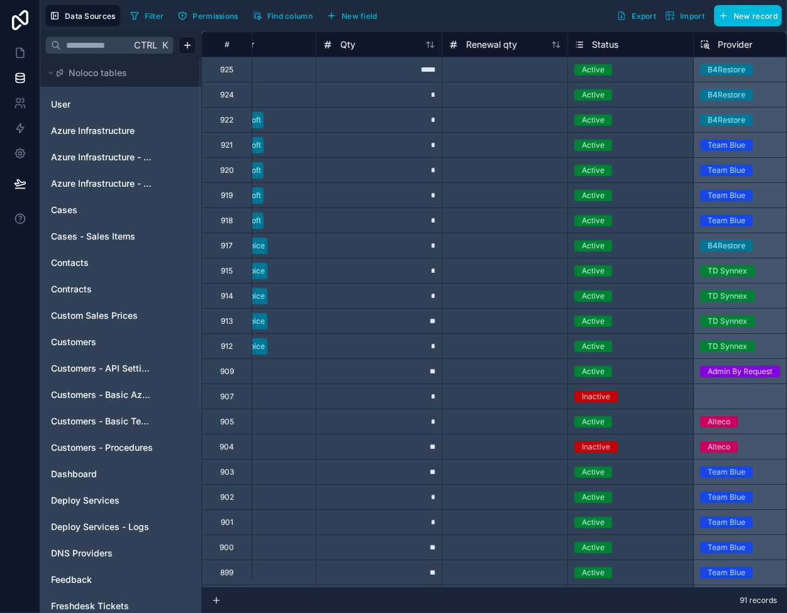
scroll to position [0, 314]
click at [595, 68] on div "Active" at bounding box center [591, 69] width 23 height 11
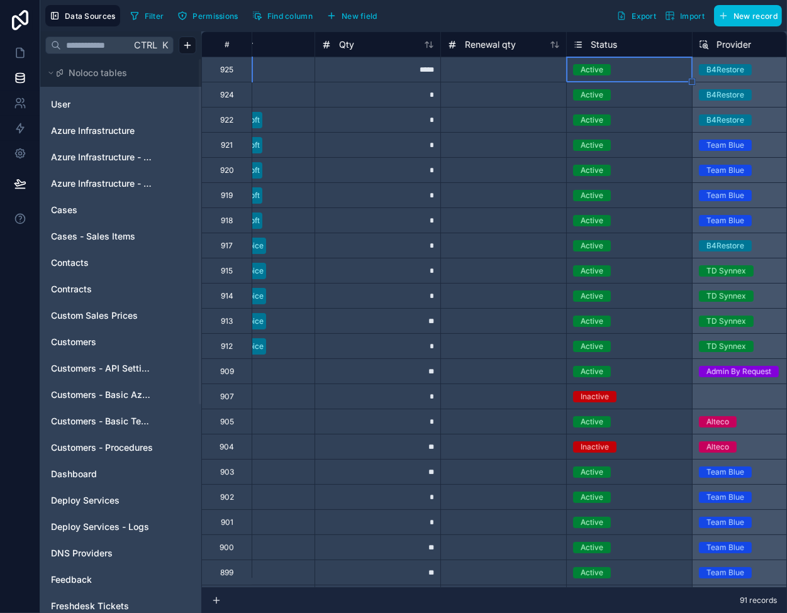
click at [595, 68] on div "Active" at bounding box center [591, 69] width 23 height 11
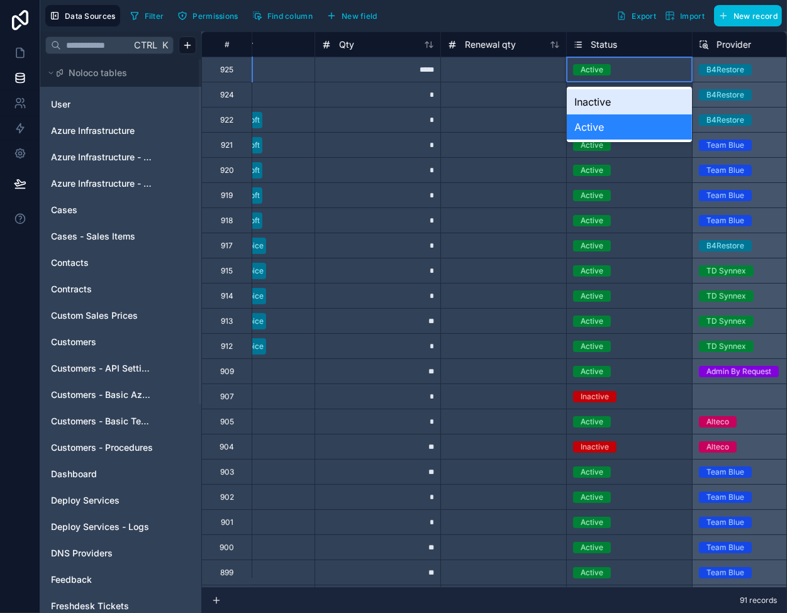
click at [599, 106] on div "Inactive" at bounding box center [629, 101] width 125 height 25
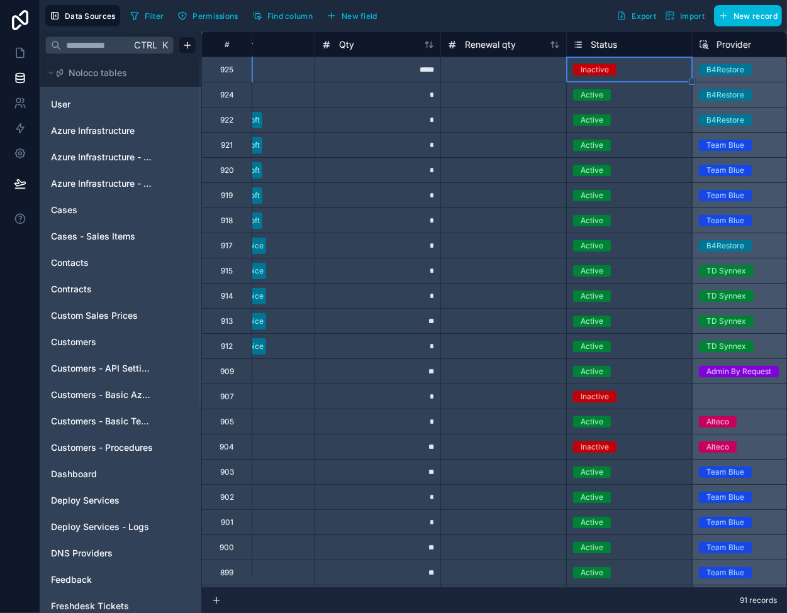
click at [599, 86] on div "Active" at bounding box center [629, 94] width 125 height 25
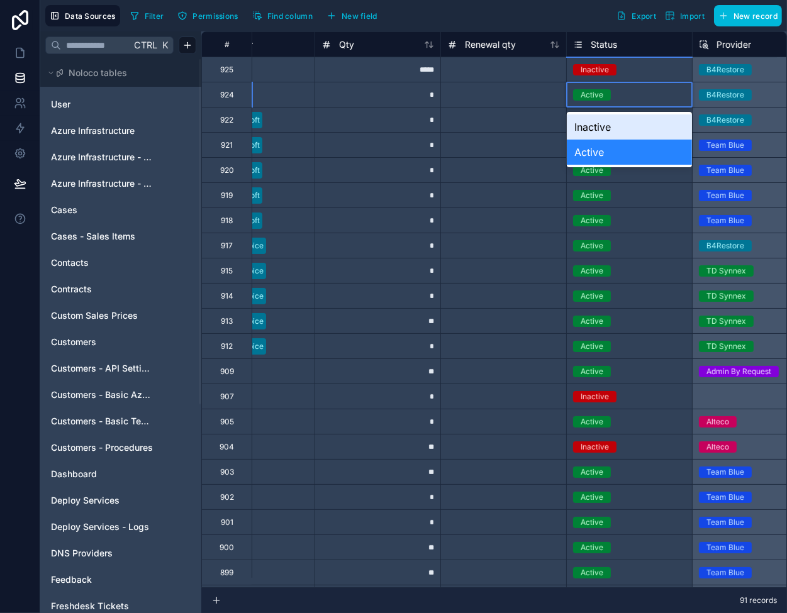
click at [601, 121] on div "Inactive" at bounding box center [629, 126] width 125 height 25
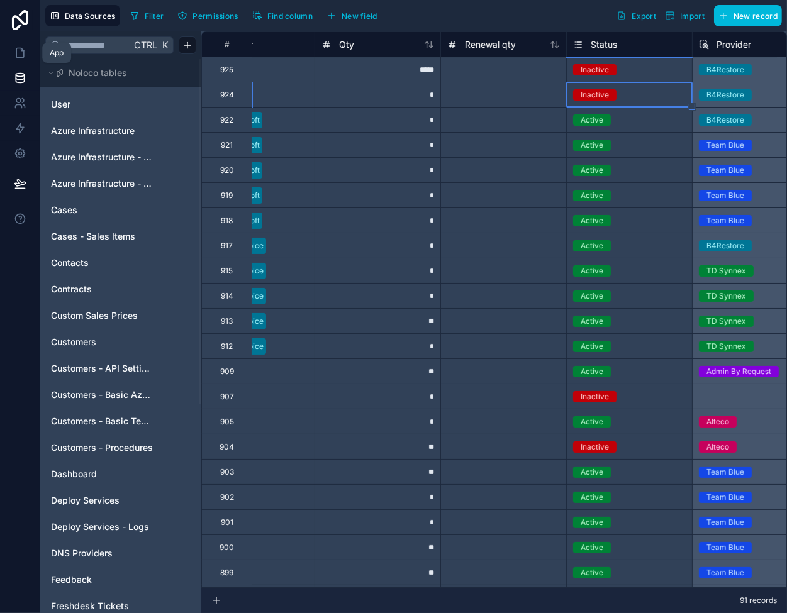
click at [23, 52] on icon at bounding box center [20, 52] width 8 height 9
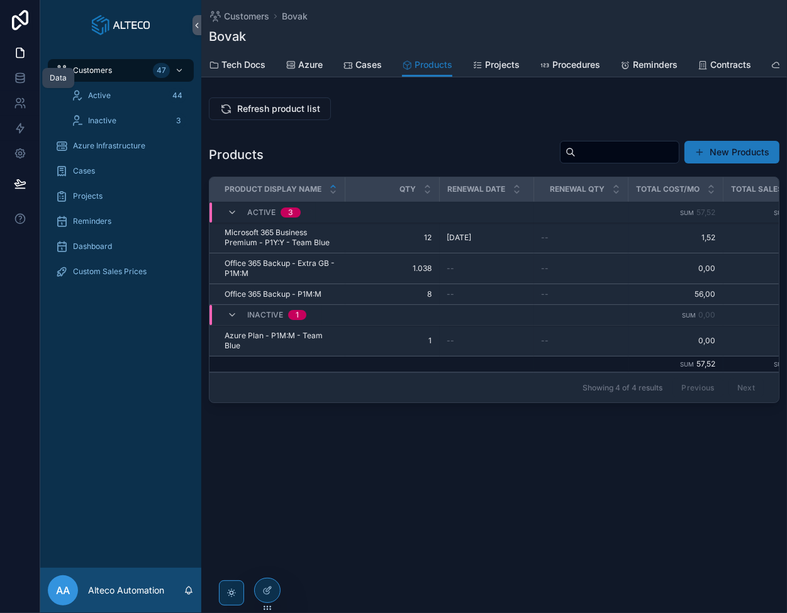
drag, startPoint x: 19, startPoint y: 77, endPoint x: 60, endPoint y: 76, distance: 40.3
click at [19, 77] on icon at bounding box center [20, 78] width 13 height 13
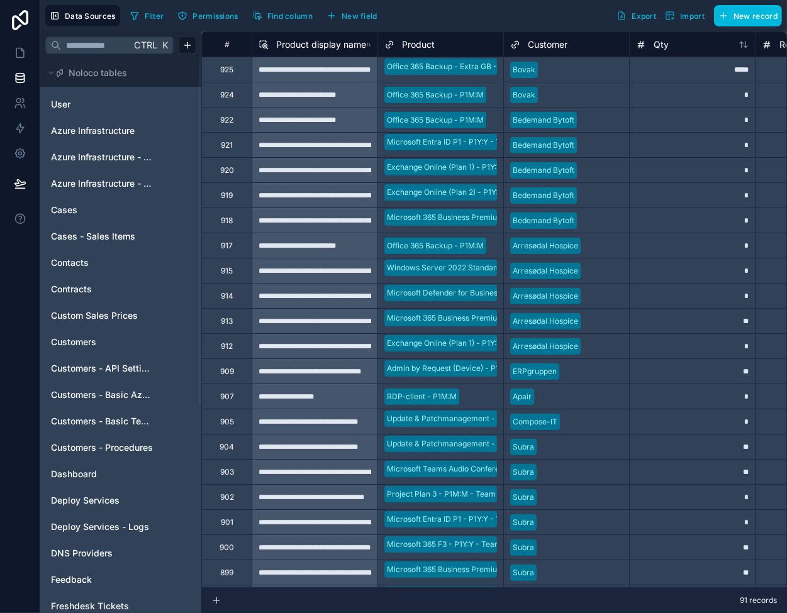
click at [96, 338] on span "Customers" at bounding box center [73, 342] width 45 height 13
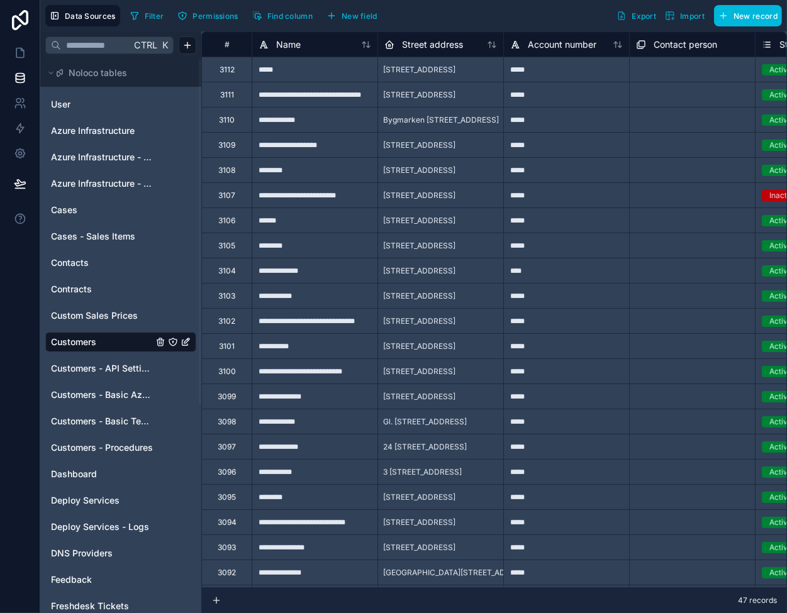
click at [365, 47] on icon at bounding box center [366, 45] width 10 height 10
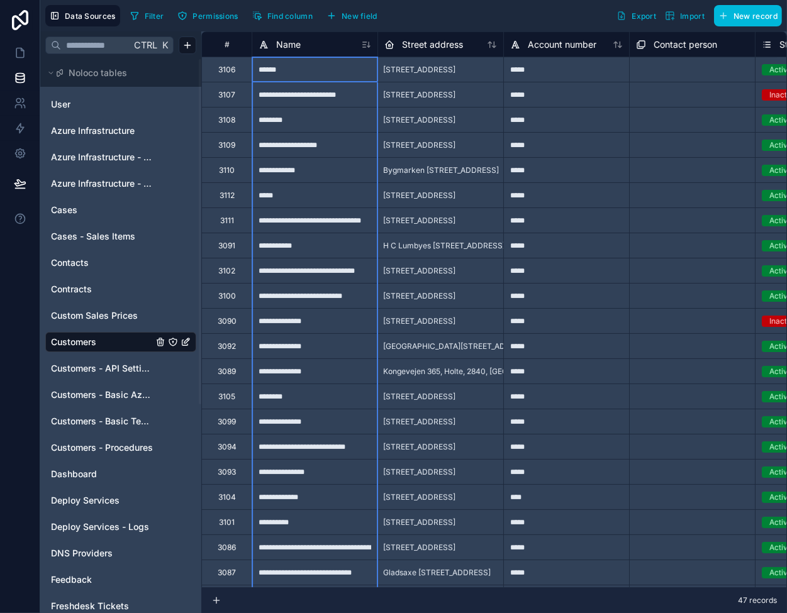
click at [365, 45] on icon at bounding box center [366, 45] width 10 height 10
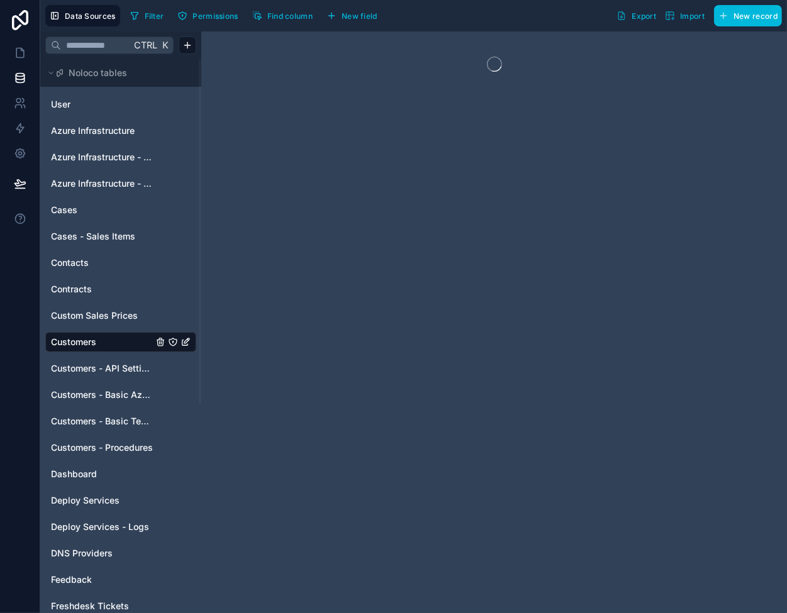
drag, startPoint x: 104, startPoint y: 421, endPoint x: 146, endPoint y: 402, distance: 46.2
click at [103, 421] on span "Customers - Basic Tech Info" at bounding box center [102, 421] width 102 height 13
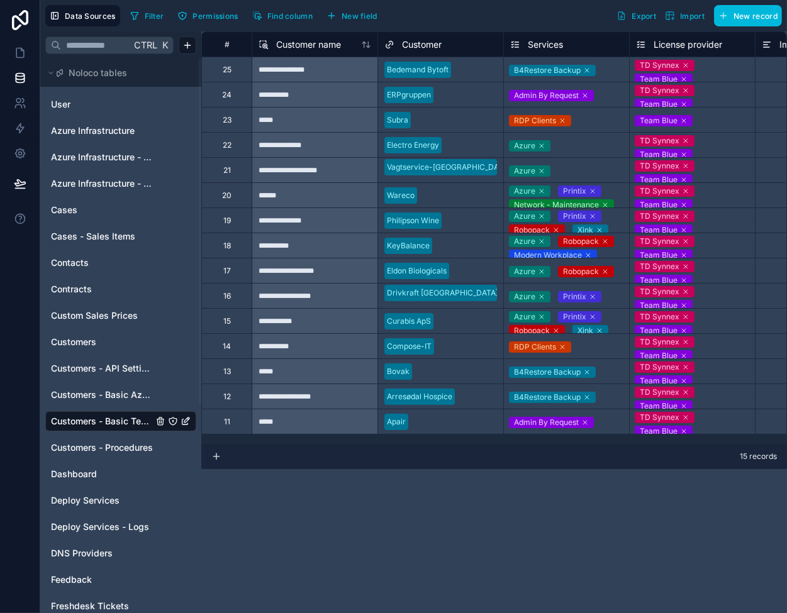
click at [585, 372] on icon at bounding box center [587, 372] width 8 height 8
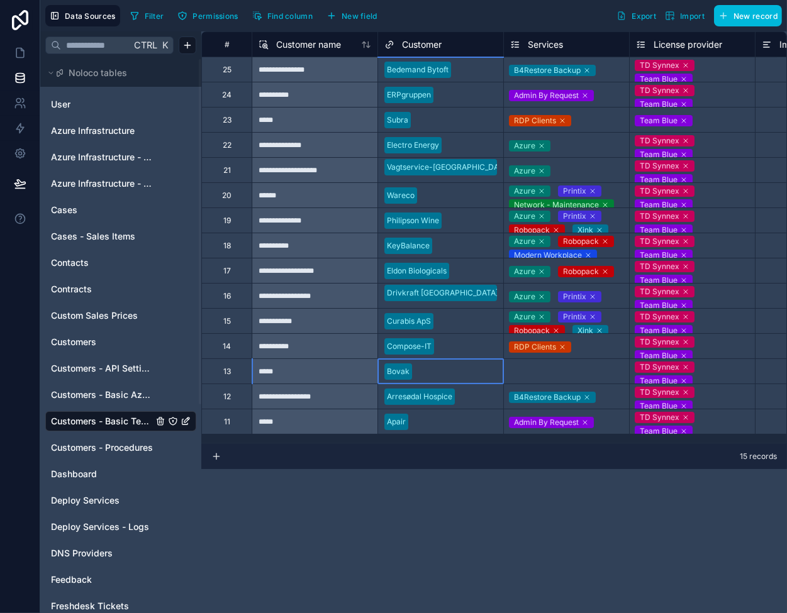
click at [468, 369] on div at bounding box center [457, 371] width 80 height 13
click at [13, 52] on link at bounding box center [20, 52] width 40 height 25
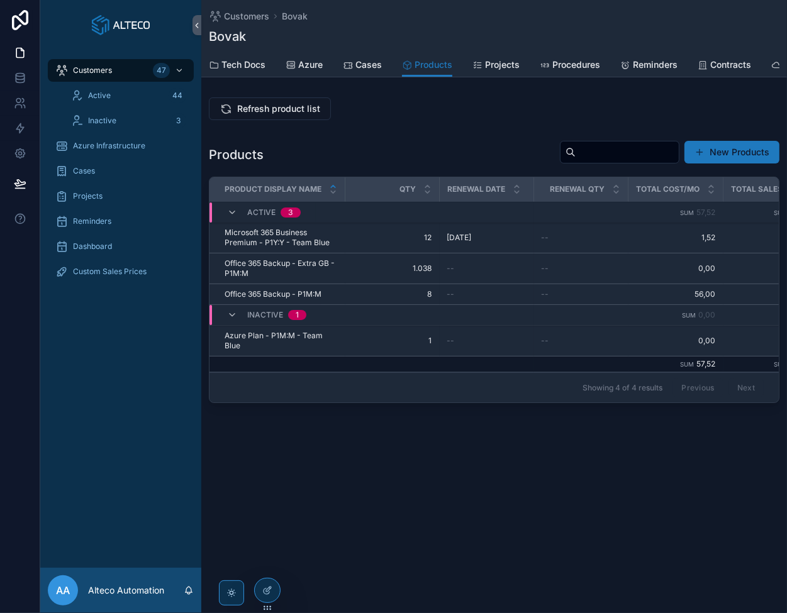
click at [286, 114] on span "Refresh product list" at bounding box center [278, 108] width 83 height 13
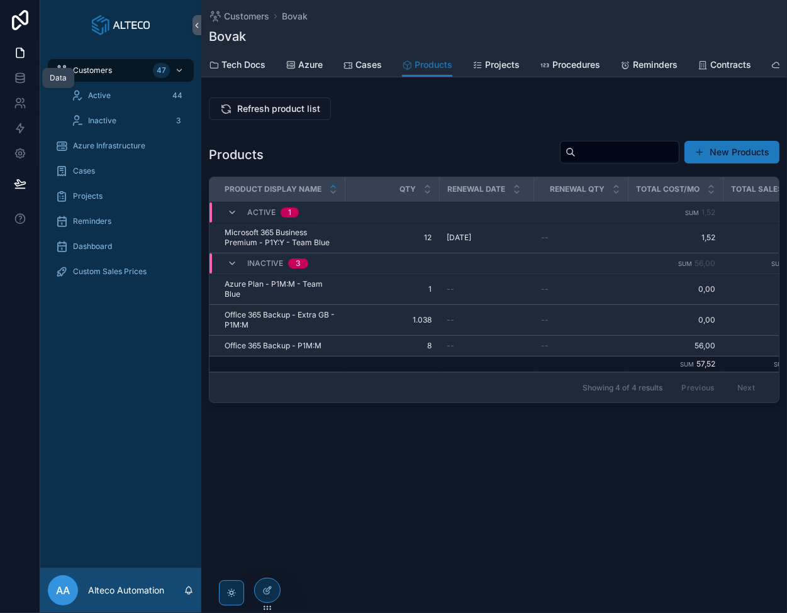
click at [16, 75] on icon at bounding box center [20, 77] width 8 height 5
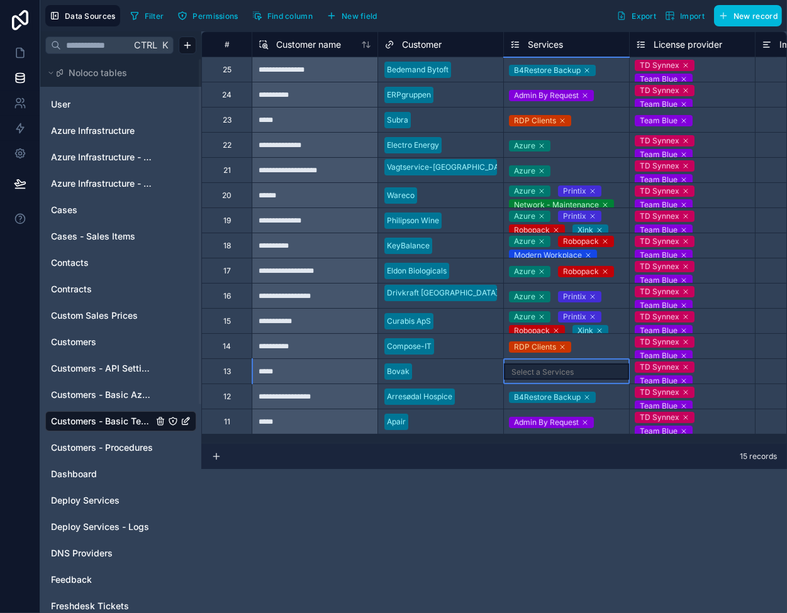
click at [534, 372] on div "Select a Services" at bounding box center [542, 372] width 62 height 10
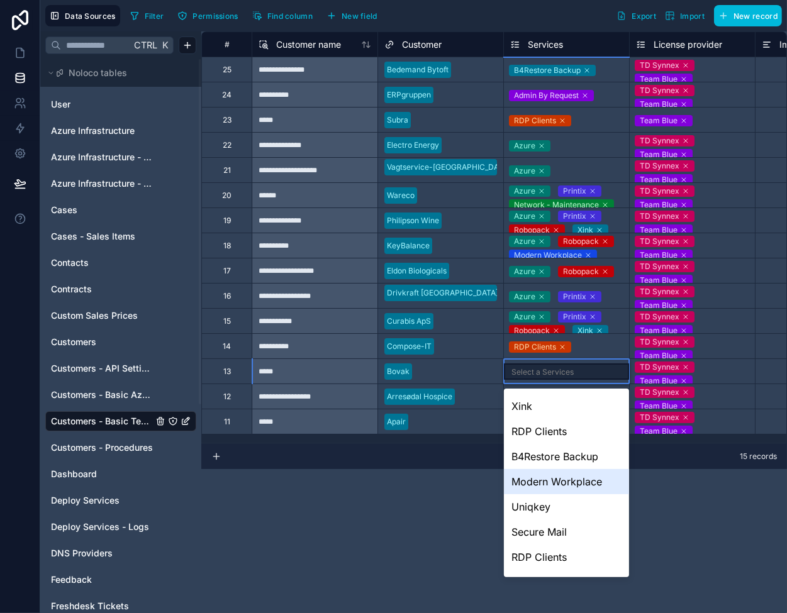
scroll to position [75, 0]
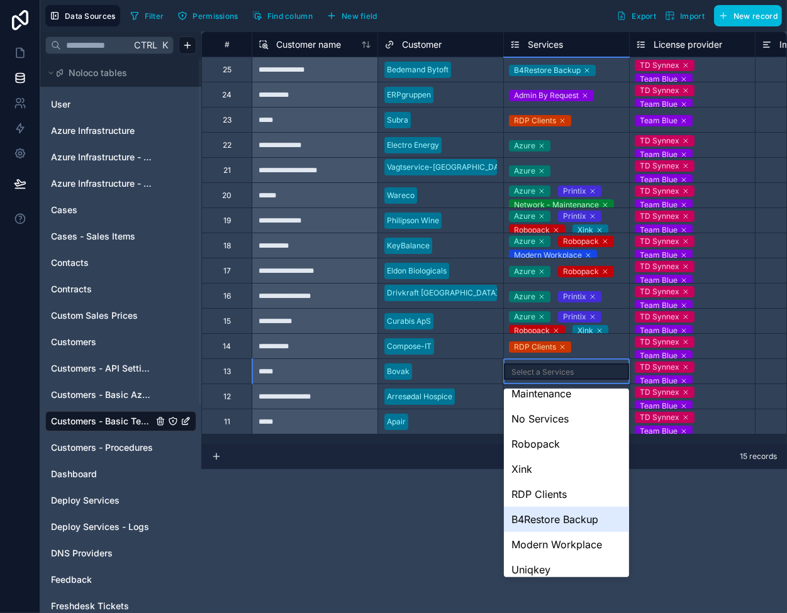
click at [555, 519] on div "B4Restore Backup" at bounding box center [566, 519] width 125 height 25
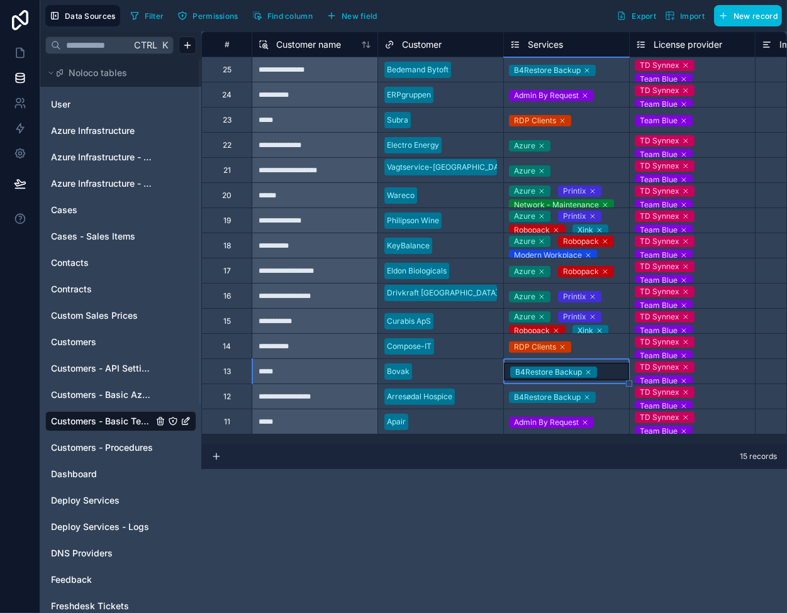
click at [341, 372] on div "*****" at bounding box center [315, 370] width 126 height 25
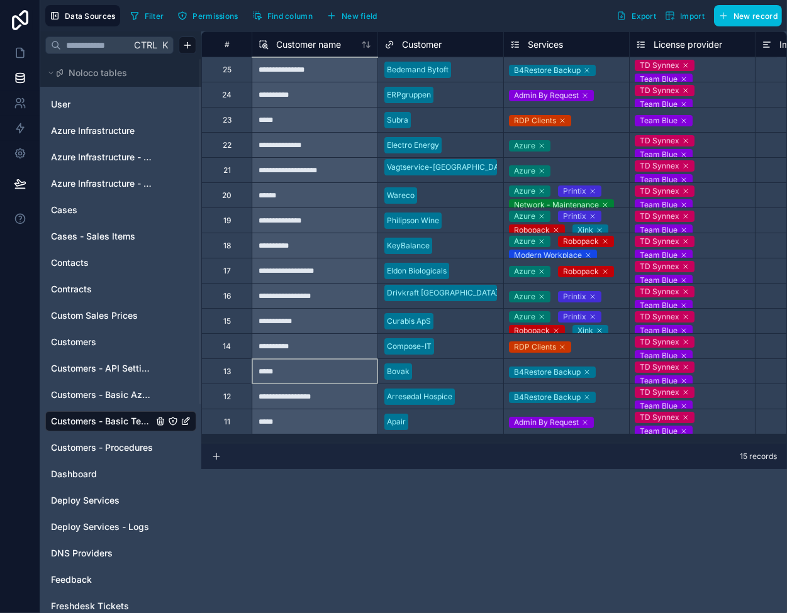
click at [97, 348] on div "Customers" at bounding box center [120, 342] width 151 height 20
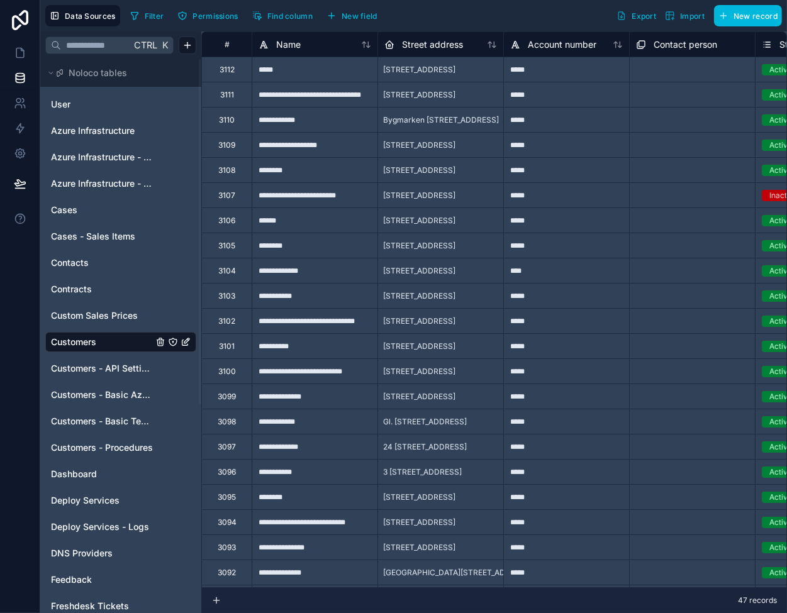
click at [101, 365] on span "Customers - API Settings" at bounding box center [102, 368] width 102 height 13
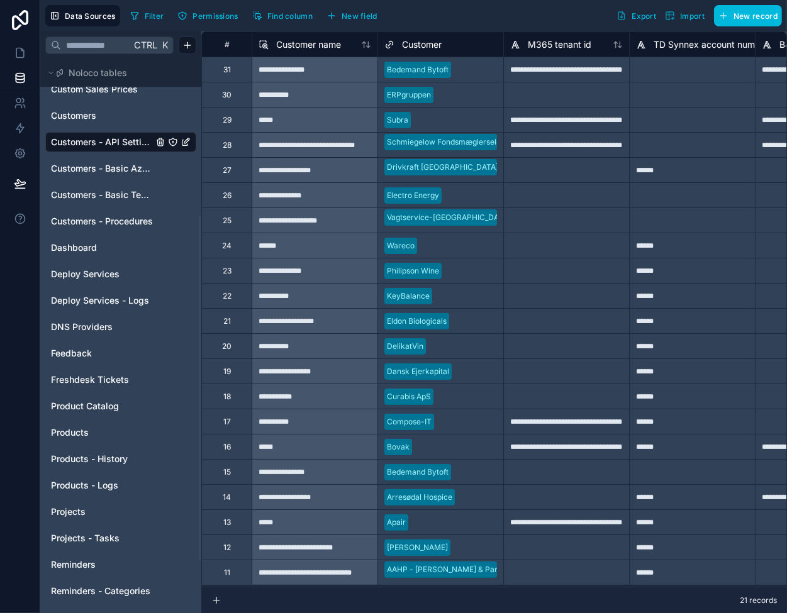
scroll to position [252, 0]
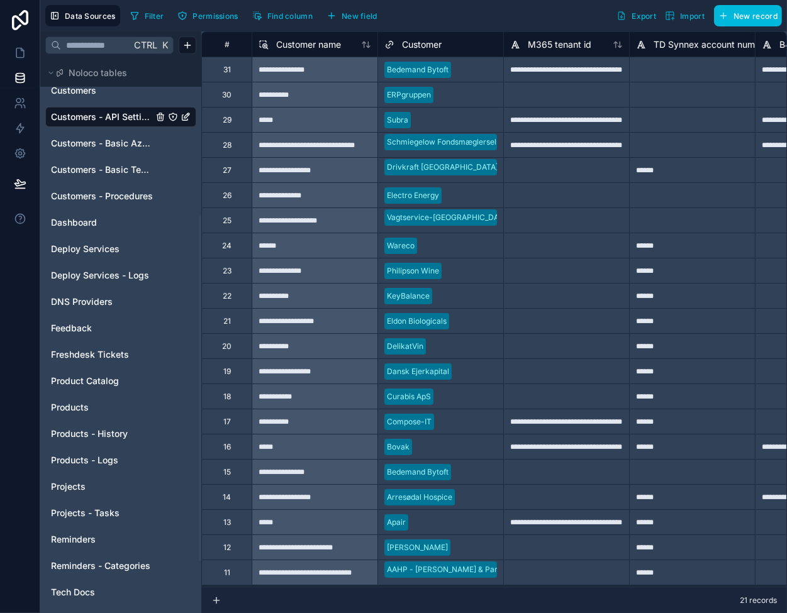
click at [70, 409] on span "Products" at bounding box center [70, 407] width 38 height 13
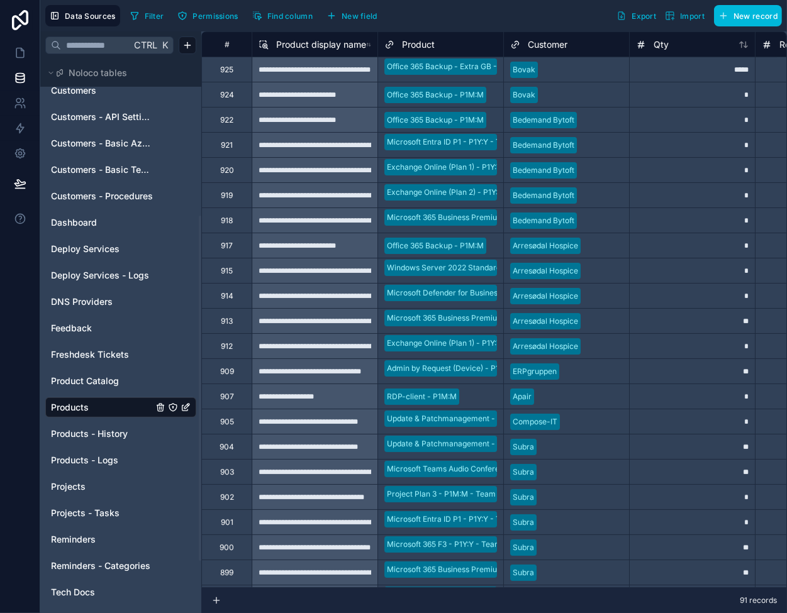
click at [672, 67] on div "*****" at bounding box center [692, 69] width 126 height 25
type input "**"
click at [25, 51] on icon at bounding box center [20, 53] width 13 height 13
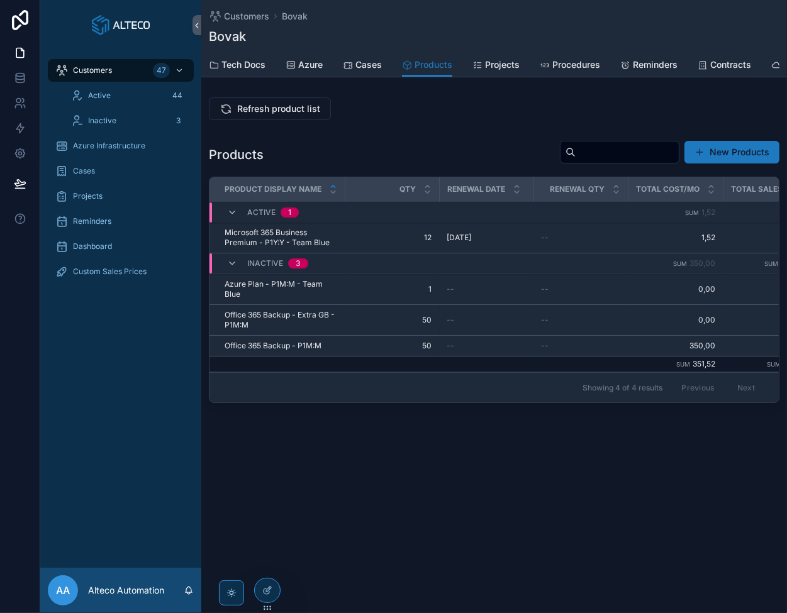
click at [260, 115] on span "Refresh product list" at bounding box center [278, 108] width 83 height 13
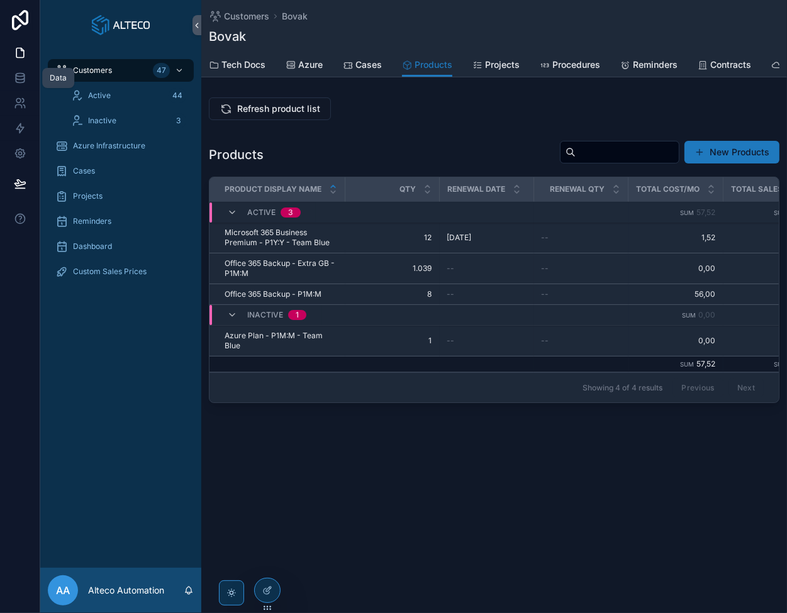
click at [13, 77] on link at bounding box center [20, 77] width 40 height 25
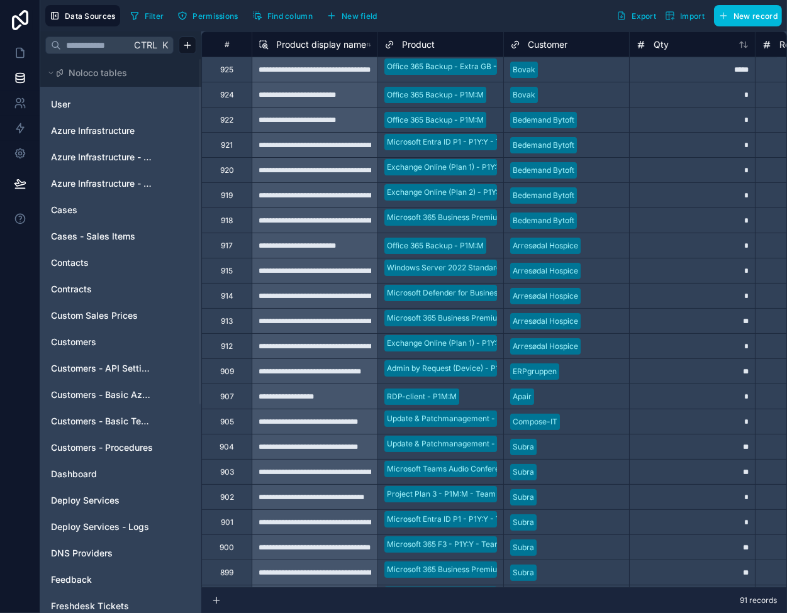
click at [719, 69] on div "*****" at bounding box center [692, 69] width 126 height 25
type input "***"
click at [18, 47] on icon at bounding box center [20, 53] width 13 height 13
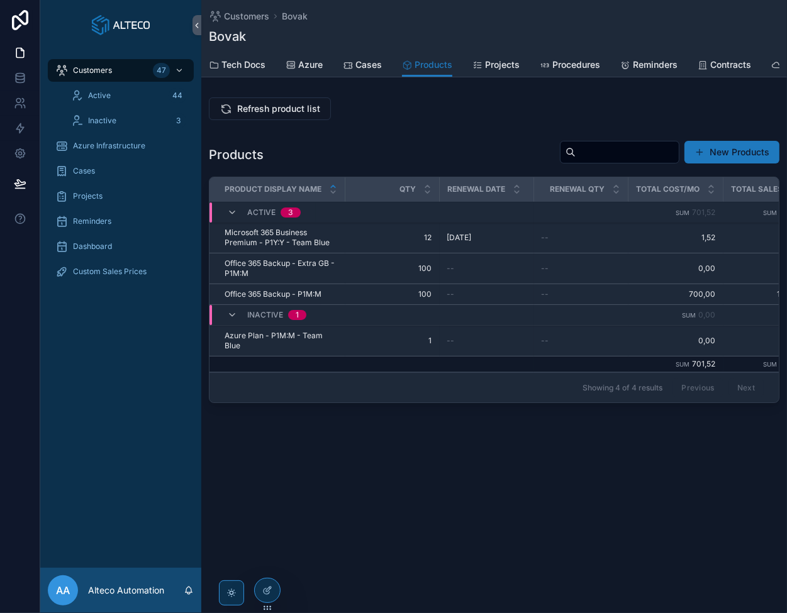
click at [264, 115] on span "Refresh product list" at bounding box center [278, 108] width 83 height 13
click at [23, 76] on icon at bounding box center [20, 75] width 8 height 3
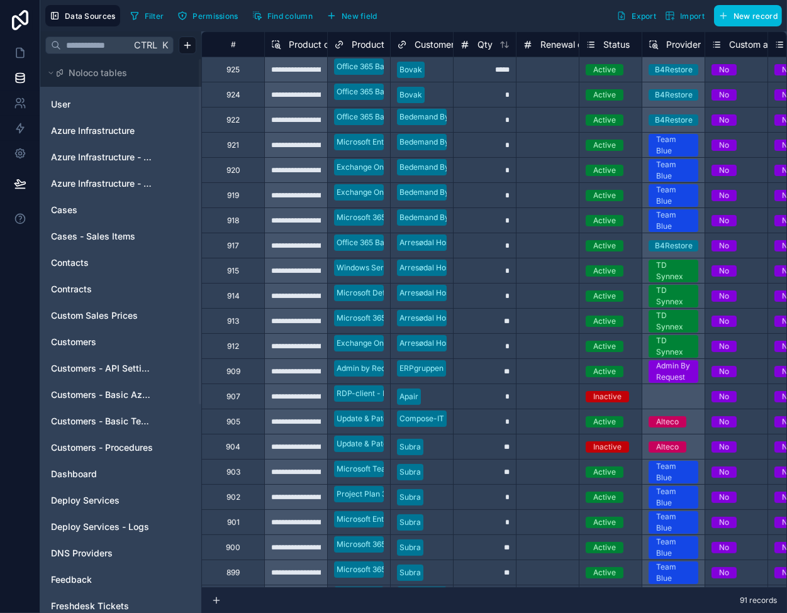
click at [121, 348] on link "Customers" at bounding box center [102, 342] width 102 height 13
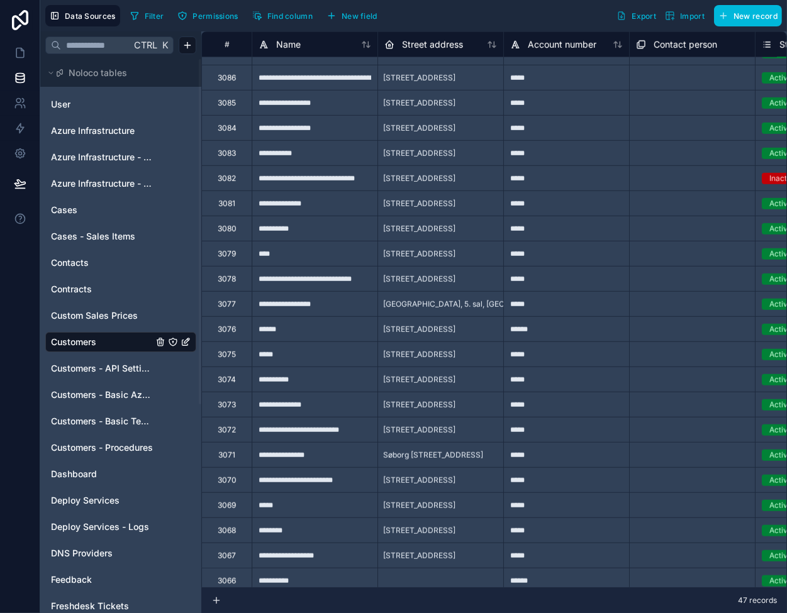
scroll to position [661, 0]
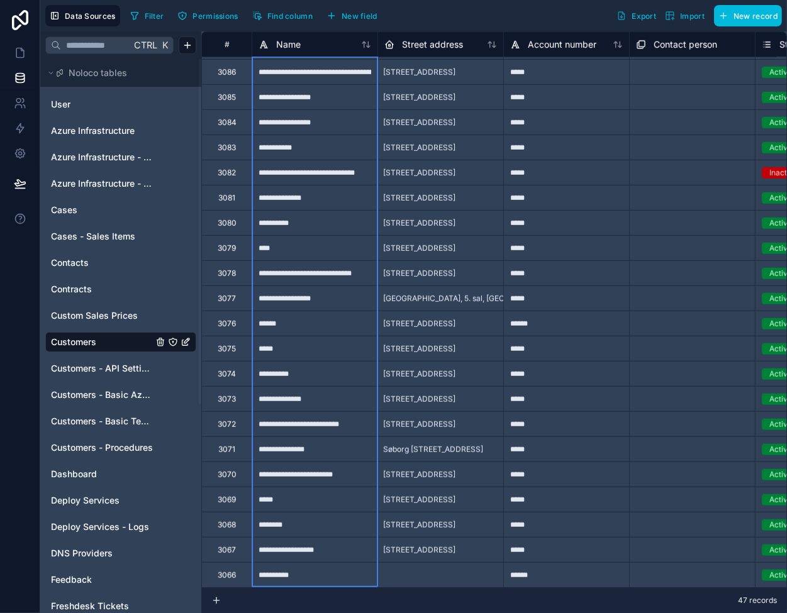
click at [368, 47] on icon at bounding box center [368, 45] width 3 height 6
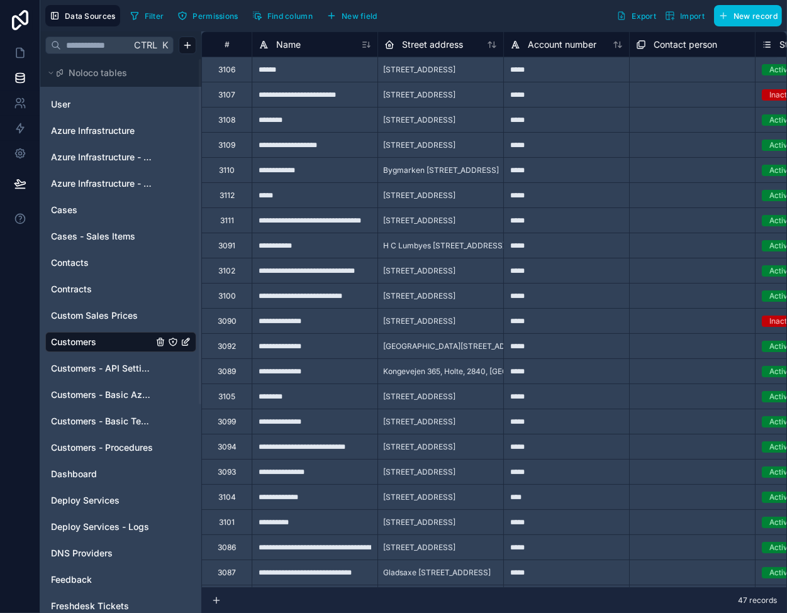
click at [367, 46] on icon at bounding box center [368, 46] width 3 height 1
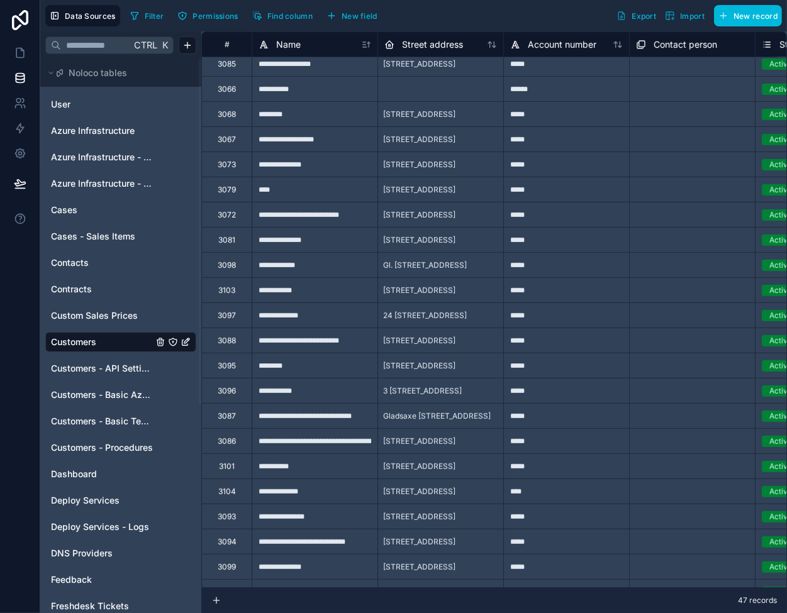
scroll to position [314, 0]
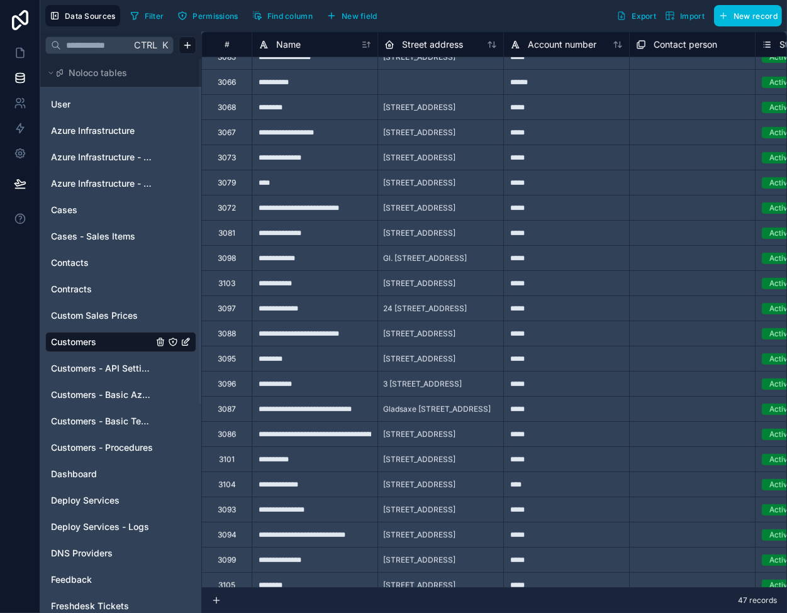
click at [420, 287] on span "Symfonivej 22, Herlev, 2730, Denmark" at bounding box center [419, 284] width 72 height 10
click at [116, 365] on span "Customers - API Settings" at bounding box center [102, 368] width 102 height 13
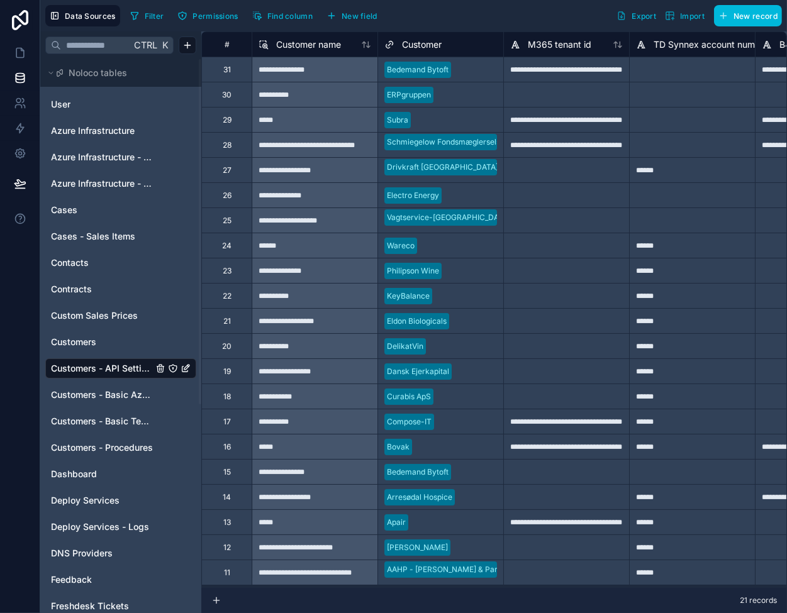
scroll to position [7, 0]
click at [367, 46] on icon at bounding box center [368, 45] width 3 height 6
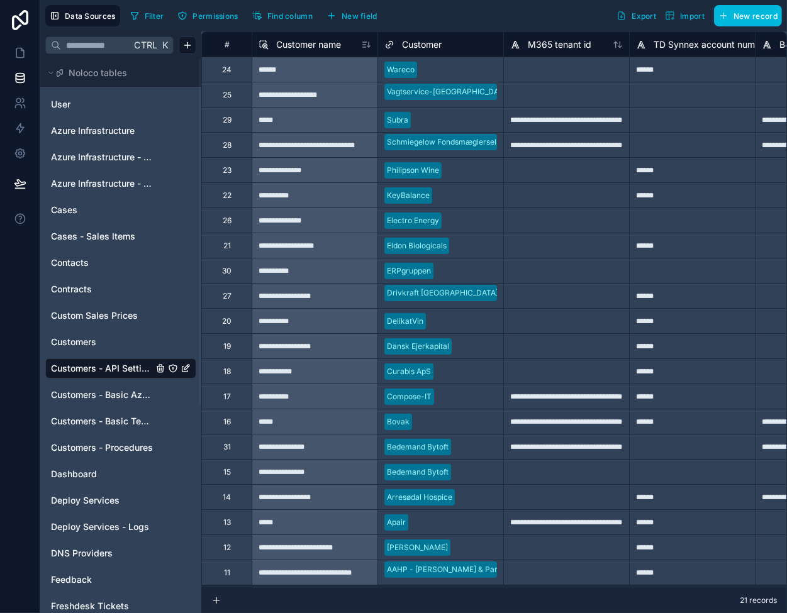
click at [367, 46] on icon at bounding box center [366, 45] width 10 height 10
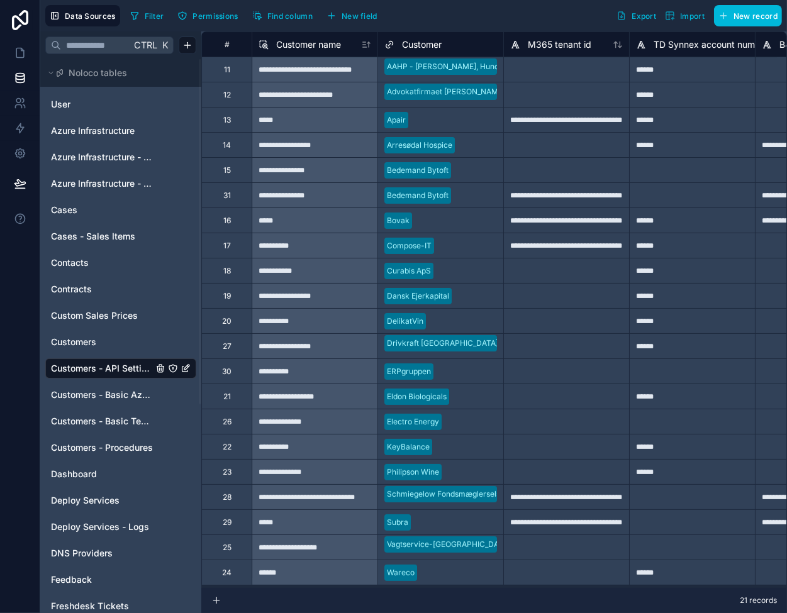
scroll to position [7, 0]
click at [116, 394] on span "Customers - Basic Azure Info" at bounding box center [102, 395] width 102 height 13
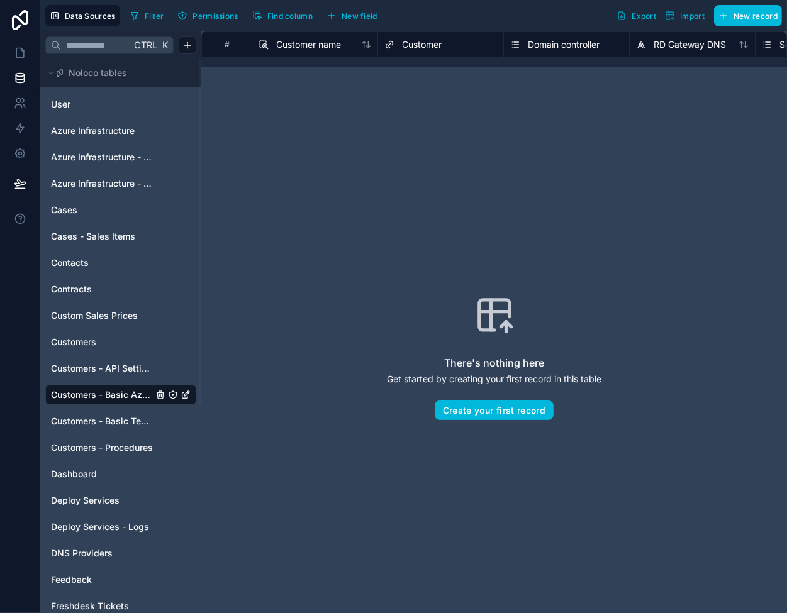
click at [114, 429] on div "Customers - Basic Tech Info" at bounding box center [120, 421] width 151 height 20
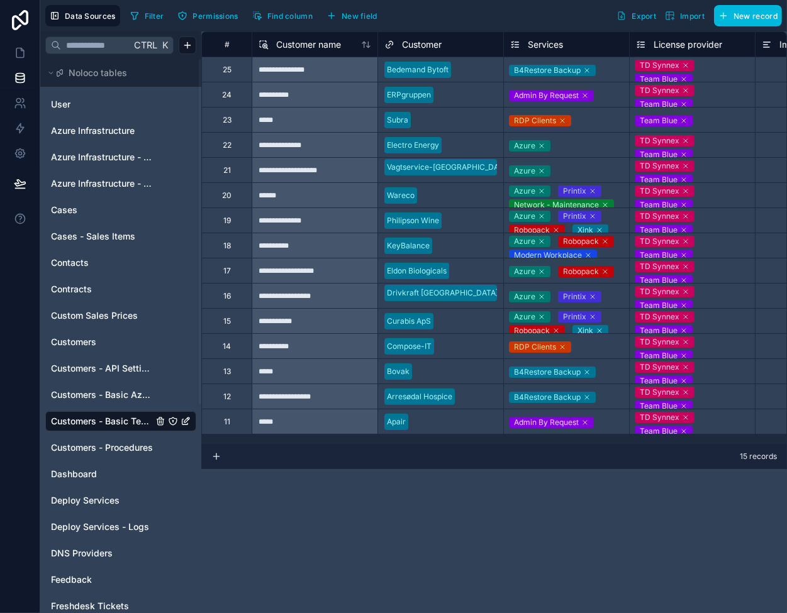
click at [367, 47] on icon at bounding box center [366, 45] width 10 height 10
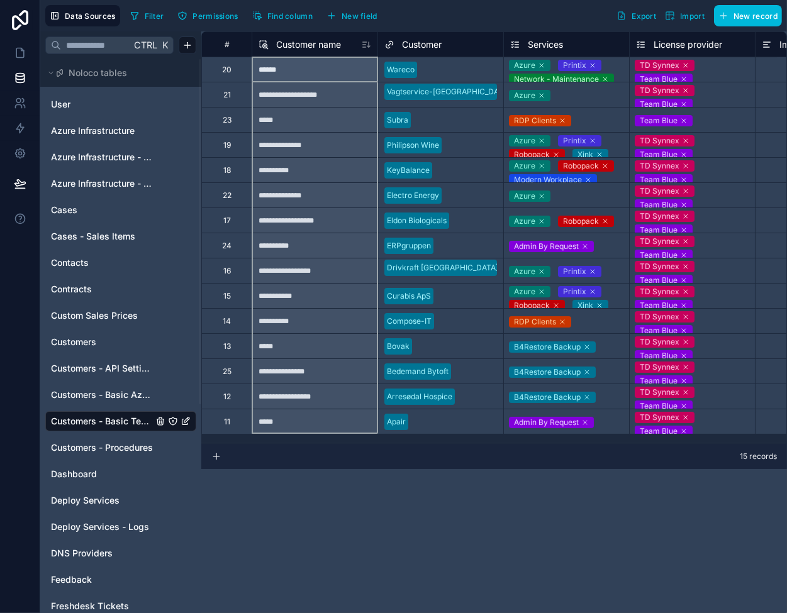
click at [367, 46] on icon at bounding box center [366, 45] width 10 height 10
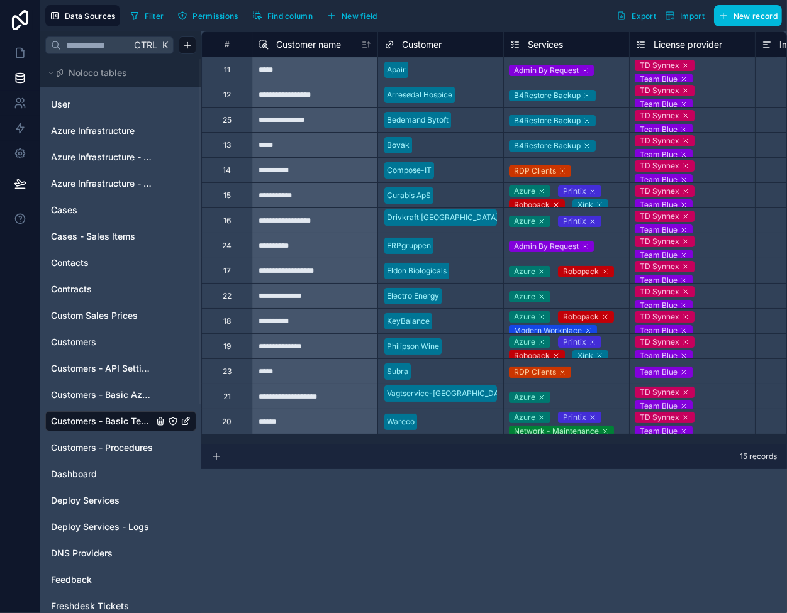
click at [213, 457] on icon at bounding box center [216, 456] width 10 height 10
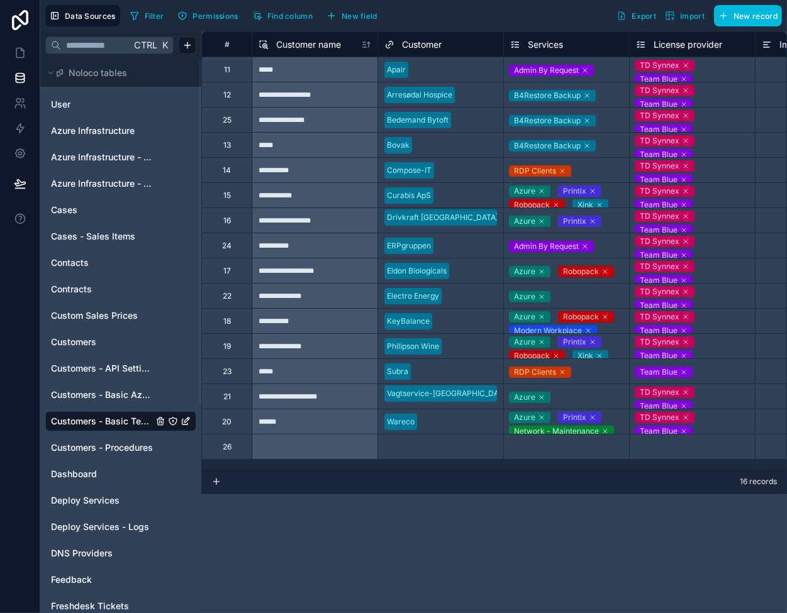
click at [412, 451] on div "Select a Customer" at bounding box center [440, 447] width 125 height 18
click at [413, 450] on div "Select a Customer" at bounding box center [417, 447] width 66 height 10
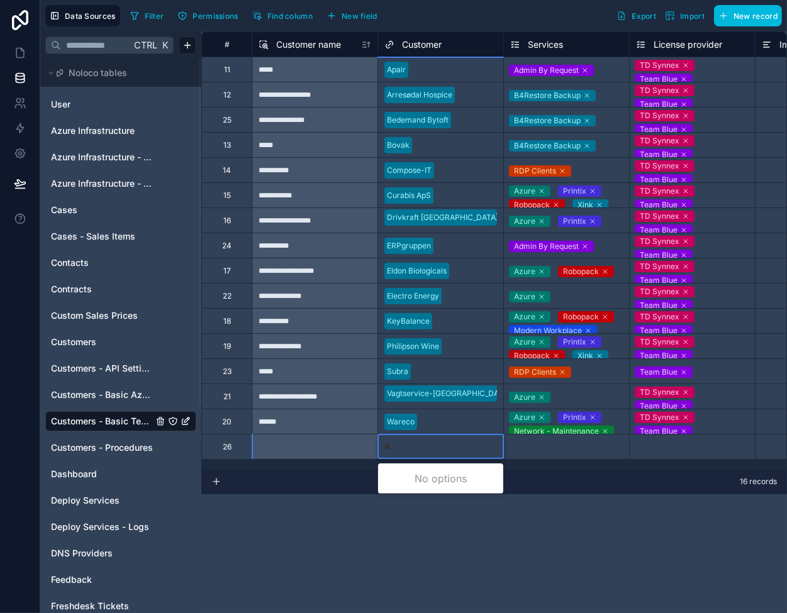
type input "***"
click at [419, 481] on div "[PERSON_NAME]" at bounding box center [440, 478] width 125 height 25
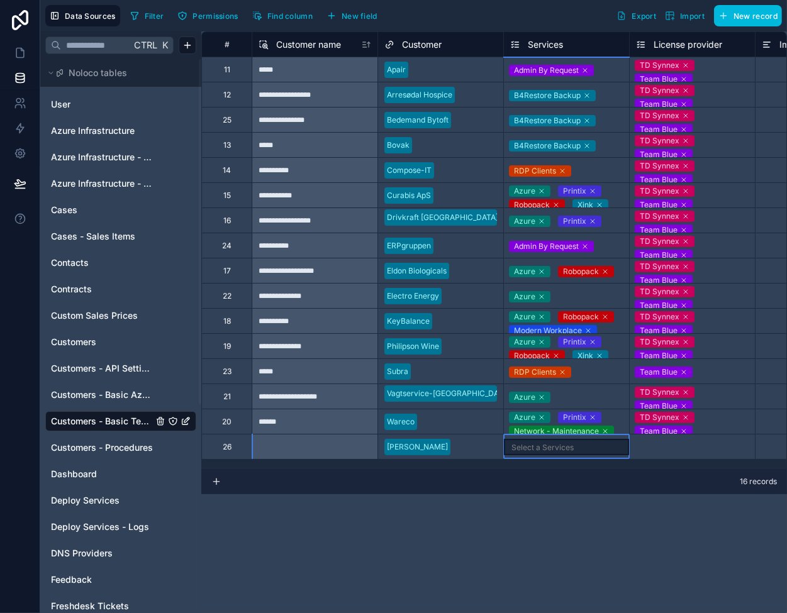
click at [558, 447] on div "Select a Services" at bounding box center [542, 448] width 62 height 10
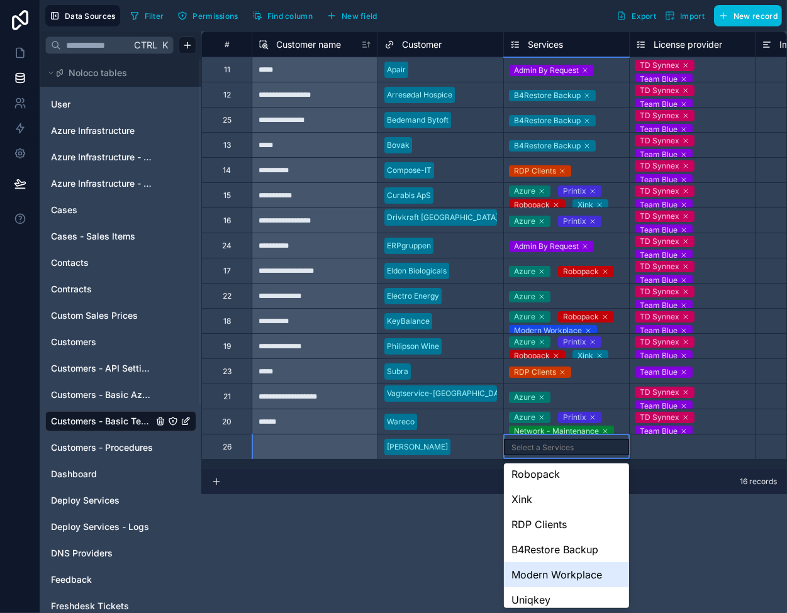
scroll to position [119, 0]
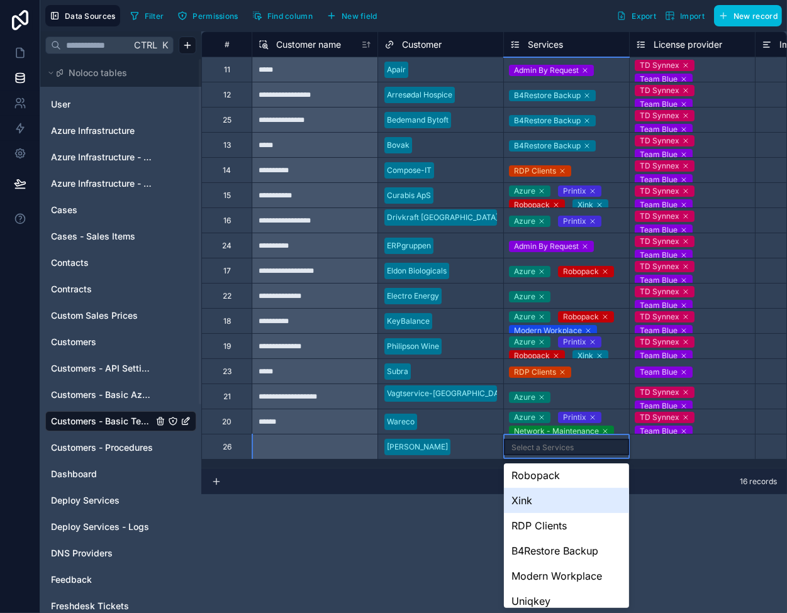
click at [553, 491] on div "Xink" at bounding box center [566, 500] width 125 height 25
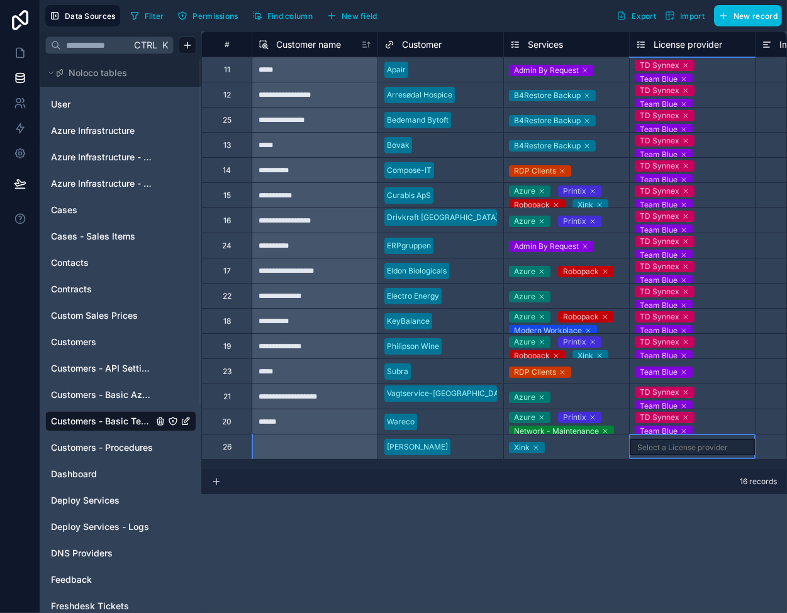
click at [684, 439] on div "Select a License provider" at bounding box center [691, 447] width 125 height 16
click at [685, 439] on div "Select a License provider" at bounding box center [691, 447] width 125 height 16
click at [677, 450] on div "Select a License provider" at bounding box center [682, 448] width 91 height 10
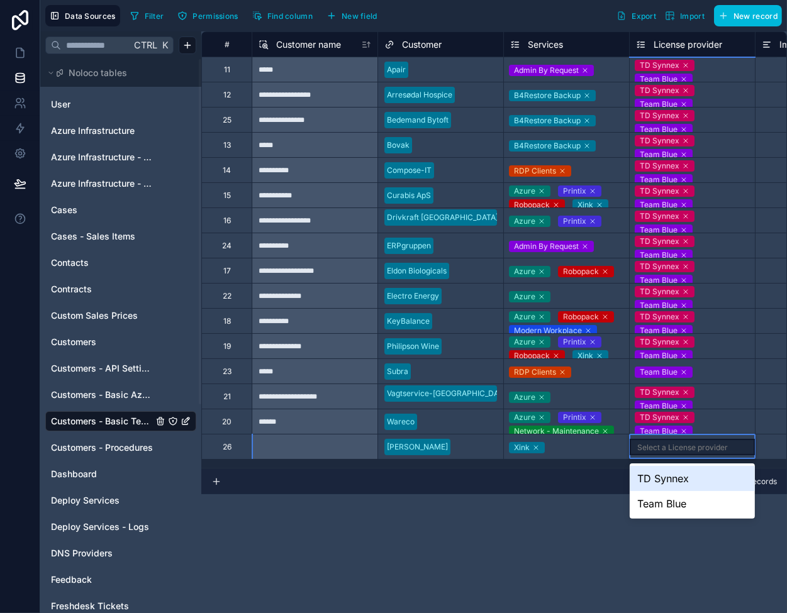
click at [676, 474] on div "TD Synnex" at bounding box center [691, 478] width 125 height 25
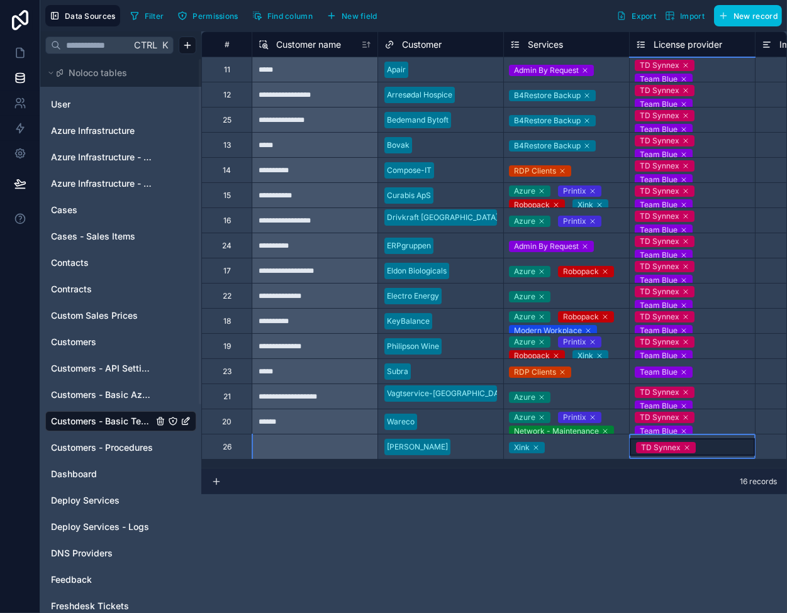
click at [702, 451] on div "TD Synnex" at bounding box center [691, 447] width 125 height 18
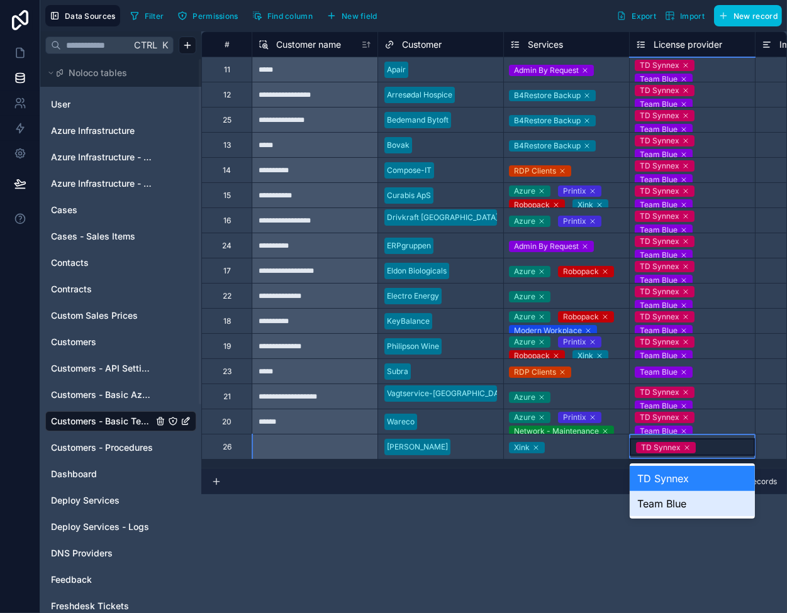
click at [690, 499] on div "Team Blue" at bounding box center [691, 503] width 125 height 25
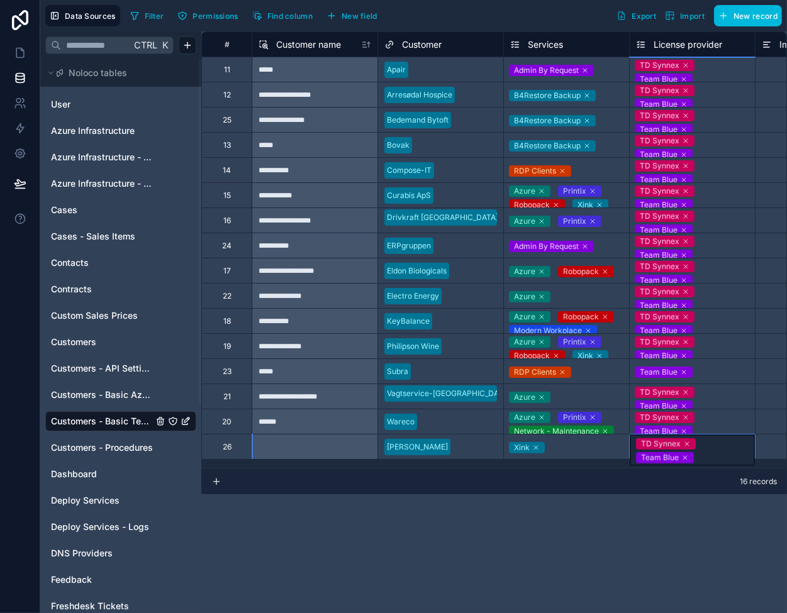
click at [464, 441] on div at bounding box center [476, 447] width 42 height 13
click at [294, 445] on div at bounding box center [315, 446] width 126 height 25
drag, startPoint x: 108, startPoint y: 363, endPoint x: 128, endPoint y: 360, distance: 20.4
click at [108, 363] on span "Customers - API Settings" at bounding box center [102, 368] width 102 height 13
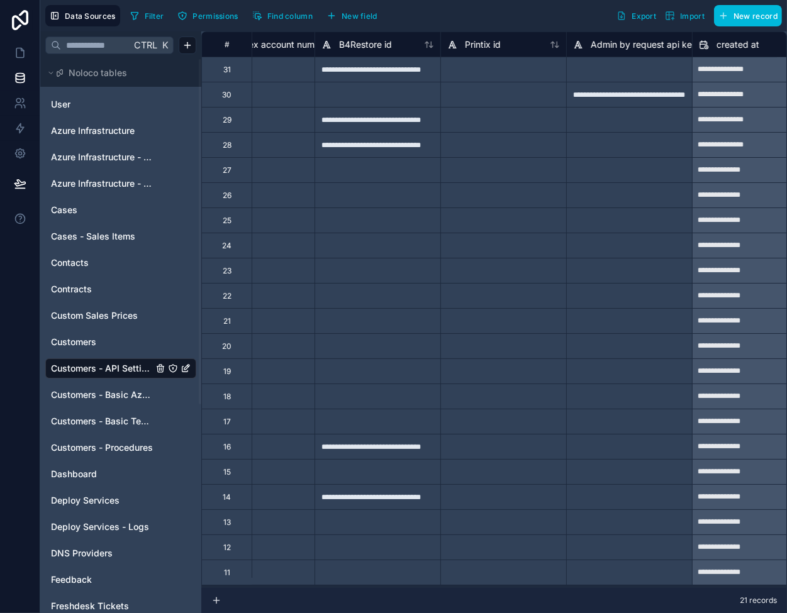
scroll to position [0, 566]
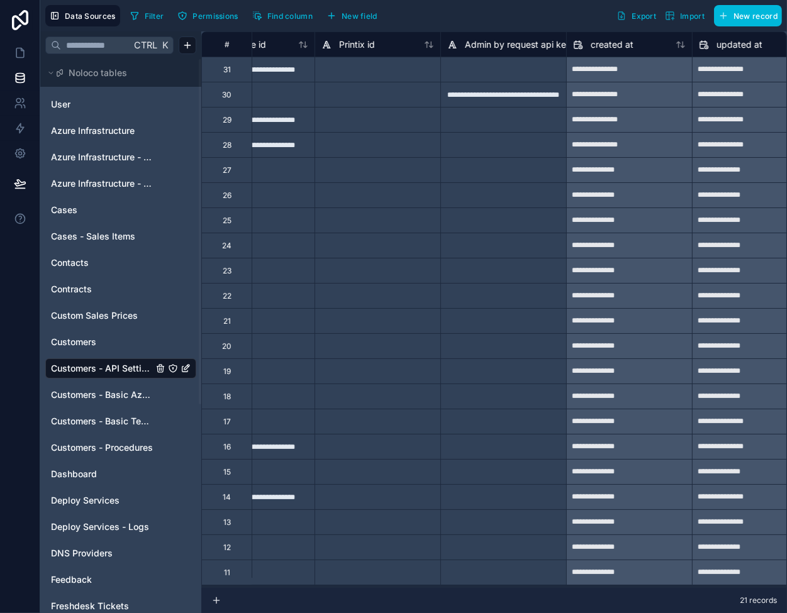
click at [502, 41] on span "Admin by request api key" at bounding box center [518, 44] width 106 height 13
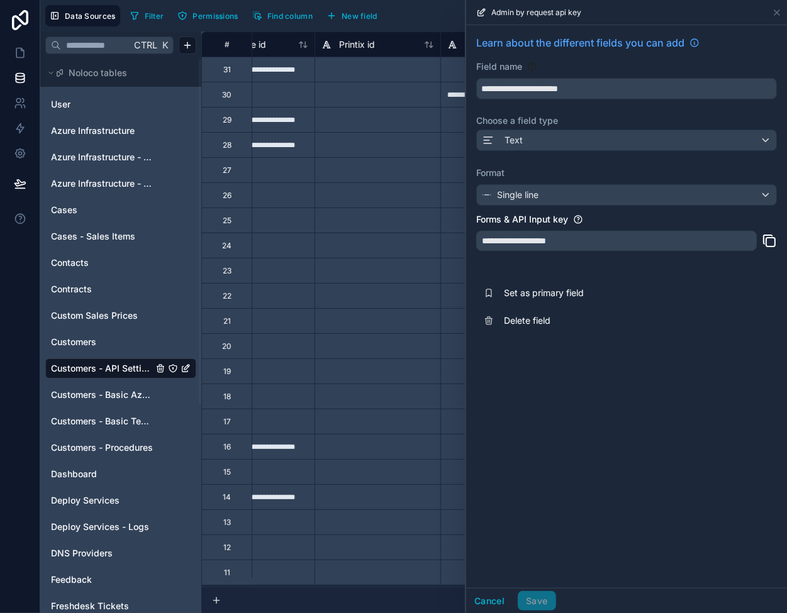
click at [772, 239] on icon at bounding box center [769, 240] width 15 height 15
click at [776, 9] on icon at bounding box center [777, 13] width 10 height 10
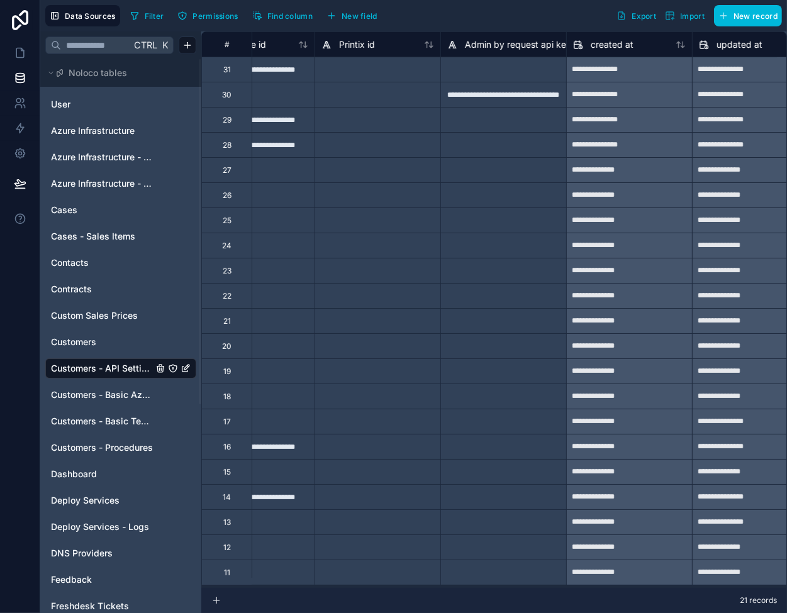
click at [371, 193] on div at bounding box center [377, 194] width 126 height 25
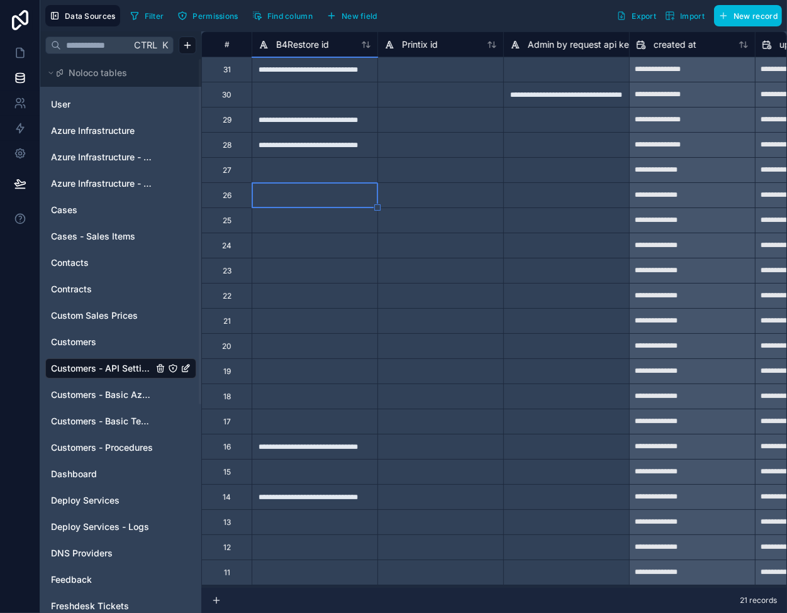
scroll to position [0, 377]
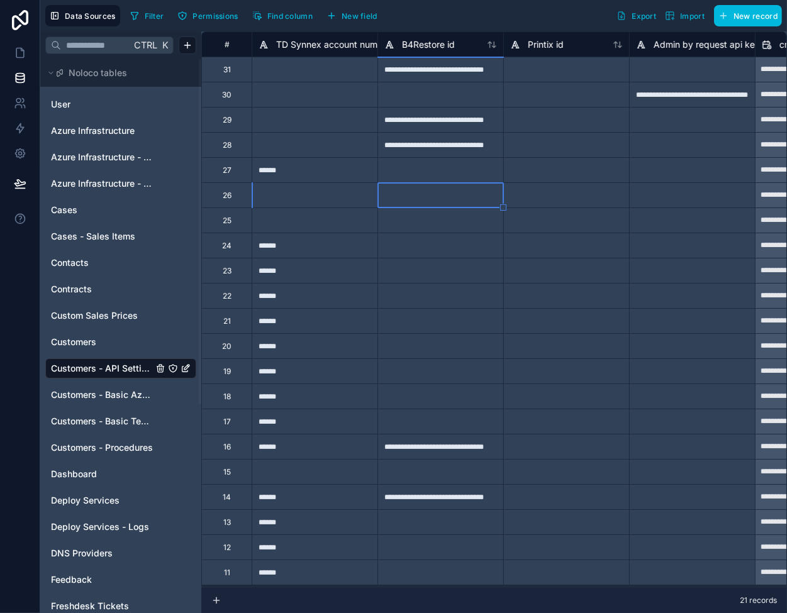
click at [419, 42] on span "B4Restore id" at bounding box center [428, 44] width 53 height 13
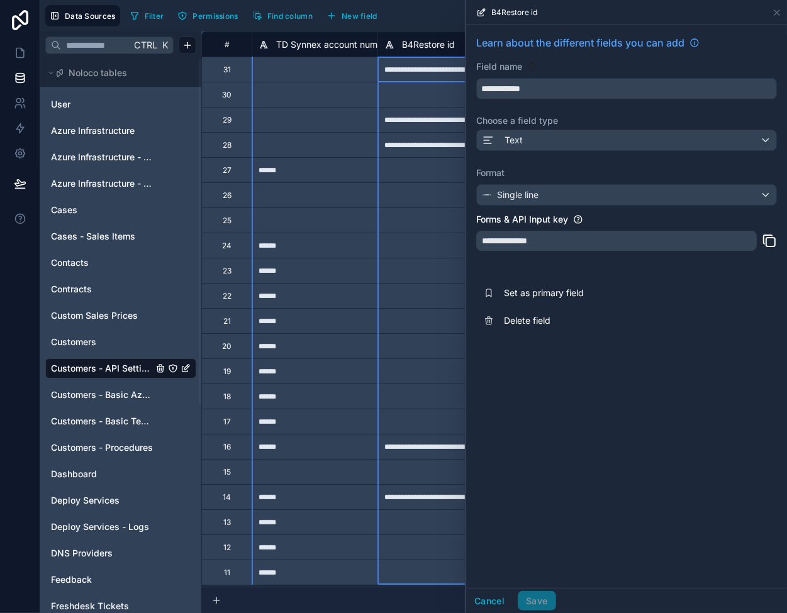
click at [772, 235] on icon at bounding box center [767, 239] width 9 height 9
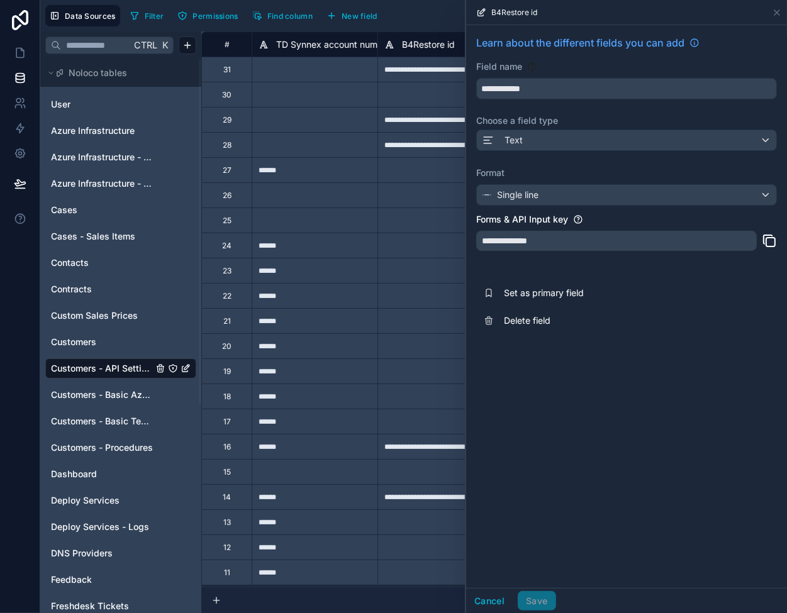
click at [108, 368] on span "Customers - API Settings" at bounding box center [102, 368] width 102 height 13
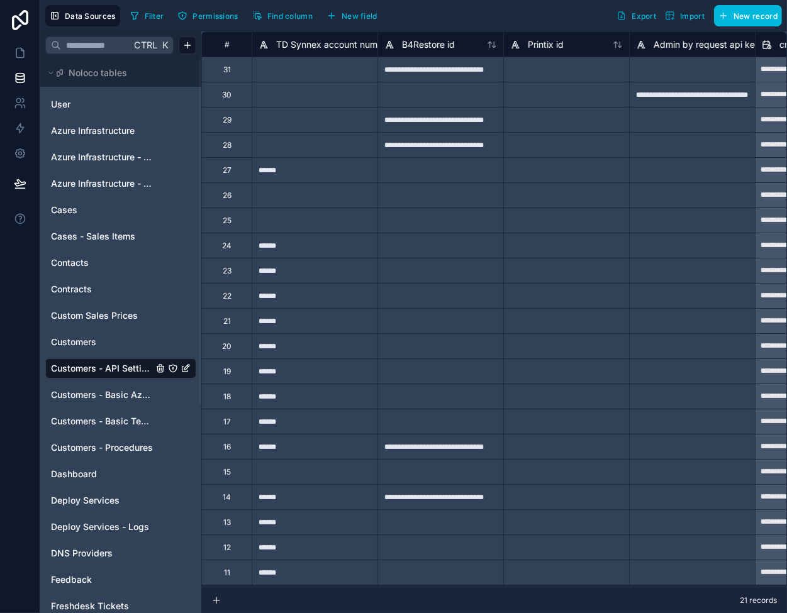
click at [103, 343] on link "Customers" at bounding box center [102, 342] width 102 height 13
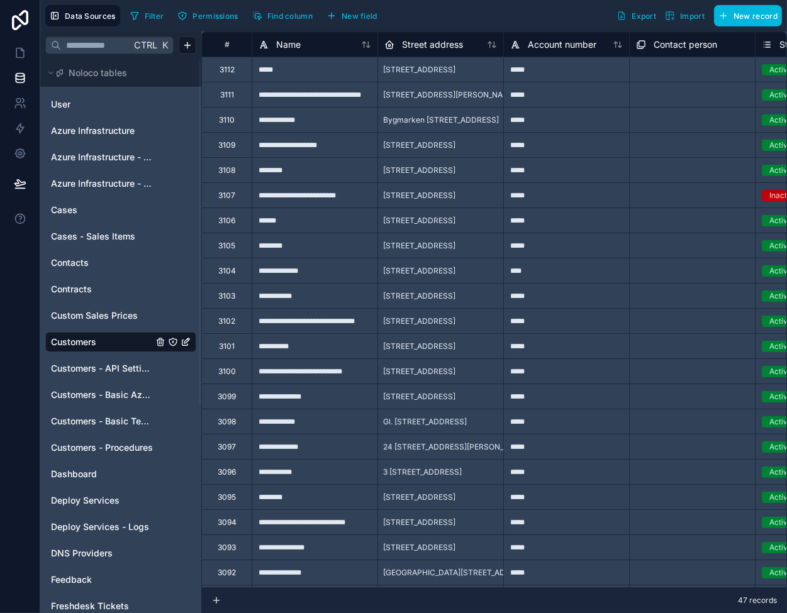
click at [365, 47] on icon at bounding box center [366, 45] width 10 height 10
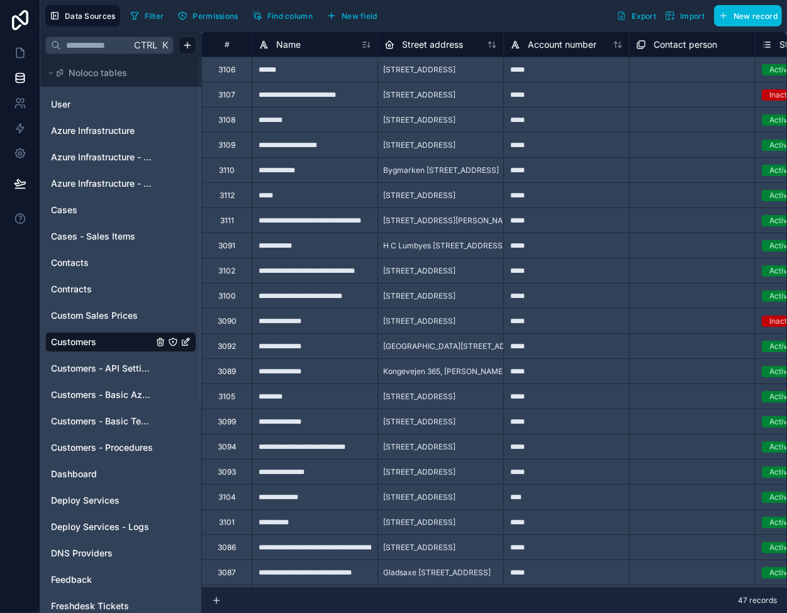
click at [365, 45] on icon at bounding box center [364, 45] width 3 height 0
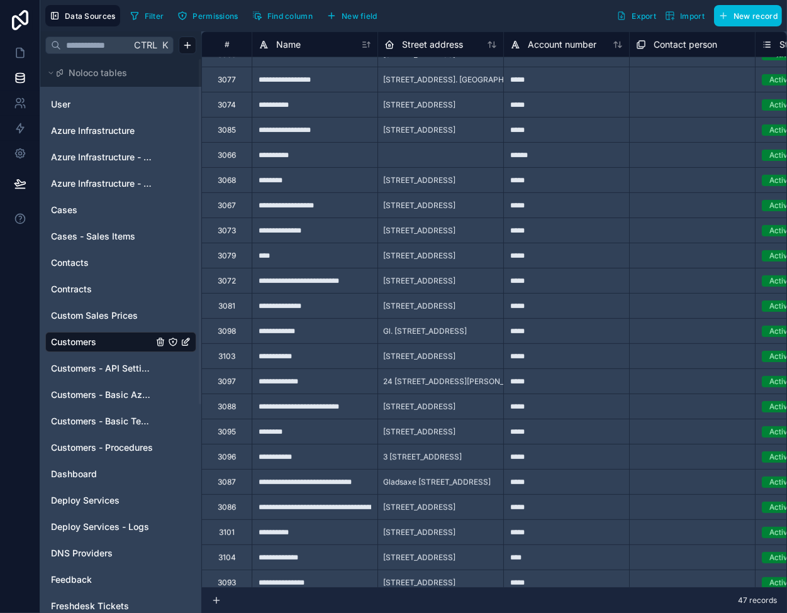
scroll to position [252, 0]
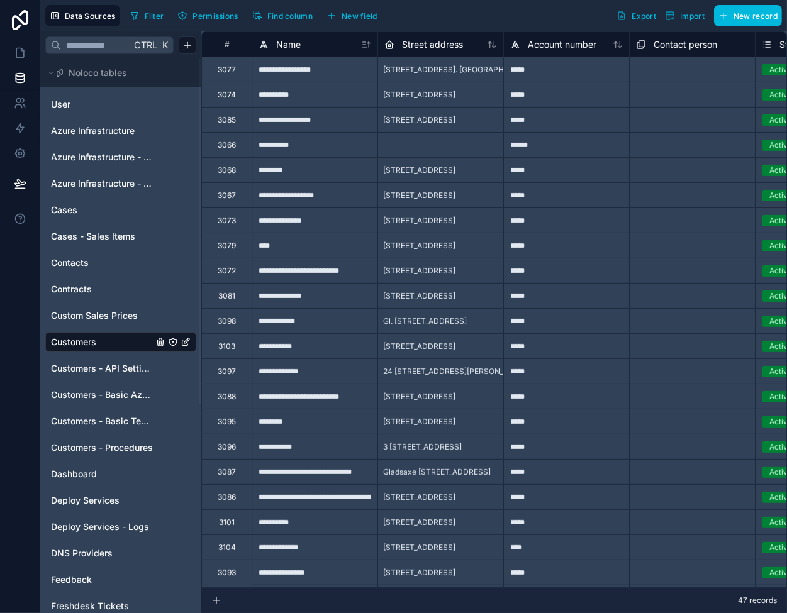
click at [452, 152] on div at bounding box center [440, 144] width 126 height 25
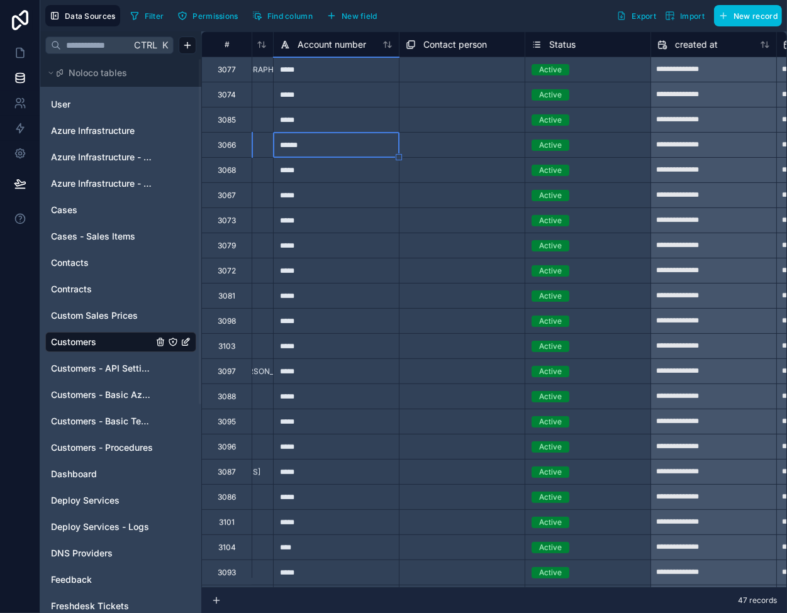
scroll to position [252, 126]
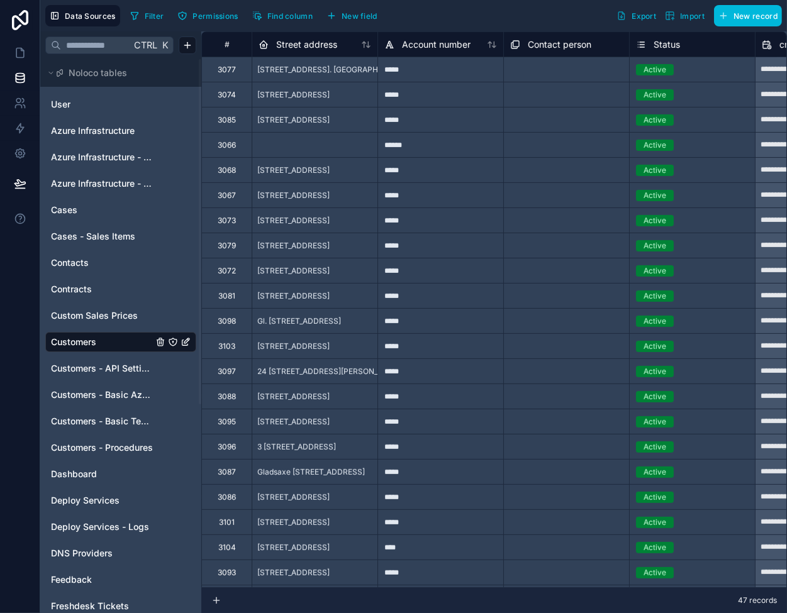
click at [120, 368] on span "Customers - API Settings" at bounding box center [102, 368] width 102 height 13
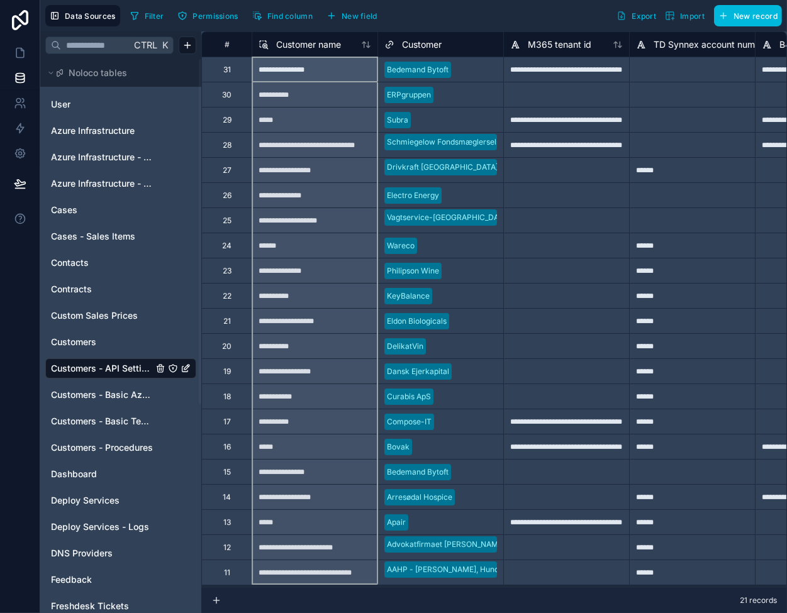
click at [368, 43] on icon at bounding box center [366, 45] width 10 height 10
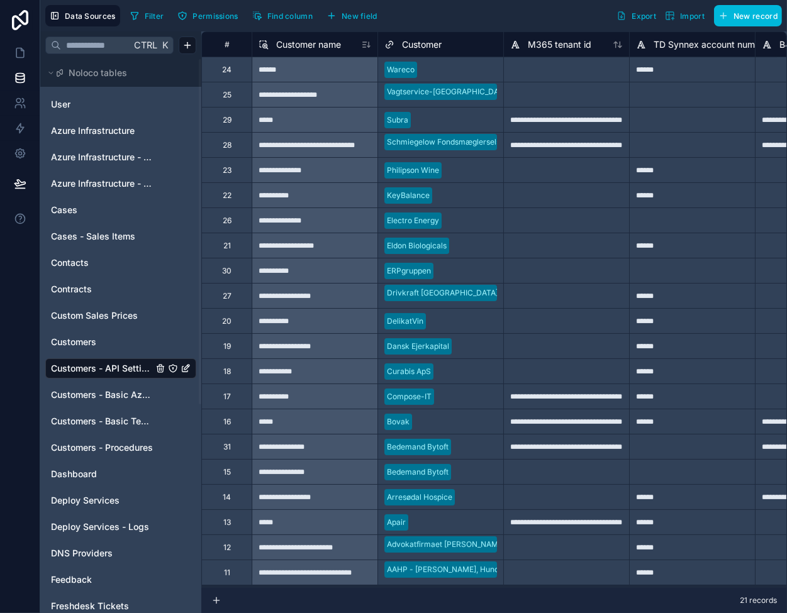
click at [368, 43] on icon at bounding box center [368, 44] width 0 height 5
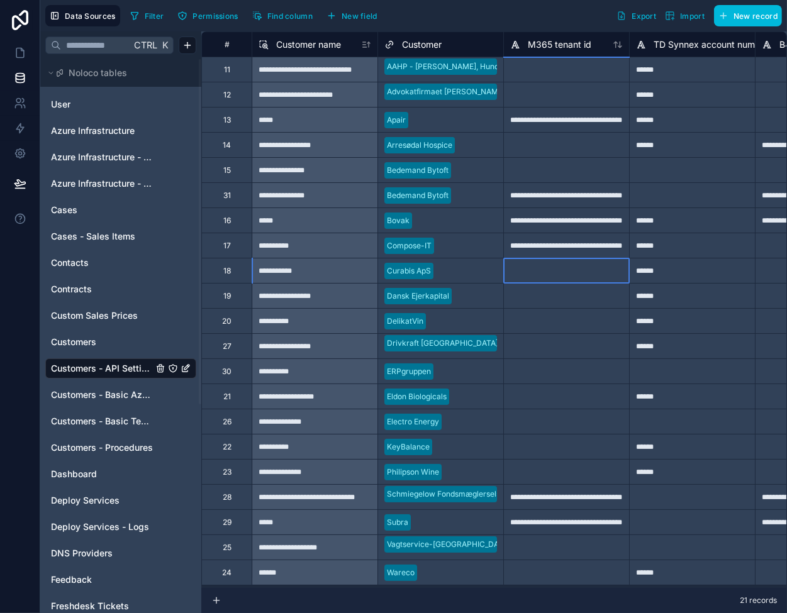
click at [507, 271] on div at bounding box center [566, 270] width 126 height 25
click at [558, 374] on div at bounding box center [566, 370] width 126 height 25
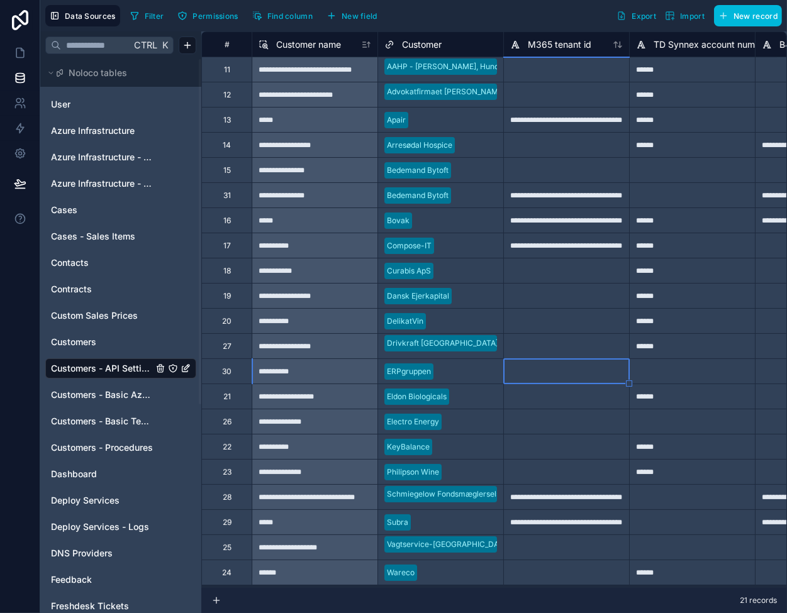
click at [702, 377] on div at bounding box center [692, 370] width 126 height 25
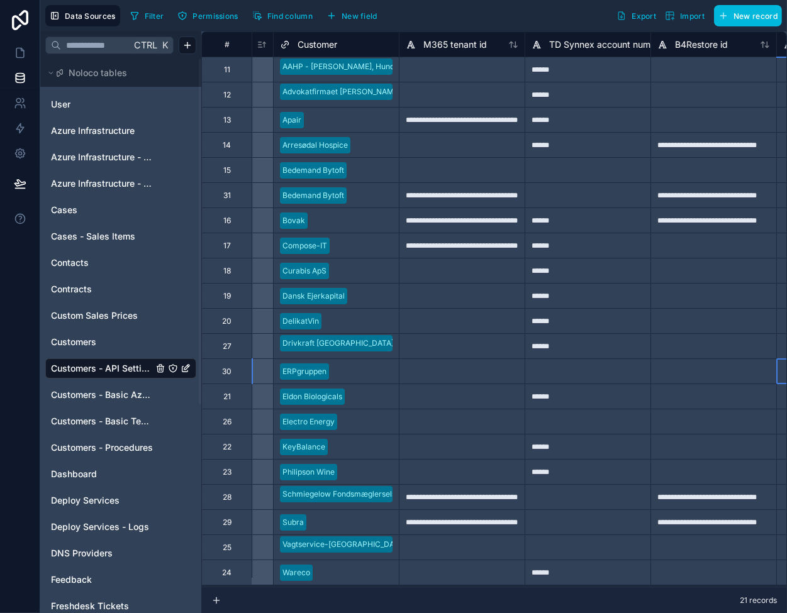
scroll to position [0, 230]
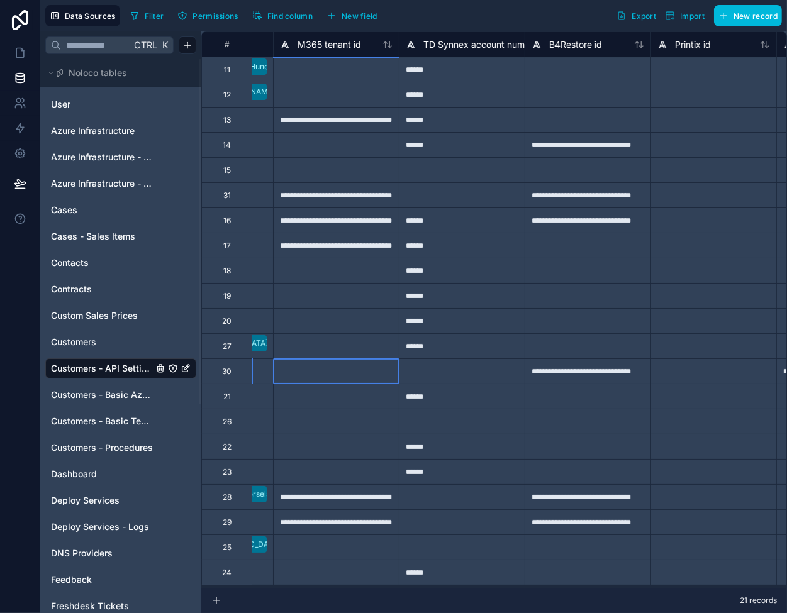
click at [344, 377] on div at bounding box center [336, 370] width 126 height 25
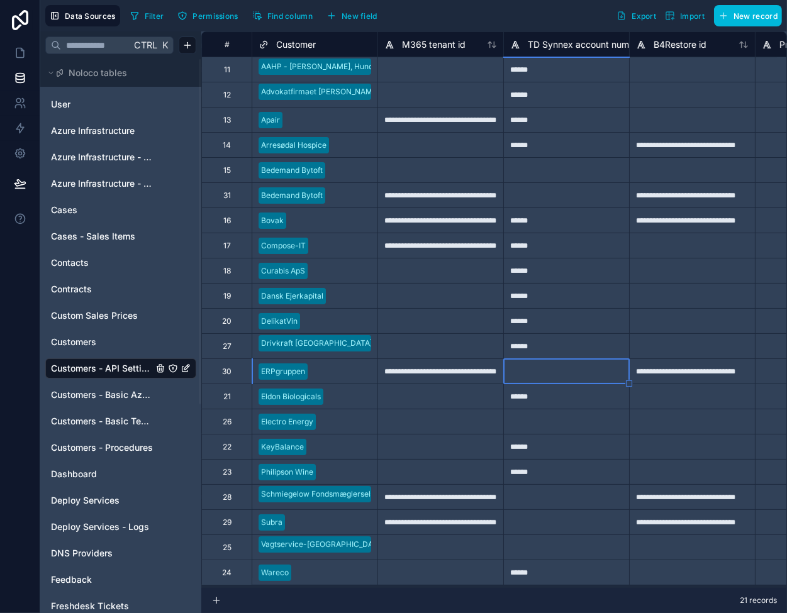
click at [568, 374] on div at bounding box center [566, 370] width 126 height 25
click at [422, 336] on div at bounding box center [440, 345] width 126 height 25
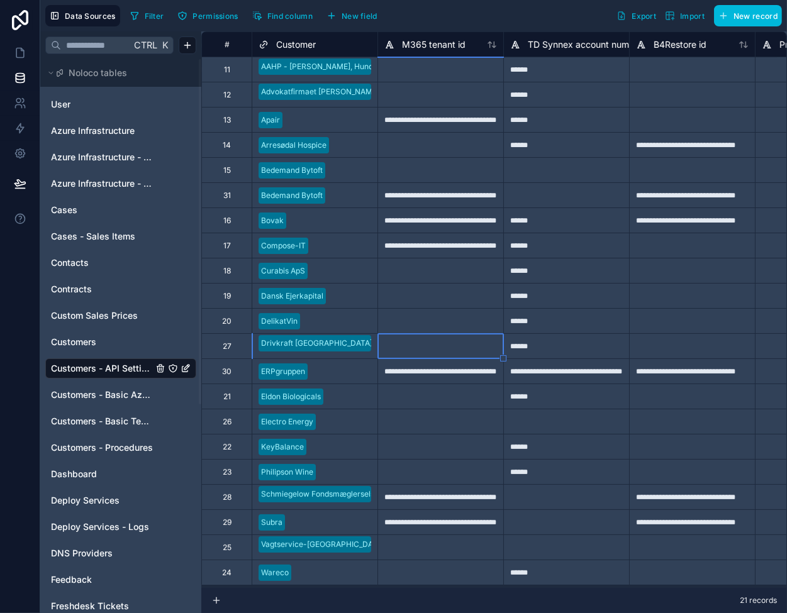
drag, startPoint x: 109, startPoint y: 421, endPoint x: 199, endPoint y: 345, distance: 117.3
click at [109, 421] on span "Customers - Basic Tech Info" at bounding box center [102, 421] width 102 height 13
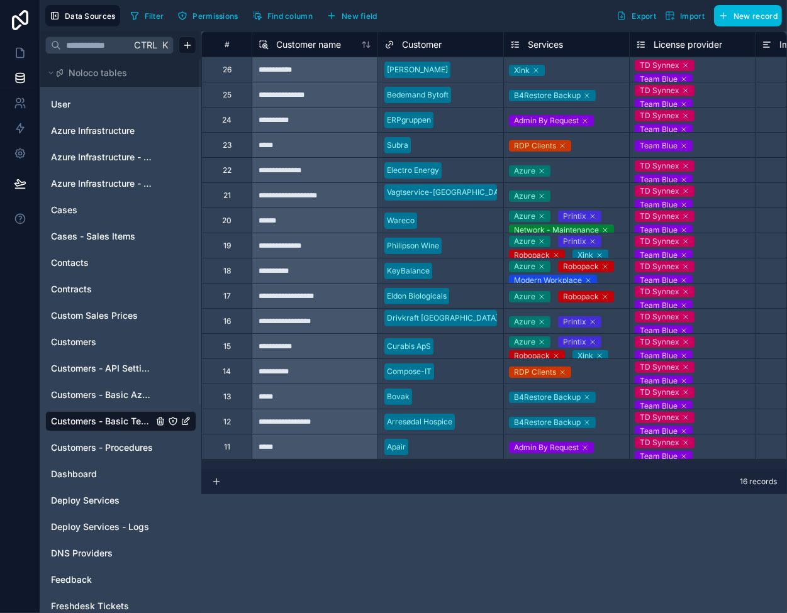
click at [619, 118] on div "Admin By Request" at bounding box center [566, 120] width 125 height 15
click at [619, 118] on div "Admin By Request" at bounding box center [566, 120] width 125 height 18
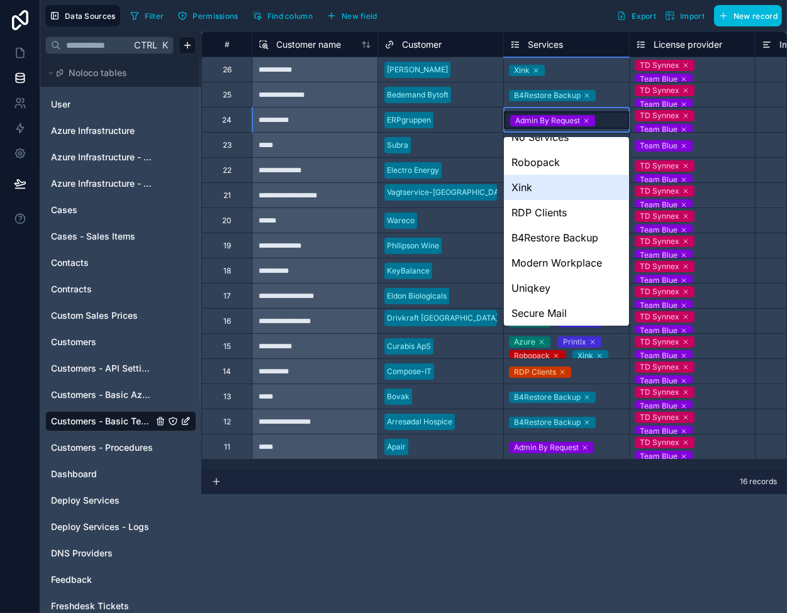
scroll to position [126, 0]
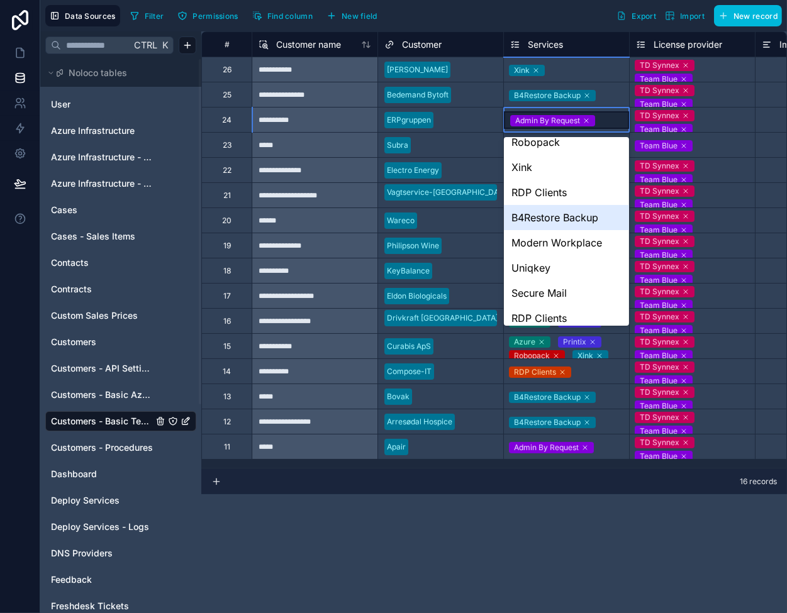
click at [566, 219] on div "B4Restore Backup" at bounding box center [566, 217] width 125 height 25
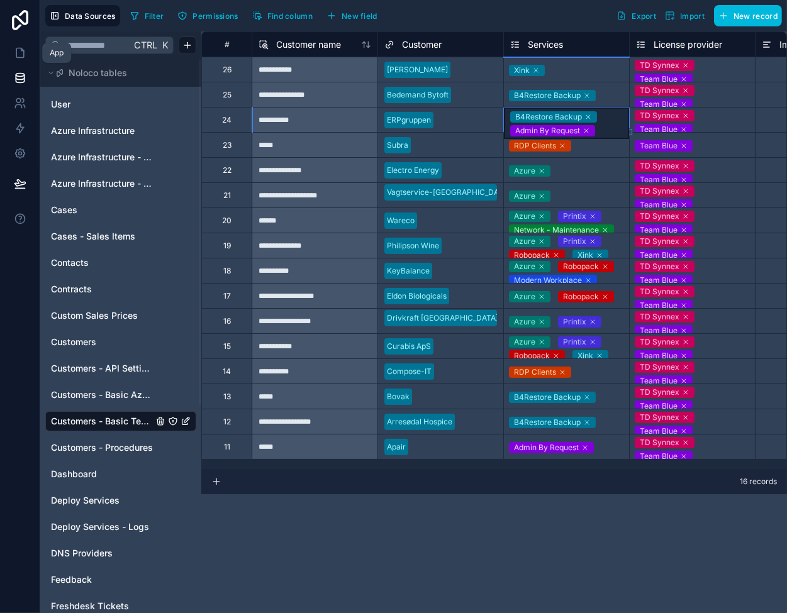
click at [21, 55] on icon at bounding box center [20, 53] width 13 height 13
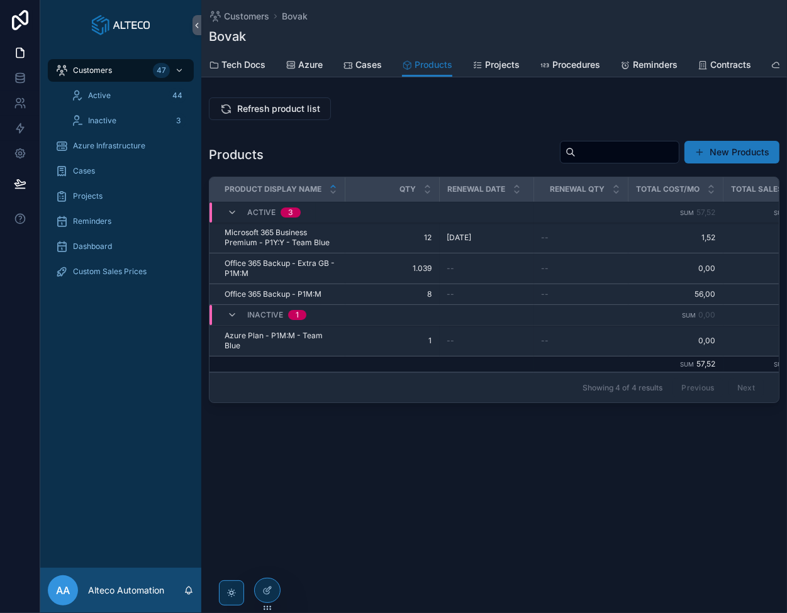
click at [241, 17] on span "Customers" at bounding box center [246, 16] width 45 height 13
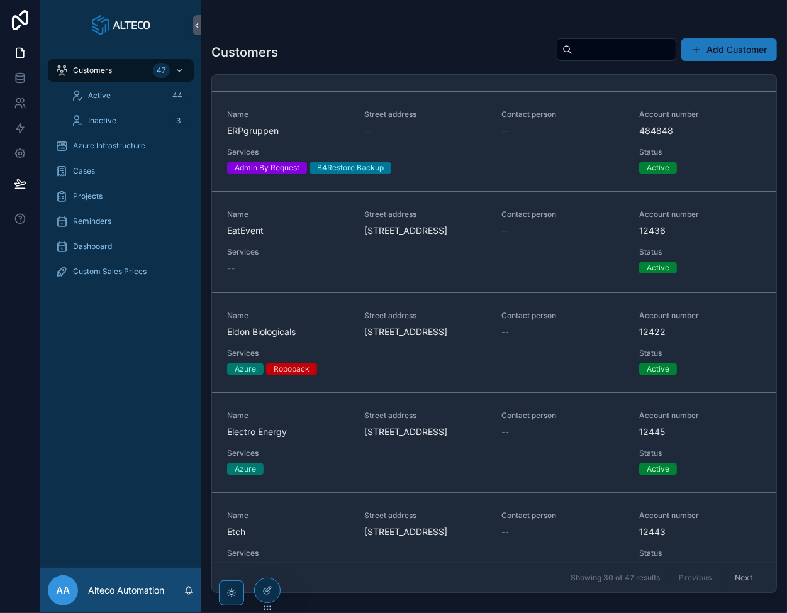
scroll to position [1258, 0]
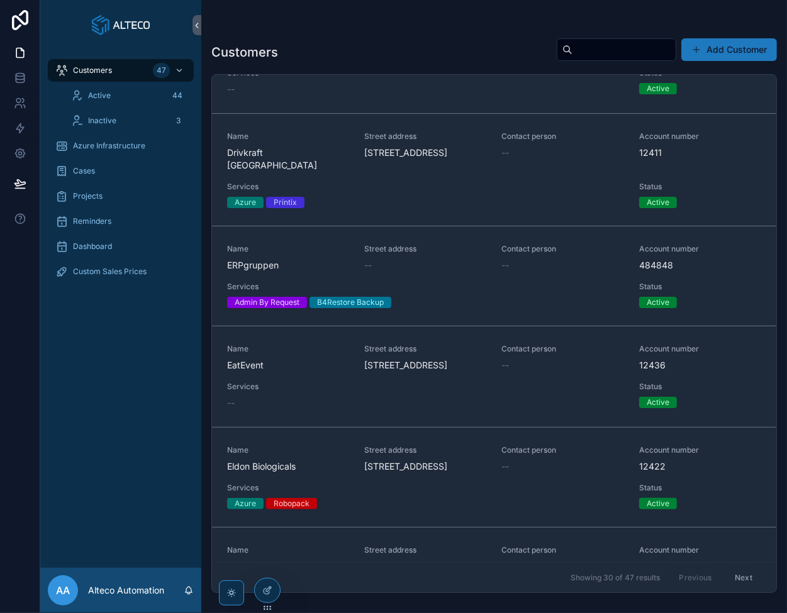
click at [297, 254] on span "Name" at bounding box center [288, 249] width 122 height 10
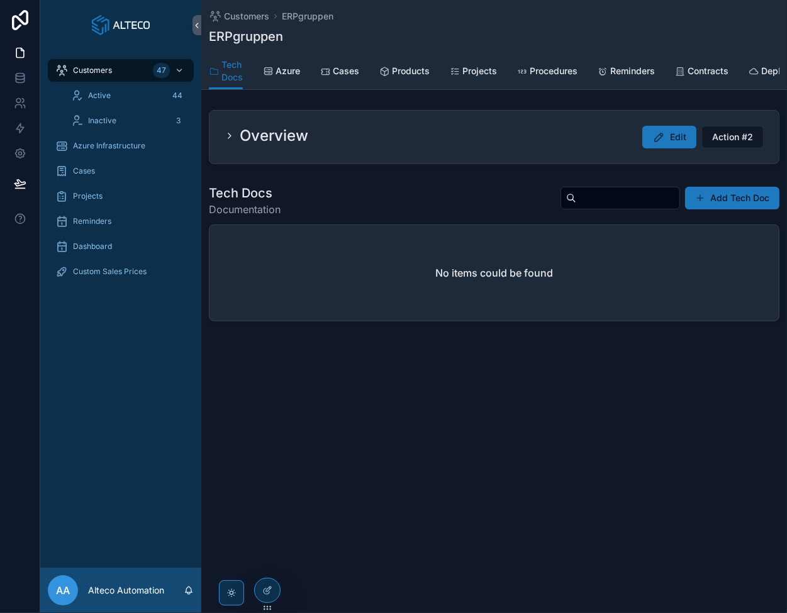
click at [403, 72] on span "Products" at bounding box center [411, 71] width 38 height 13
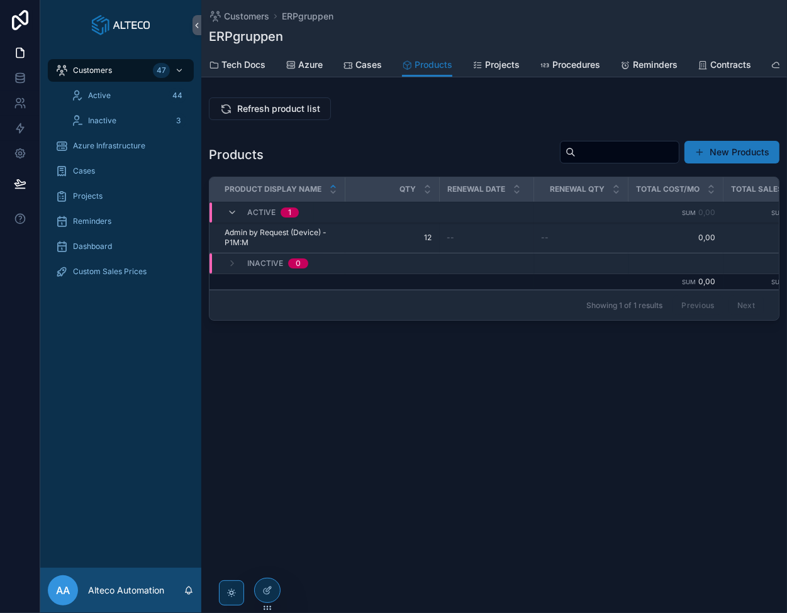
click at [0, 0] on icon "scrollable content" at bounding box center [0, 0] width 0 height 0
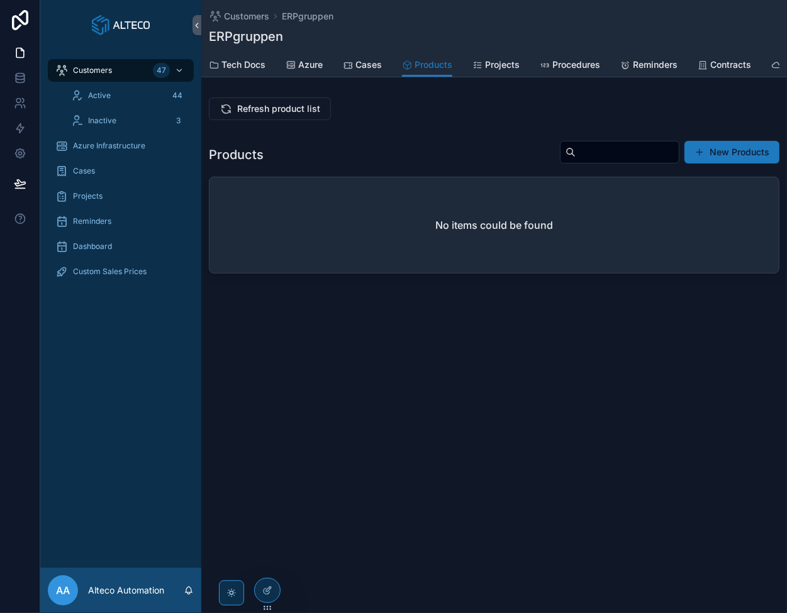
click at [289, 115] on span "Refresh product list" at bounding box center [278, 108] width 83 height 13
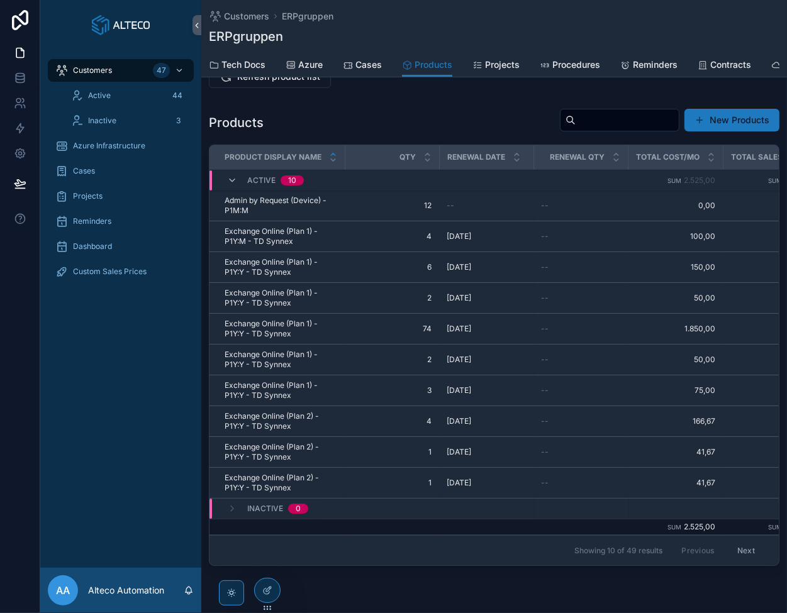
scroll to position [86, 0]
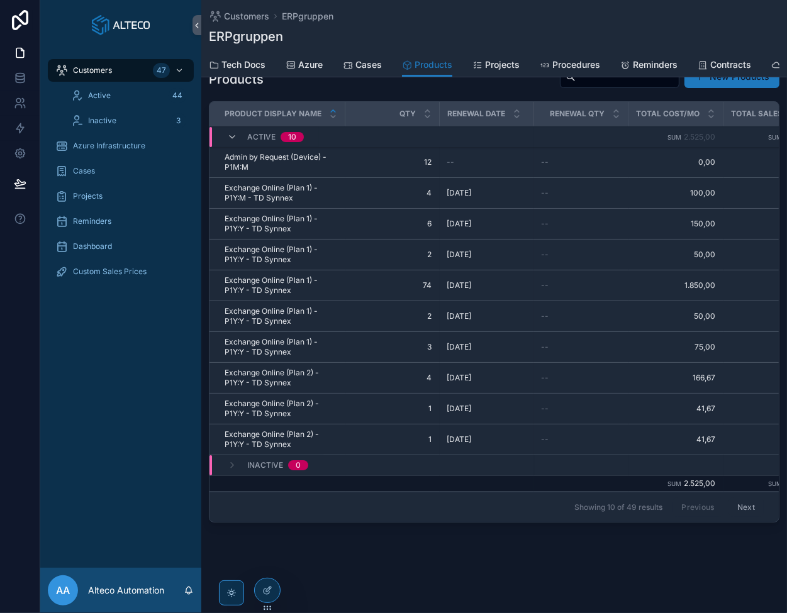
click at [365, 65] on span "Cases" at bounding box center [368, 64] width 26 height 13
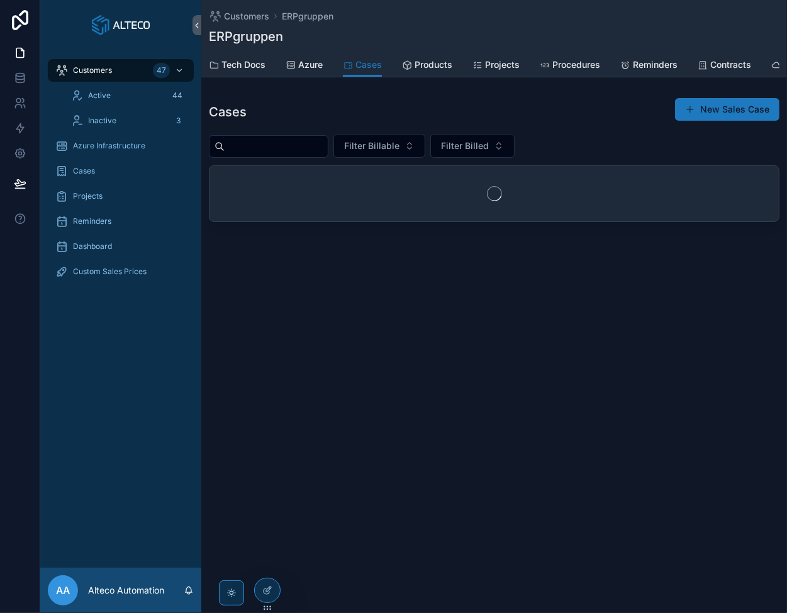
click at [421, 64] on span "Products" at bounding box center [433, 64] width 38 height 13
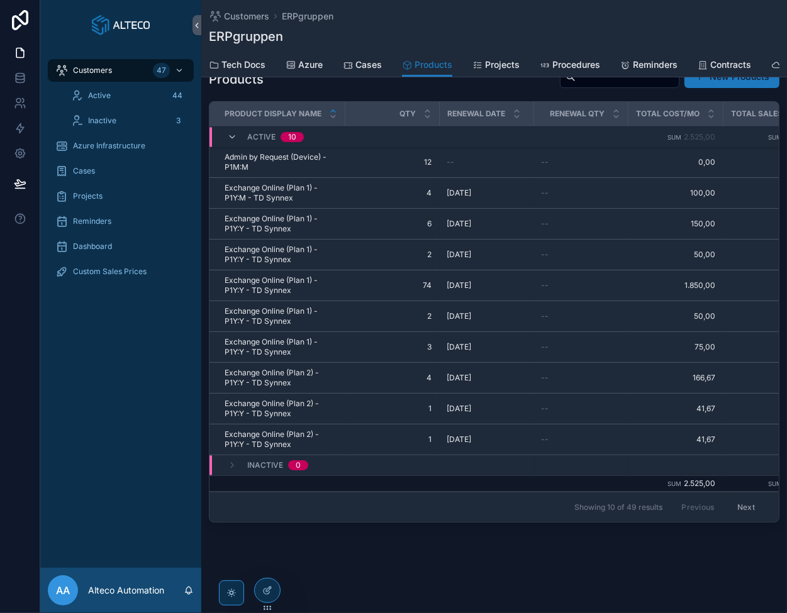
scroll to position [86, 0]
click at [360, 60] on span "Cases" at bounding box center [368, 64] width 26 height 13
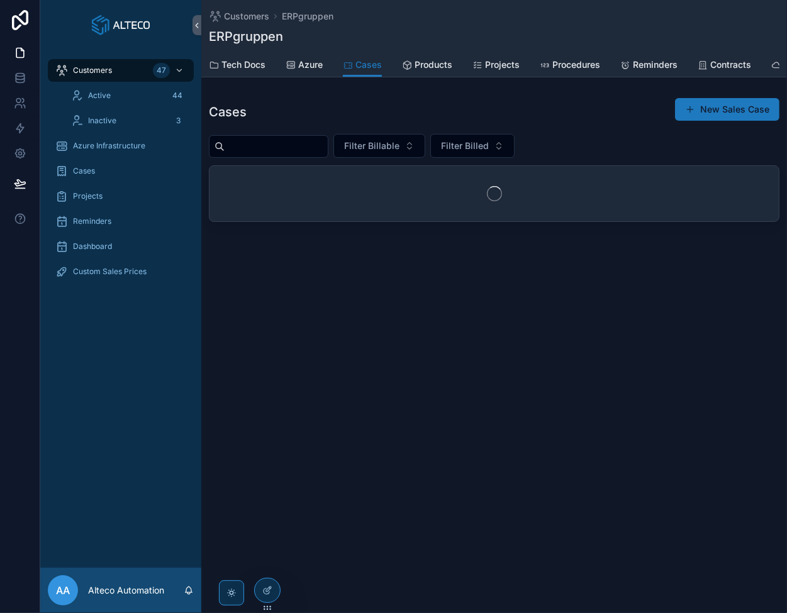
click at [439, 66] on span "Products" at bounding box center [433, 64] width 38 height 13
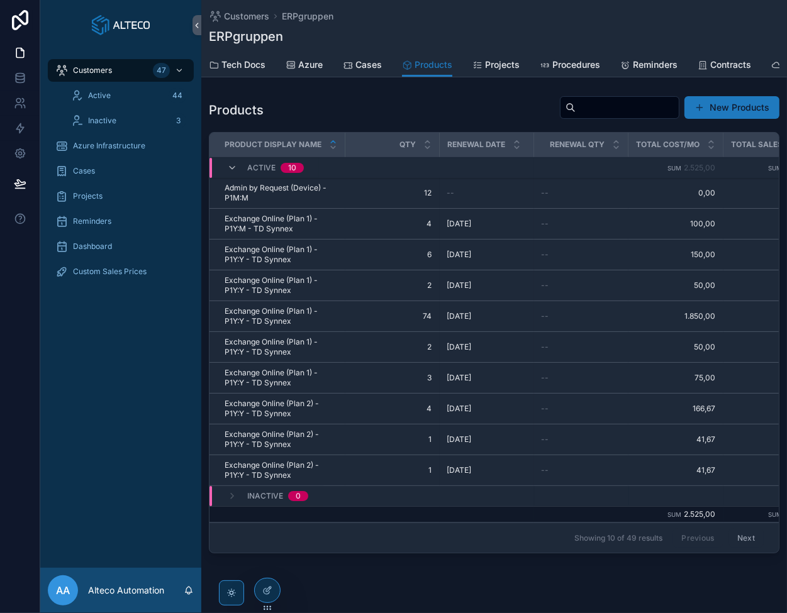
scroll to position [23, 0]
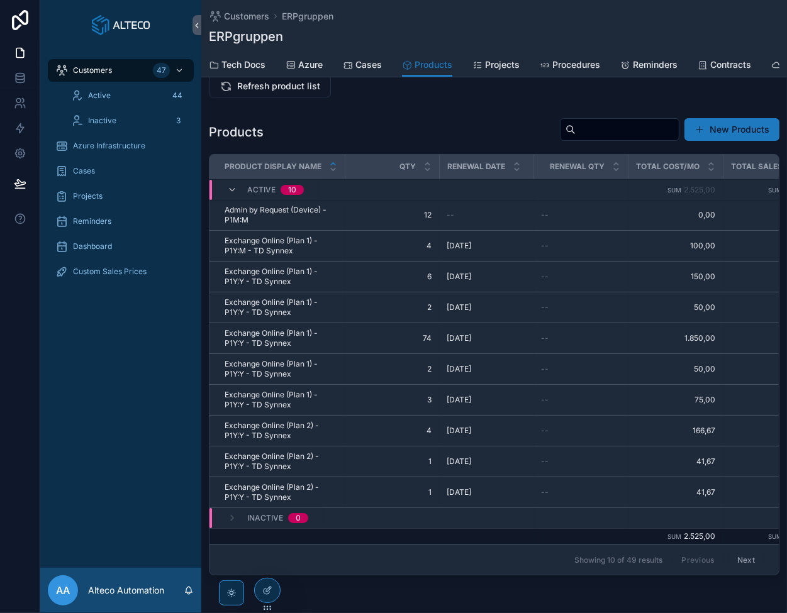
click at [276, 341] on span "Exchange Online (Plan 1) - P1Y:Y - TD Synnex" at bounding box center [280, 338] width 113 height 20
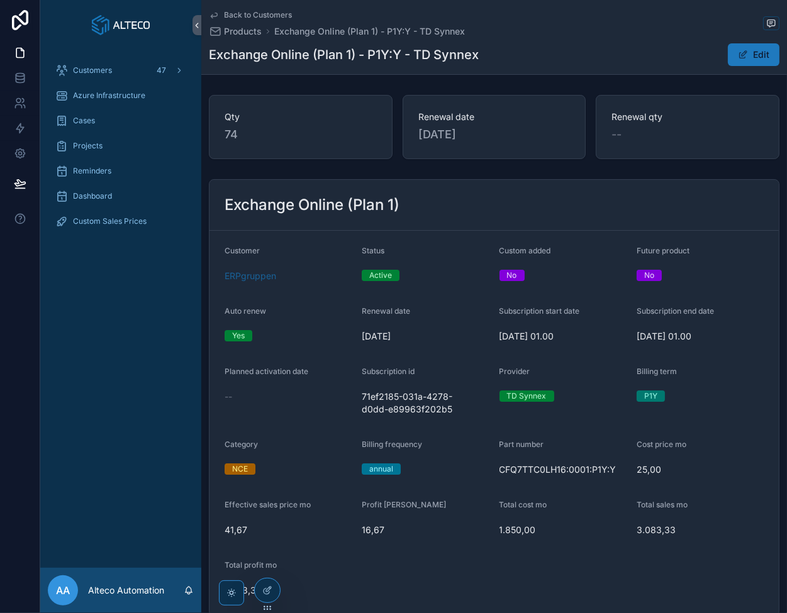
click at [243, 16] on span "Back to Customers" at bounding box center [258, 15] width 68 height 10
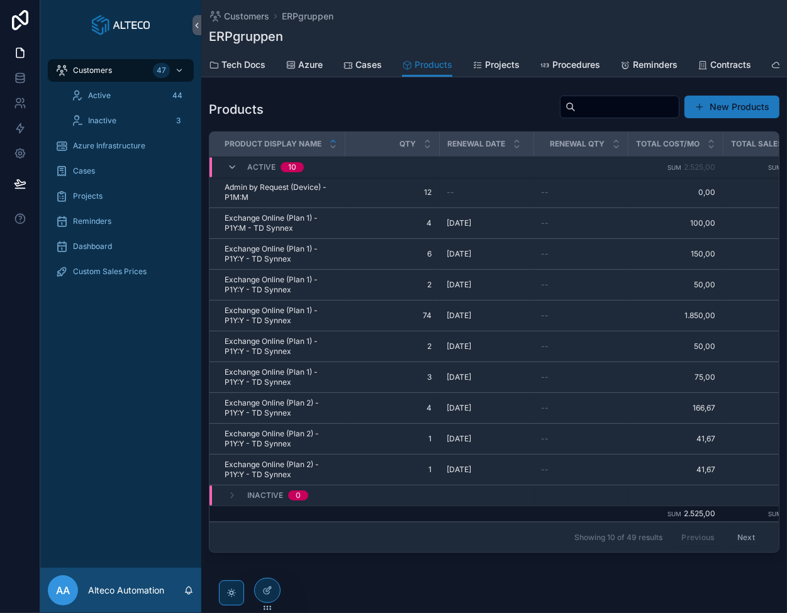
scroll to position [86, 0]
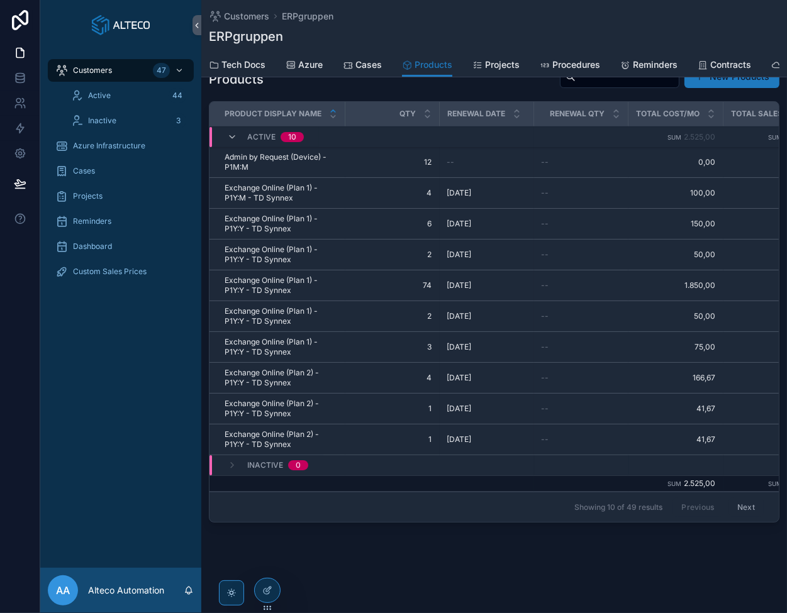
click at [0, 0] on icon "scrollable content" at bounding box center [0, 0] width 0 height 0
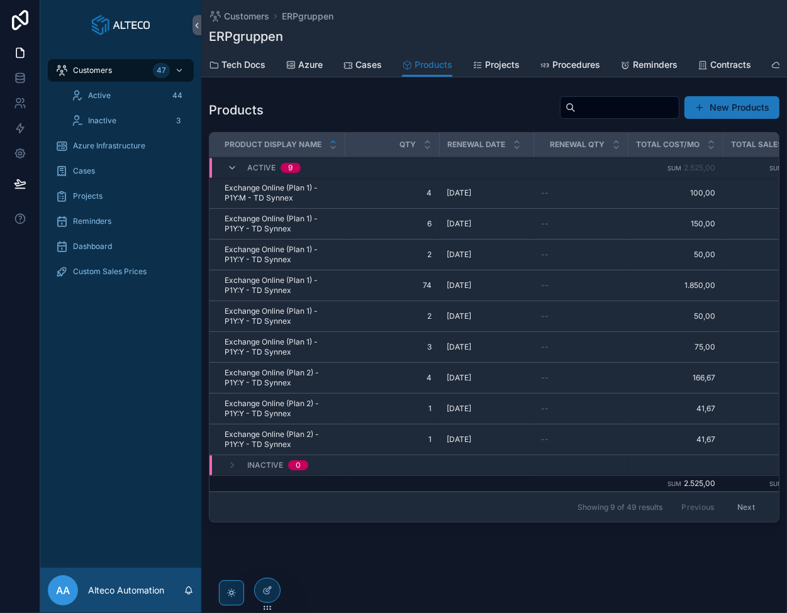
scroll to position [55, 0]
click at [0, 0] on icon "scrollable content" at bounding box center [0, 0] width 0 height 0
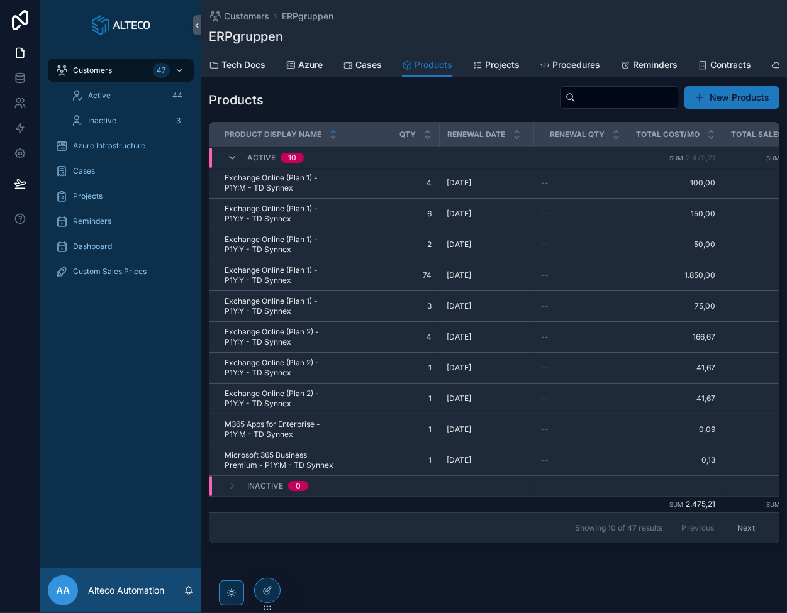
click at [0, 0] on icon "scrollable content" at bounding box center [0, 0] width 0 height 0
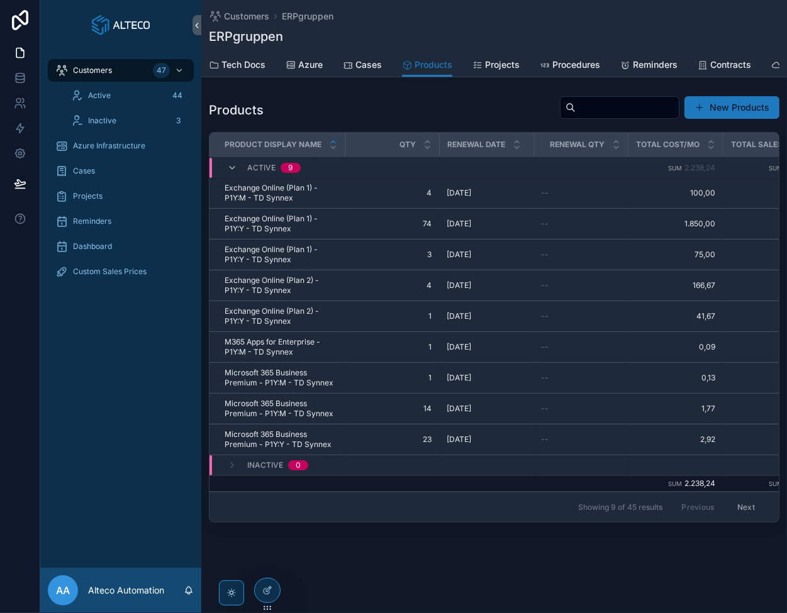
click at [0, 0] on icon "scrollable content" at bounding box center [0, 0] width 0 height 0
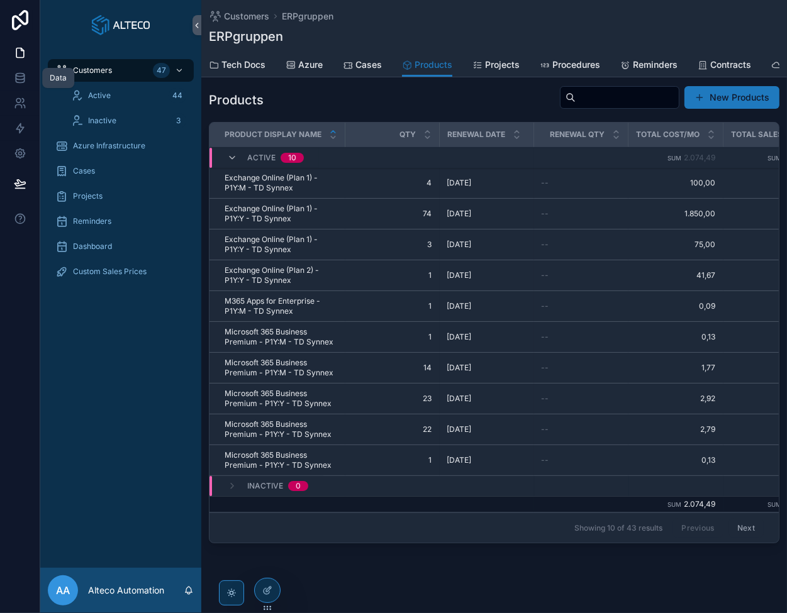
click at [16, 77] on icon at bounding box center [20, 78] width 13 height 13
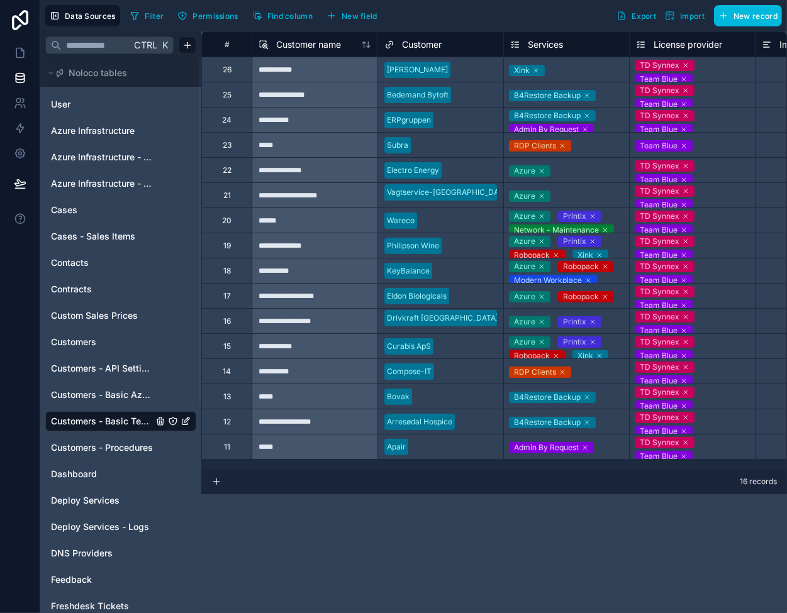
click at [102, 367] on span "Customers - API Settings" at bounding box center [102, 368] width 102 height 13
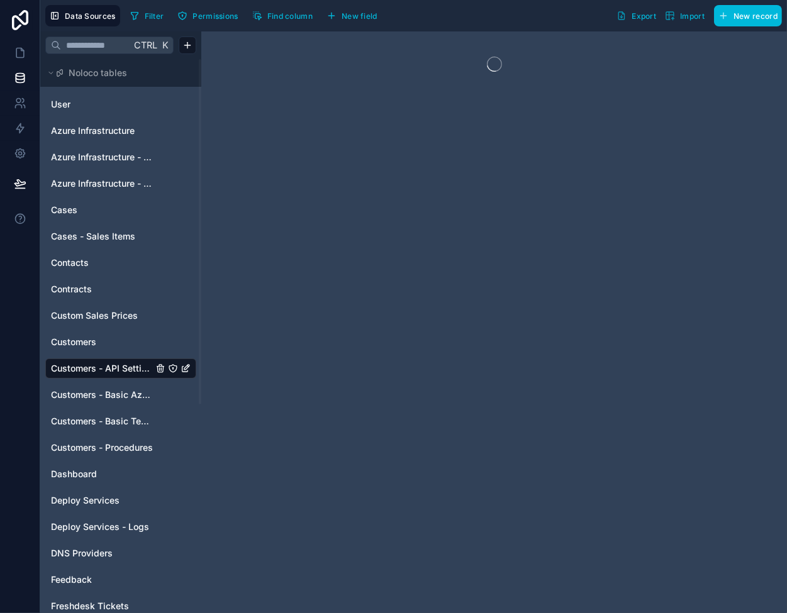
click at [96, 344] on span "Customers" at bounding box center [73, 342] width 45 height 13
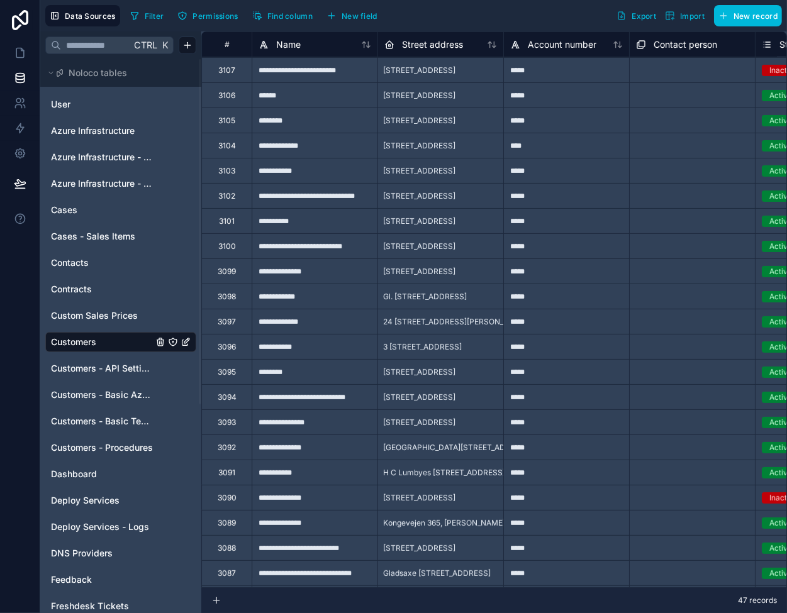
scroll to position [126, 0]
click at [88, 377] on div "Customers - API Settings" at bounding box center [120, 368] width 151 height 20
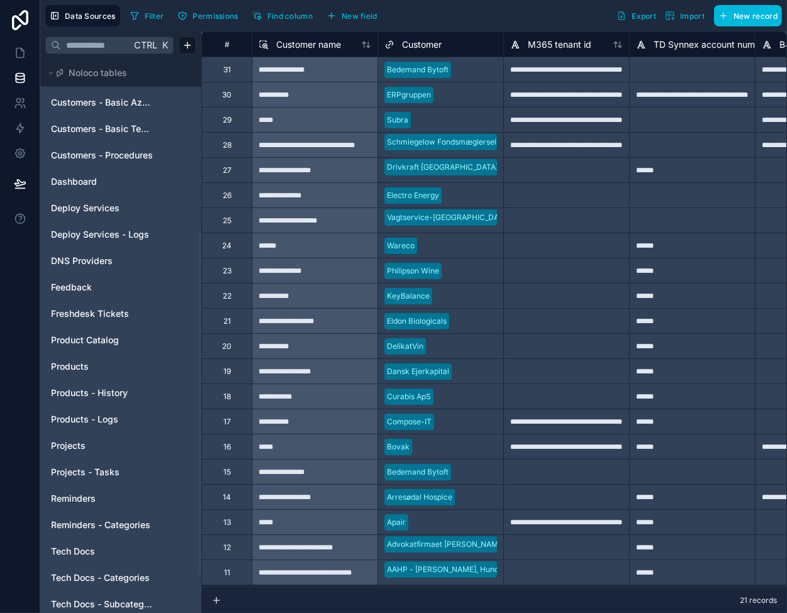
scroll to position [314, 0]
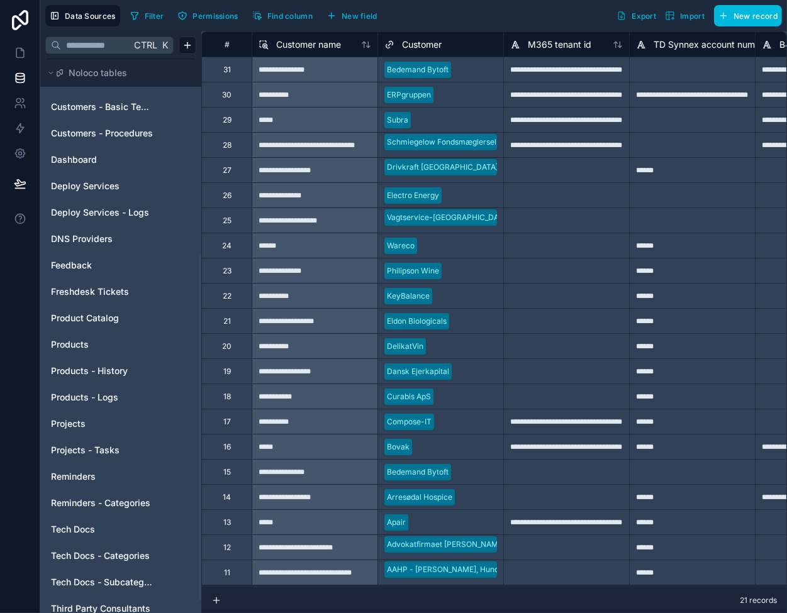
click at [97, 352] on div "Products" at bounding box center [120, 345] width 151 height 20
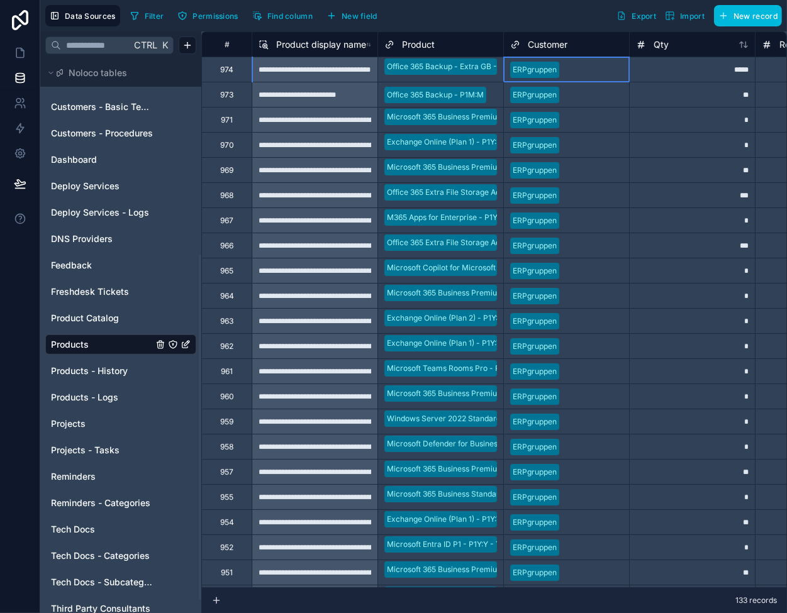
click at [604, 77] on div "ERPgruppen" at bounding box center [566, 69] width 125 height 19
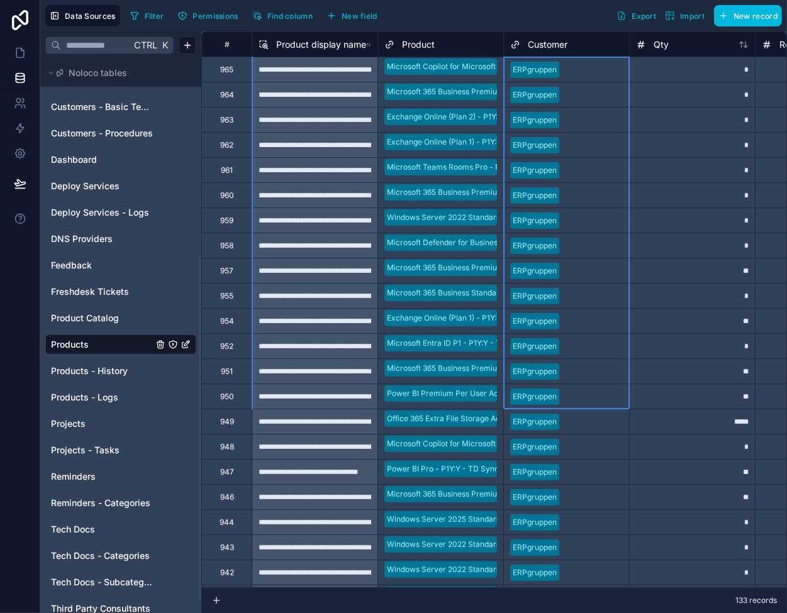
scroll to position [252, 0]
drag, startPoint x: 604, startPoint y: 79, endPoint x: 606, endPoint y: 389, distance: 310.6
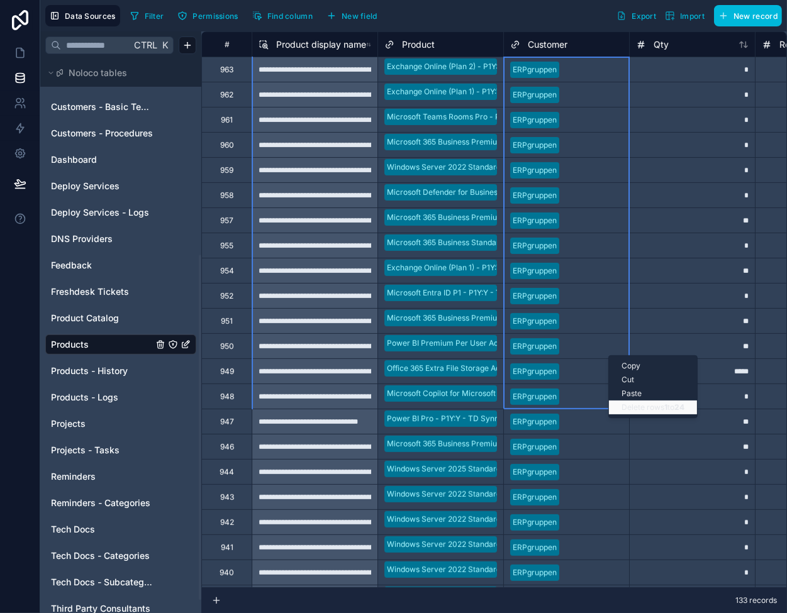
click at [656, 408] on div "Delete rows 1 to 24" at bounding box center [653, 408] width 88 height 14
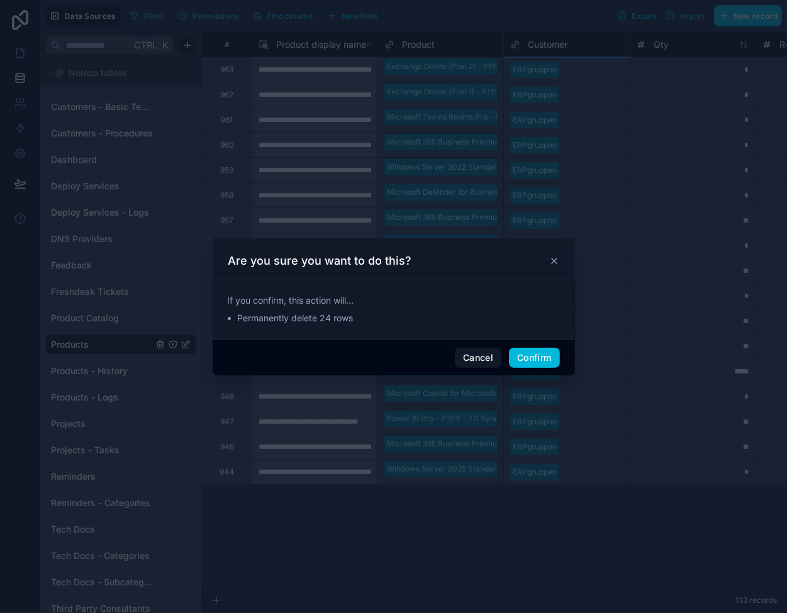
scroll to position [0, 0]
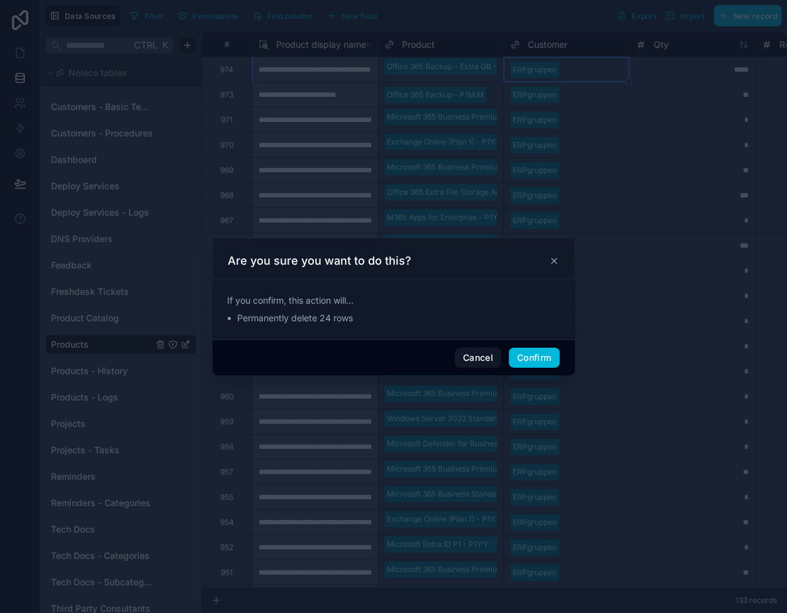
click at [551, 355] on button "Confirm" at bounding box center [534, 358] width 50 height 20
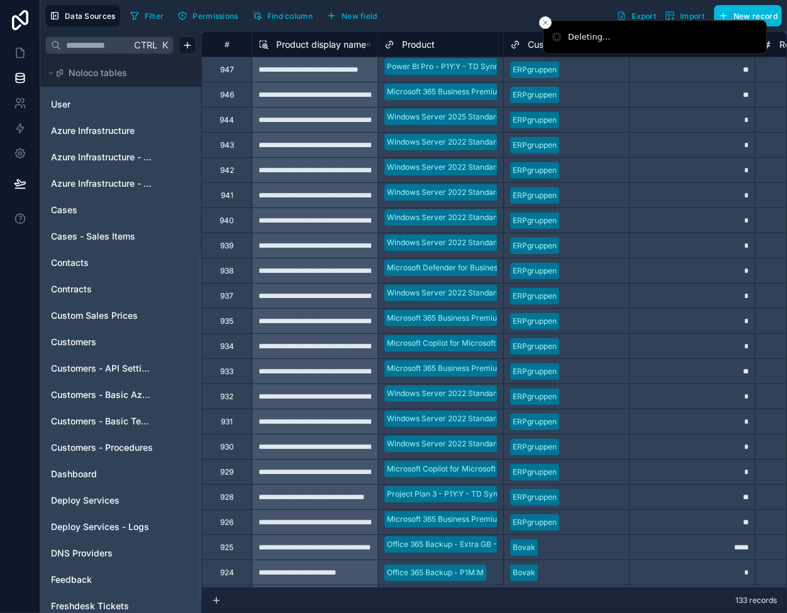
scroll to position [314, 0]
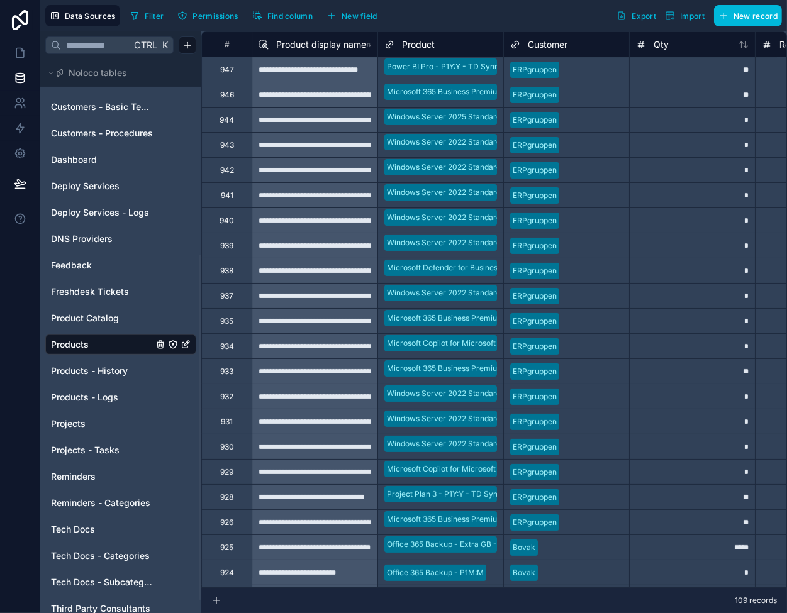
click at [604, 70] on div at bounding box center [593, 70] width 58 height 13
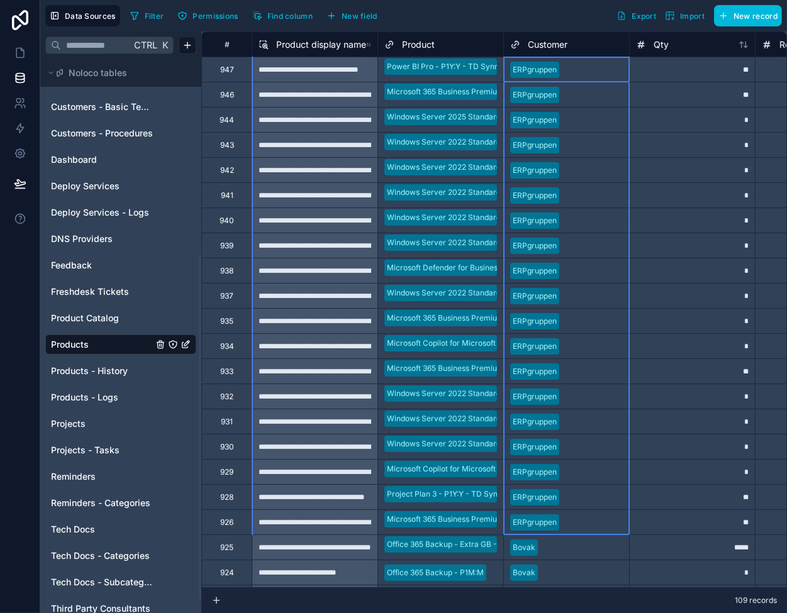
drag, startPoint x: 594, startPoint y: 74, endPoint x: 590, endPoint y: 516, distance: 442.7
click at [634, 277] on div "Delete rows 1 to 19" at bounding box center [636, 274] width 86 height 14
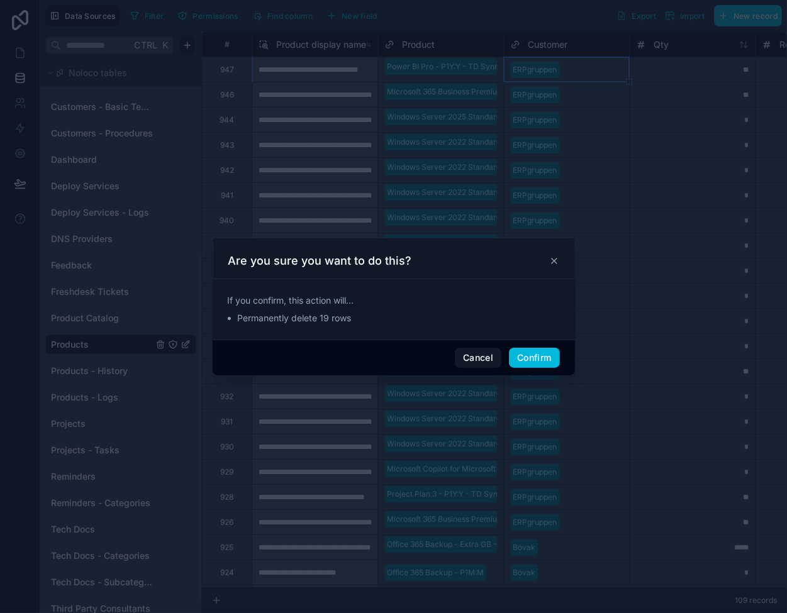
click at [526, 350] on button "Confirm" at bounding box center [534, 358] width 50 height 20
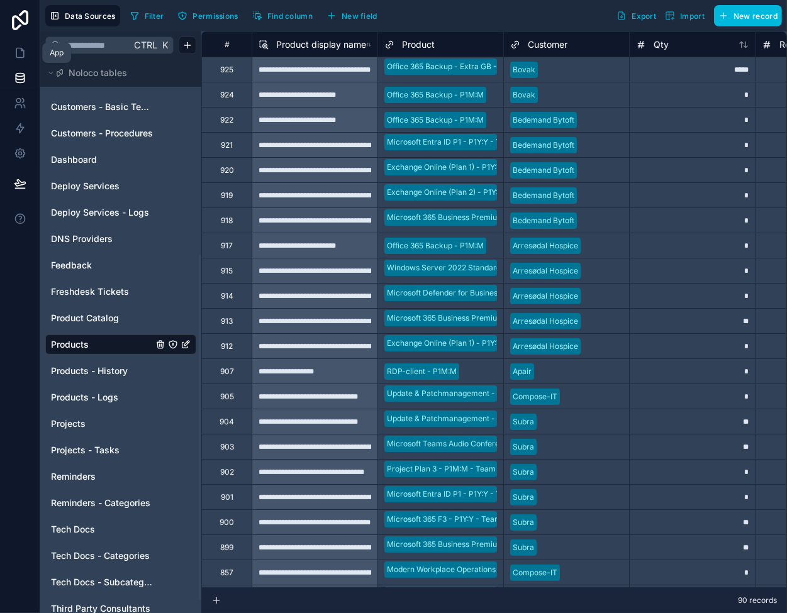
click at [21, 53] on icon at bounding box center [20, 53] width 13 height 13
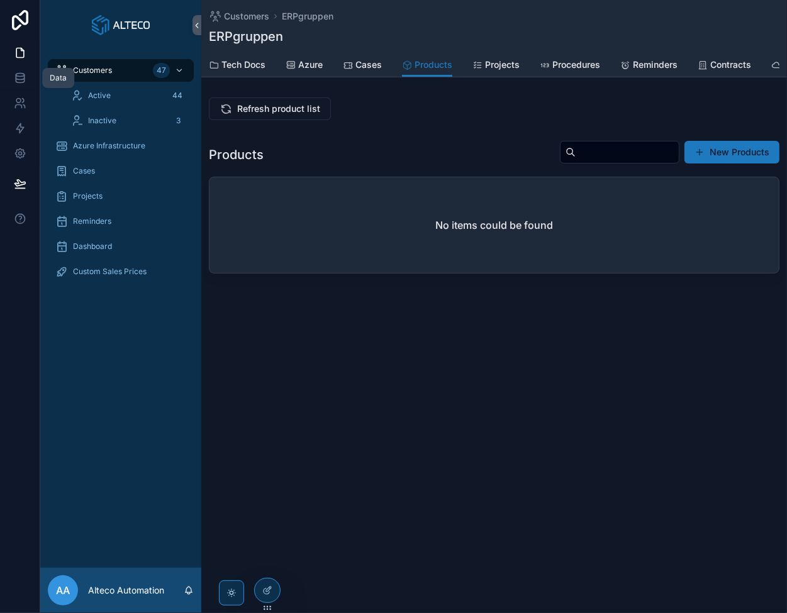
click at [14, 72] on icon at bounding box center [20, 78] width 13 height 13
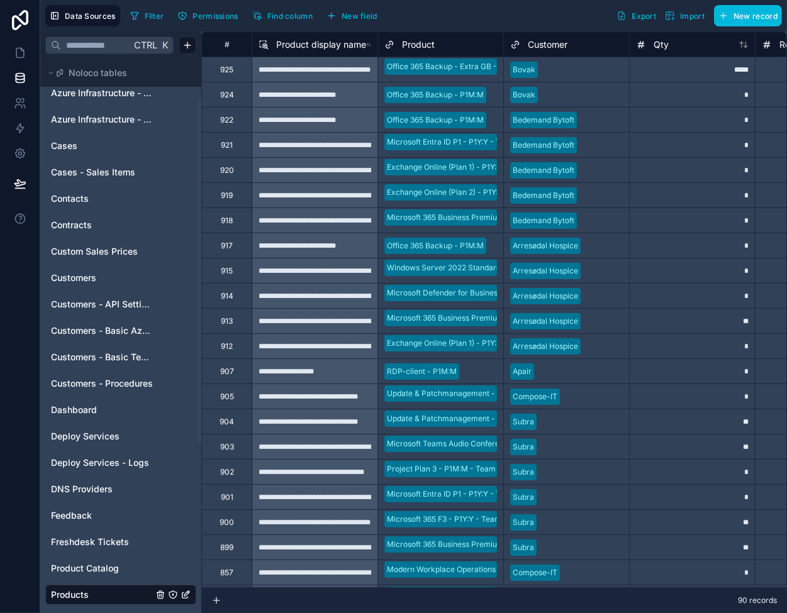
scroll to position [63, 0]
click at [113, 301] on span "Customers - API Settings" at bounding box center [102, 305] width 102 height 13
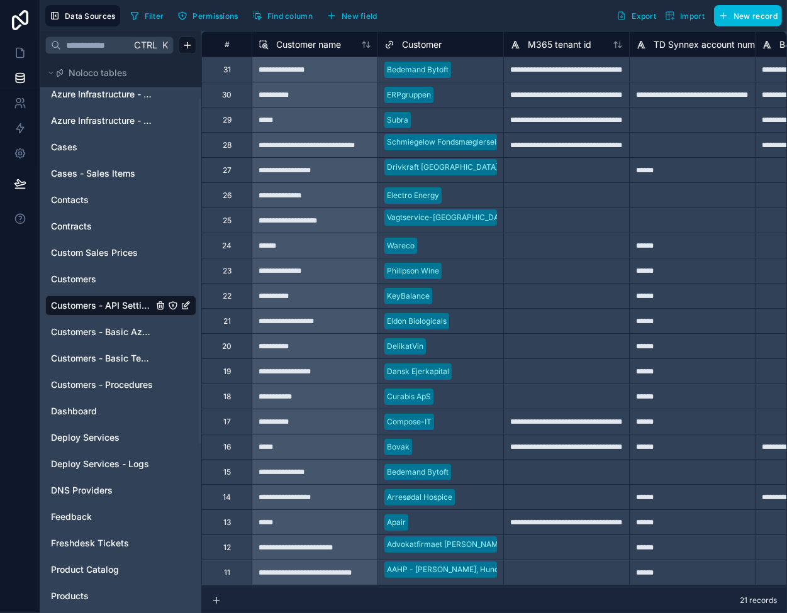
click at [359, 45] on div "Customer name" at bounding box center [314, 44] width 113 height 15
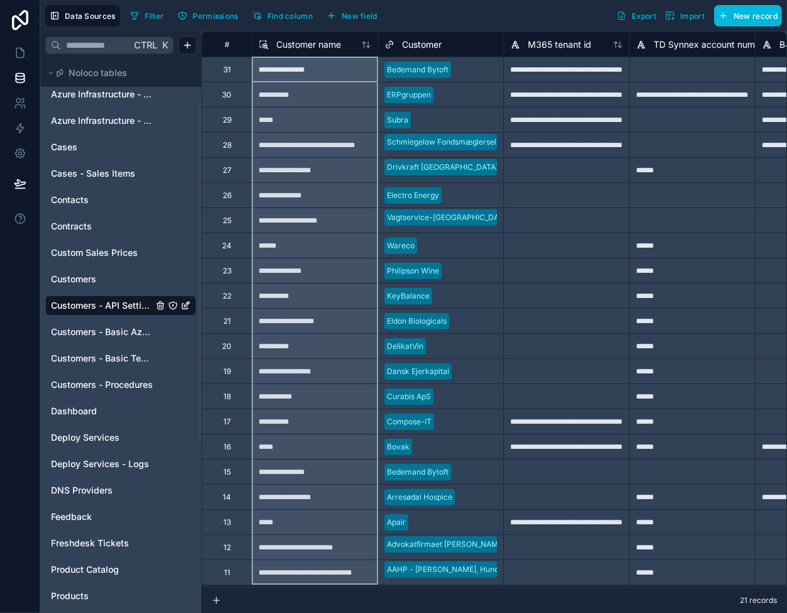
click at [370, 45] on icon at bounding box center [366, 45] width 10 height 10
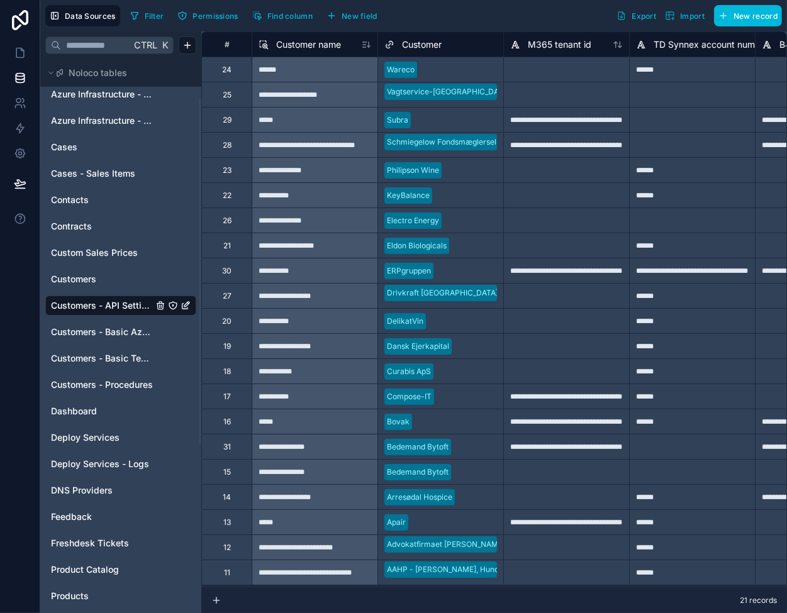
click at [366, 44] on icon at bounding box center [366, 45] width 10 height 10
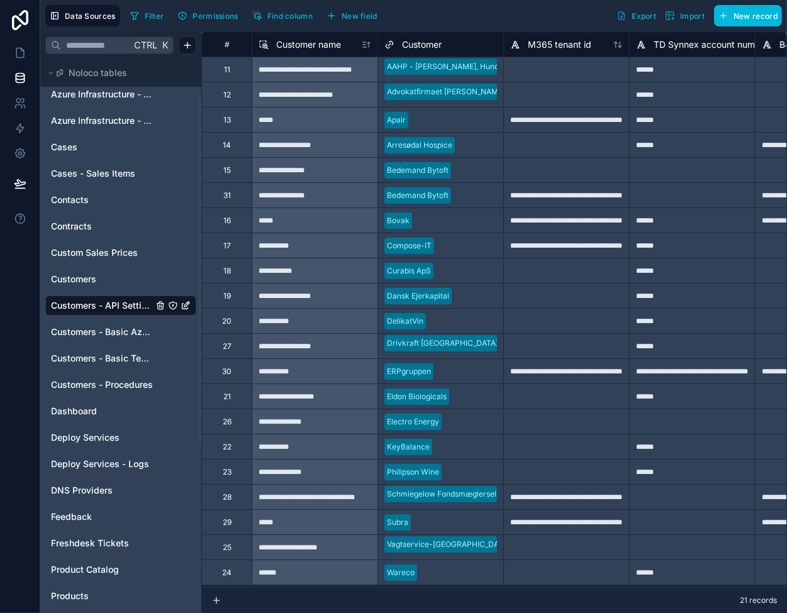
click at [551, 369] on div "**********" at bounding box center [566, 370] width 126 height 25
click at [80, 272] on div "Customers" at bounding box center [120, 279] width 151 height 20
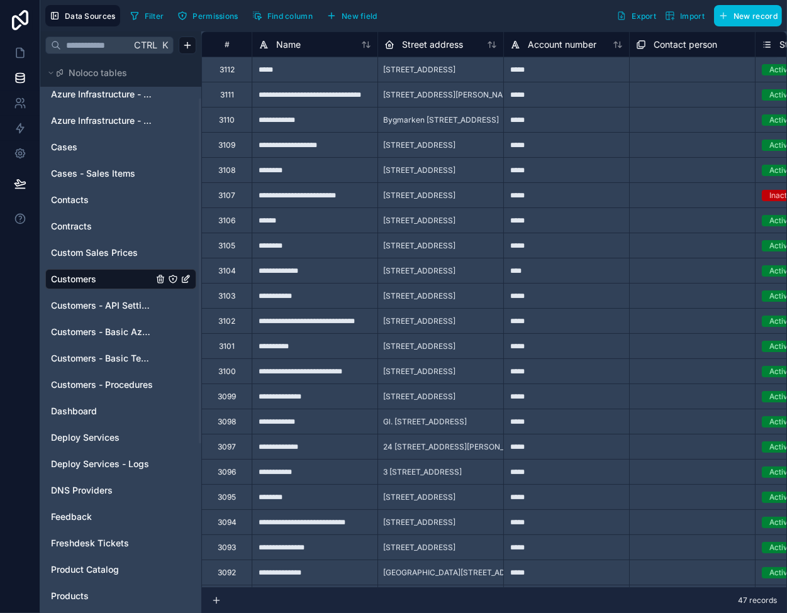
click at [369, 45] on icon at bounding box center [366, 45] width 10 height 10
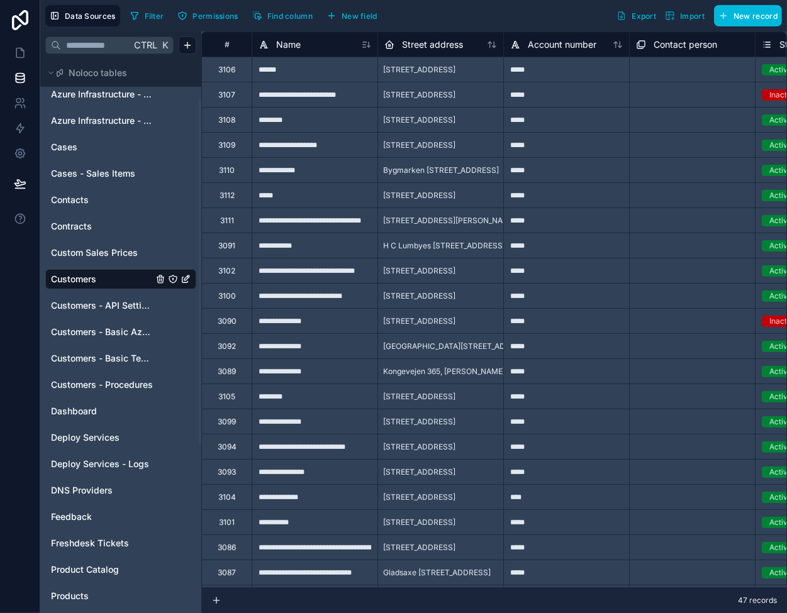
click at [366, 47] on icon at bounding box center [366, 45] width 10 height 10
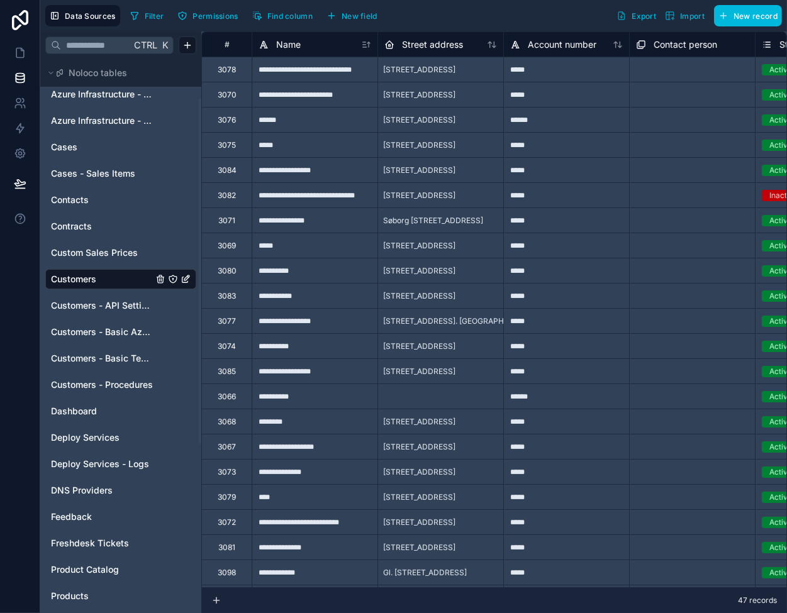
click at [565, 392] on div "******" at bounding box center [566, 396] width 126 height 25
click at [445, 399] on div at bounding box center [440, 396] width 126 height 25
click at [121, 306] on span "Customers - API Settings" at bounding box center [102, 305] width 102 height 13
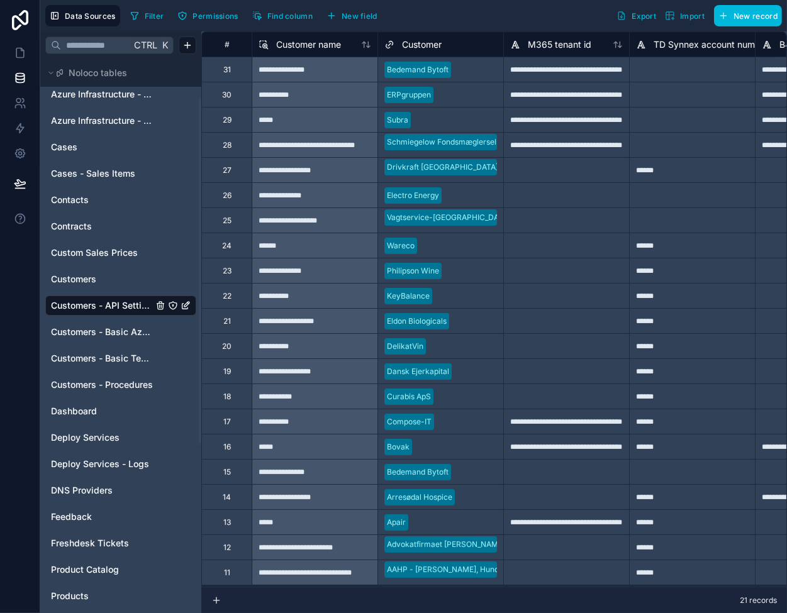
click at [490, 97] on div at bounding box center [467, 95] width 58 height 13
click at [545, 97] on div "**********" at bounding box center [566, 94] width 126 height 25
click at [523, 116] on div "**********" at bounding box center [566, 119] width 126 height 25
click at [540, 99] on div "**********" at bounding box center [566, 94] width 126 height 25
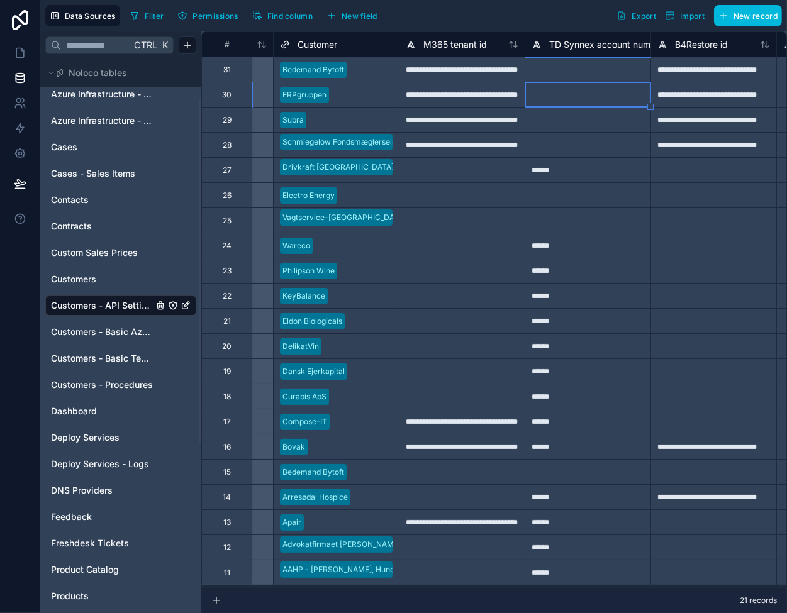
click at [699, 100] on div "**********" at bounding box center [713, 94] width 126 height 25
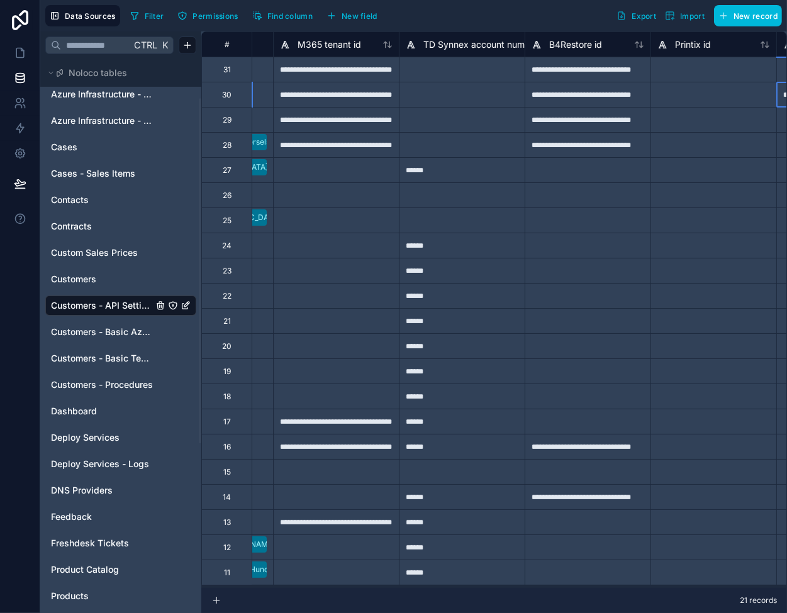
scroll to position [0, 356]
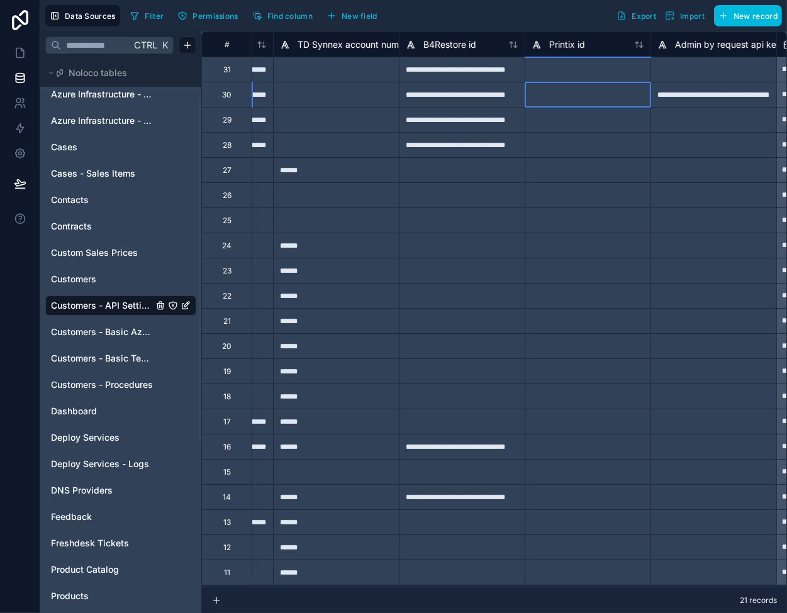
drag, startPoint x: 573, startPoint y: 90, endPoint x: 534, endPoint y: 97, distance: 40.2
click at [571, 92] on div at bounding box center [587, 94] width 126 height 25
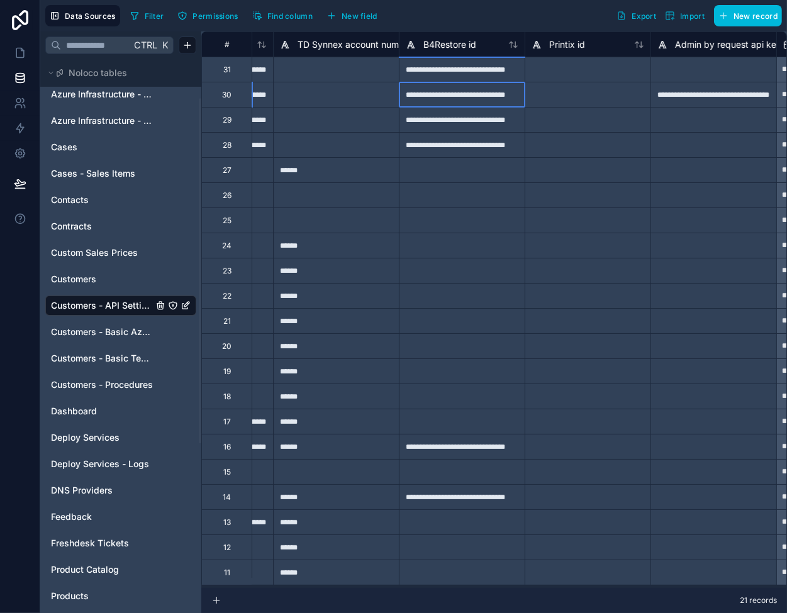
click at [432, 100] on div "**********" at bounding box center [462, 94] width 126 height 25
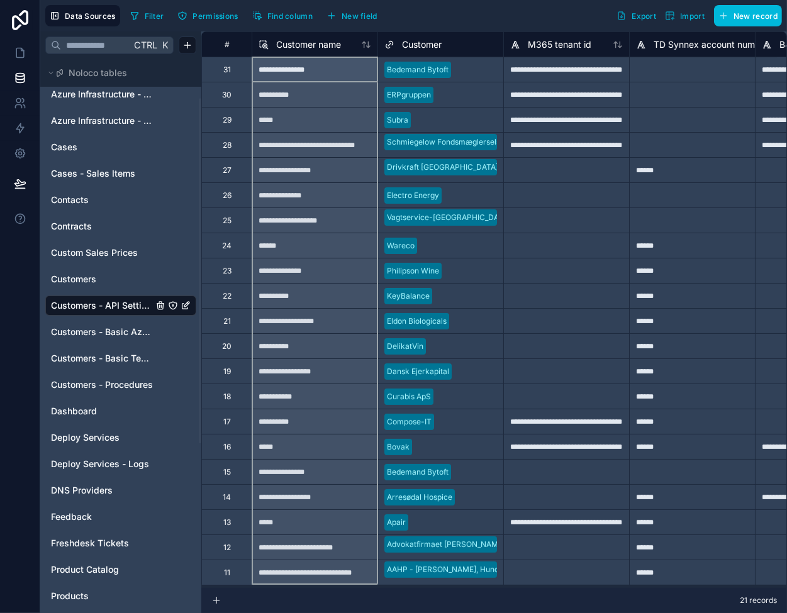
click at [367, 42] on icon at bounding box center [368, 45] width 3 height 6
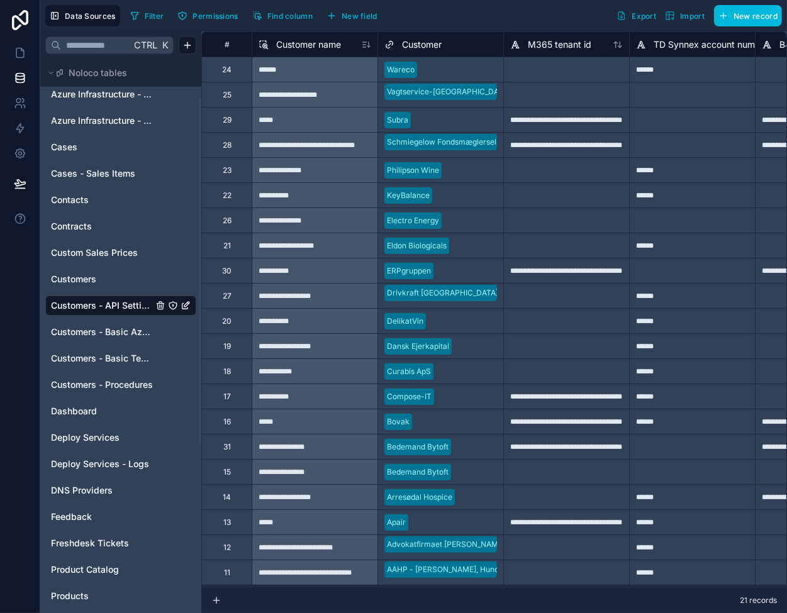
click at [367, 42] on icon at bounding box center [365, 42] width 4 height 0
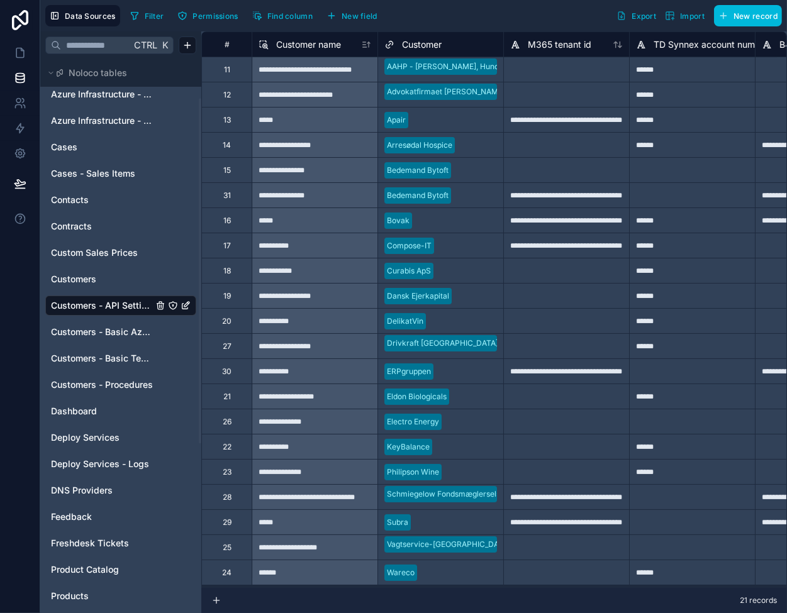
scroll to position [7, 0]
click at [21, 55] on icon at bounding box center [20, 53] width 13 height 13
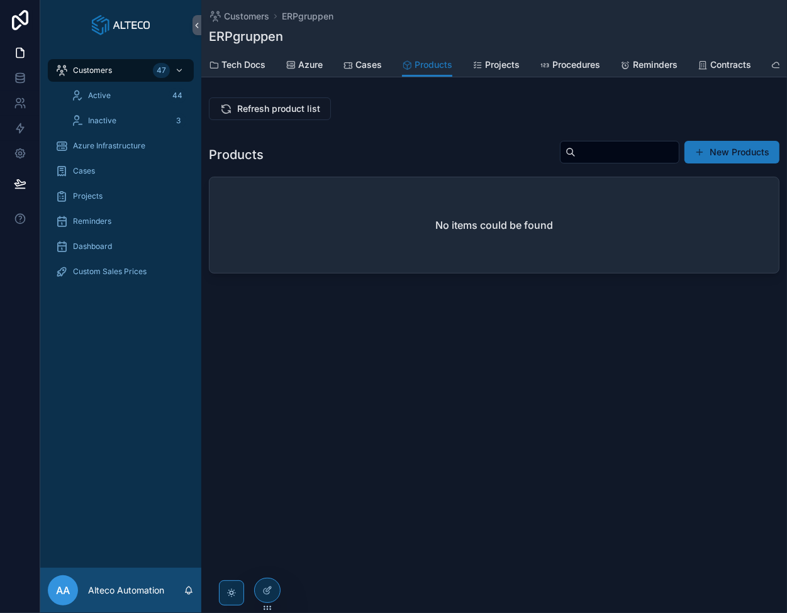
click at [330, 321] on div "Customers ERPgruppen ERPgruppen Products Tech Docs Azure Cases Products Project…" at bounding box center [493, 182] width 585 height 364
click at [243, 115] on span "Refresh product list" at bounding box center [278, 108] width 83 height 13
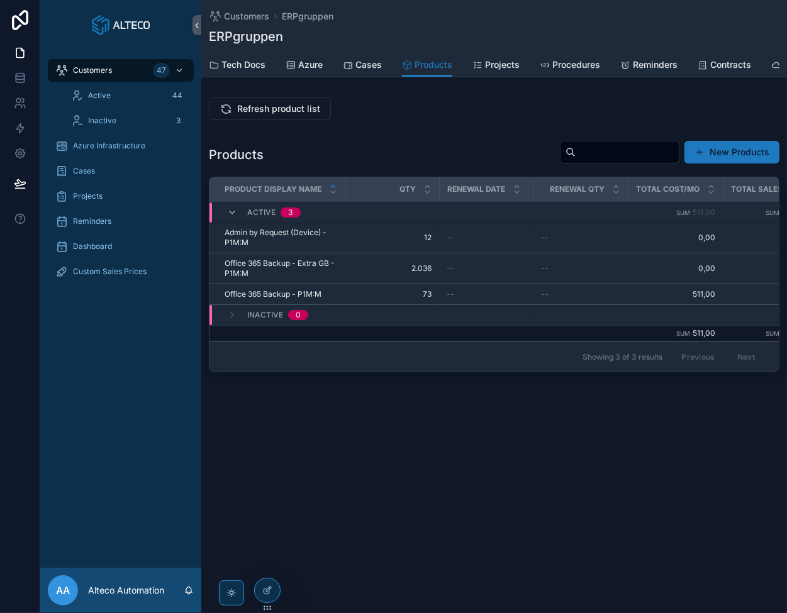
click at [0, 0] on icon "scrollable content" at bounding box center [0, 0] width 0 height 0
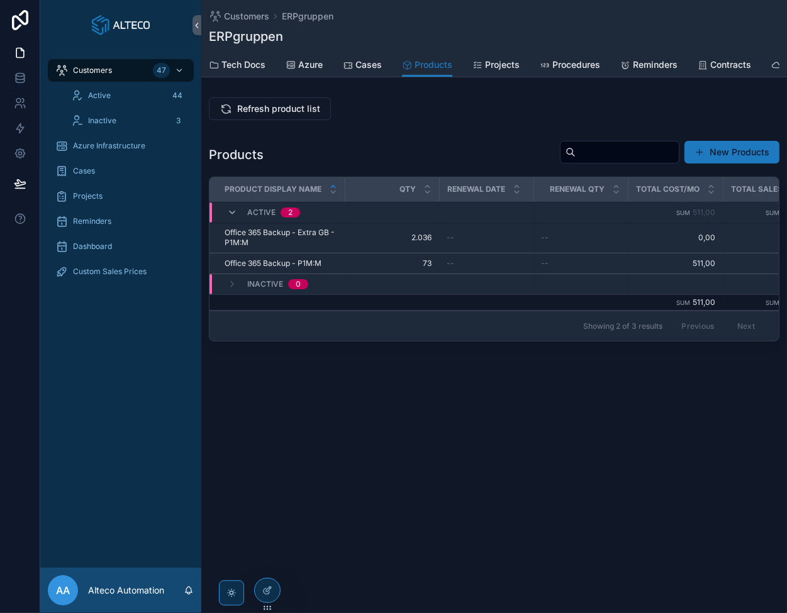
click at [0, 0] on icon "scrollable content" at bounding box center [0, 0] width 0 height 0
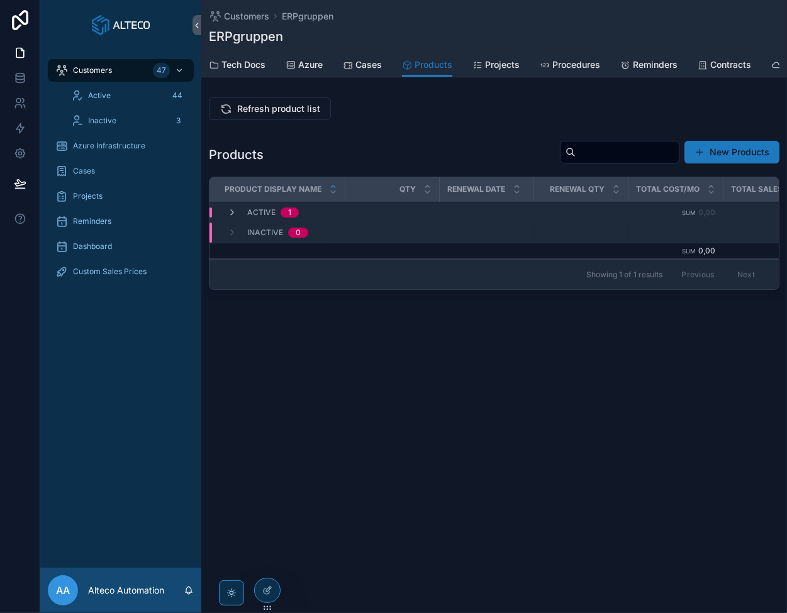
click at [252, 218] on span "Active" at bounding box center [261, 213] width 28 height 10
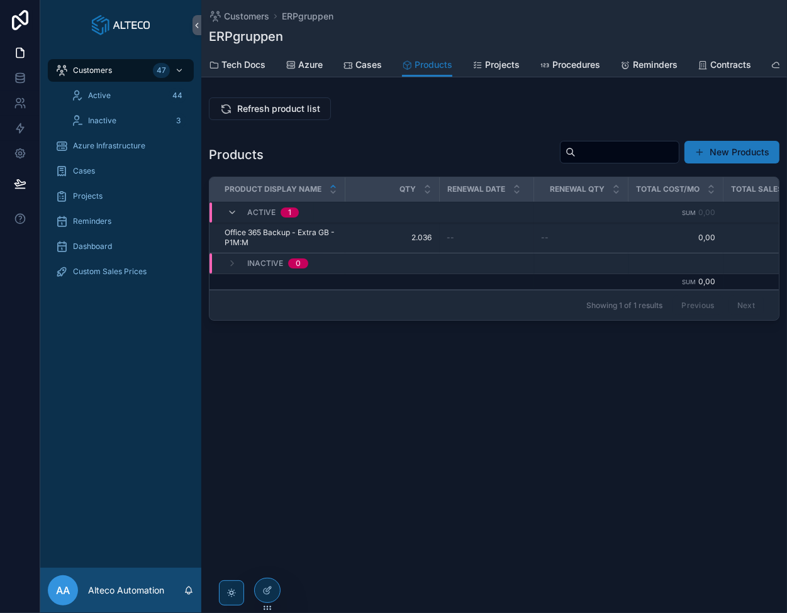
click at [0, 0] on icon "scrollable content" at bounding box center [0, 0] width 0 height 0
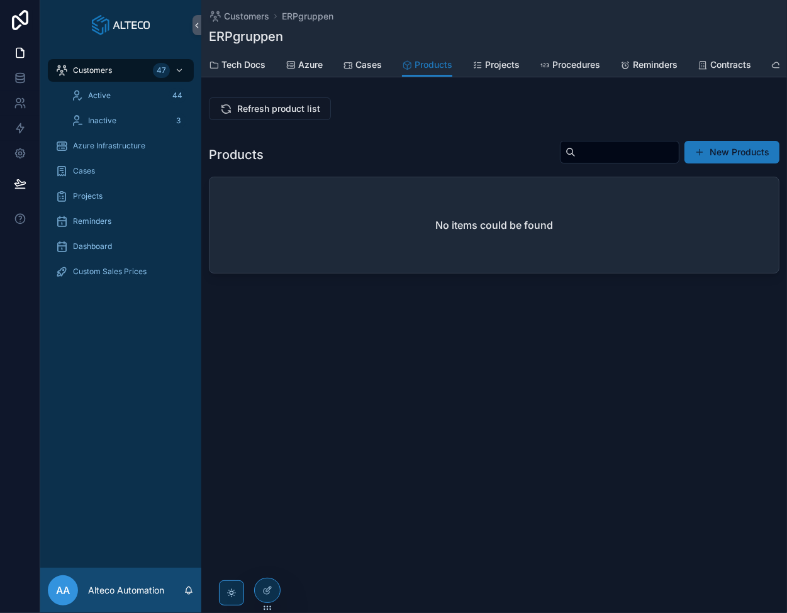
click at [274, 114] on span "Refresh product list" at bounding box center [278, 108] width 83 height 13
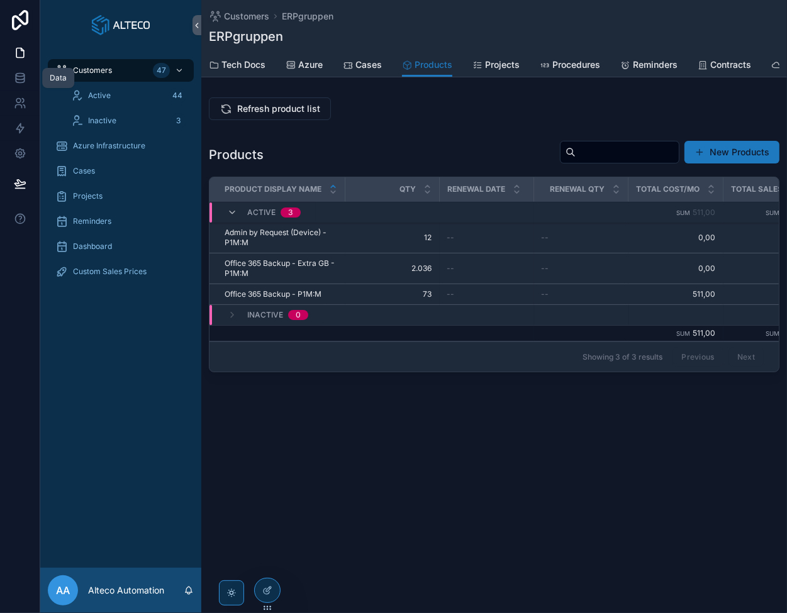
drag, startPoint x: 20, startPoint y: 83, endPoint x: 26, endPoint y: 81, distance: 6.6
click at [20, 83] on icon at bounding box center [20, 78] width 13 height 13
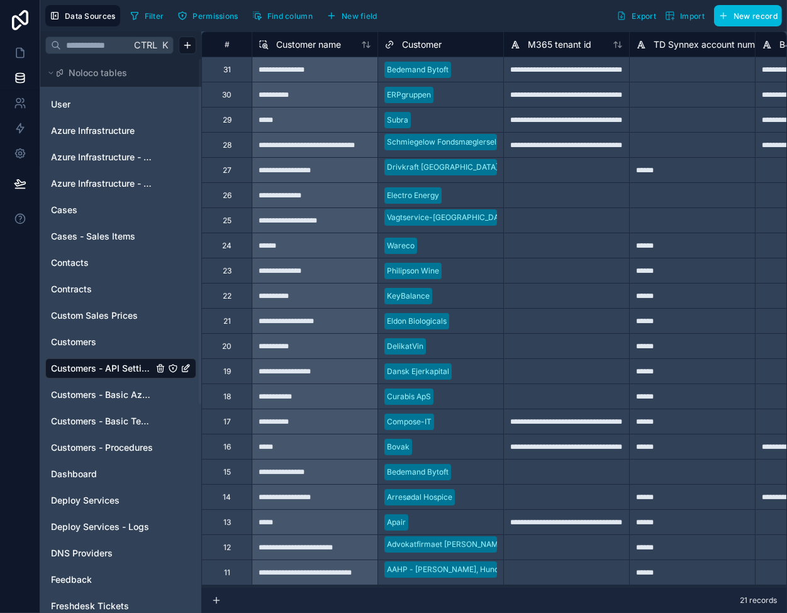
click at [76, 346] on span "Customers" at bounding box center [73, 342] width 45 height 13
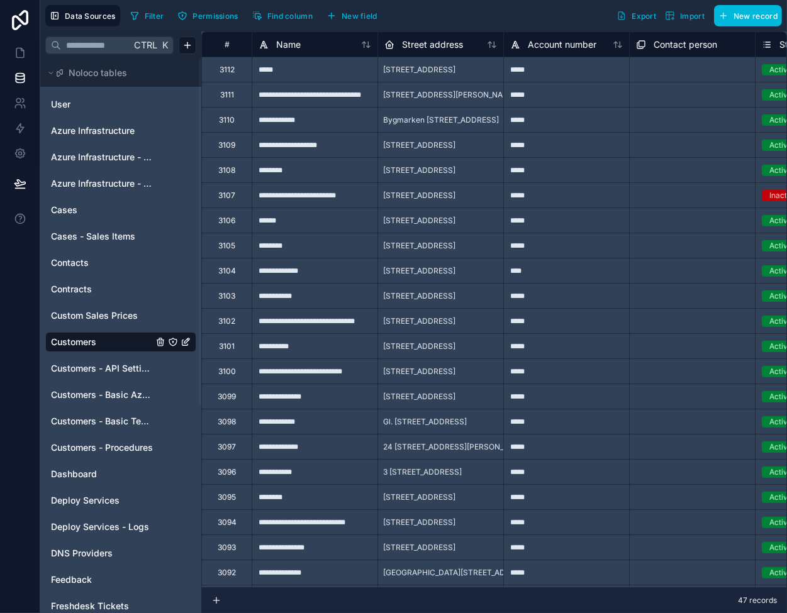
click at [435, 301] on div "Symfonivej 22, Herlev, 2730, Denmark" at bounding box center [419, 296] width 82 height 20
click at [551, 299] on div "*****" at bounding box center [566, 295] width 126 height 25
click at [331, 301] on div "**********" at bounding box center [315, 295] width 126 height 25
click at [450, 294] on span "Symfonivej 22, Herlev, 2730, Denmark" at bounding box center [419, 296] width 72 height 10
click at [340, 295] on div "**********" at bounding box center [315, 295] width 126 height 25
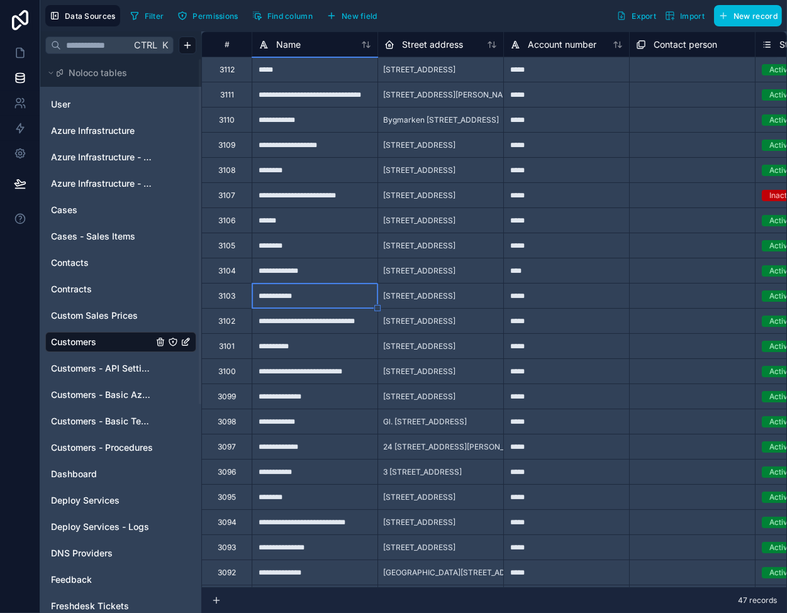
click at [102, 365] on span "Customers - API Settings" at bounding box center [102, 368] width 102 height 13
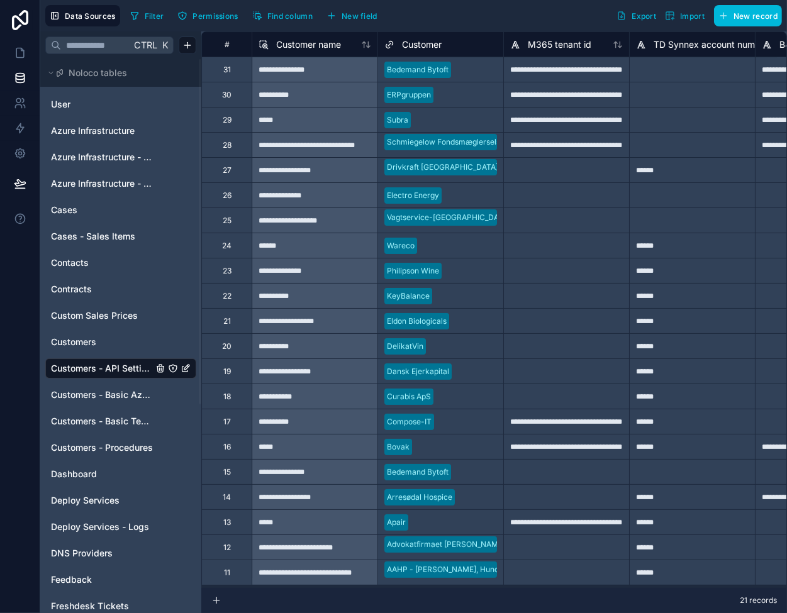
click at [111, 419] on span "Customers - Basic Tech Info" at bounding box center [102, 421] width 102 height 13
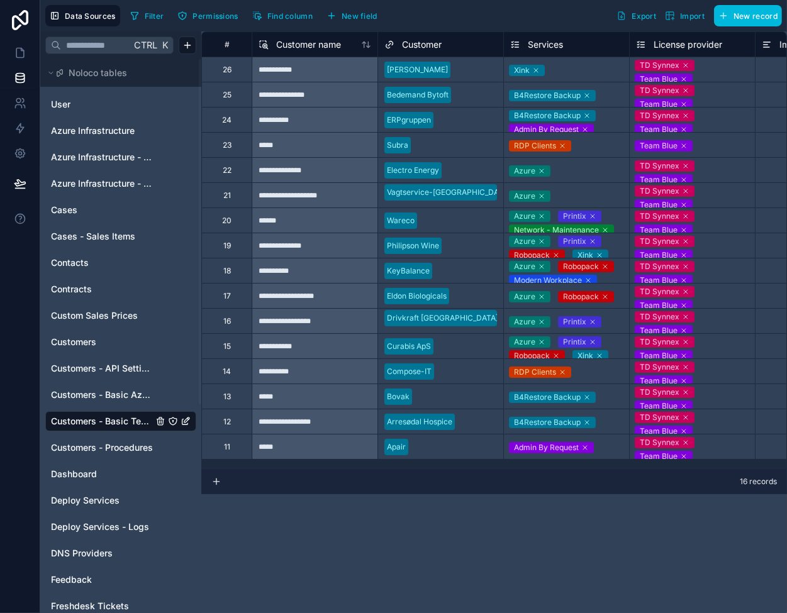
click at [99, 372] on span "Customers - API Settings" at bounding box center [102, 368] width 102 height 13
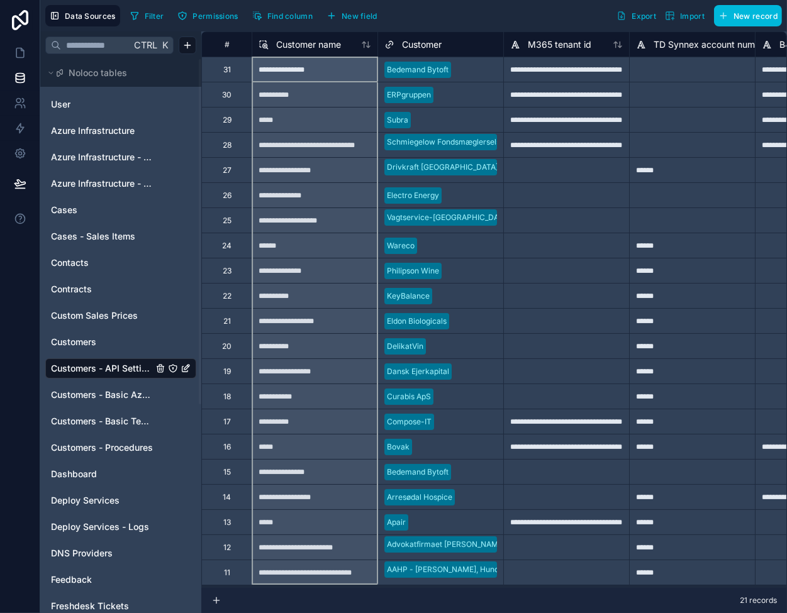
click at [368, 45] on icon at bounding box center [366, 45] width 10 height 10
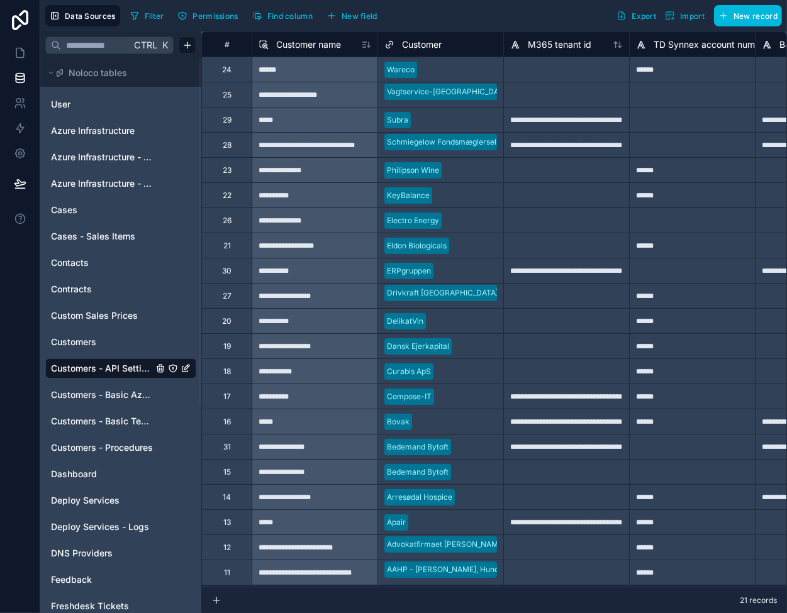
click at [365, 45] on icon at bounding box center [366, 45] width 10 height 10
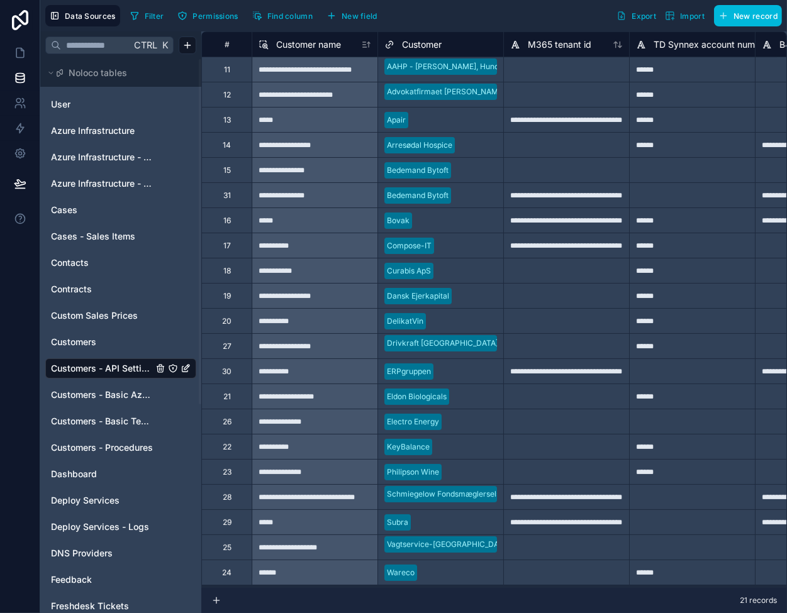
click at [307, 384] on div "**********" at bounding box center [315, 396] width 126 height 25
click at [213, 597] on icon at bounding box center [216, 600] width 10 height 10
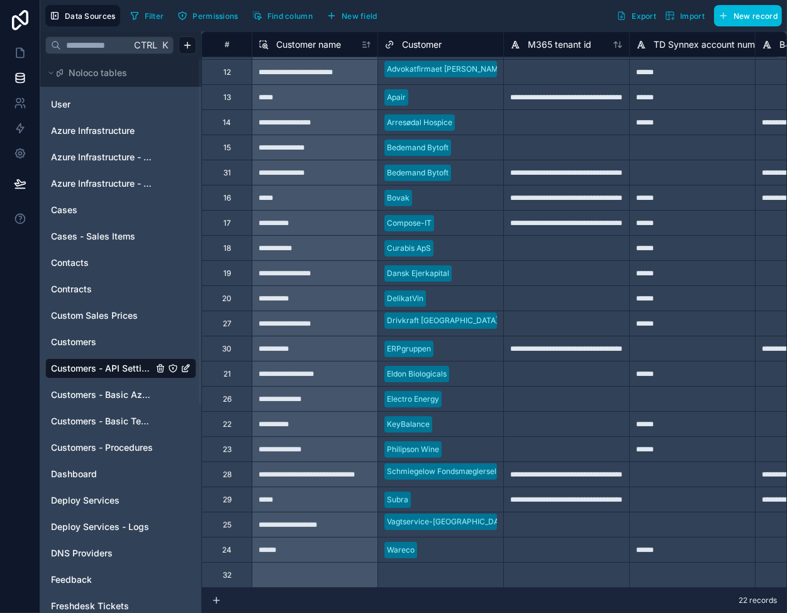
scroll to position [32, 0]
click at [406, 570] on div "Select a Customer" at bounding box center [417, 575] width 66 height 10
click at [406, 568] on body "**********" at bounding box center [393, 306] width 787 height 613
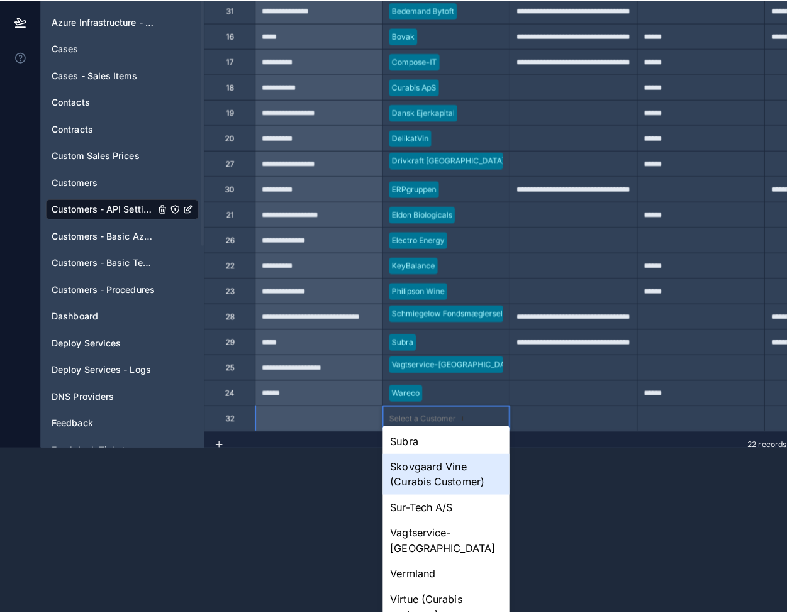
scroll to position [0, 0]
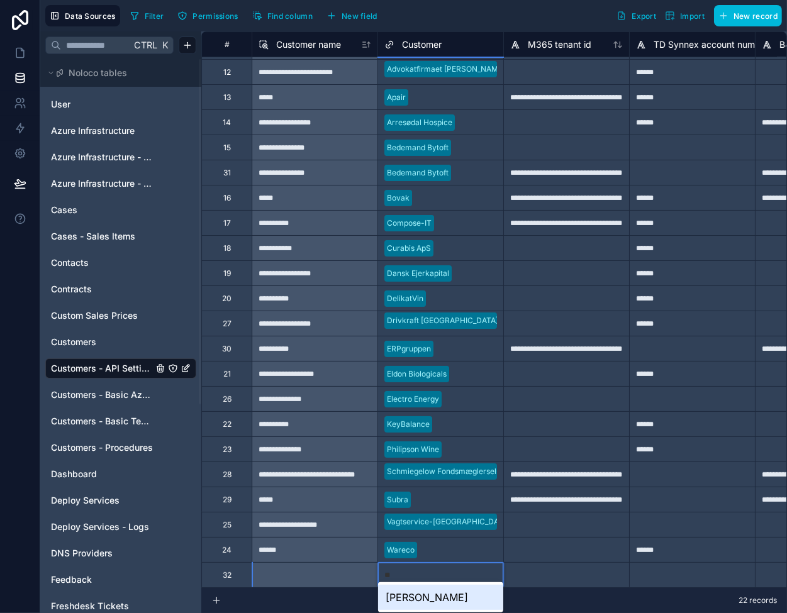
type input "***"
click at [431, 598] on div "[PERSON_NAME]" at bounding box center [440, 597] width 125 height 25
click at [582, 562] on div at bounding box center [566, 574] width 126 height 25
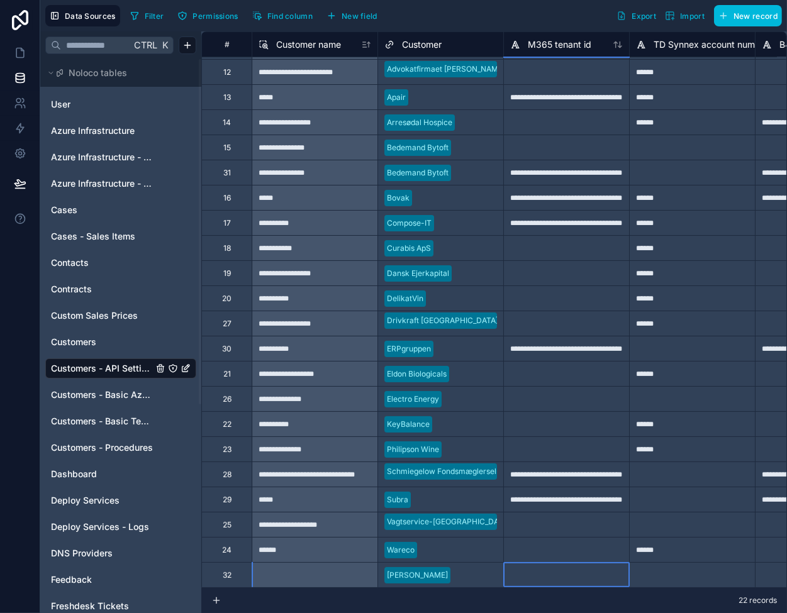
click at [558, 563] on div at bounding box center [566, 574] width 126 height 25
click at [672, 567] on div at bounding box center [692, 574] width 126 height 25
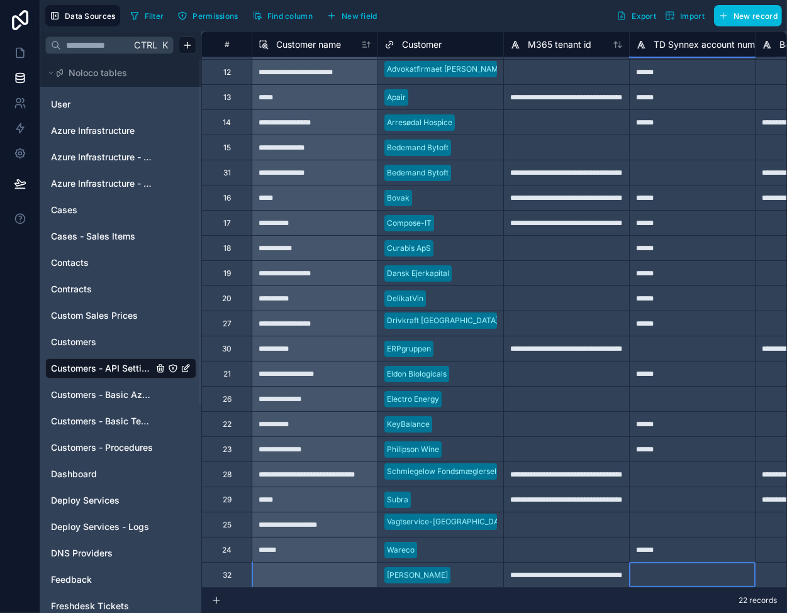
click at [671, 562] on div at bounding box center [692, 574] width 126 height 25
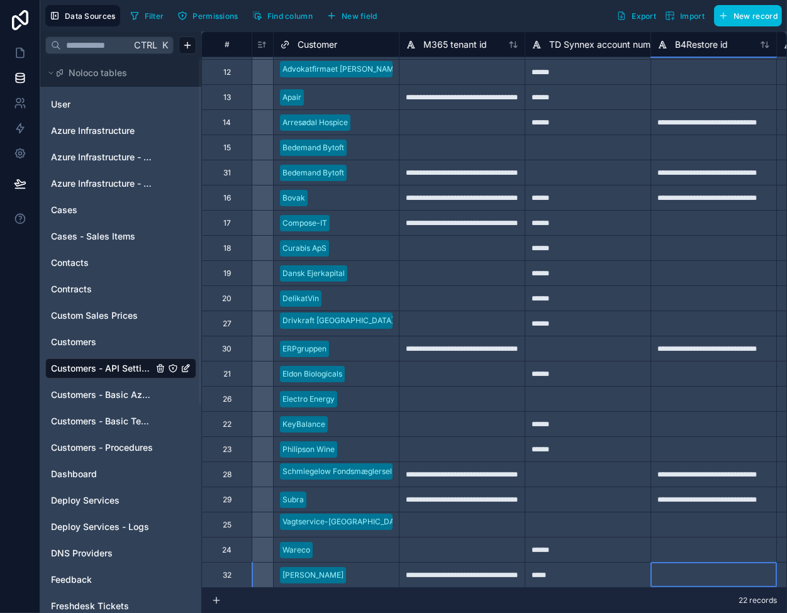
click at [694, 568] on div at bounding box center [713, 574] width 126 height 25
click at [609, 563] on div "*****" at bounding box center [587, 574] width 126 height 25
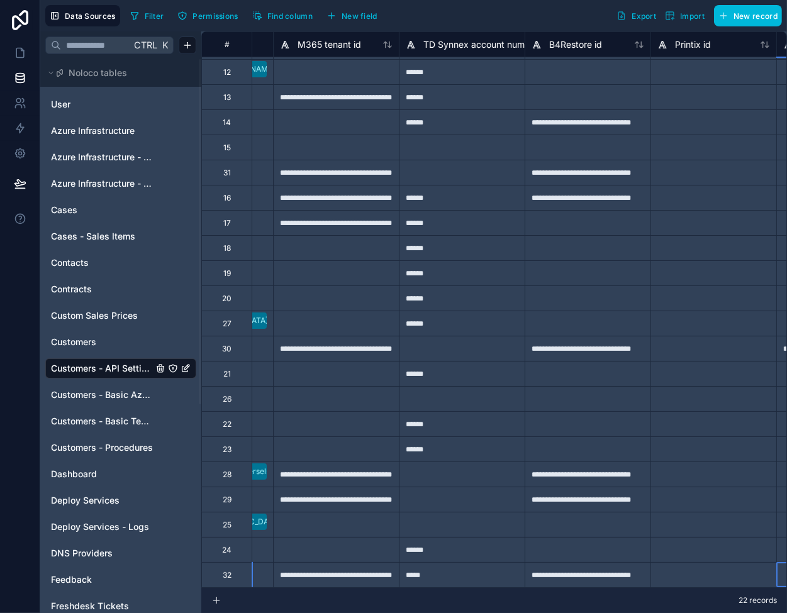
scroll to position [32, 356]
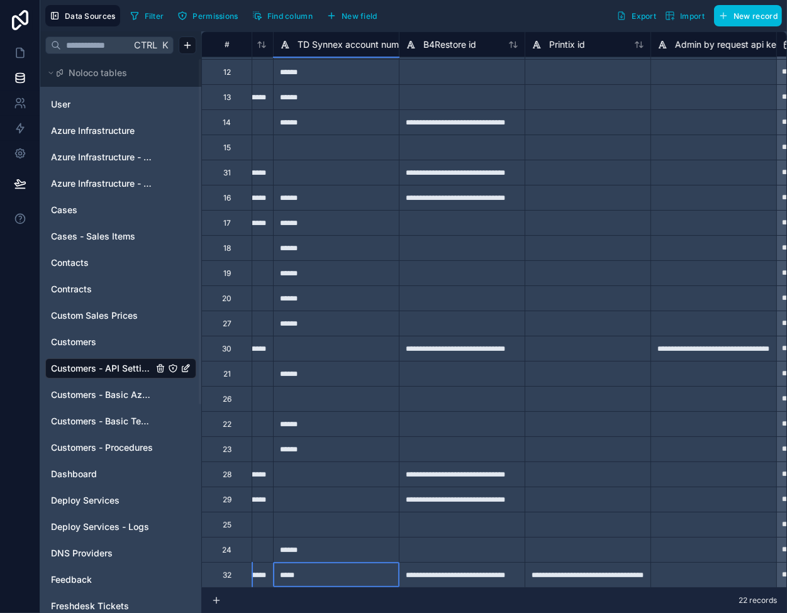
click at [319, 568] on div "*****" at bounding box center [336, 574] width 126 height 25
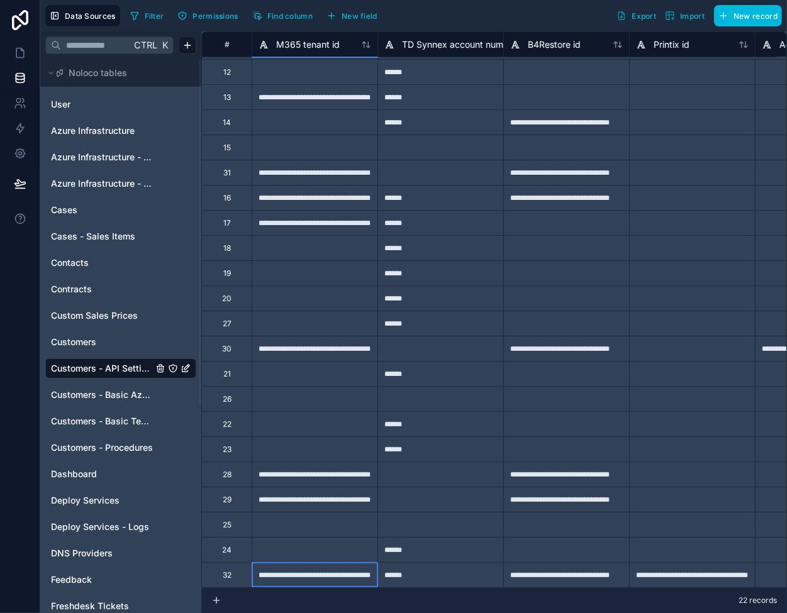
scroll to position [32, 126]
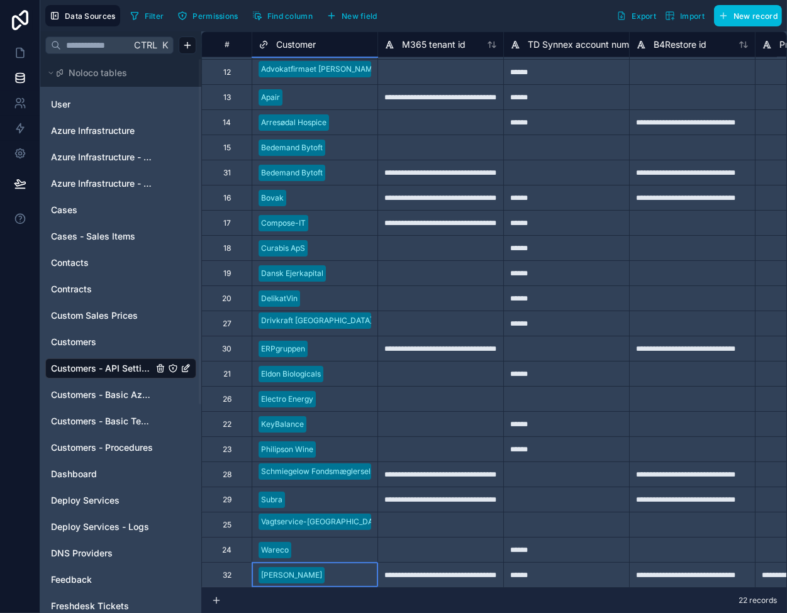
click at [117, 344] on link "Customers" at bounding box center [102, 342] width 102 height 13
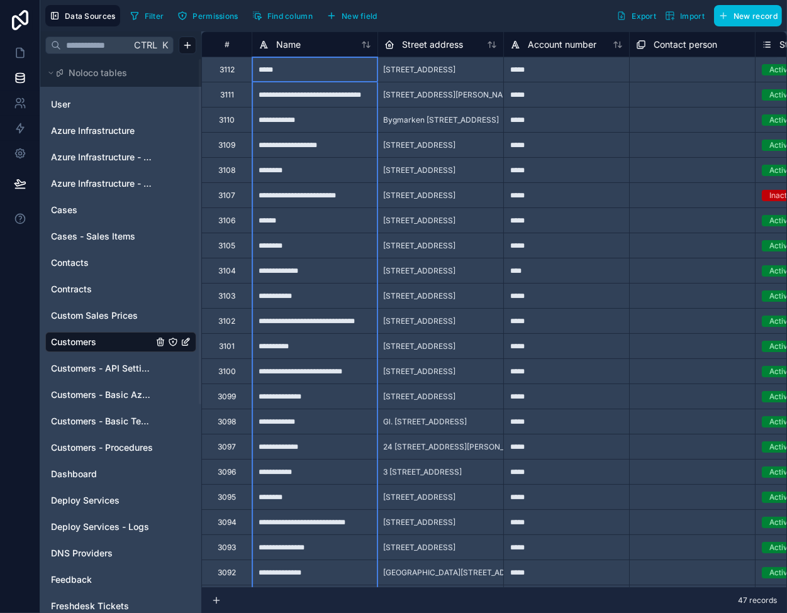
click at [367, 45] on icon at bounding box center [368, 45] width 3 height 6
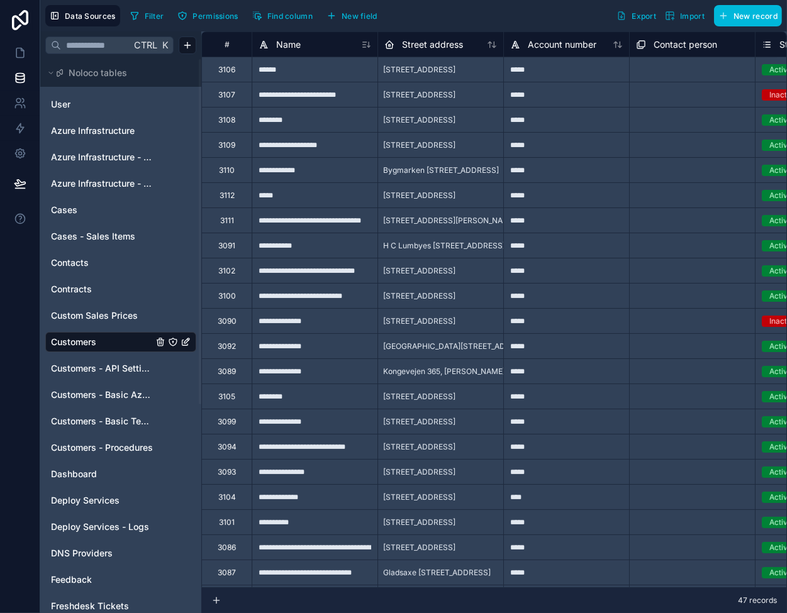
click at [366, 45] on icon at bounding box center [366, 45] width 10 height 10
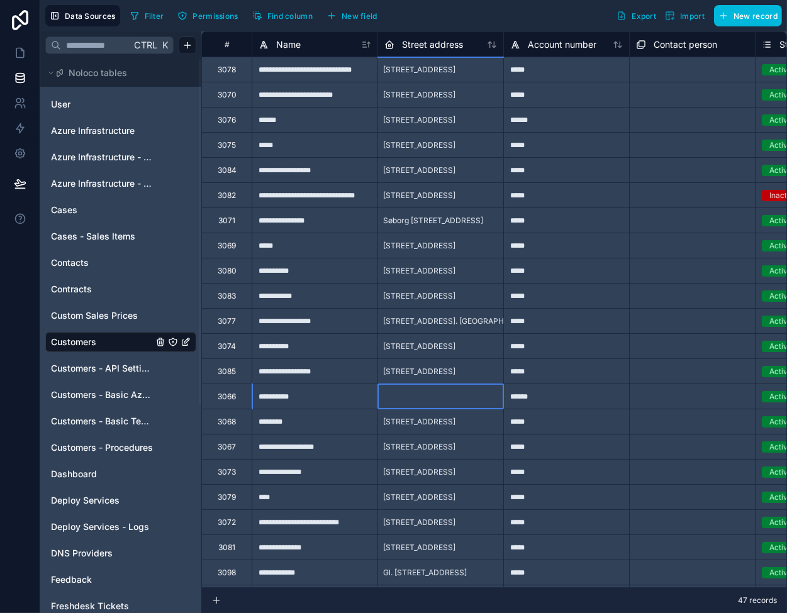
click at [444, 401] on div at bounding box center [440, 396] width 126 height 25
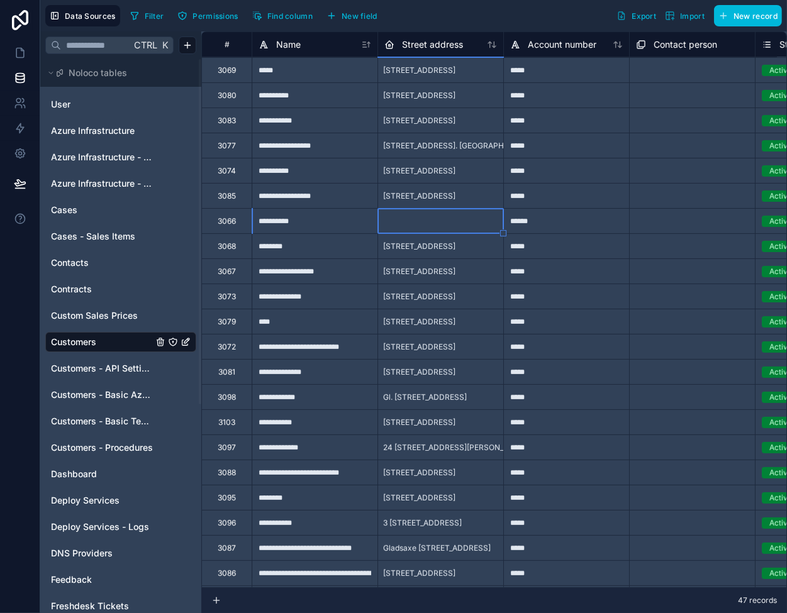
scroll to position [189, 0]
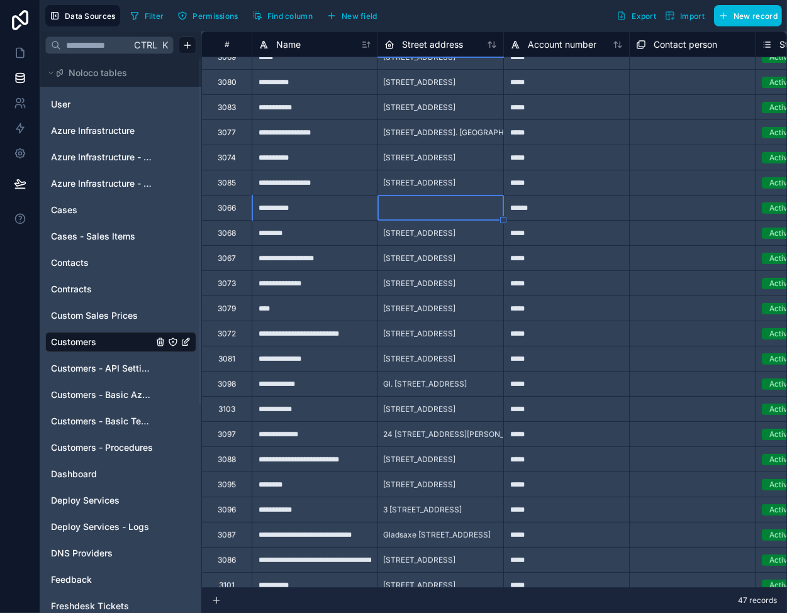
click at [568, 409] on div "*****" at bounding box center [566, 408] width 126 height 25
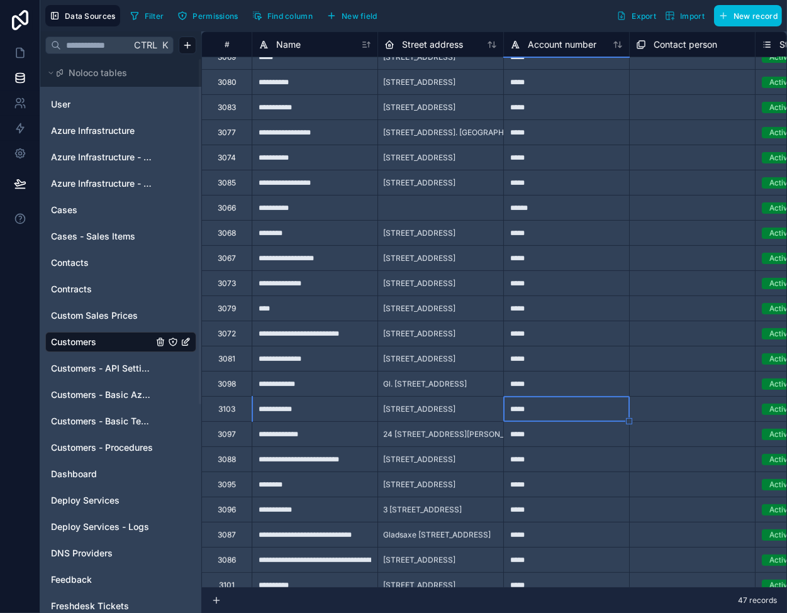
click at [103, 369] on span "Customers - API Settings" at bounding box center [102, 368] width 102 height 13
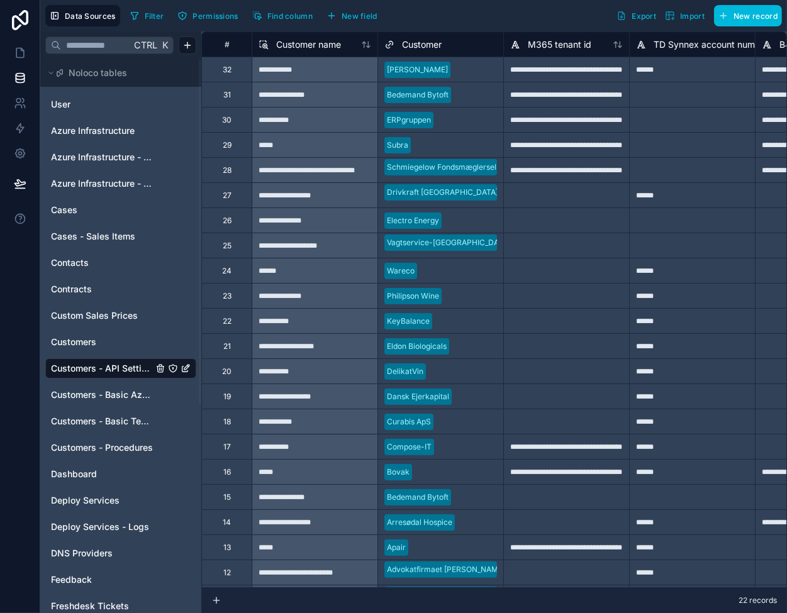
click at [561, 326] on div at bounding box center [566, 320] width 126 height 25
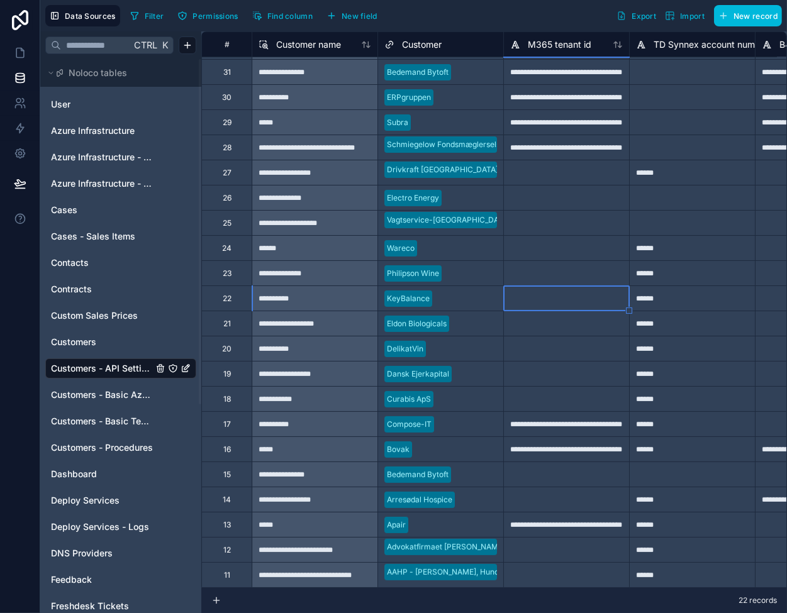
click at [568, 440] on div "**********" at bounding box center [566, 448] width 126 height 25
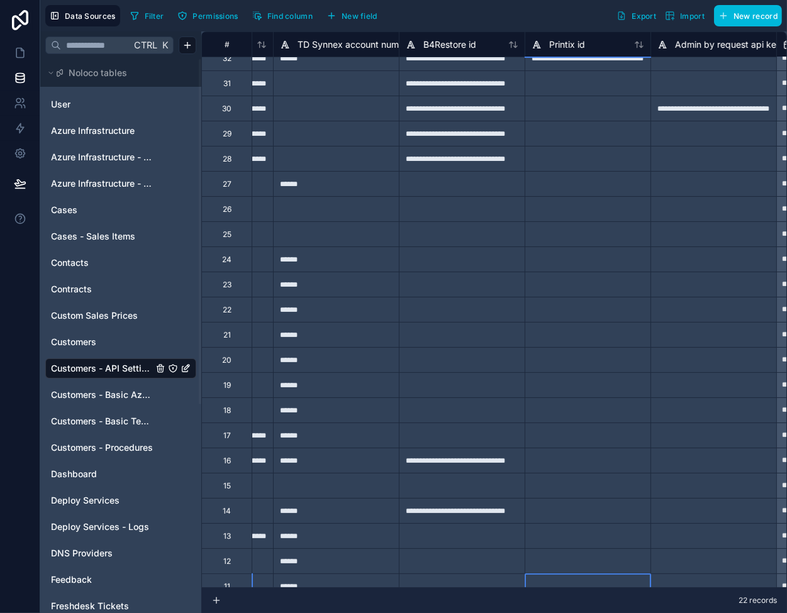
scroll to position [0, 356]
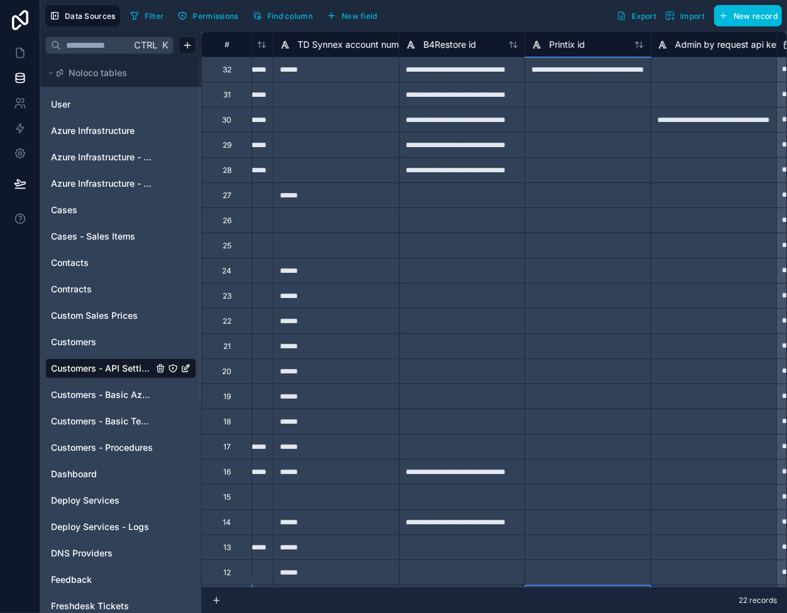
click at [565, 70] on div "**********" at bounding box center [587, 69] width 126 height 25
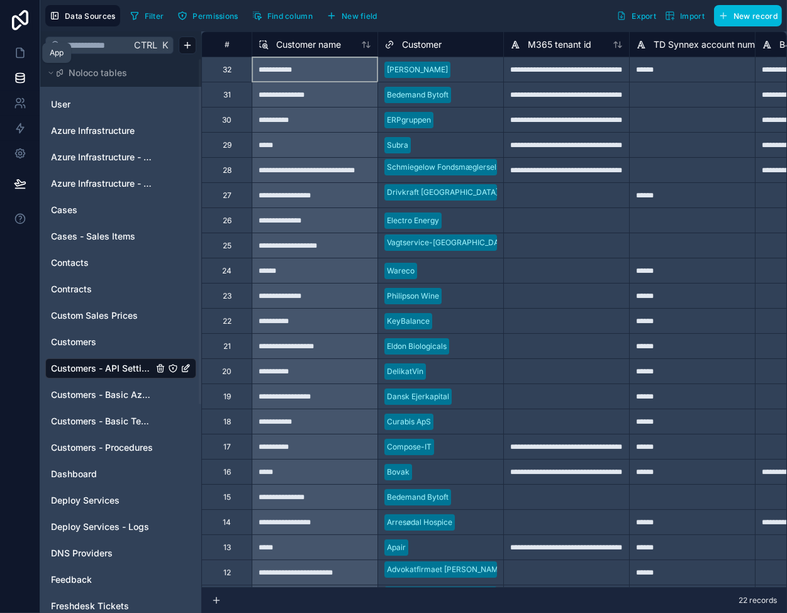
click at [23, 55] on icon at bounding box center [20, 53] width 13 height 13
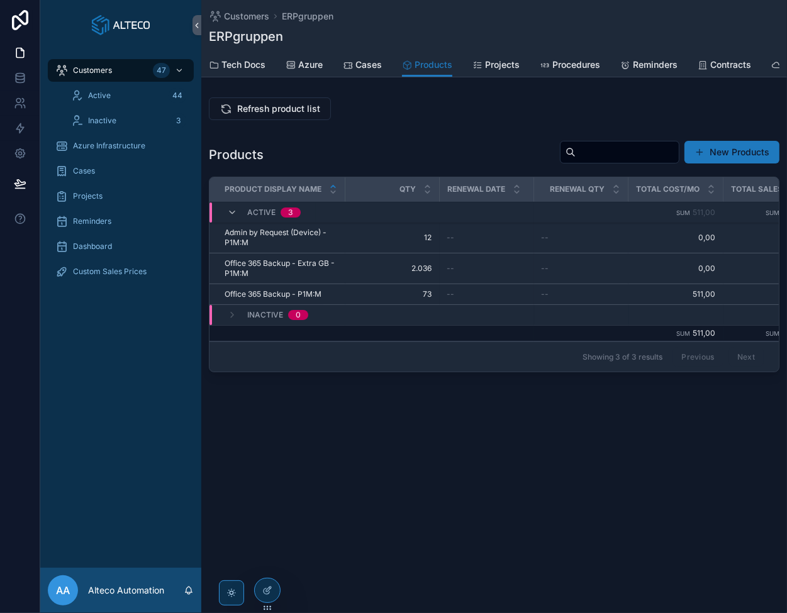
click at [248, 18] on span "Customers" at bounding box center [246, 16] width 45 height 13
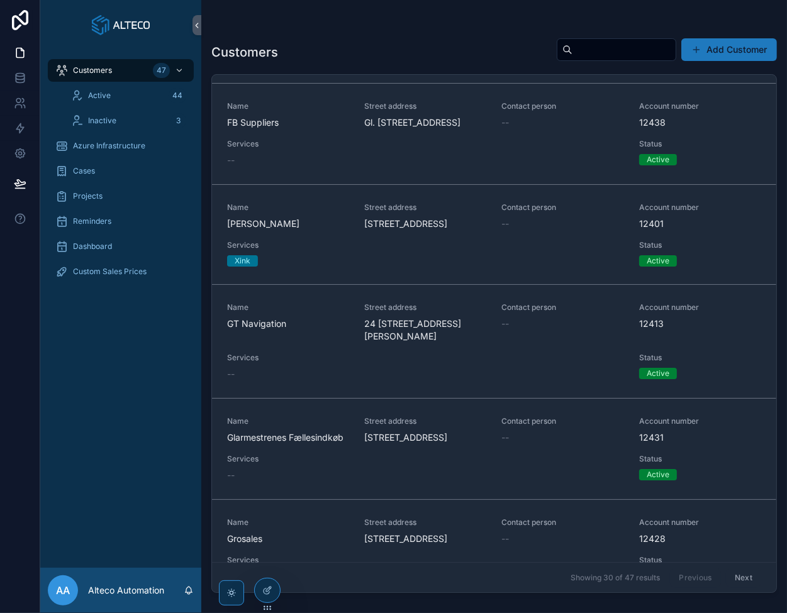
scroll to position [2201, 0]
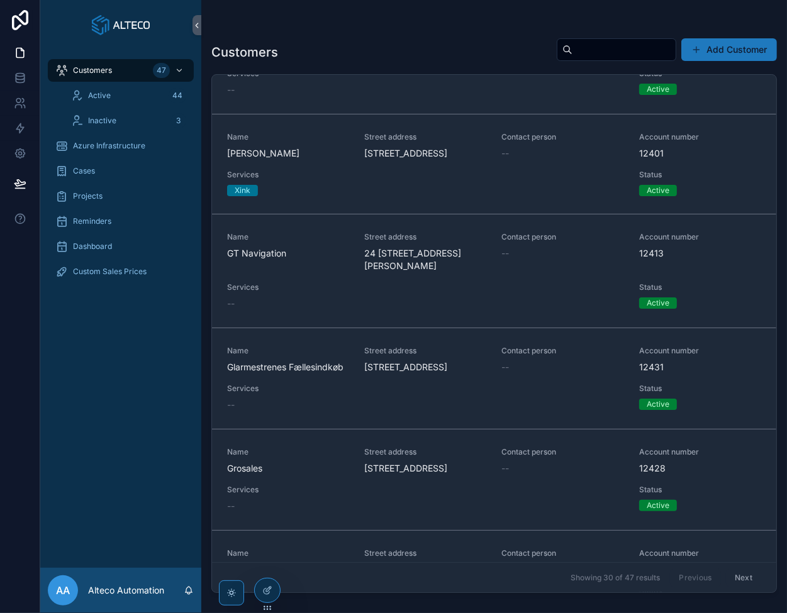
click at [319, 160] on span "[PERSON_NAME]" at bounding box center [288, 153] width 122 height 13
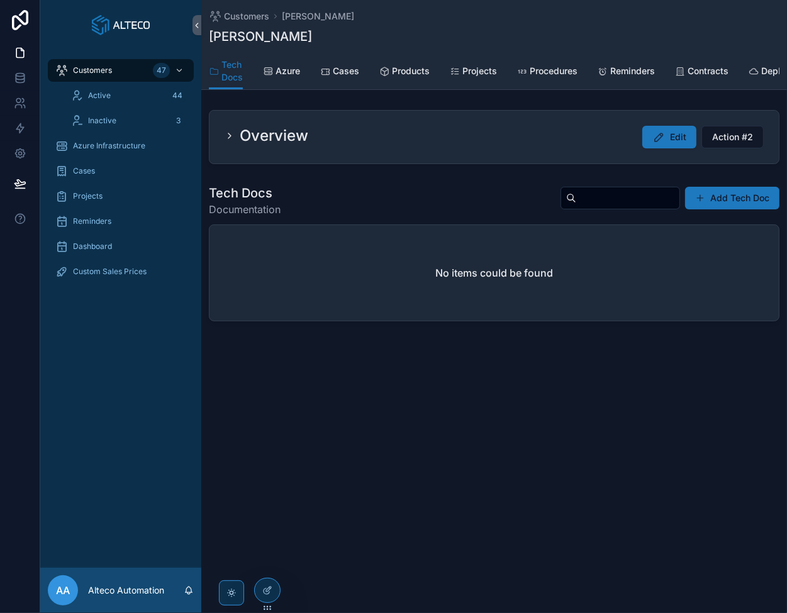
click at [405, 74] on span "Products" at bounding box center [411, 71] width 38 height 13
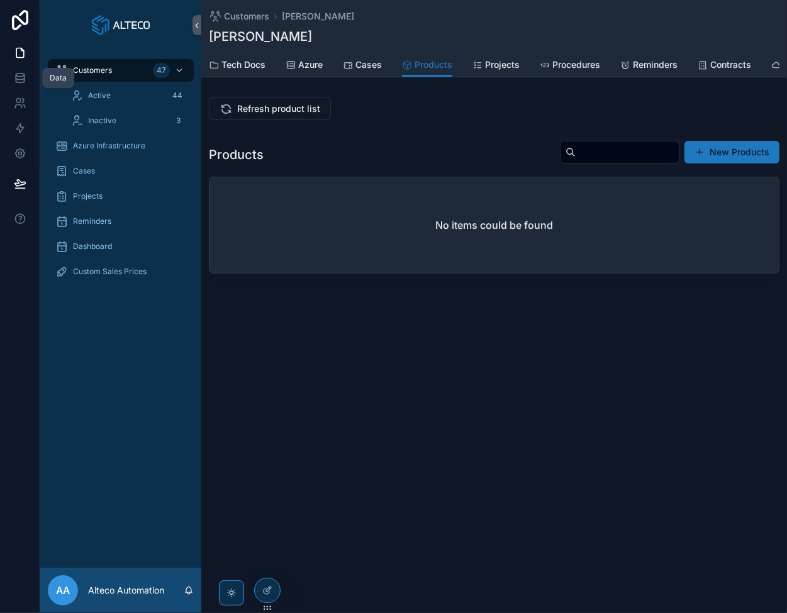
click at [16, 72] on icon at bounding box center [20, 78] width 13 height 13
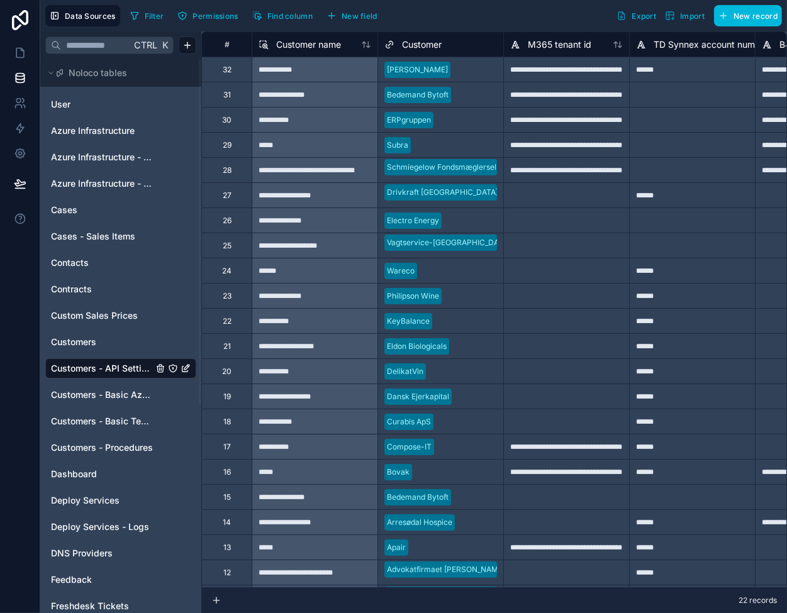
click at [96, 416] on span "Customers - Basic Tech Info" at bounding box center [102, 421] width 102 height 13
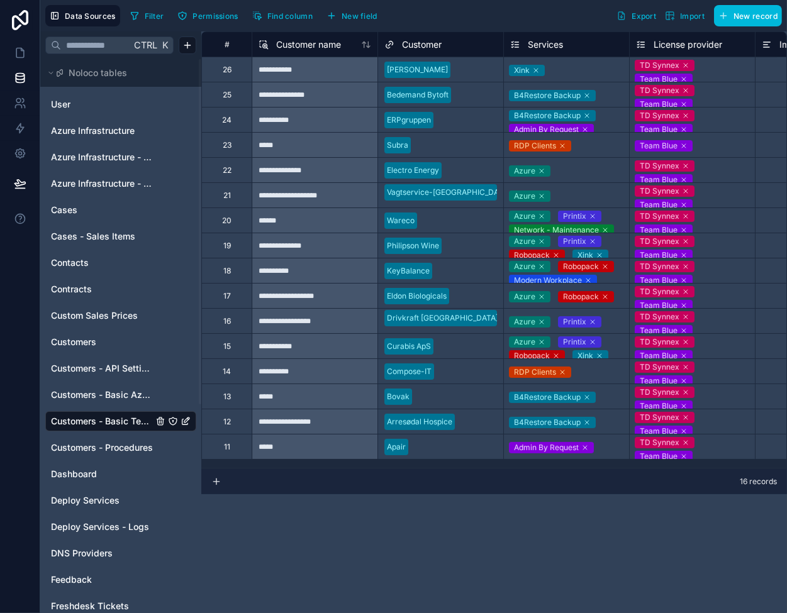
click at [99, 366] on span "Customers - API Settings" at bounding box center [102, 368] width 102 height 13
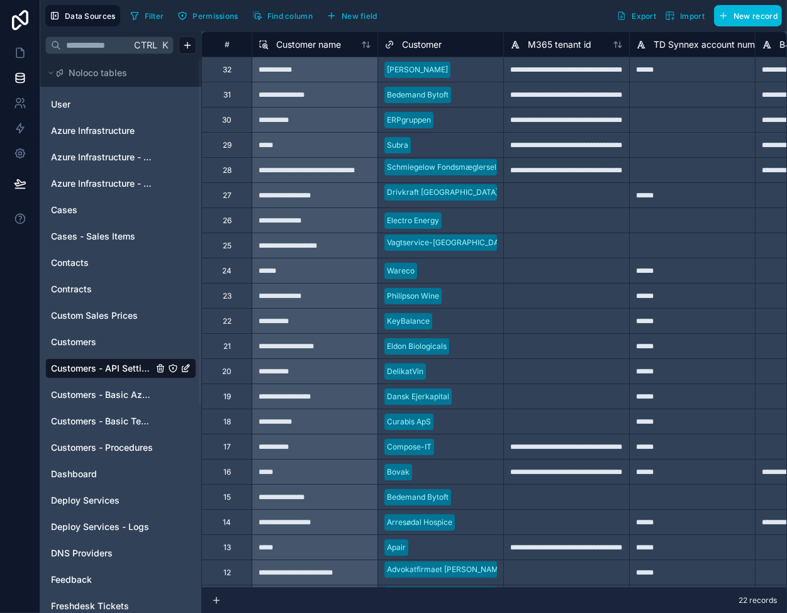
click at [89, 424] on span "Customers - Basic Tech Info" at bounding box center [102, 421] width 102 height 13
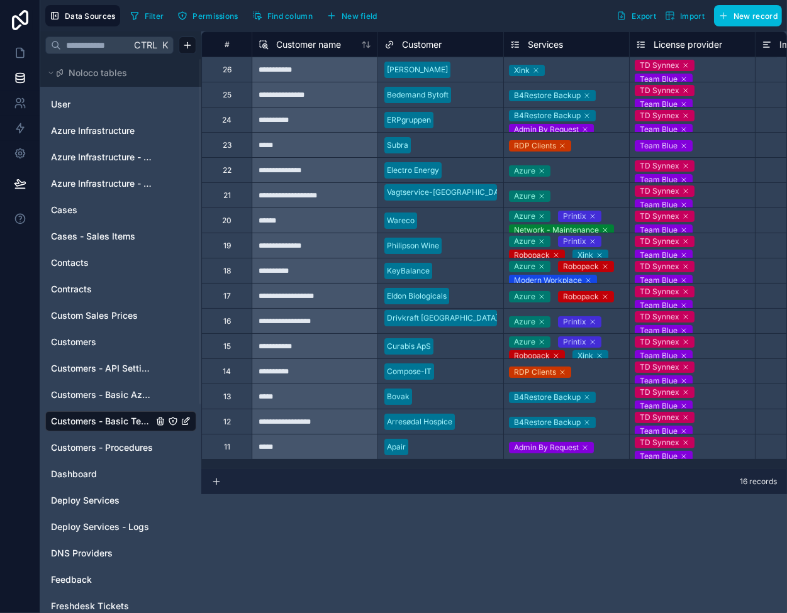
click at [582, 67] on div "Xink" at bounding box center [566, 69] width 125 height 15
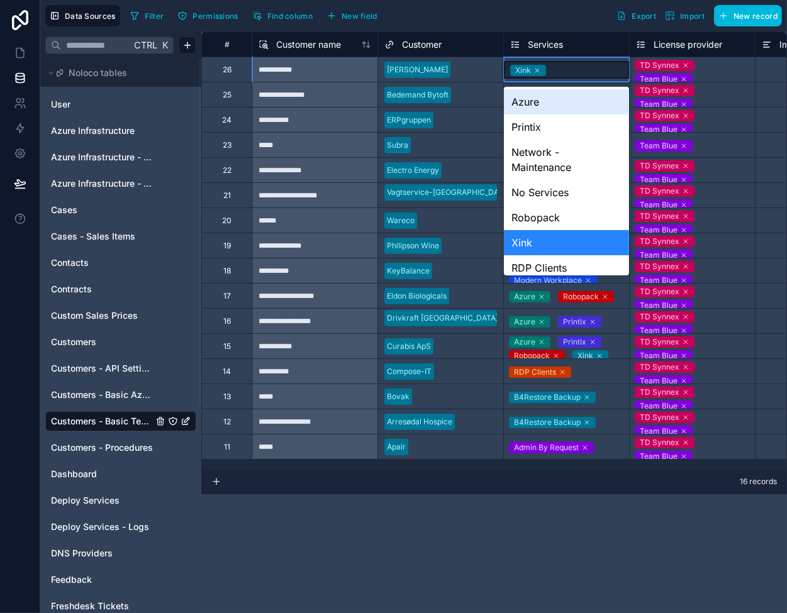
click at [582, 67] on div "Xink" at bounding box center [566, 70] width 125 height 18
click at [571, 220] on div "Robopack" at bounding box center [566, 217] width 125 height 25
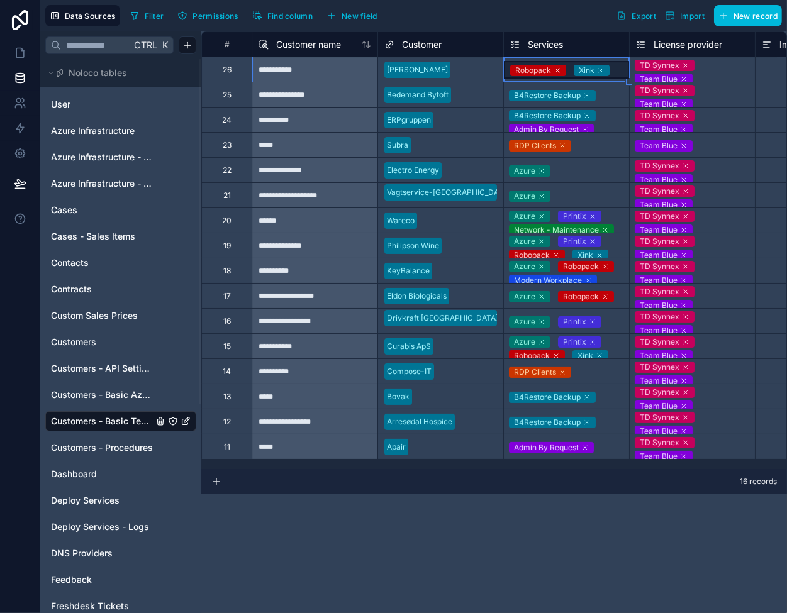
click at [621, 70] on div "Robopack Xink" at bounding box center [566, 70] width 125 height 18
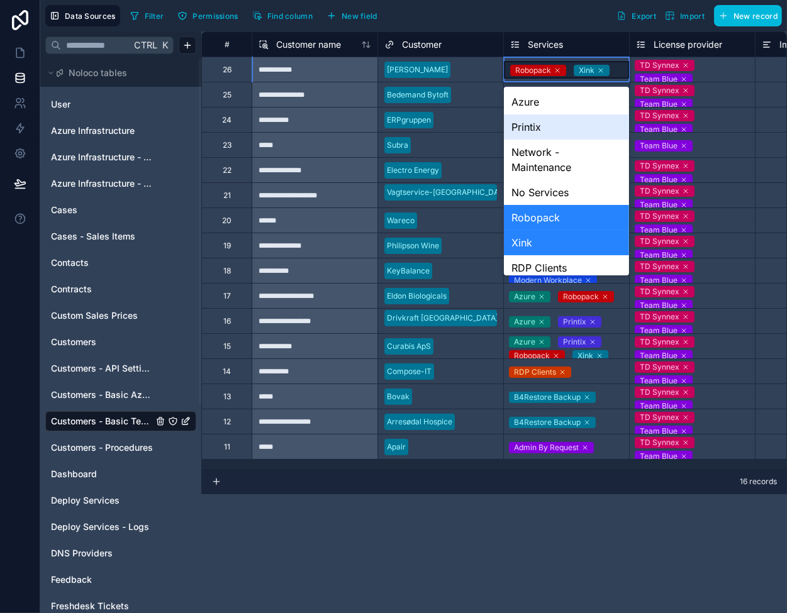
click at [554, 128] on div "Printix" at bounding box center [566, 126] width 125 height 25
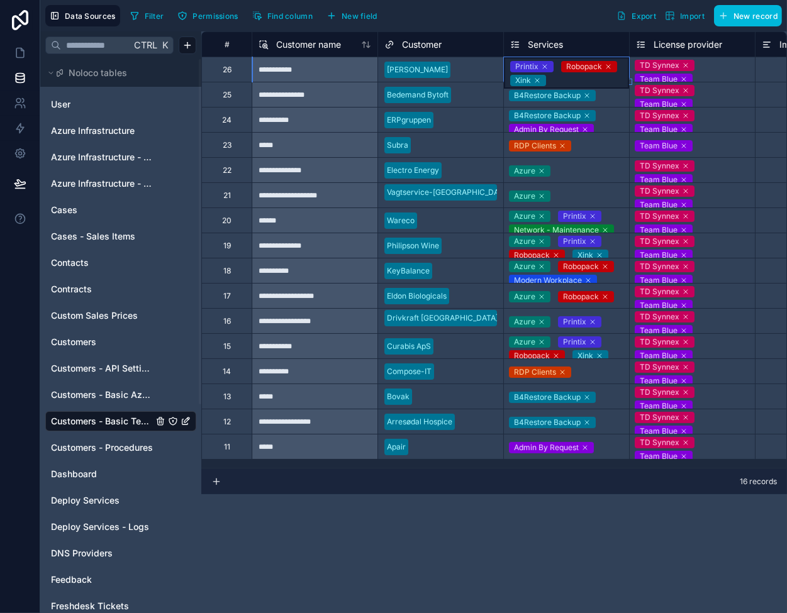
click at [593, 79] on div "Printix Robopack Xink" at bounding box center [566, 72] width 125 height 31
click at [590, 78] on div "Printix Robopack Xink" at bounding box center [566, 72] width 125 height 31
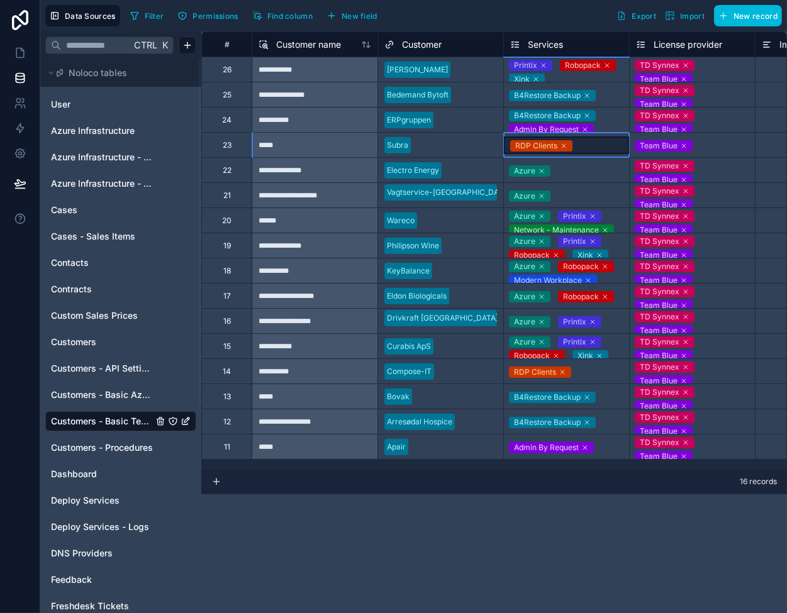
drag, startPoint x: 612, startPoint y: 153, endPoint x: 604, endPoint y: 130, distance: 24.7
click at [612, 153] on div "RDP Clients" at bounding box center [566, 145] width 125 height 25
click at [594, 77] on div "Printix Robopack Xink" at bounding box center [566, 69] width 125 height 25
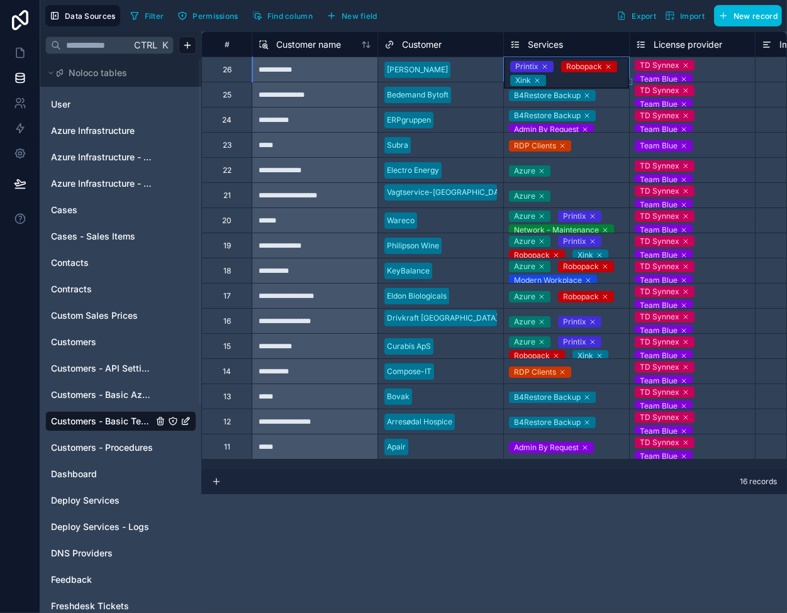
click at [582, 75] on div "Printix Robopack Xink" at bounding box center [566, 72] width 125 height 31
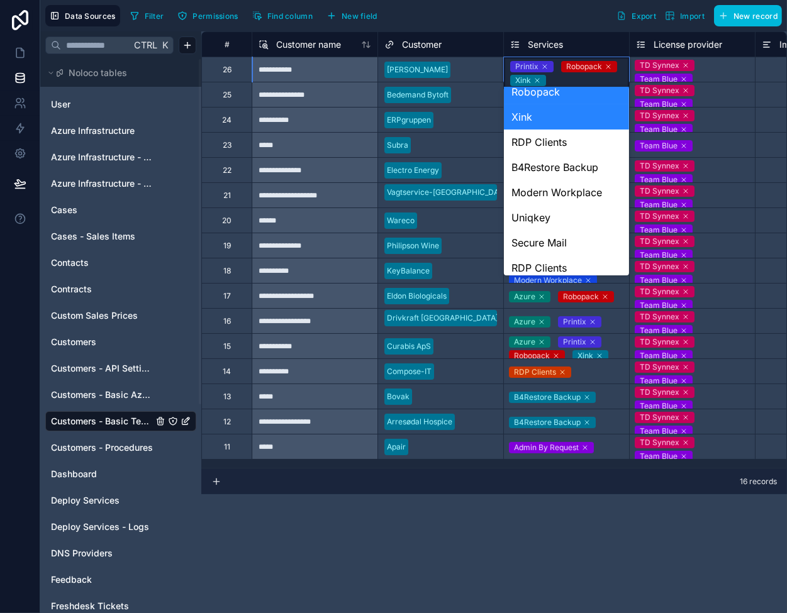
scroll to position [189, 0]
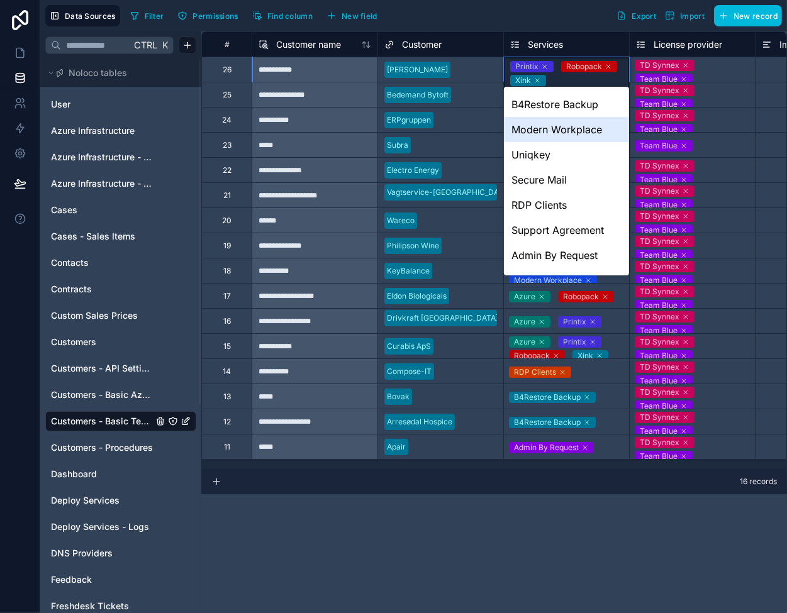
click at [548, 130] on div "Modern Workplace" at bounding box center [566, 129] width 125 height 25
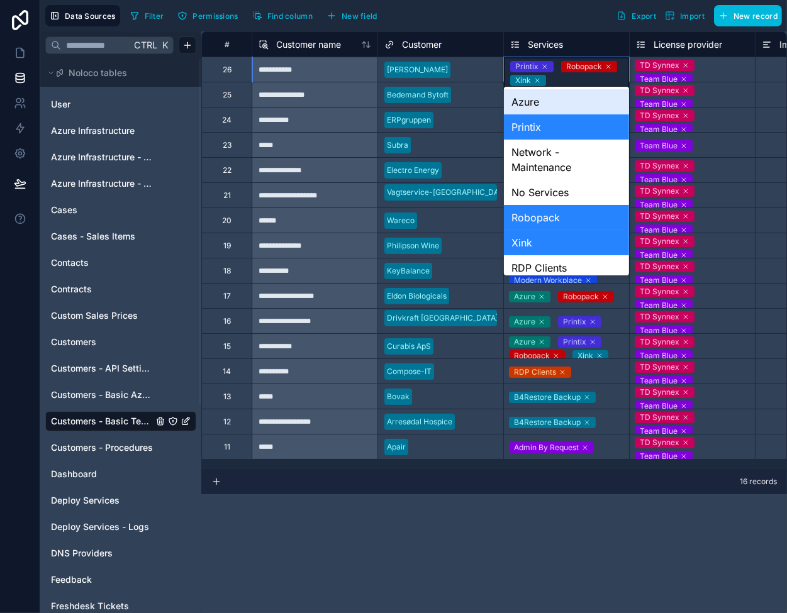
click at [586, 79] on div "Printix Robopack Xink Modern Workplace" at bounding box center [566, 79] width 125 height 45
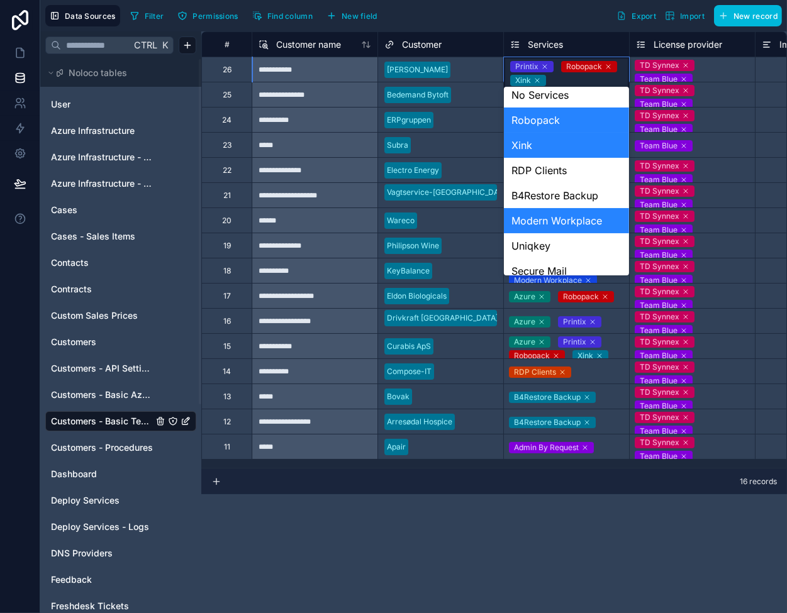
scroll to position [75, 0]
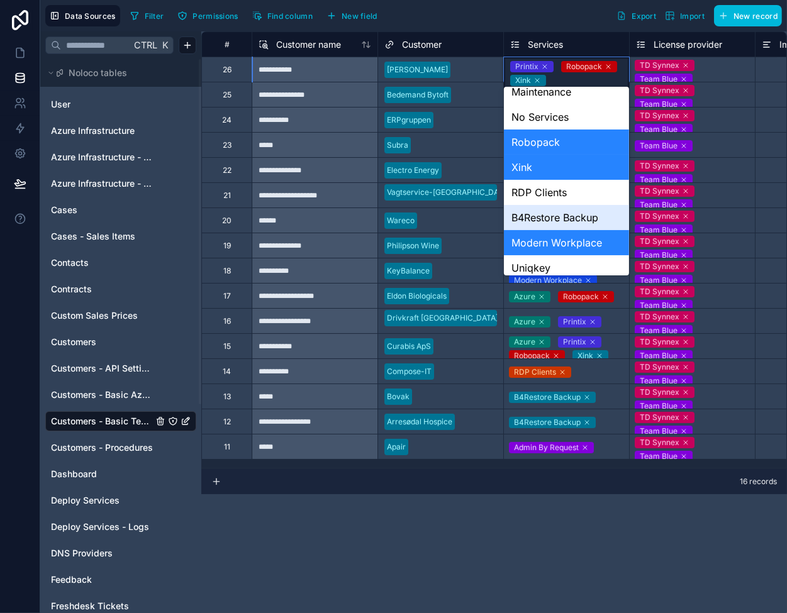
click at [543, 216] on div "B4Restore Backup" at bounding box center [566, 217] width 125 height 25
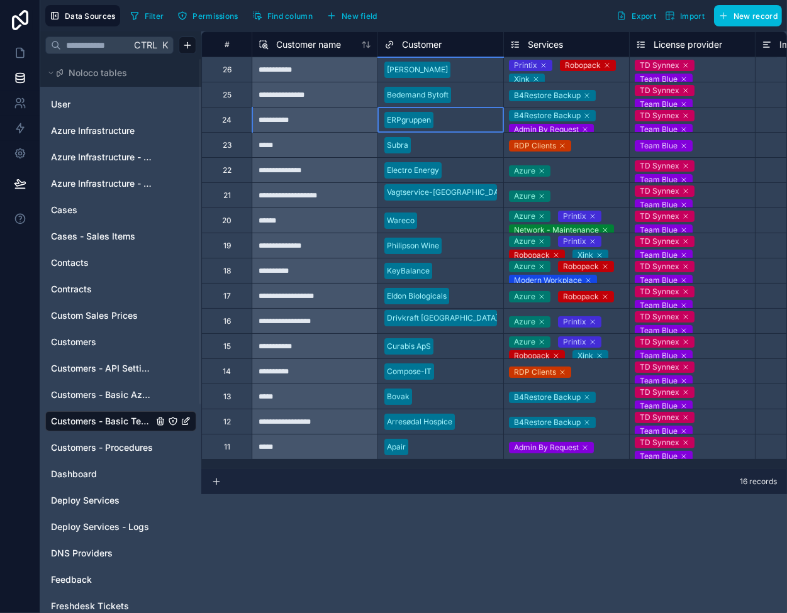
click at [475, 126] on div "ERPgruppen" at bounding box center [440, 120] width 125 height 19
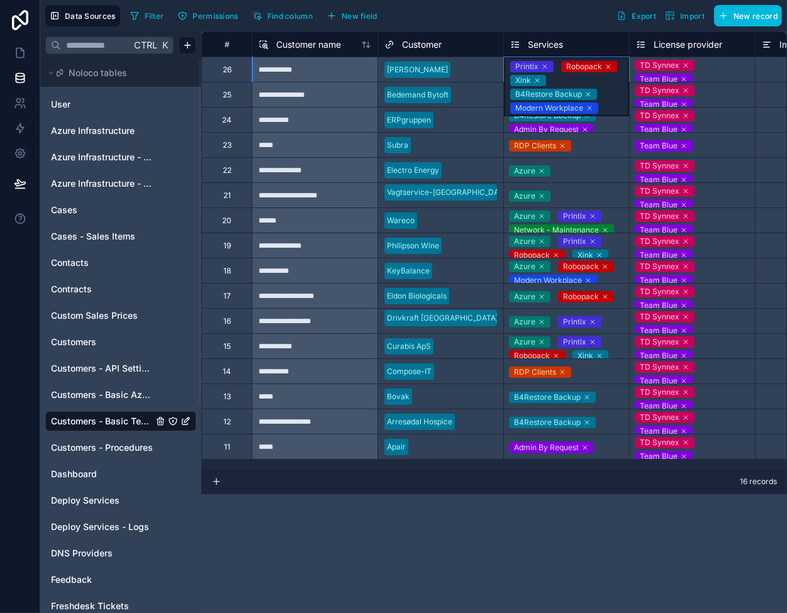
click at [600, 77] on div "Printix Robopack Xink B4Restore Backup Modern Workplace" at bounding box center [566, 86] width 125 height 59
click at [468, 96] on div at bounding box center [476, 95] width 41 height 13
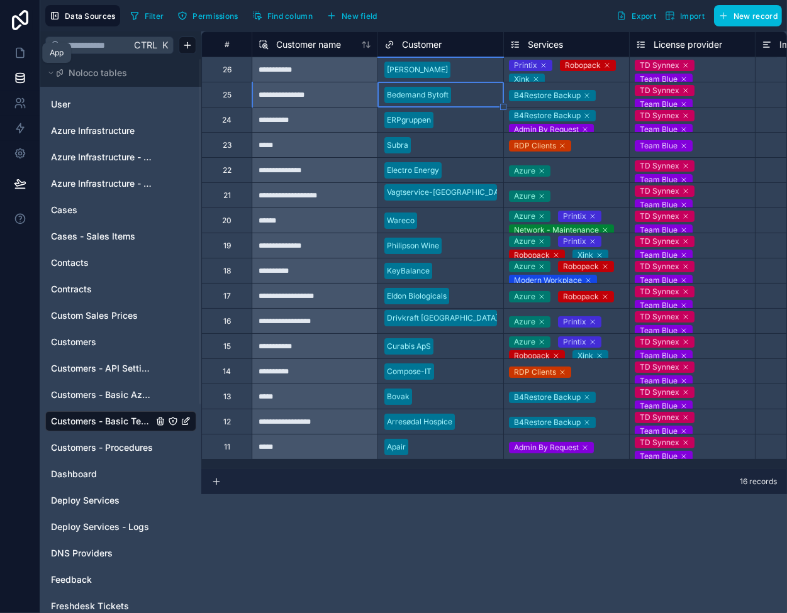
click at [25, 52] on icon at bounding box center [20, 53] width 13 height 13
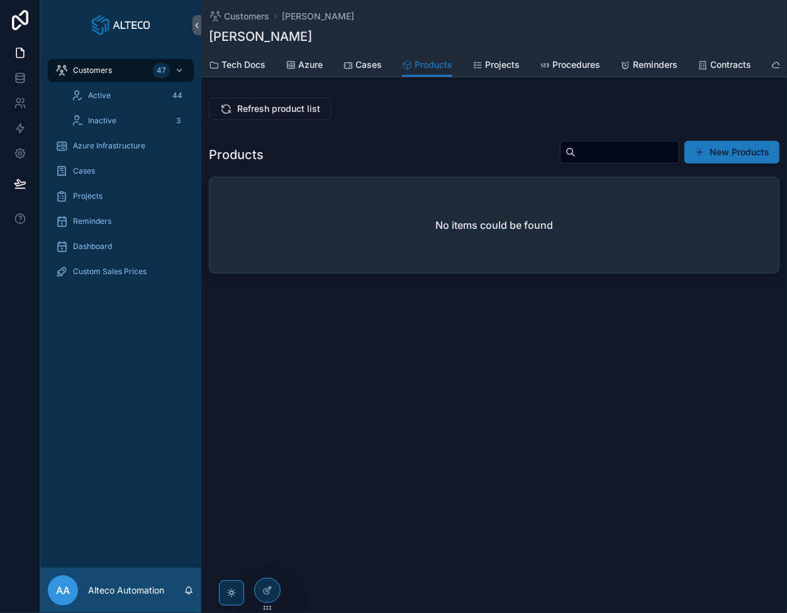
click at [272, 115] on span "Refresh product list" at bounding box center [278, 108] width 83 height 13
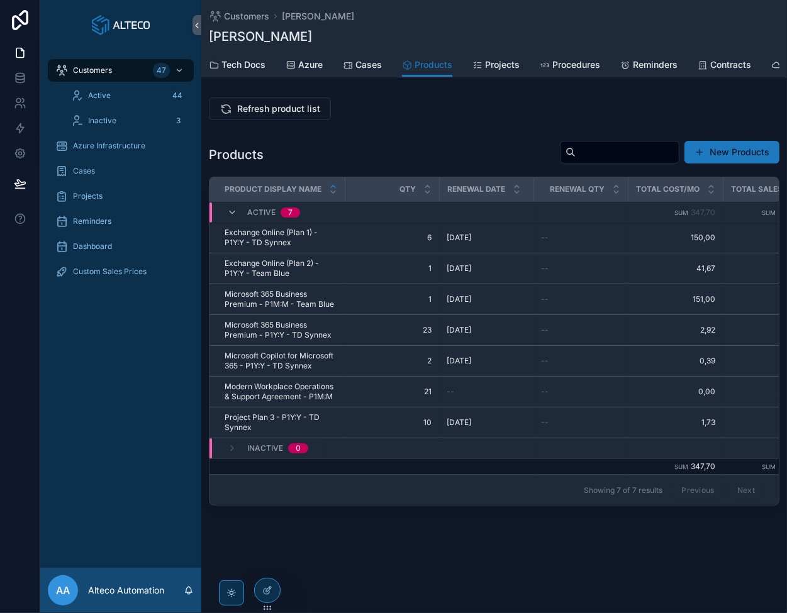
click at [0, 0] on icon "scrollable content" at bounding box center [0, 0] width 0 height 0
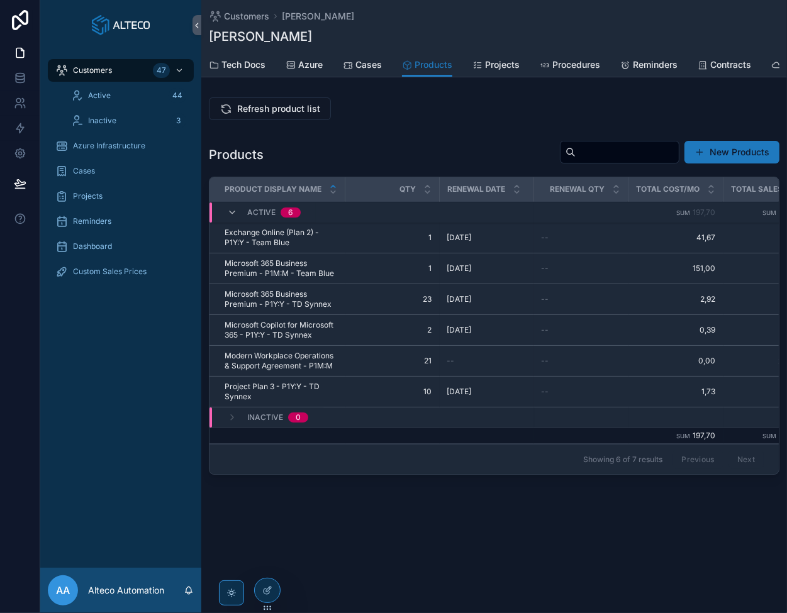
click at [0, 0] on icon "scrollable content" at bounding box center [0, 0] width 0 height 0
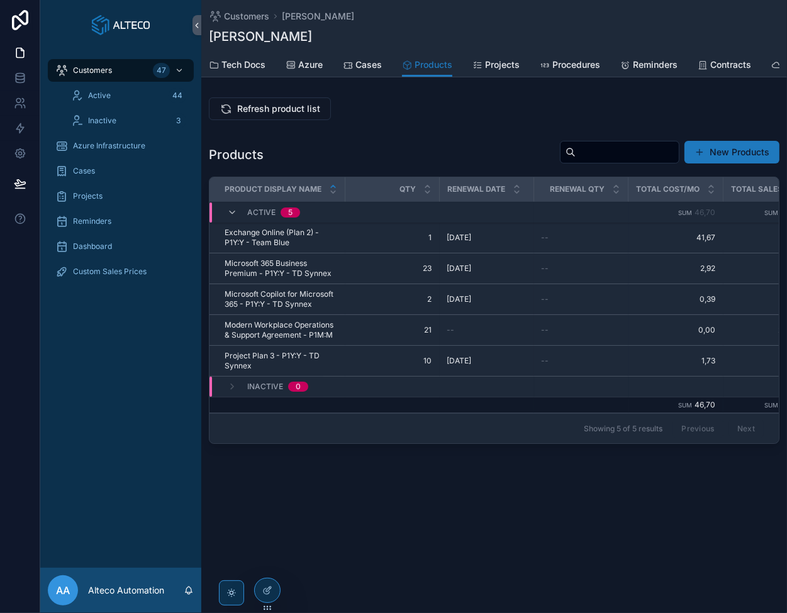
click at [0, 0] on icon "scrollable content" at bounding box center [0, 0] width 0 height 0
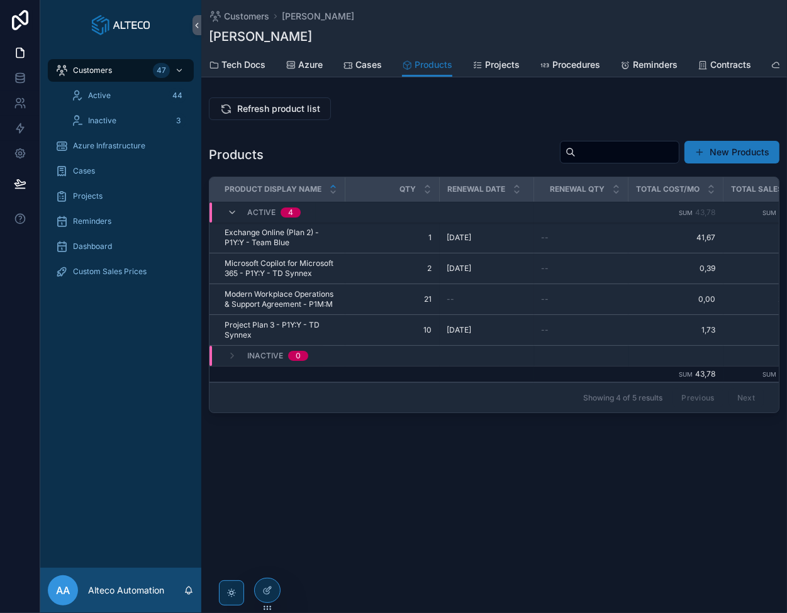
click at [0, 0] on icon "scrollable content" at bounding box center [0, 0] width 0 height 0
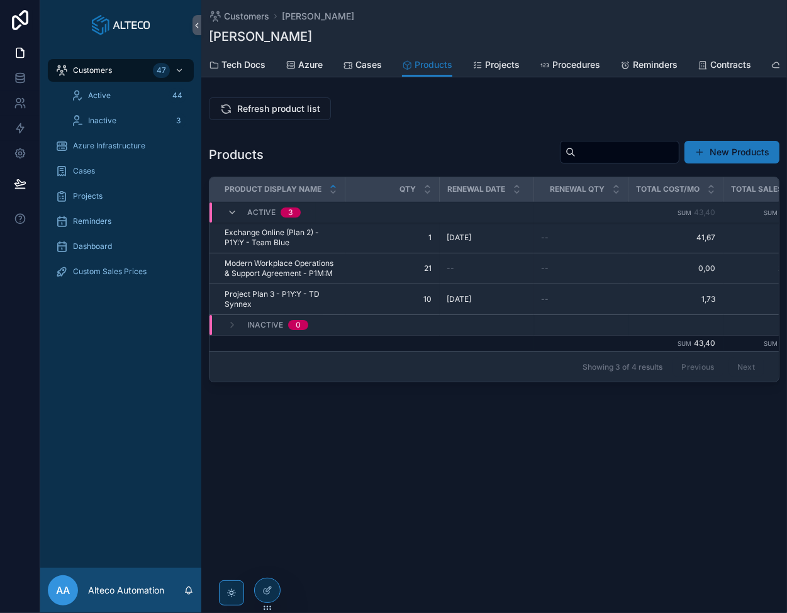
click at [0, 0] on icon "scrollable content" at bounding box center [0, 0] width 0 height 0
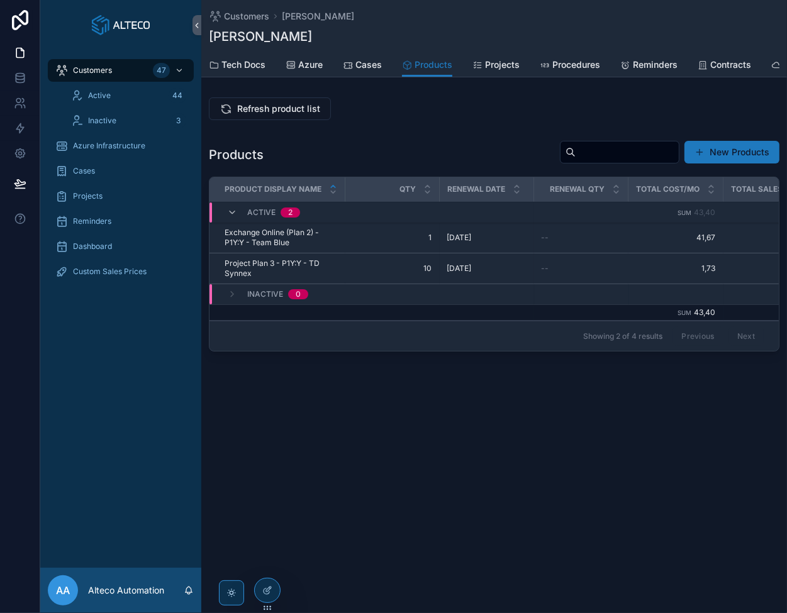
click at [0, 0] on icon "scrollable content" at bounding box center [0, 0] width 0 height 0
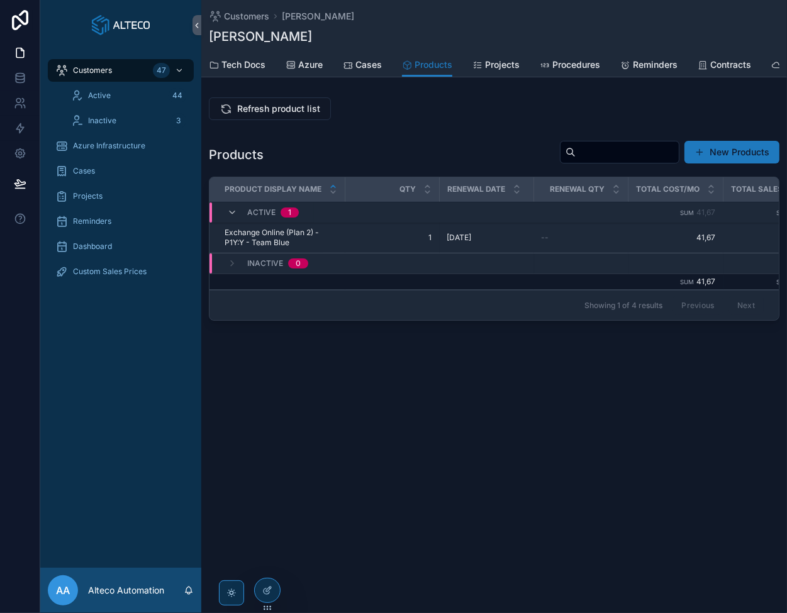
click at [0, 0] on button "scrollable content" at bounding box center [0, 0] width 0 height 0
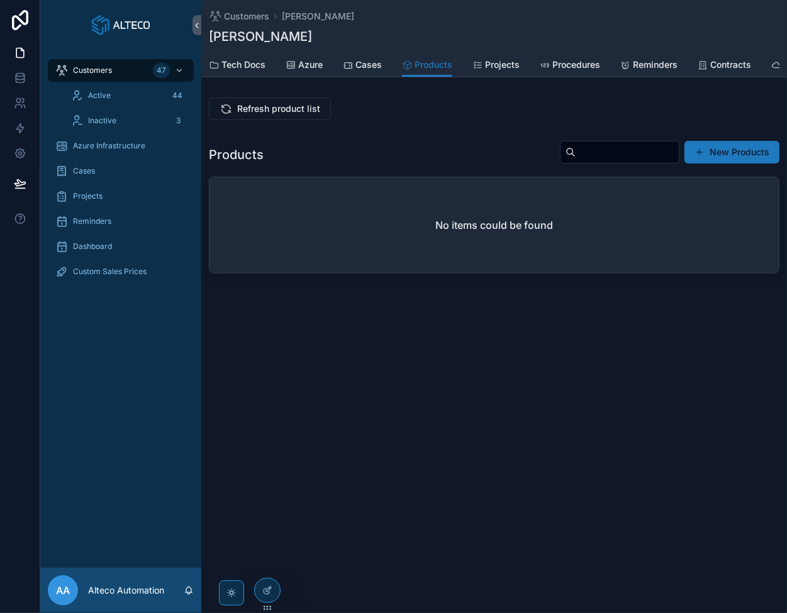
click at [274, 113] on span "Refresh product list" at bounding box center [278, 108] width 83 height 13
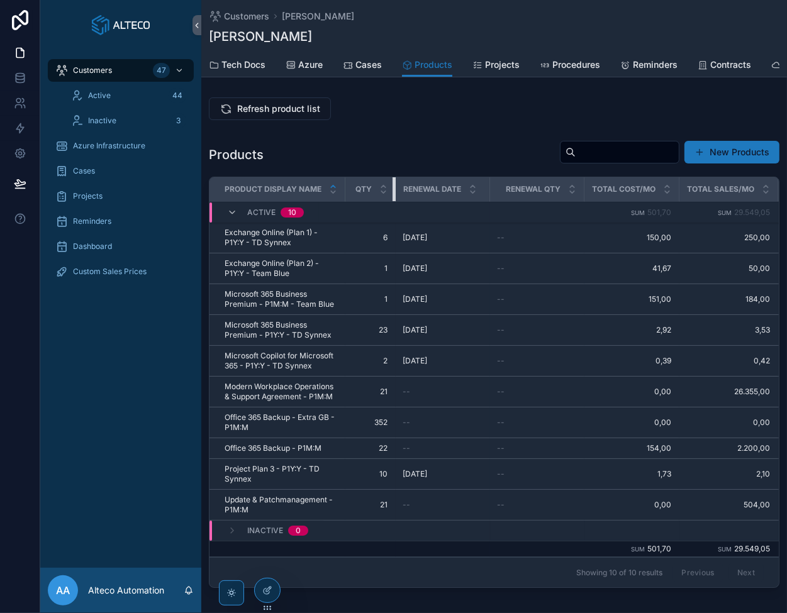
drag, startPoint x: 436, startPoint y: 194, endPoint x: 392, endPoint y: 195, distance: 44.0
click at [392, 195] on div "scrollable content" at bounding box center [394, 189] width 5 height 24
click at [13, 79] on link at bounding box center [20, 77] width 40 height 25
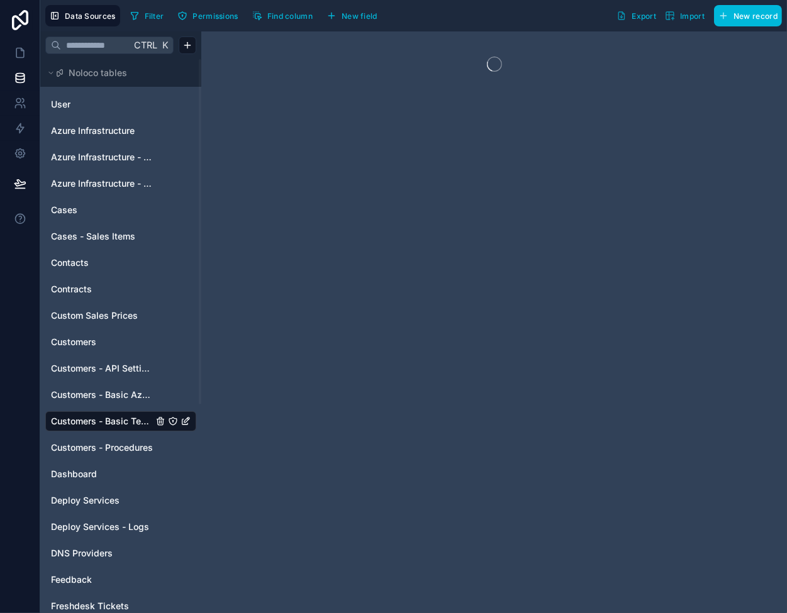
click at [117, 327] on html "Data Sources Filter Permissions Find column New field Export Import New record …" at bounding box center [393, 306] width 787 height 613
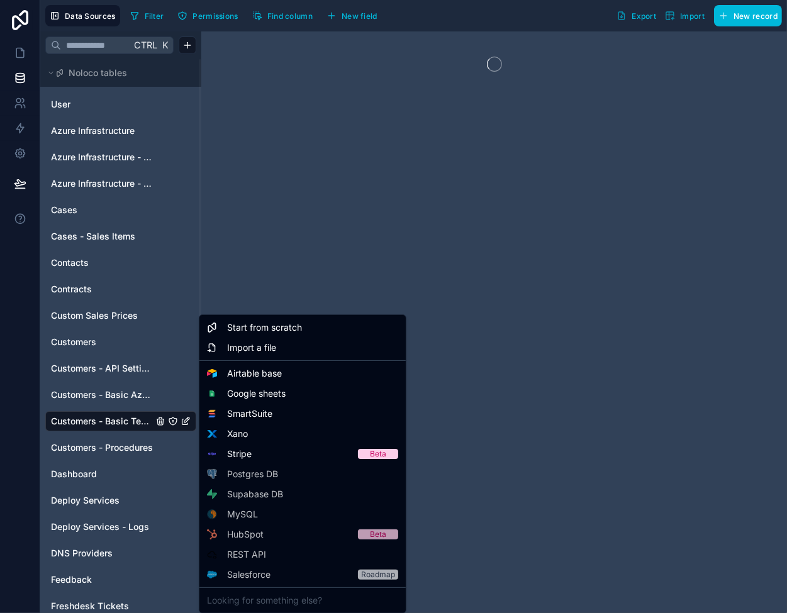
click at [108, 346] on html "Data Sources Filter Permissions Find column New field Export Import New record …" at bounding box center [393, 306] width 787 height 613
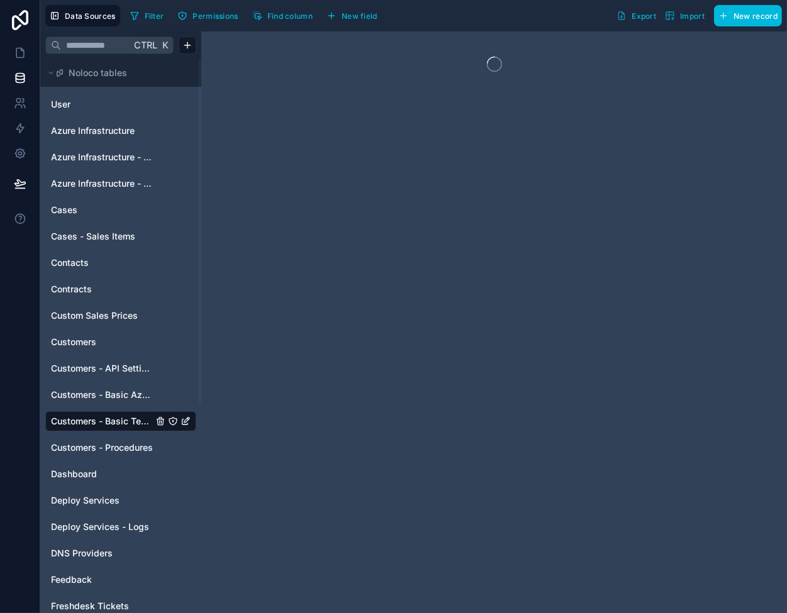
click at [106, 343] on link "Customers" at bounding box center [102, 342] width 102 height 13
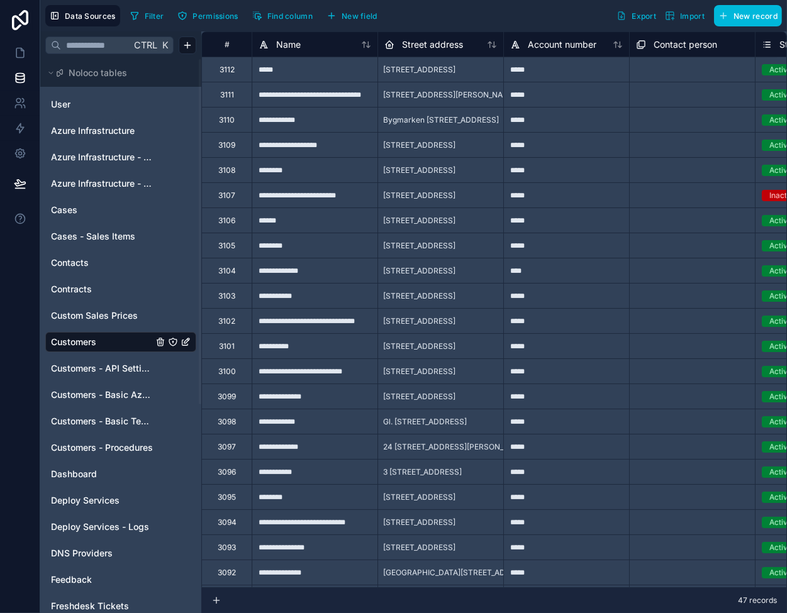
scroll to position [0, 126]
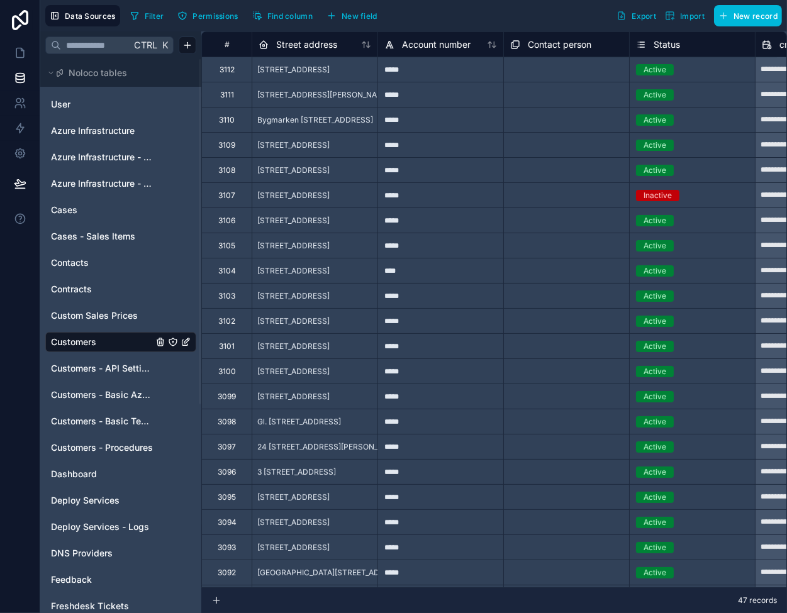
click at [448, 40] on span "Account number" at bounding box center [436, 44] width 69 height 13
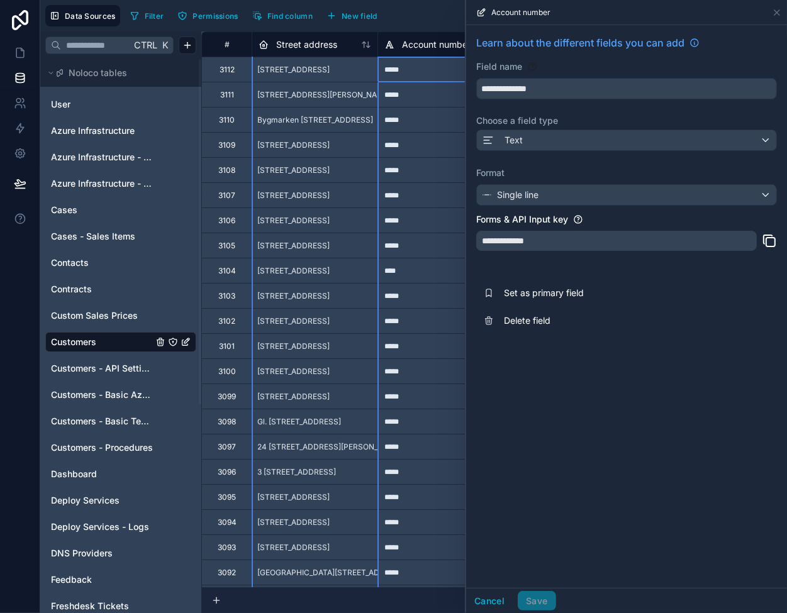
click at [769, 241] on icon at bounding box center [769, 240] width 15 height 15
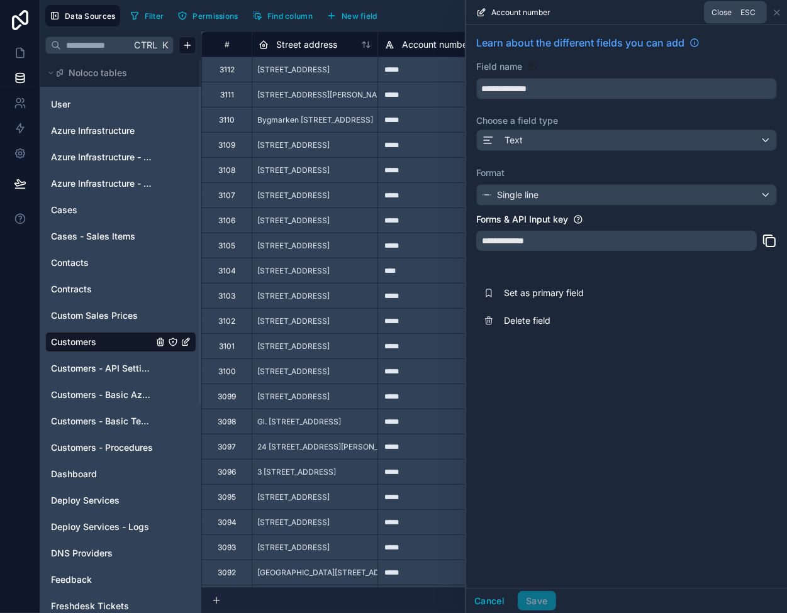
click at [779, 14] on icon at bounding box center [777, 13] width 10 height 10
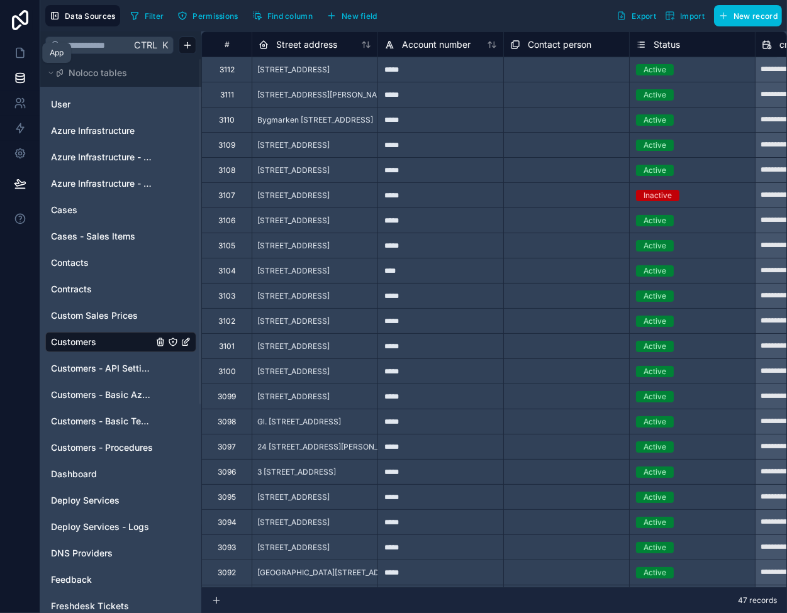
click at [14, 55] on icon at bounding box center [20, 53] width 13 height 13
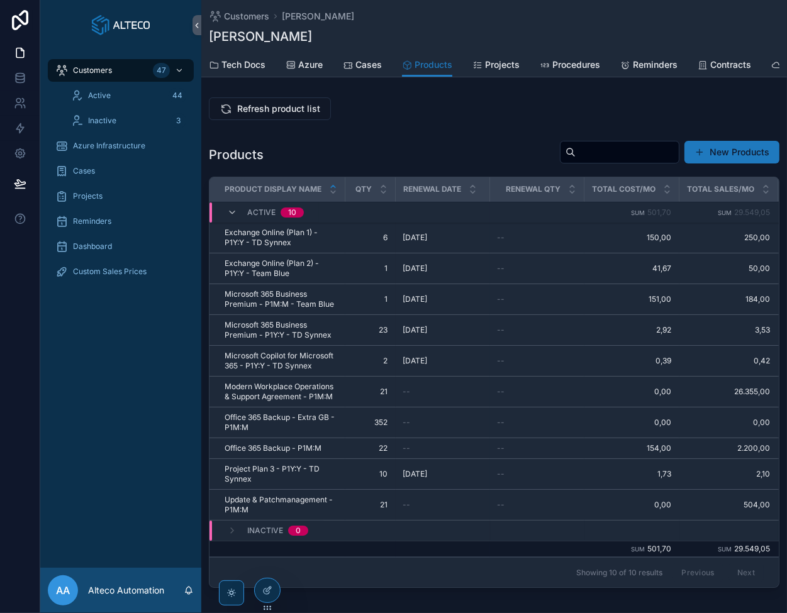
click at [261, 112] on span "Refresh product list" at bounding box center [278, 108] width 83 height 13
click at [745, 575] on button "Next" at bounding box center [745, 572] width 35 height 19
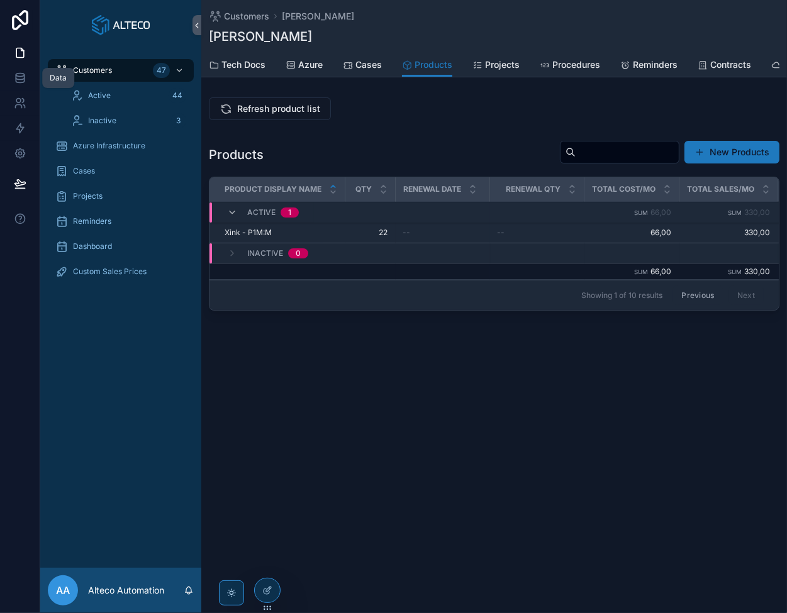
click at [18, 75] on icon at bounding box center [20, 75] width 8 height 3
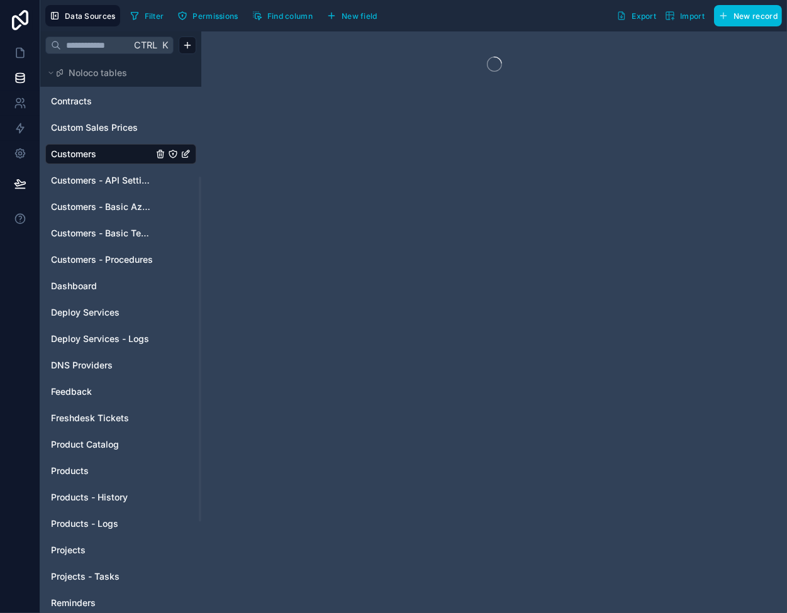
scroll to position [189, 0]
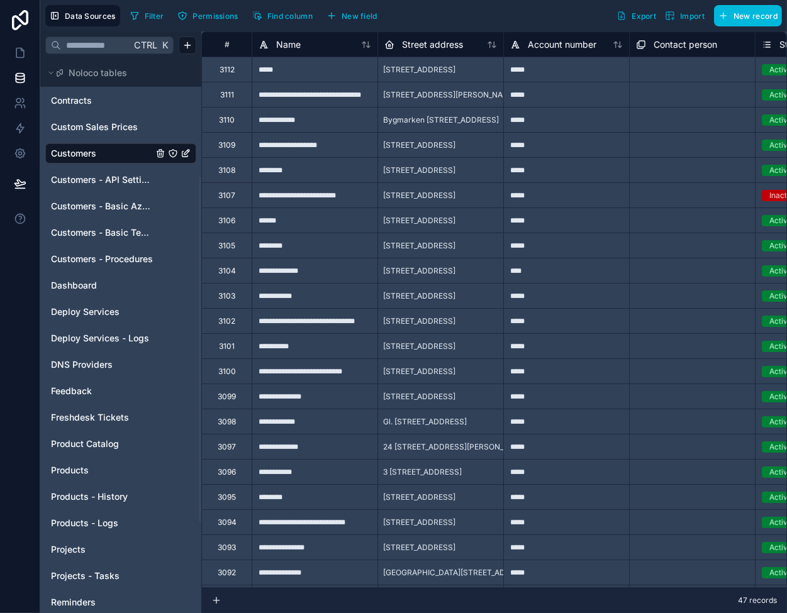
click at [79, 462] on div "Products" at bounding box center [120, 470] width 151 height 20
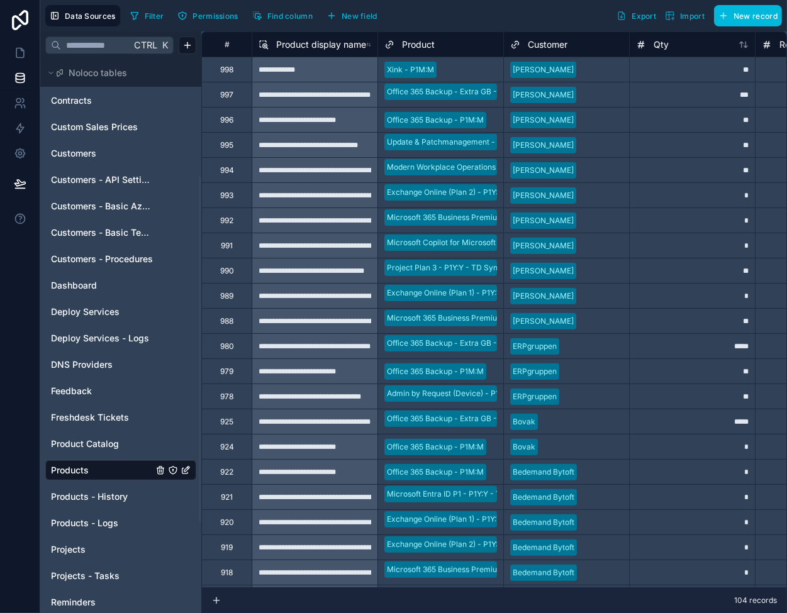
click at [697, 69] on div "**" at bounding box center [692, 69] width 126 height 25
type input "**"
click at [18, 51] on icon at bounding box center [20, 53] width 13 height 13
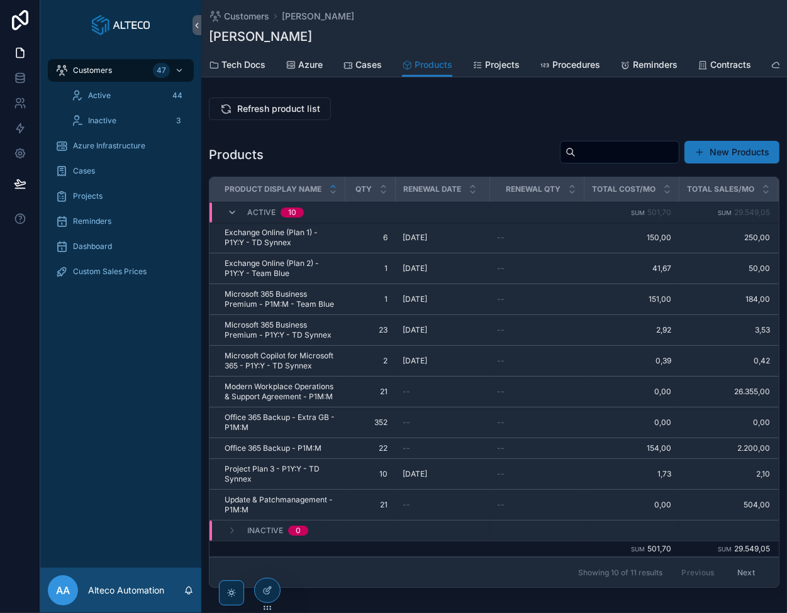
click at [742, 575] on button "Next" at bounding box center [745, 572] width 35 height 19
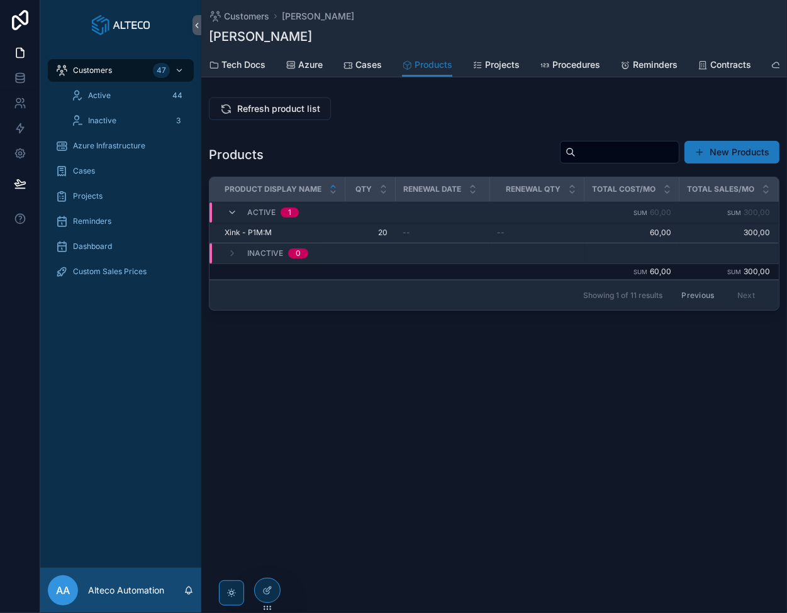
click at [282, 115] on span "Refresh product list" at bounding box center [278, 108] width 83 height 13
click at [16, 74] on icon at bounding box center [20, 75] width 8 height 3
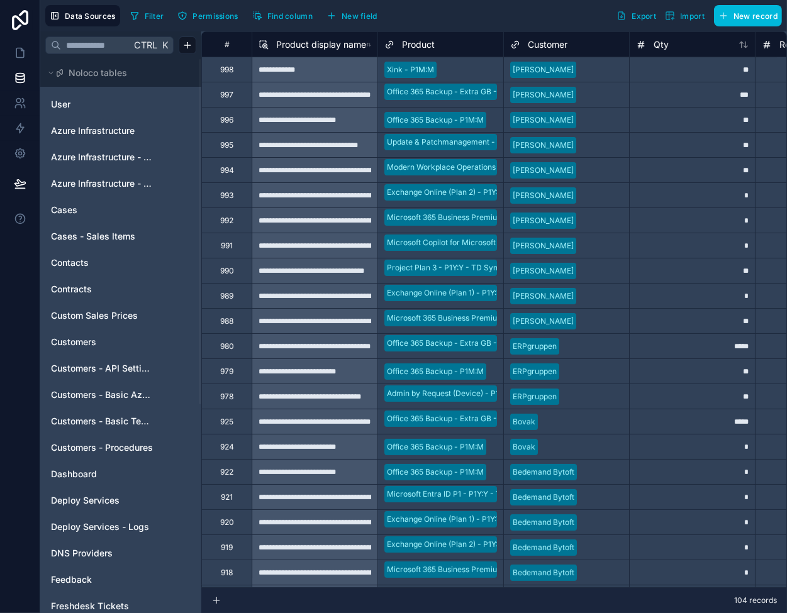
click at [113, 390] on span "Customers - Basic Azure Info" at bounding box center [102, 395] width 102 height 13
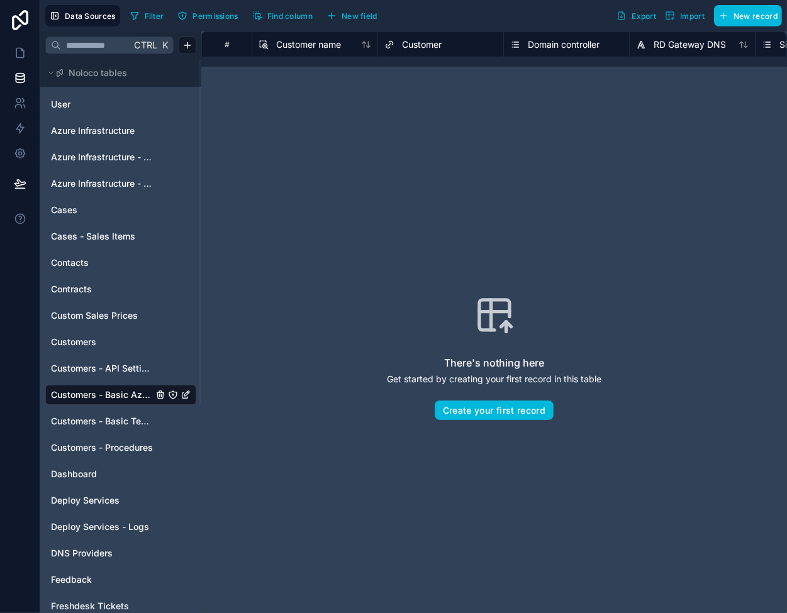
click at [114, 423] on span "Customers - Basic Tech Info" at bounding box center [102, 421] width 102 height 13
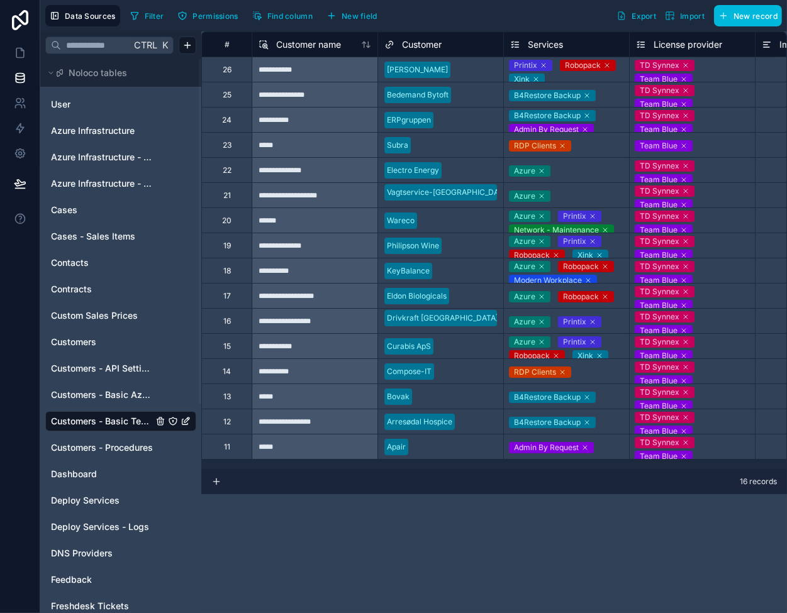
click at [536, 77] on icon at bounding box center [536, 79] width 8 height 8
click at [358, 69] on div "**********" at bounding box center [315, 69] width 126 height 25
click at [21, 53] on icon at bounding box center [20, 53] width 13 height 13
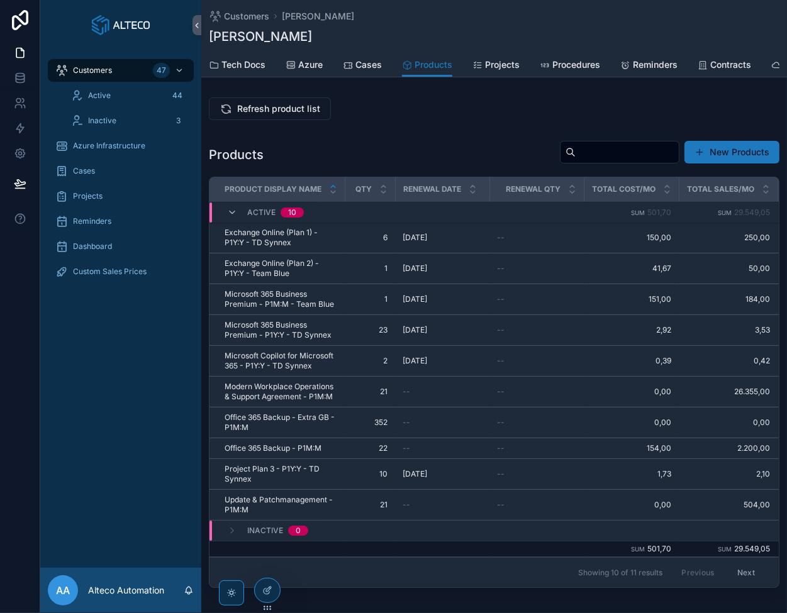
click at [262, 111] on span "Refresh product list" at bounding box center [278, 108] width 83 height 13
click at [742, 578] on button "Next" at bounding box center [745, 572] width 35 height 19
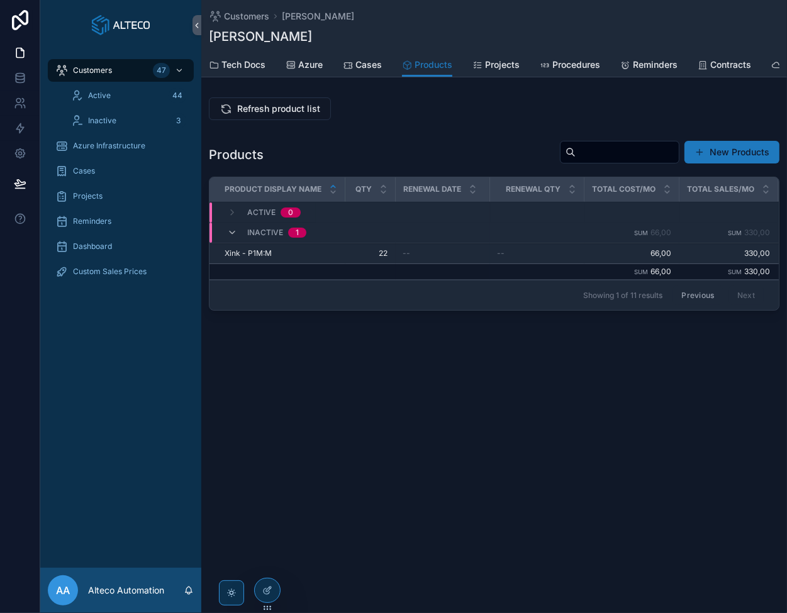
click at [695, 300] on button "Previous" at bounding box center [697, 294] width 50 height 19
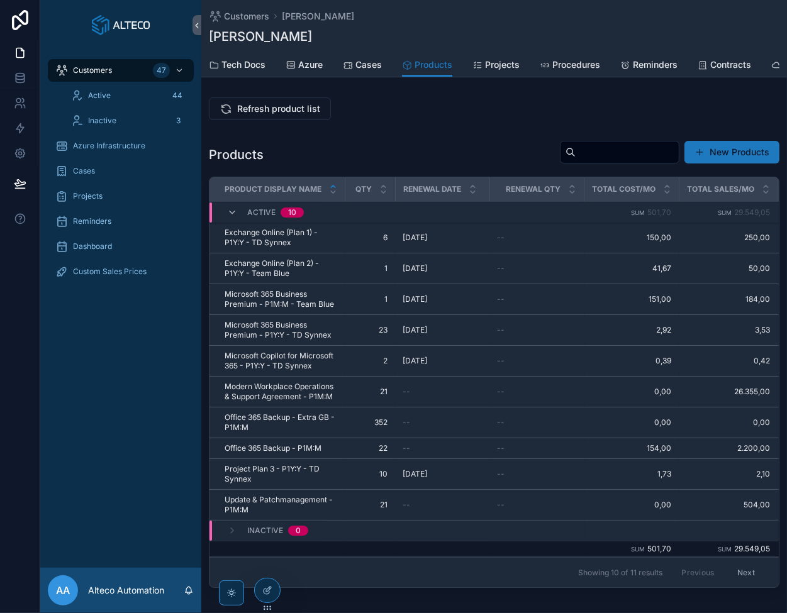
click at [732, 573] on button "Next" at bounding box center [745, 572] width 35 height 19
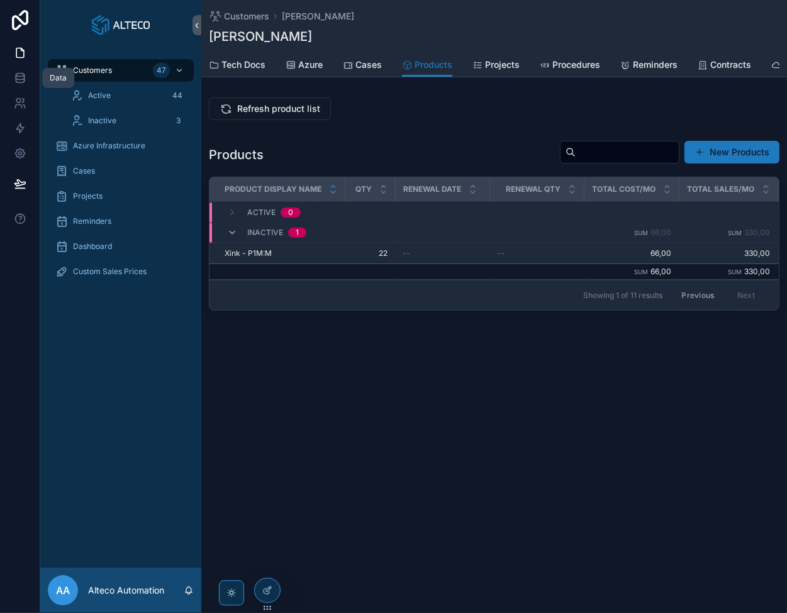
click at [21, 77] on icon at bounding box center [20, 78] width 13 height 13
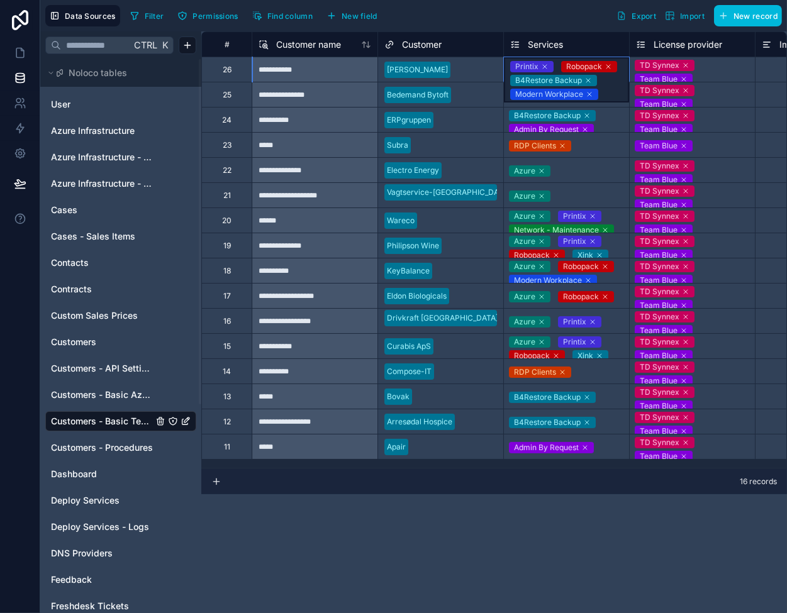
click at [626, 75] on div "Printix Robopack B4Restore Backup Modern Workplace" at bounding box center [566, 79] width 125 height 45
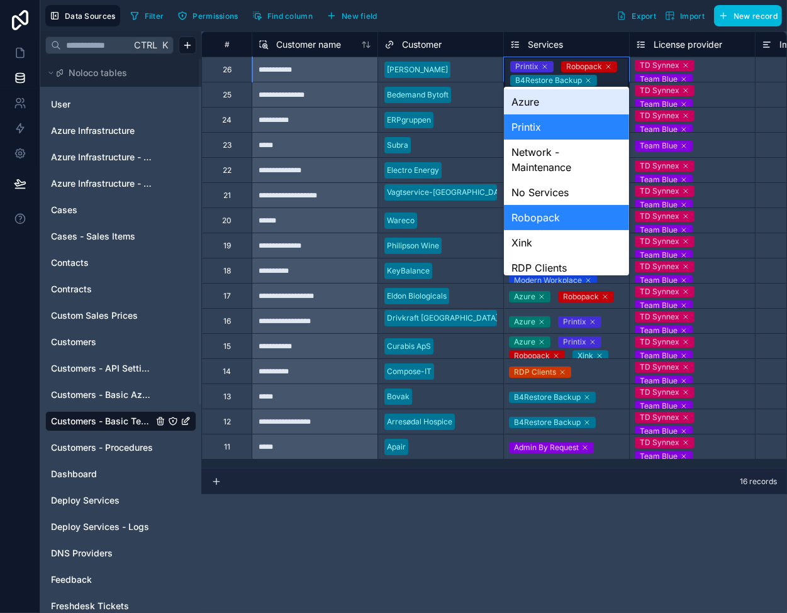
click at [621, 75] on div "Printix Robopack B4Restore Backup Modern Workplace" at bounding box center [566, 79] width 125 height 45
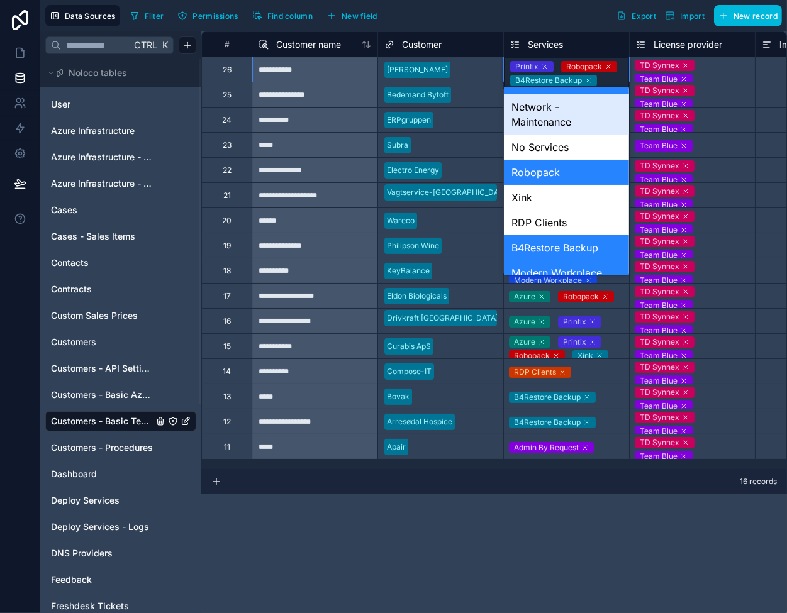
scroll to position [63, 0]
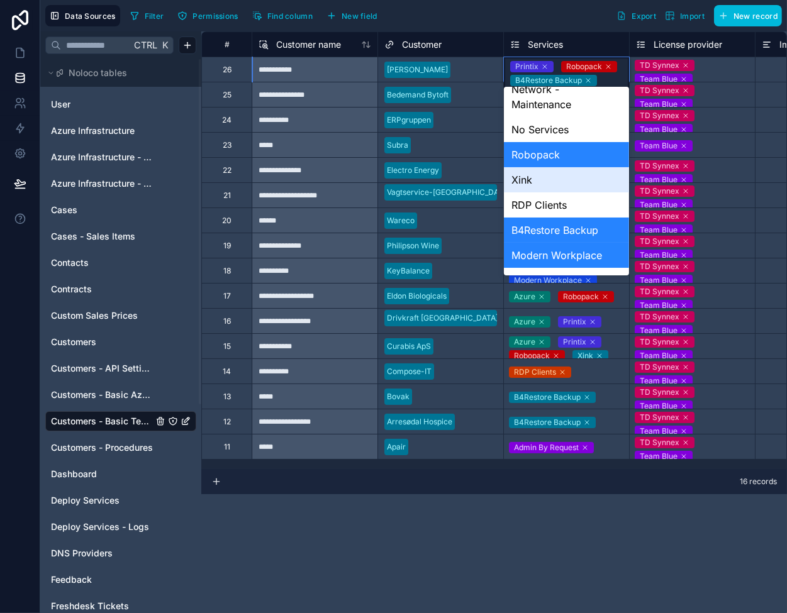
click at [555, 182] on div "Xink" at bounding box center [566, 179] width 125 height 25
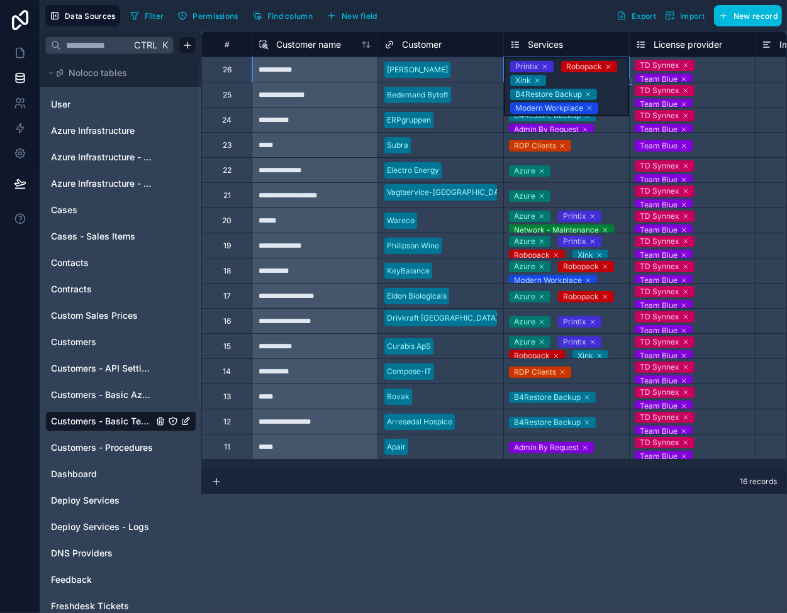
click at [322, 123] on div "**********" at bounding box center [315, 119] width 126 height 25
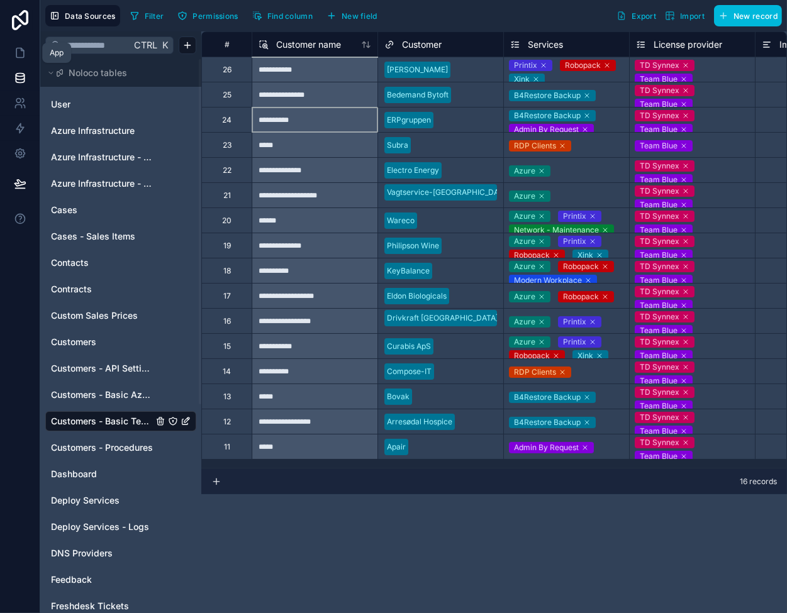
click at [10, 51] on link at bounding box center [20, 52] width 40 height 25
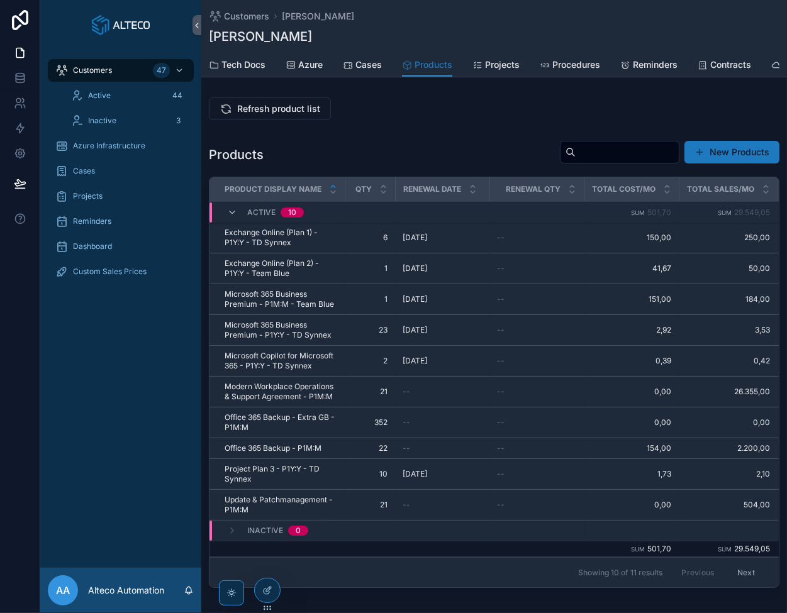
click at [743, 577] on button "Next" at bounding box center [745, 572] width 35 height 19
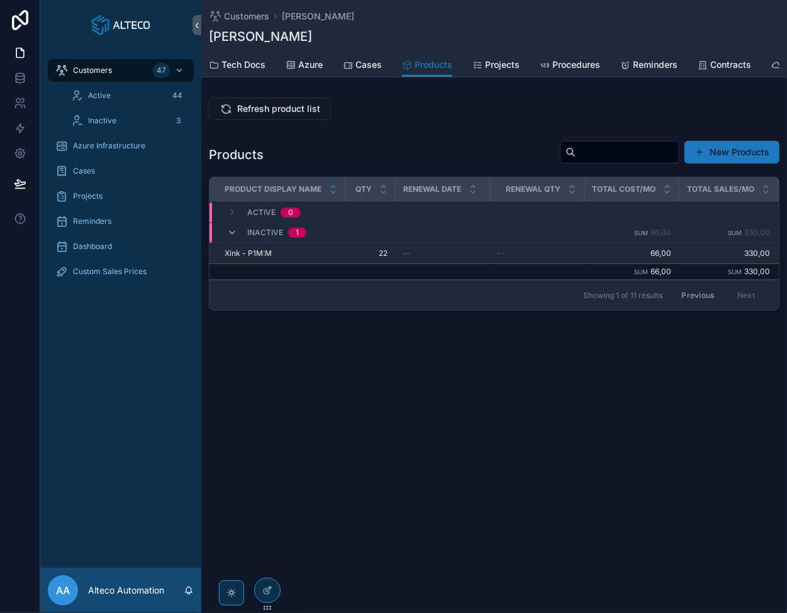
click at [249, 115] on span "Refresh product list" at bounding box center [278, 108] width 83 height 13
click at [25, 72] on icon at bounding box center [20, 78] width 13 height 13
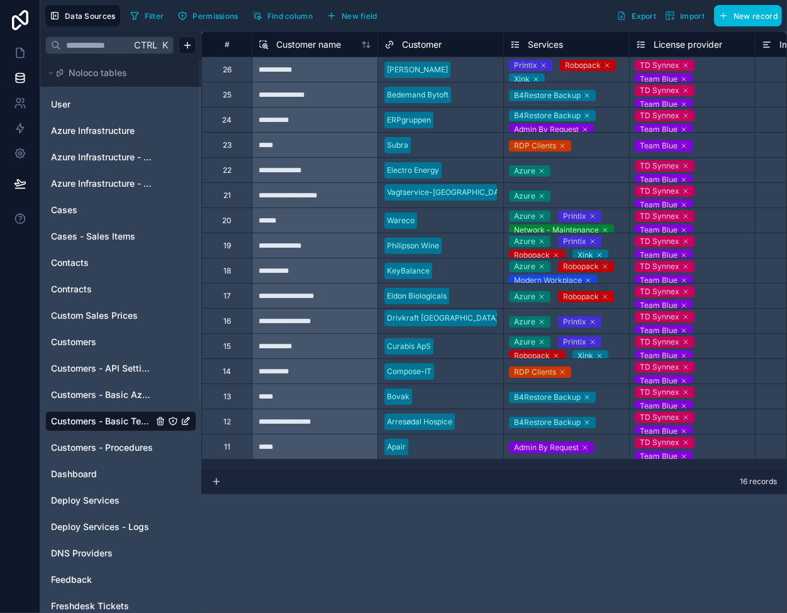
click at [536, 77] on icon at bounding box center [536, 79] width 8 height 8
click at [455, 64] on div at bounding box center [476, 70] width 42 height 13
click at [23, 52] on icon at bounding box center [20, 53] width 13 height 13
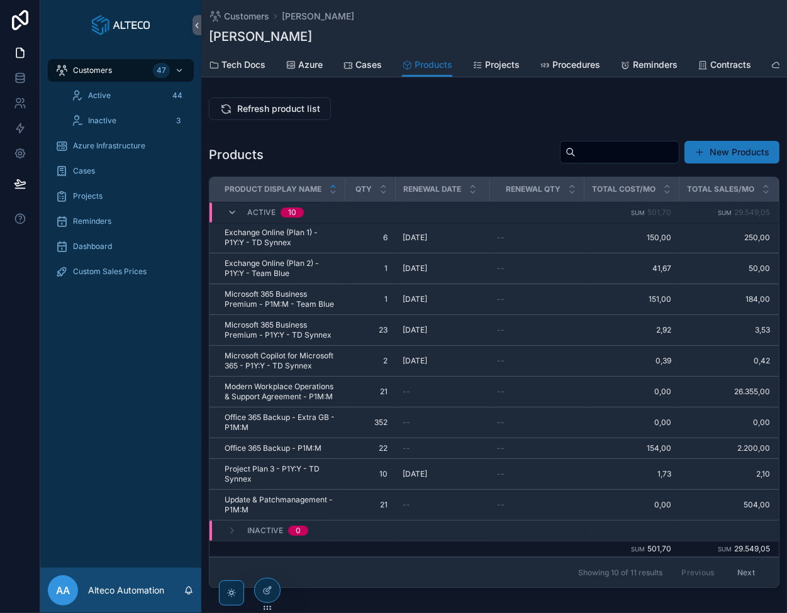
click at [740, 575] on button "Next" at bounding box center [745, 572] width 35 height 19
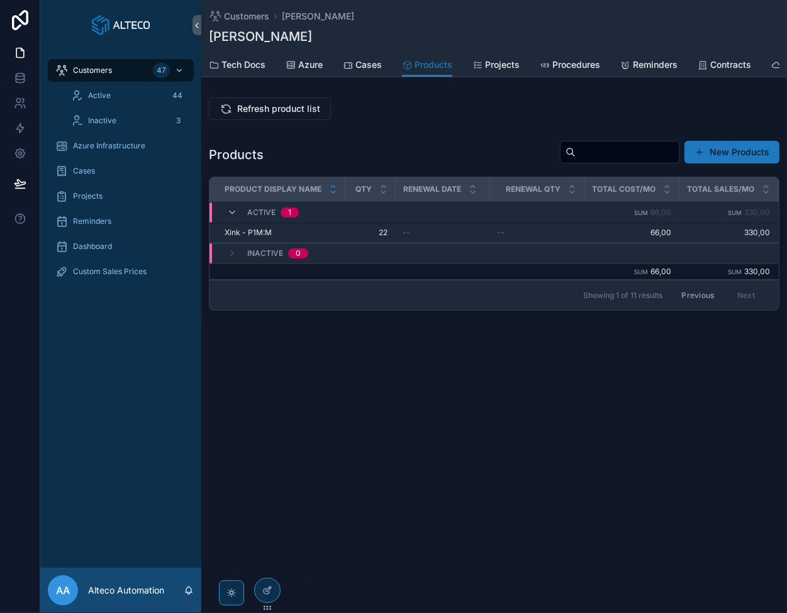
click at [259, 115] on span "Refresh product list" at bounding box center [278, 108] width 83 height 13
click at [253, 401] on div "Customers G.A. Hansen G.A. Hansen Products Tech Docs Azure Cases Products Proje…" at bounding box center [493, 200] width 585 height 401
click at [23, 79] on icon at bounding box center [20, 80] width 8 height 5
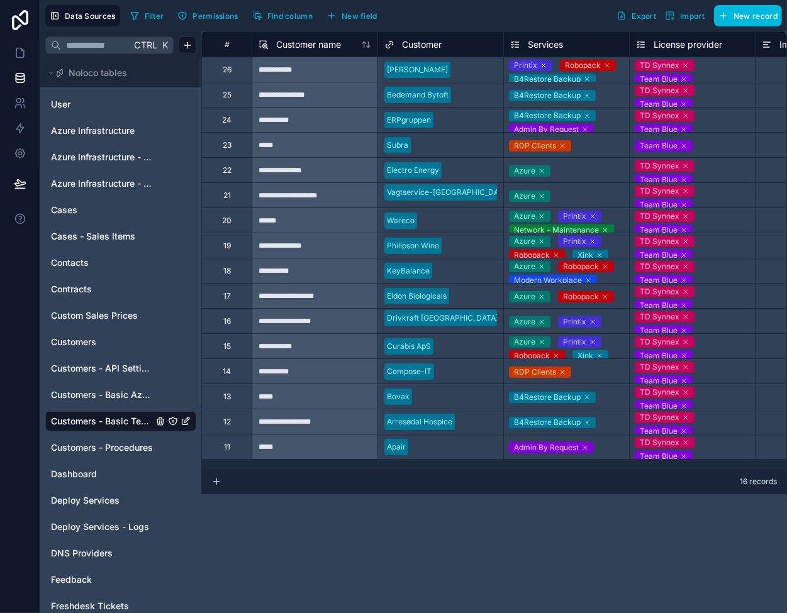
click at [613, 75] on div "Printix Robopack B4Restore Backup Modern Workplace" at bounding box center [566, 69] width 125 height 25
click at [612, 77] on div "Printix Robopack B4Restore Backup Modern Workplace" at bounding box center [566, 79] width 125 height 45
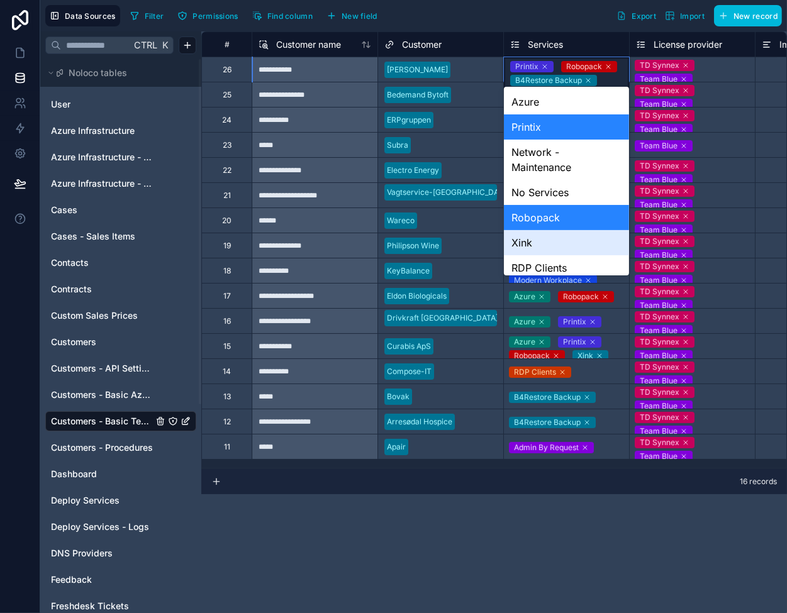
click at [606, 594] on div "**********" at bounding box center [493, 322] width 585 height 582
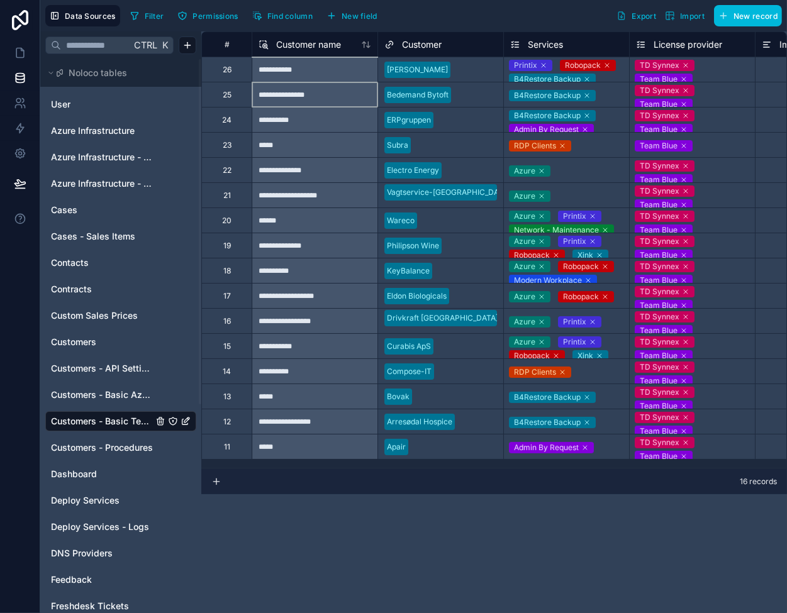
click at [323, 102] on div "**********" at bounding box center [315, 94] width 126 height 25
click at [17, 52] on icon at bounding box center [20, 53] width 13 height 13
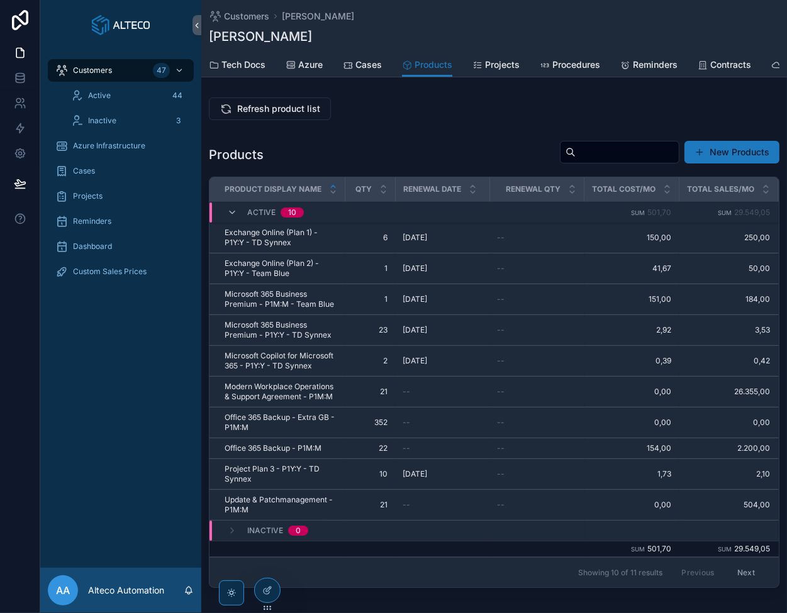
click at [272, 115] on span "Refresh product list" at bounding box center [278, 108] width 83 height 13
click at [736, 575] on button "Next" at bounding box center [745, 572] width 35 height 19
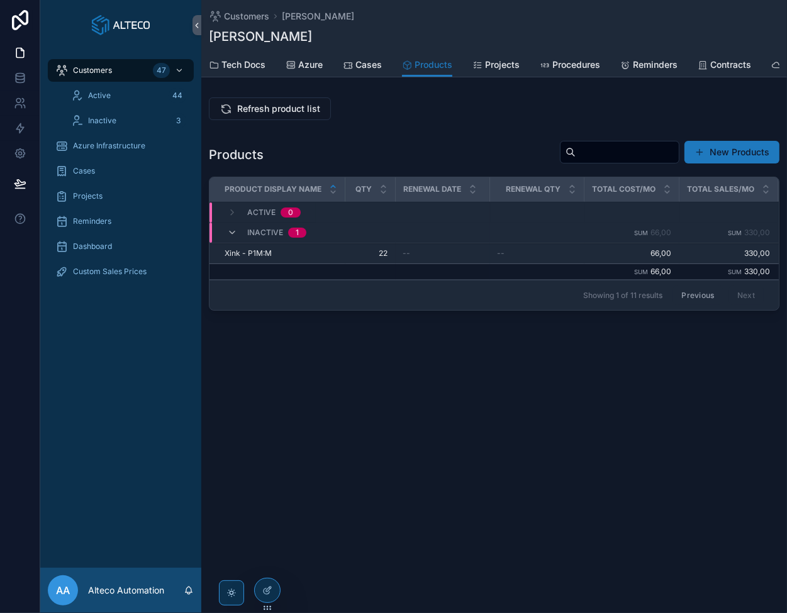
click at [262, 114] on span "Refresh product list" at bounding box center [278, 108] width 83 height 13
click at [696, 296] on button "Previous" at bounding box center [697, 294] width 50 height 19
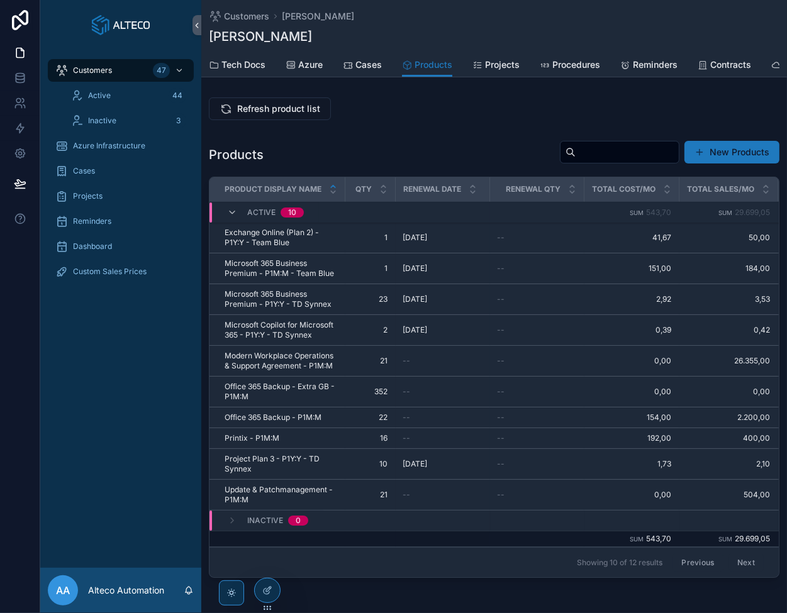
click at [0, 0] on icon "scrollable content" at bounding box center [0, 0] width 0 height 0
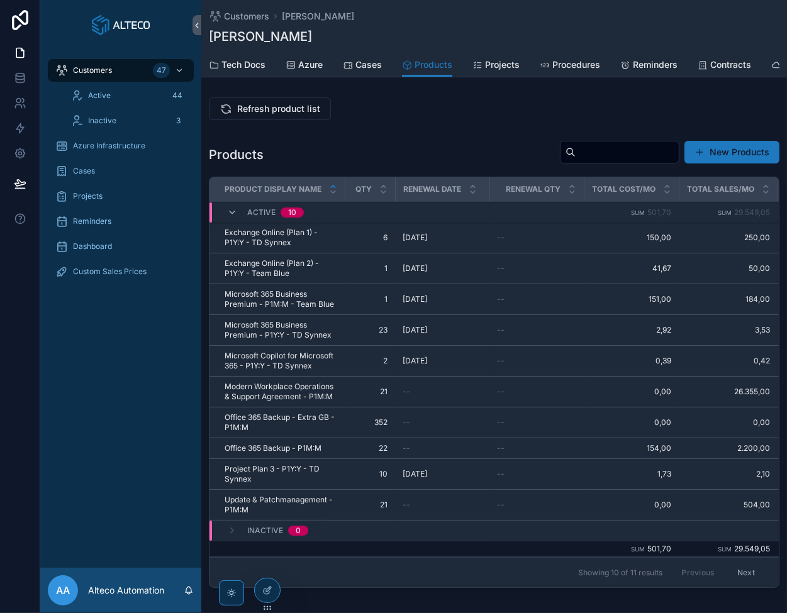
click at [276, 111] on span "Refresh product list" at bounding box center [278, 108] width 83 height 13
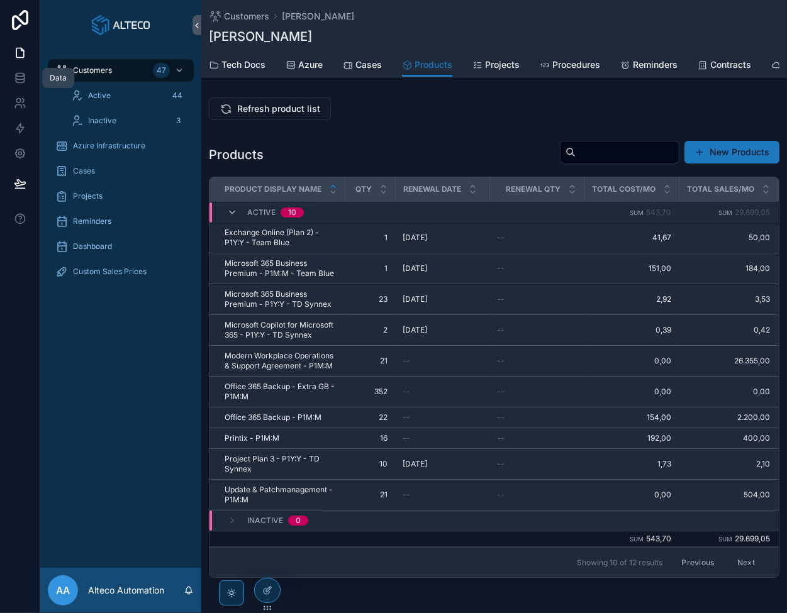
click at [13, 79] on link at bounding box center [20, 77] width 40 height 25
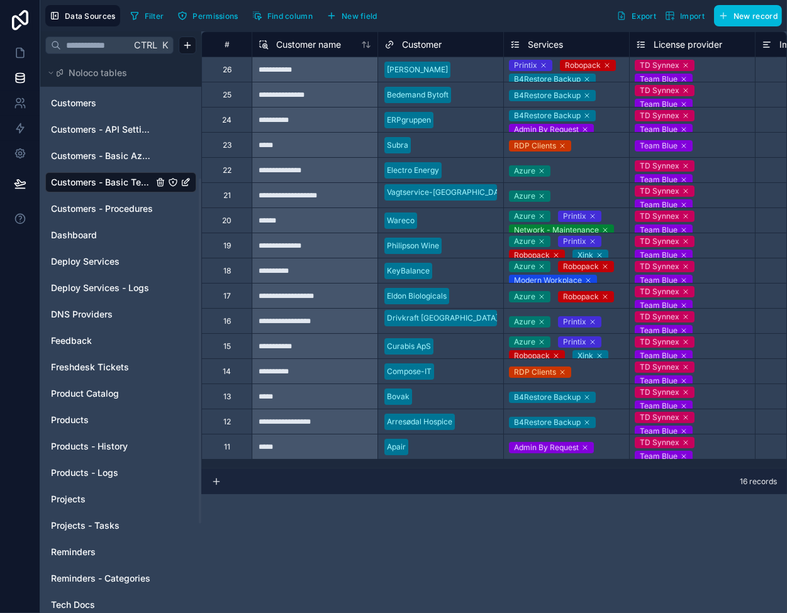
scroll to position [252, 0]
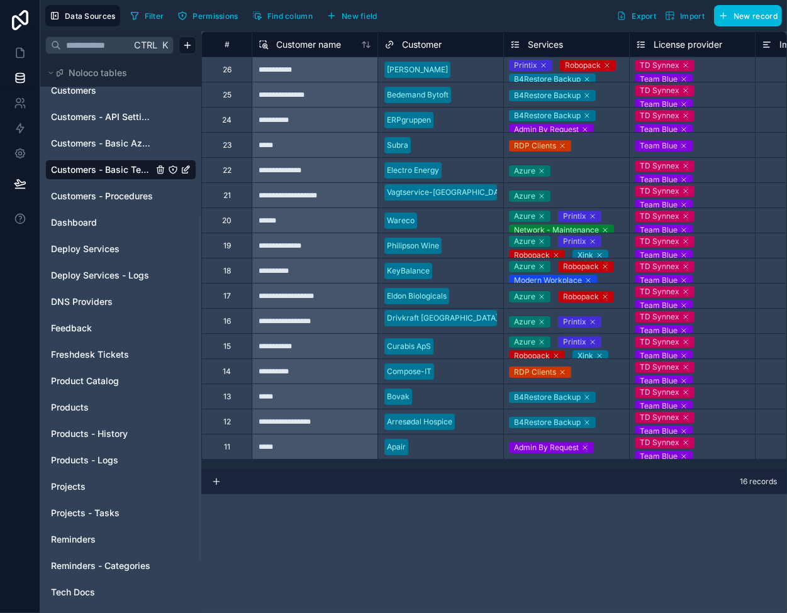
click at [78, 404] on span "Products" at bounding box center [70, 407] width 38 height 13
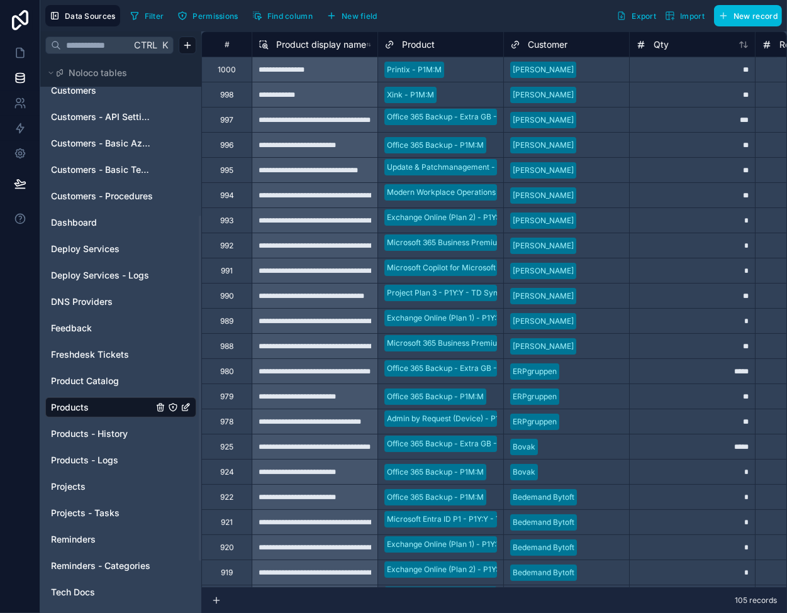
click at [676, 72] on div "**" at bounding box center [692, 69] width 126 height 25
type input "**"
click at [21, 52] on icon at bounding box center [20, 53] width 13 height 13
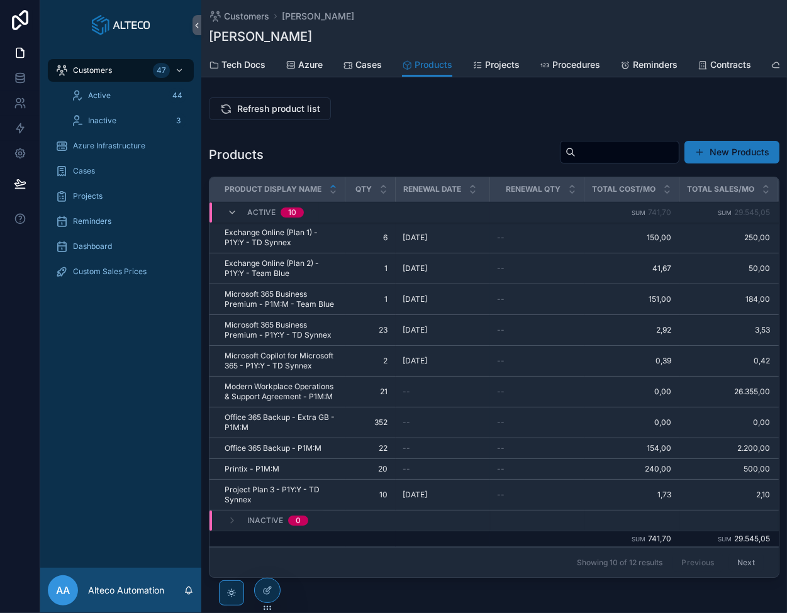
click at [301, 115] on span "Refresh product list" at bounding box center [278, 108] width 83 height 13
click at [13, 70] on link at bounding box center [20, 77] width 40 height 25
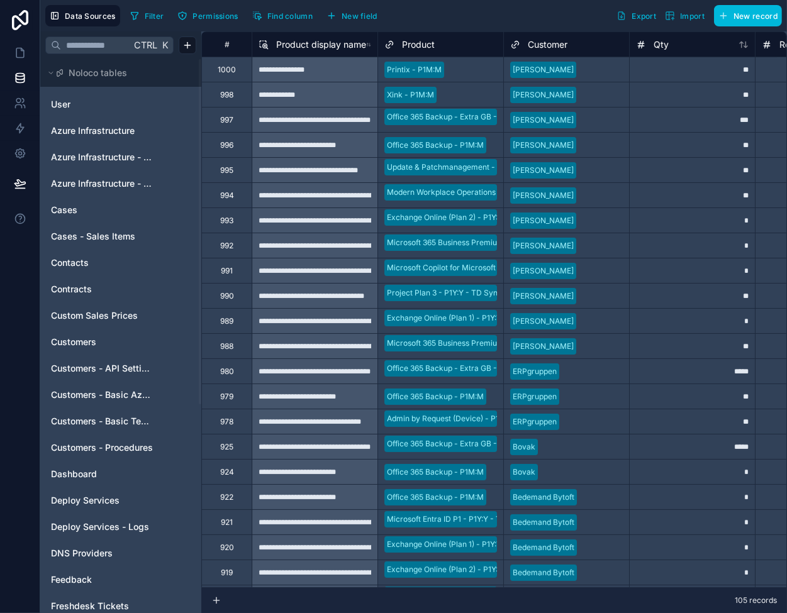
click at [108, 421] on span "Customers - Basic Tech Info" at bounding box center [102, 421] width 102 height 13
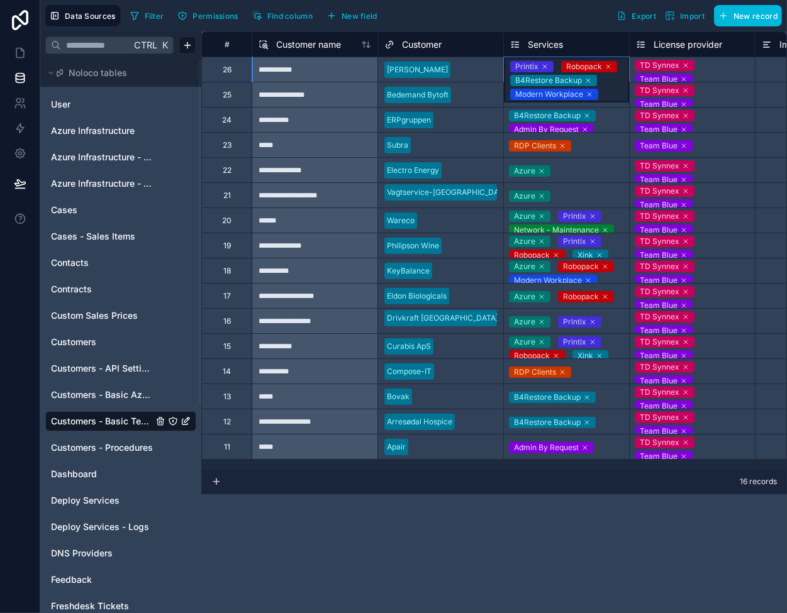
click at [541, 65] on icon at bounding box center [545, 67] width 8 height 8
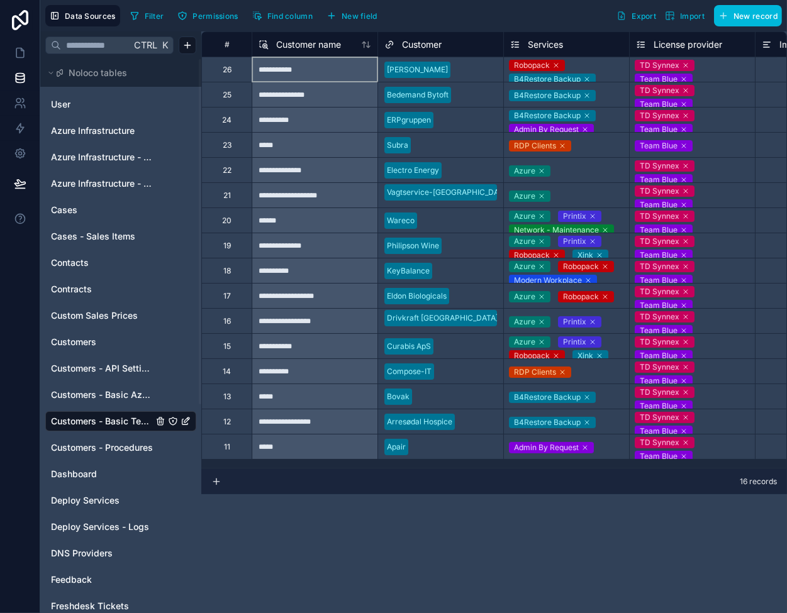
click at [348, 69] on div "**********" at bounding box center [315, 69] width 126 height 25
click at [21, 52] on icon at bounding box center [20, 53] width 13 height 13
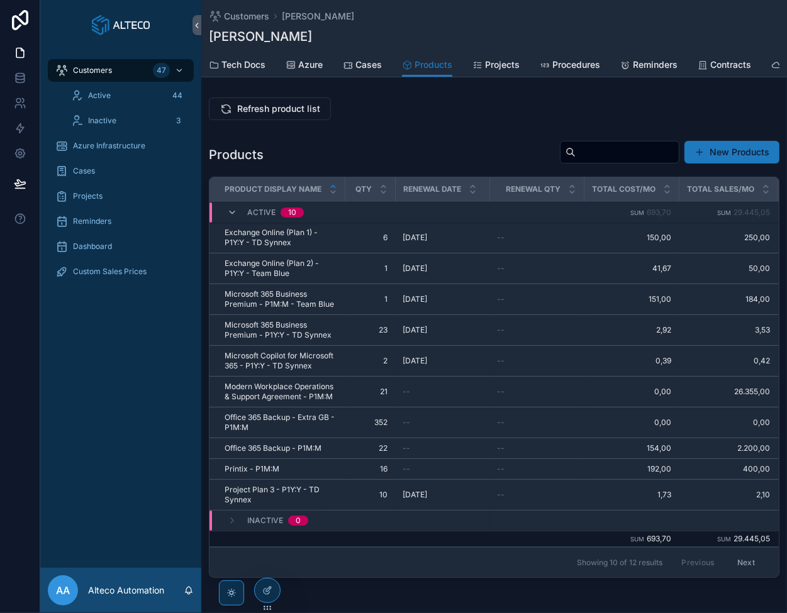
click at [238, 113] on span "Refresh product list" at bounding box center [278, 108] width 83 height 13
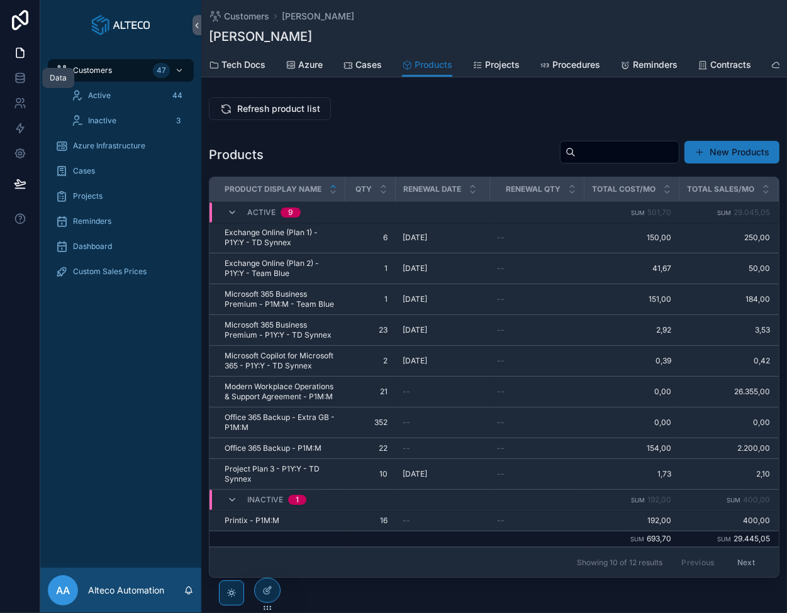
click at [26, 77] on link at bounding box center [20, 77] width 40 height 25
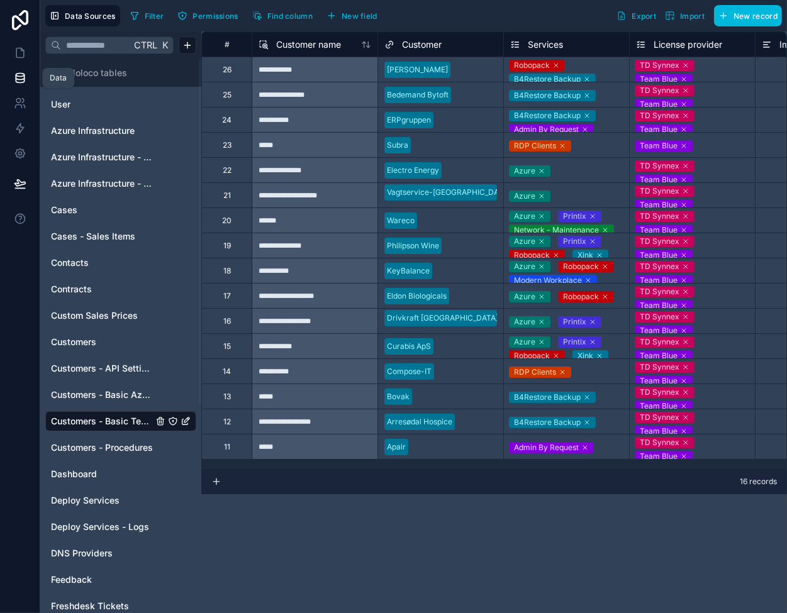
click at [603, 63] on div "Robopack B4Restore Backup Modern Workplace" at bounding box center [566, 69] width 125 height 25
click at [603, 63] on div "Robopack B4Restore Backup Modern Workplace" at bounding box center [566, 79] width 125 height 45
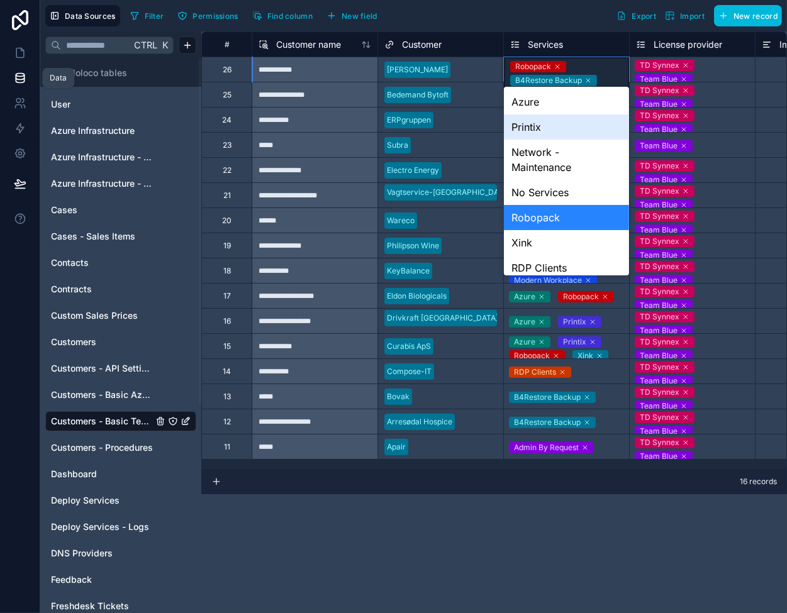
click at [568, 133] on div "Printix" at bounding box center [566, 126] width 125 height 25
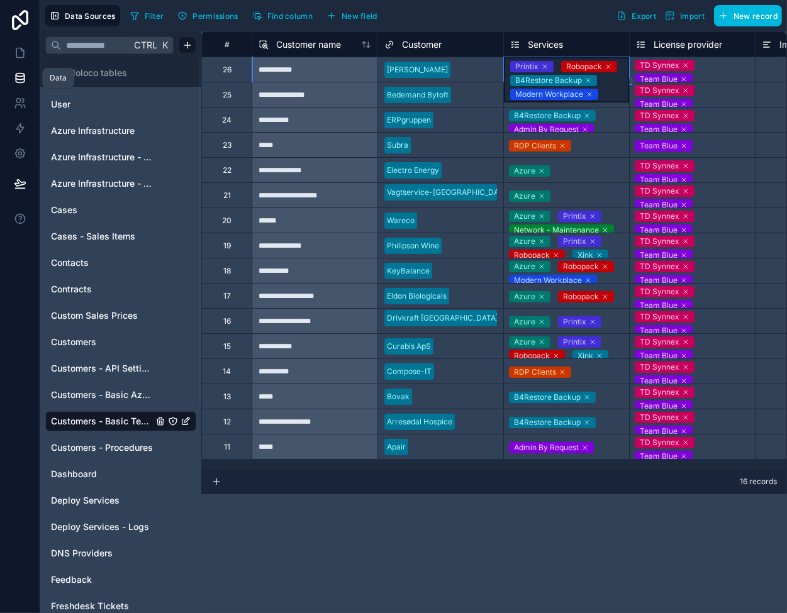
click at [289, 72] on div "**********" at bounding box center [315, 69] width 126 height 25
click at [20, 57] on icon at bounding box center [20, 52] width 8 height 9
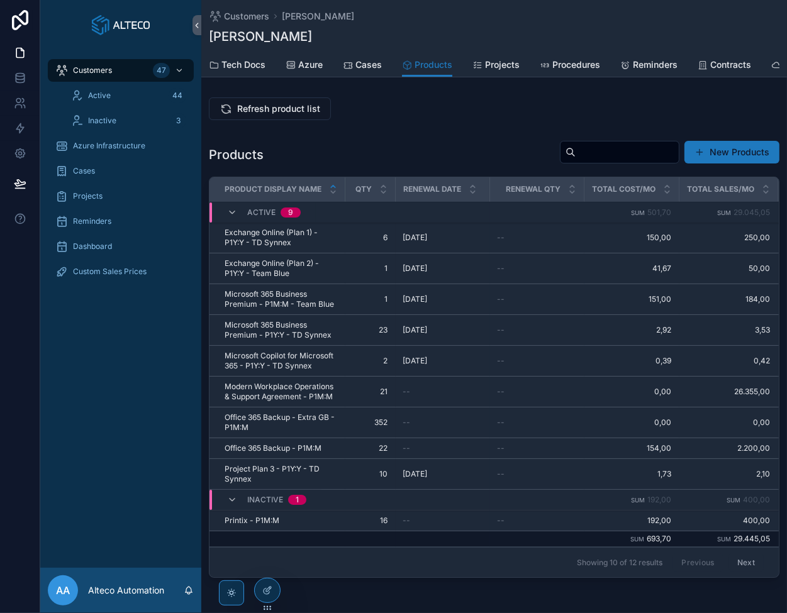
click at [249, 120] on button "Refresh product list" at bounding box center [270, 108] width 122 height 23
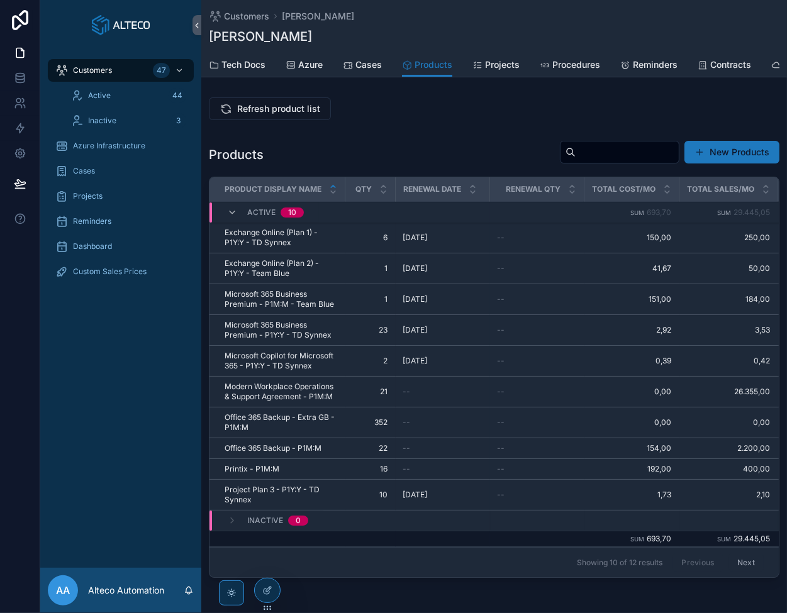
click at [0, 0] on icon "scrollable content" at bounding box center [0, 0] width 0 height 0
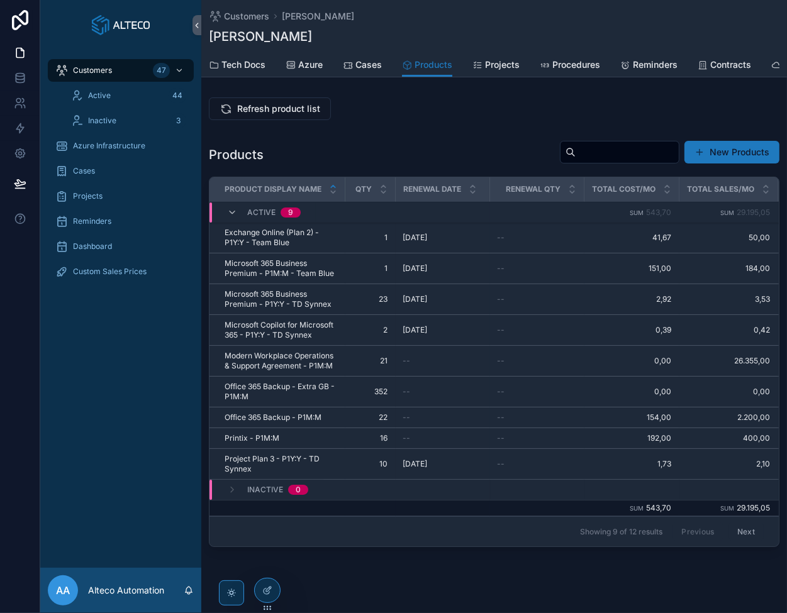
click at [753, 223] on td "Sum 29.195,05" at bounding box center [728, 212] width 99 height 21
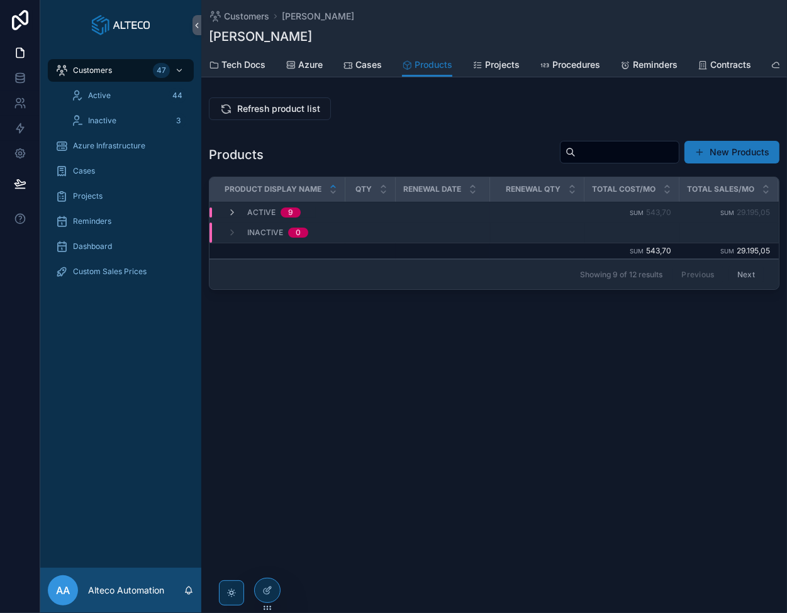
click at [751, 218] on span "29.195,05" at bounding box center [753, 212] width 33 height 9
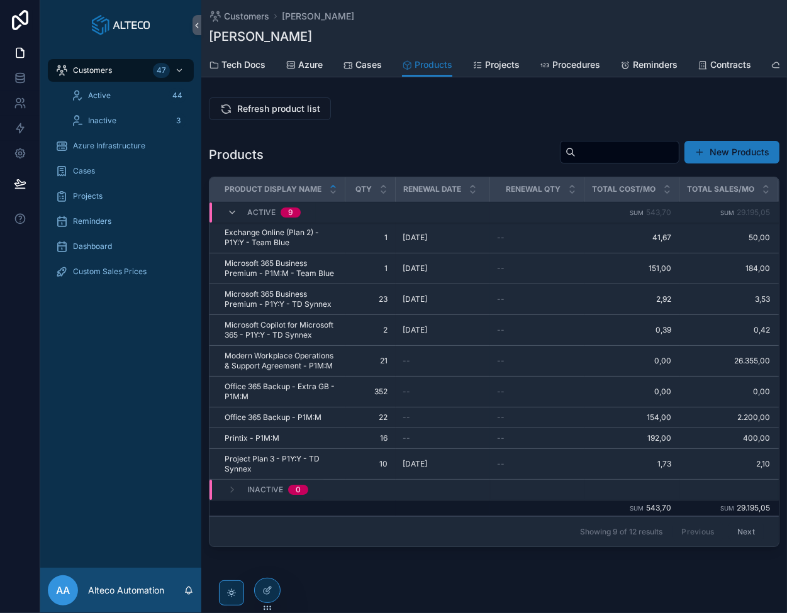
click at [0, 0] on icon "scrollable content" at bounding box center [0, 0] width 0 height 0
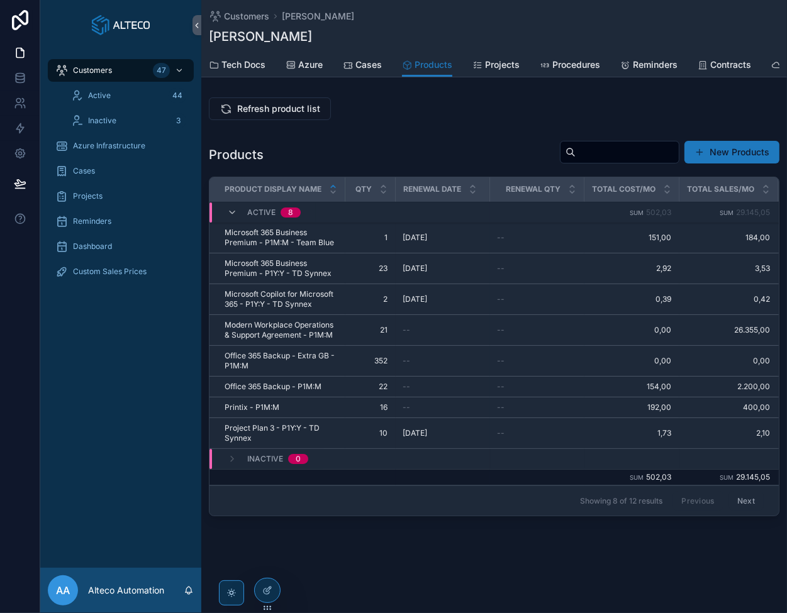
click at [0, 0] on icon "scrollable content" at bounding box center [0, 0] width 0 height 0
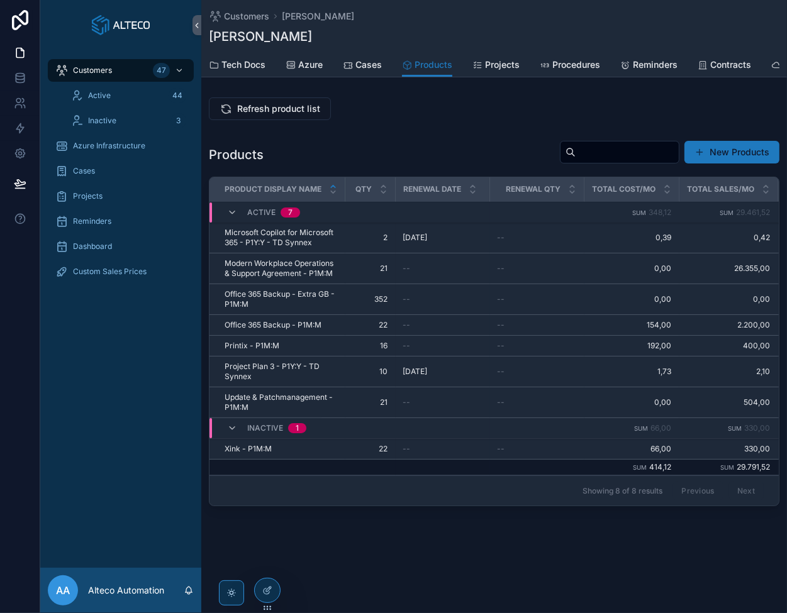
click at [753, 233] on tr "Microsoft Copilot for Microsoft 365 - P1Y:Y - TD Synnex Microsoft Copilot for M…" at bounding box center [646, 238] width 874 height 31
click at [0, 0] on icon "scrollable content" at bounding box center [0, 0] width 0 height 0
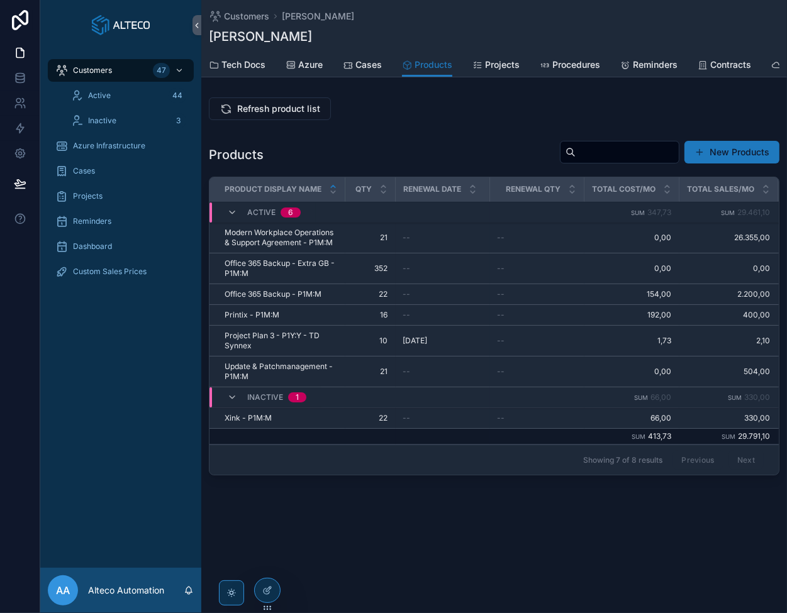
click at [0, 0] on icon "scrollable content" at bounding box center [0, 0] width 0 height 0
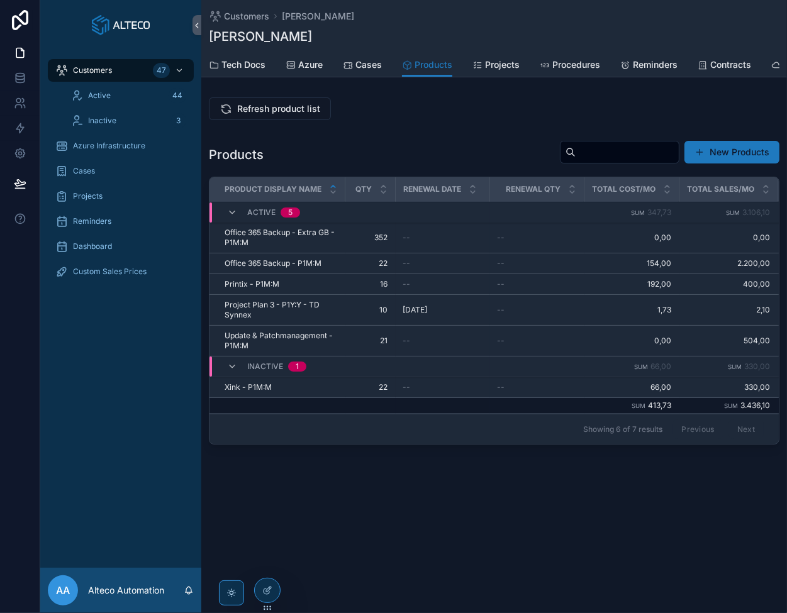
click at [0, 0] on button "scrollable content" at bounding box center [0, 0] width 0 height 0
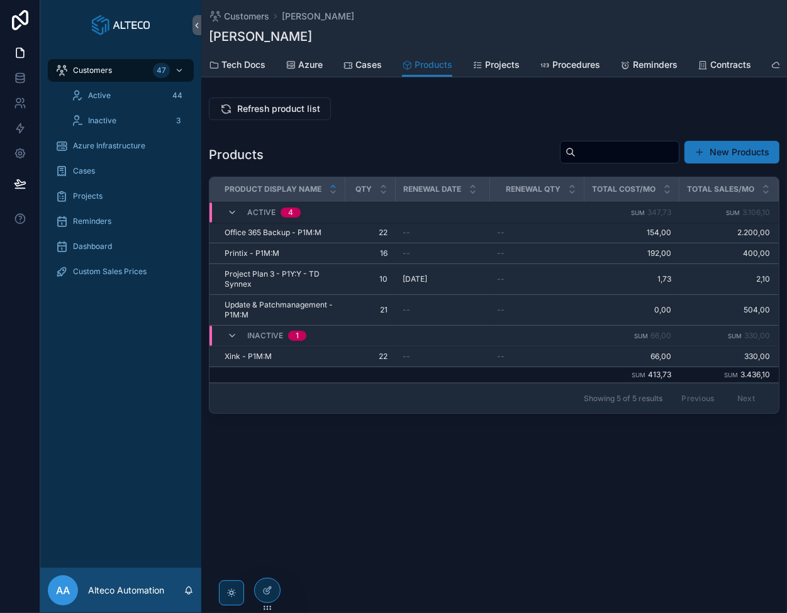
click at [0, 0] on icon "scrollable content" at bounding box center [0, 0] width 0 height 0
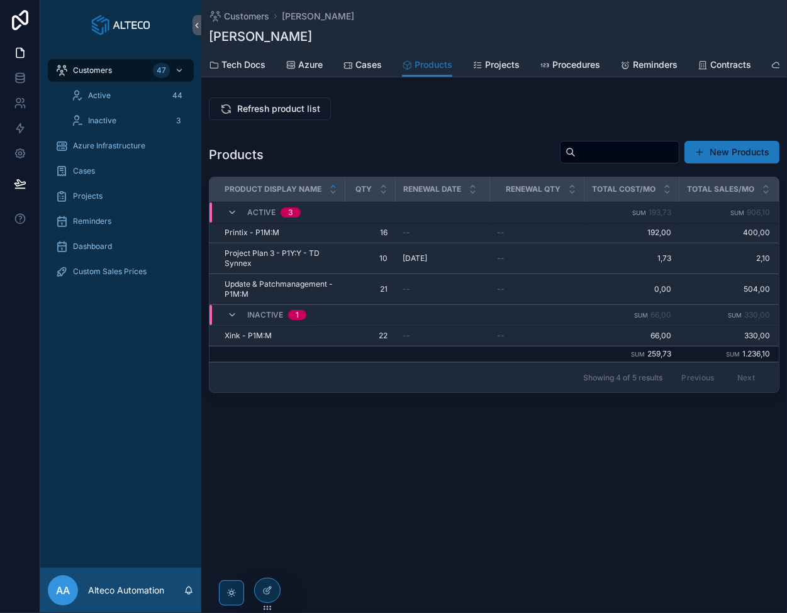
click at [0, 0] on icon "scrollable content" at bounding box center [0, 0] width 0 height 0
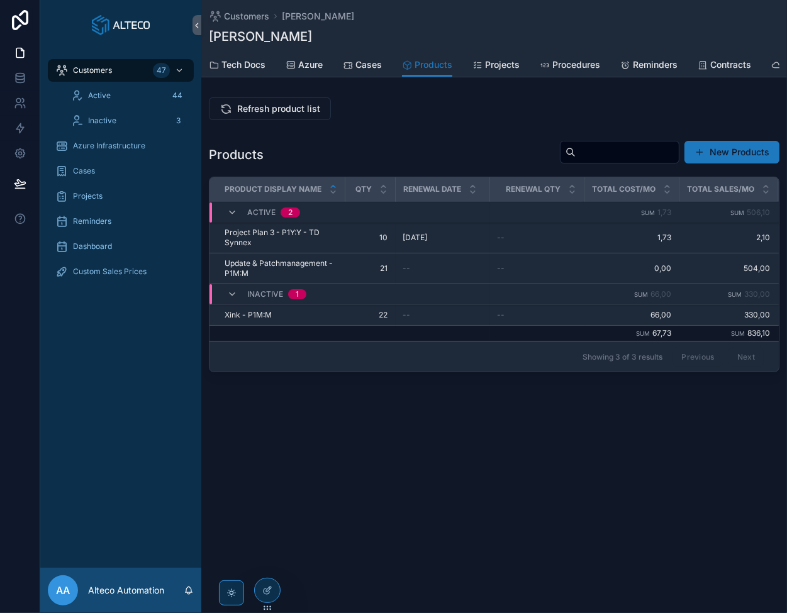
click at [0, 0] on icon "scrollable content" at bounding box center [0, 0] width 0 height 0
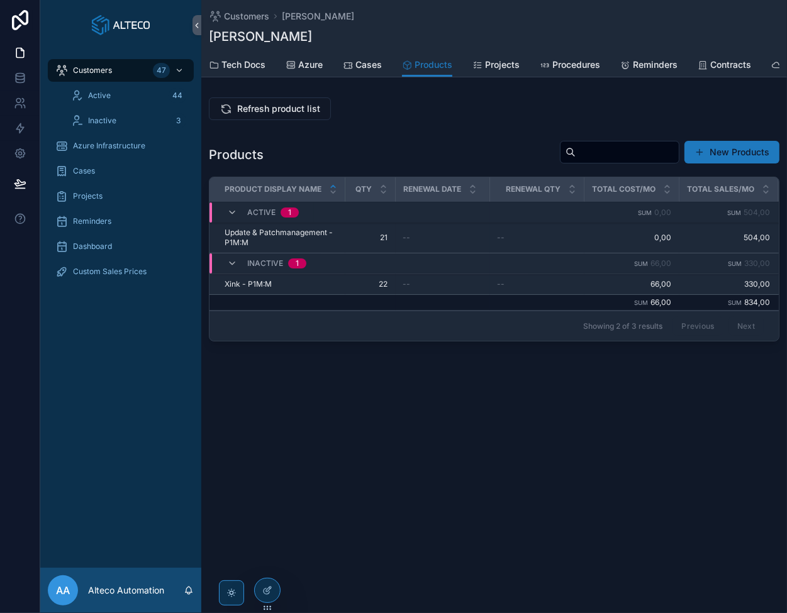
click at [0, 0] on icon "scrollable content" at bounding box center [0, 0] width 0 height 0
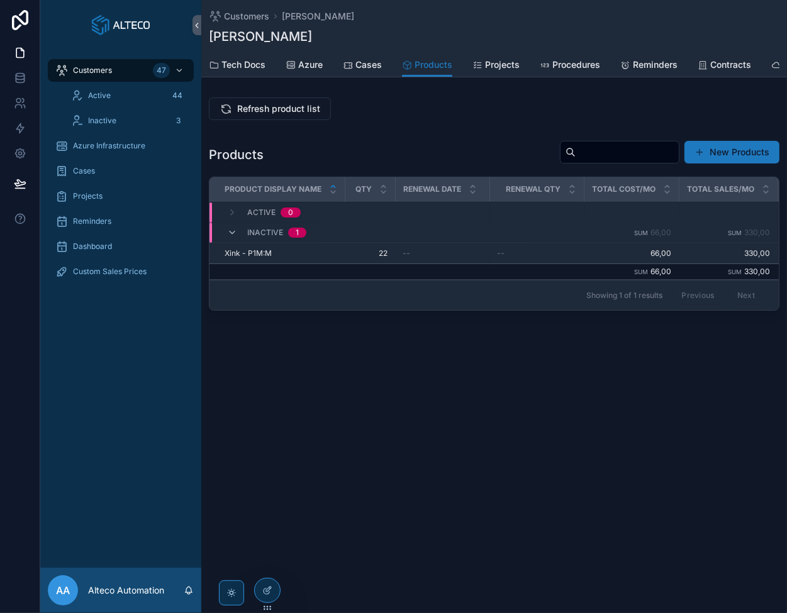
click at [0, 0] on icon "scrollable content" at bounding box center [0, 0] width 0 height 0
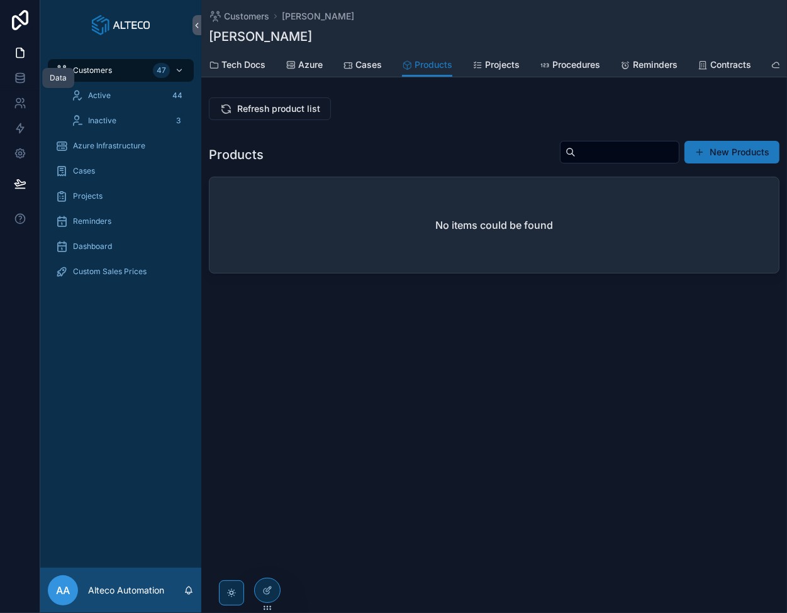
click at [24, 76] on icon at bounding box center [20, 77] width 8 height 5
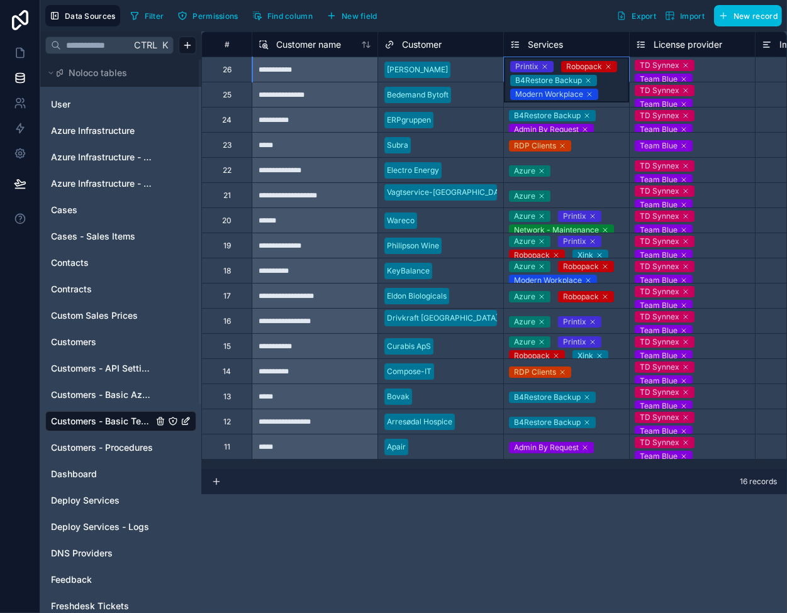
click at [616, 76] on div "Printix Robopack B4Restore Backup Modern Workplace" at bounding box center [566, 79] width 125 height 45
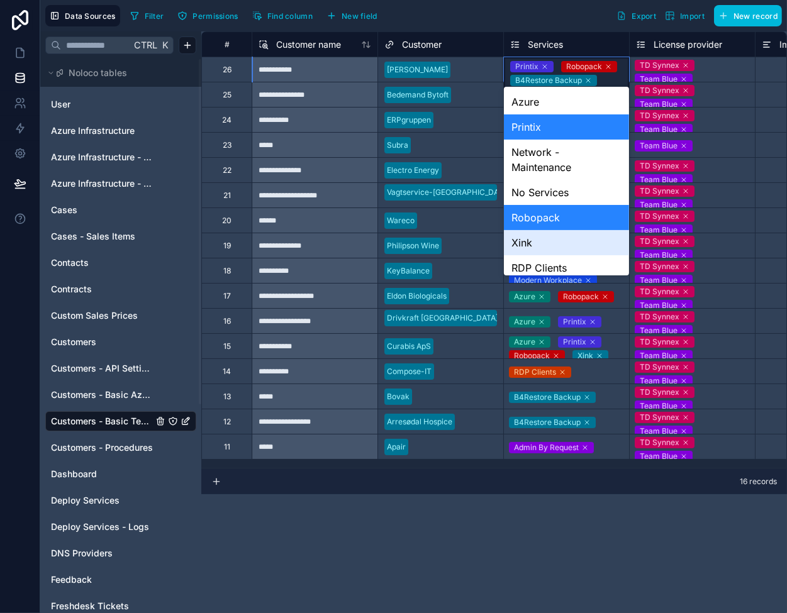
click at [554, 240] on div "Xink" at bounding box center [566, 242] width 125 height 25
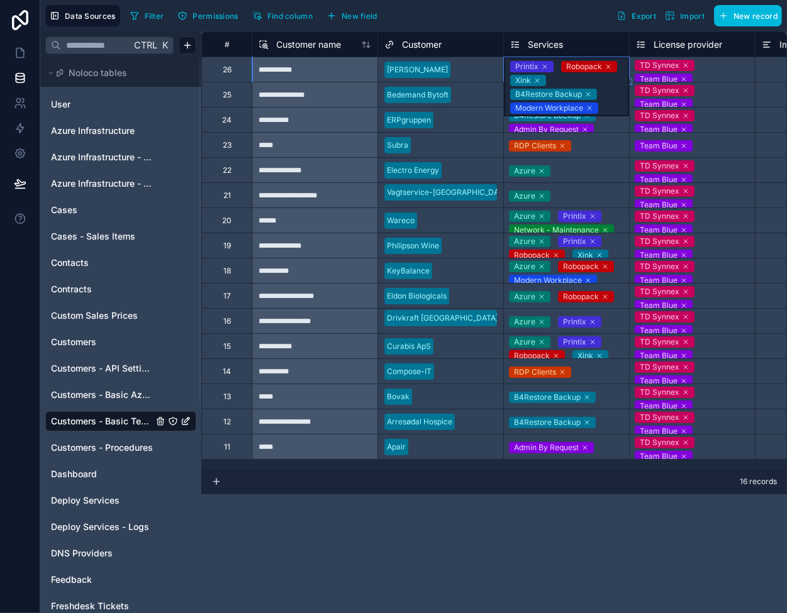
click at [340, 75] on div "**********" at bounding box center [315, 69] width 126 height 25
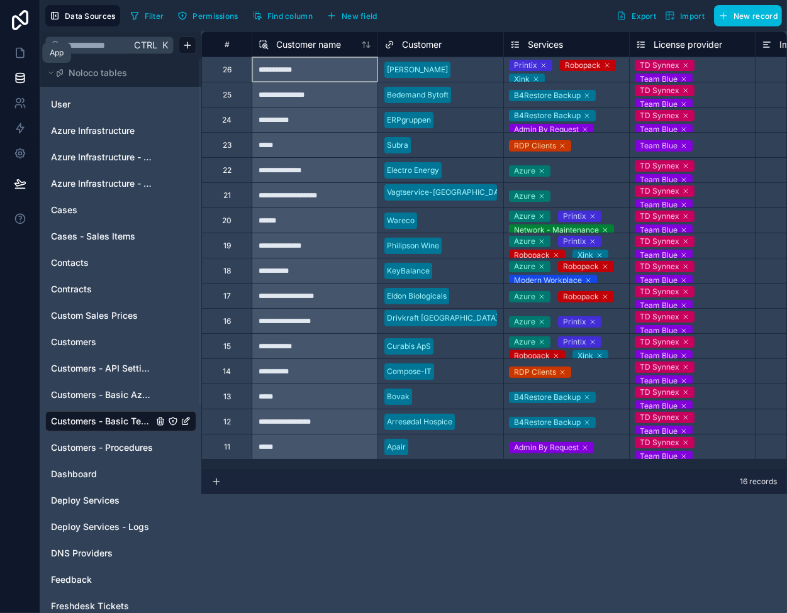
click at [19, 47] on icon at bounding box center [20, 53] width 13 height 13
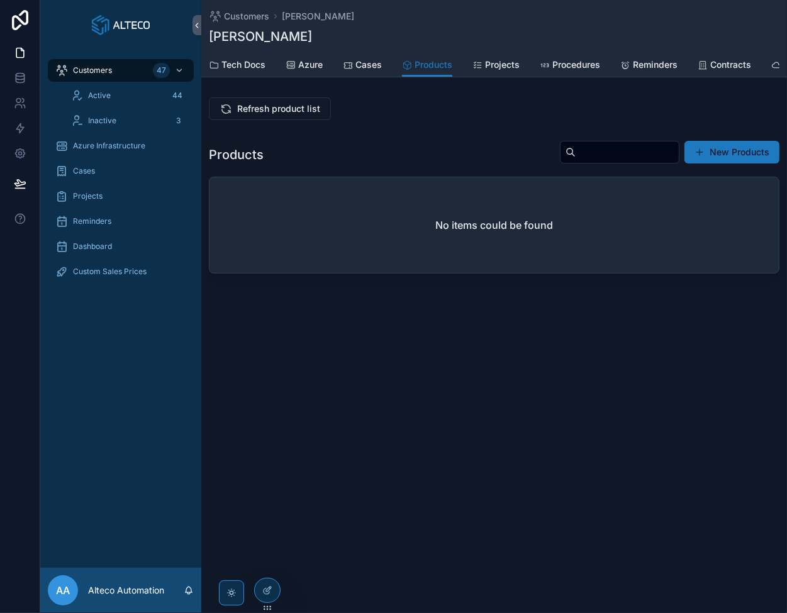
click at [272, 115] on span "Refresh product list" at bounding box center [278, 108] width 83 height 13
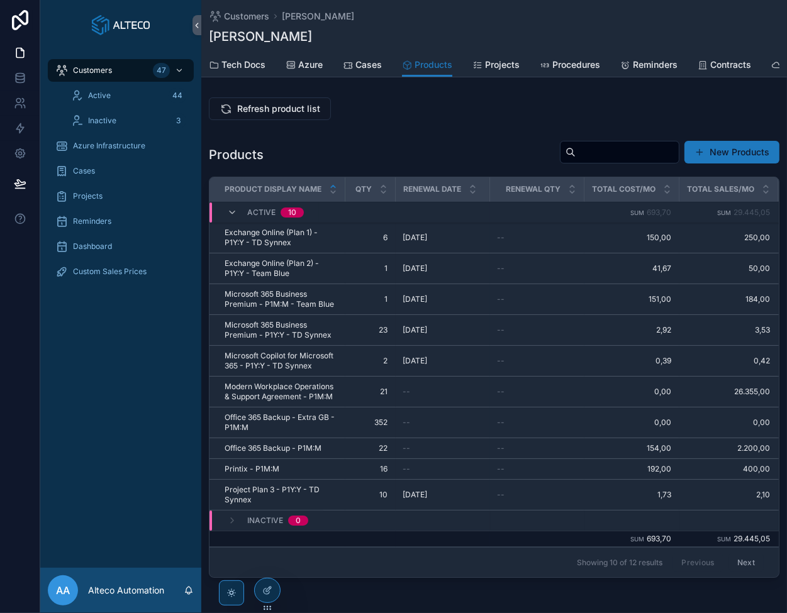
click at [744, 565] on button "Next" at bounding box center [745, 562] width 35 height 19
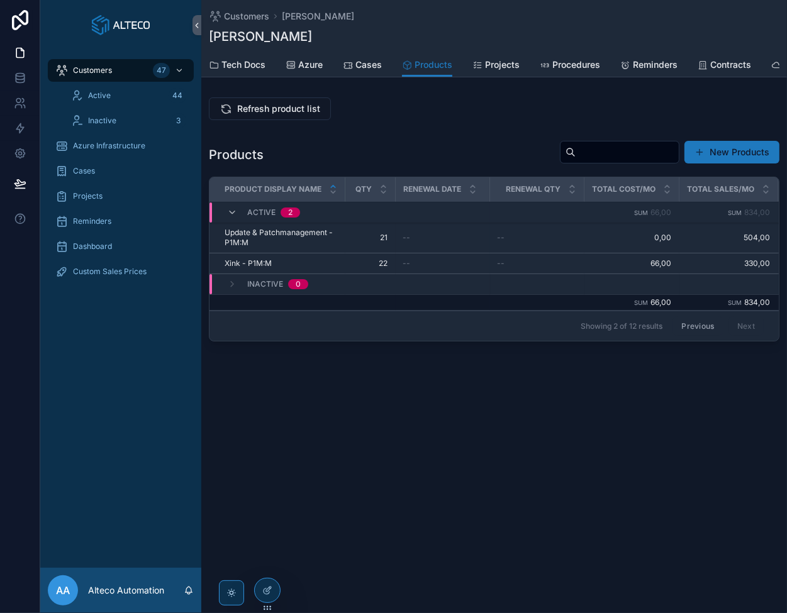
click at [702, 328] on button "Previous" at bounding box center [697, 325] width 50 height 19
